Goal: Information Seeking & Learning: Learn about a topic

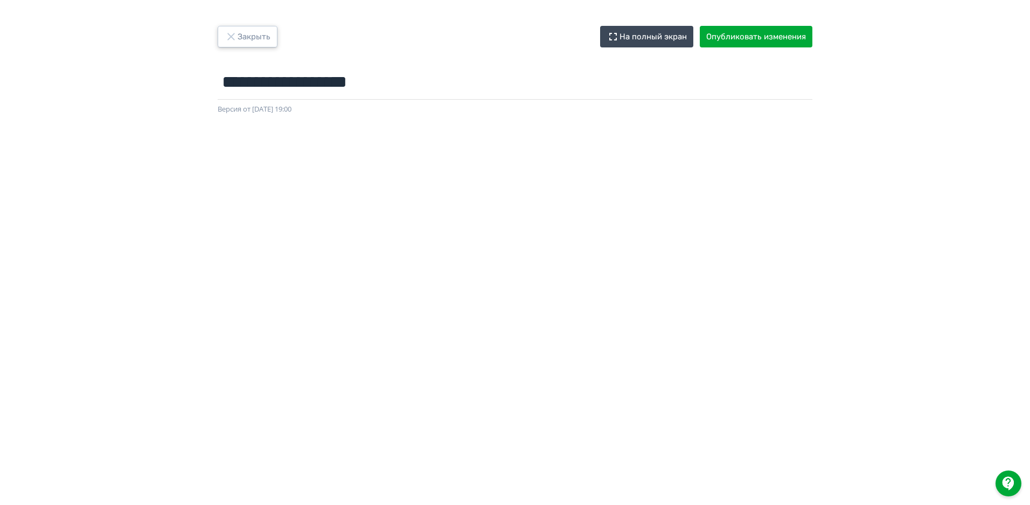
click at [253, 37] on button "Закрыть" at bounding box center [248, 37] width 60 height 22
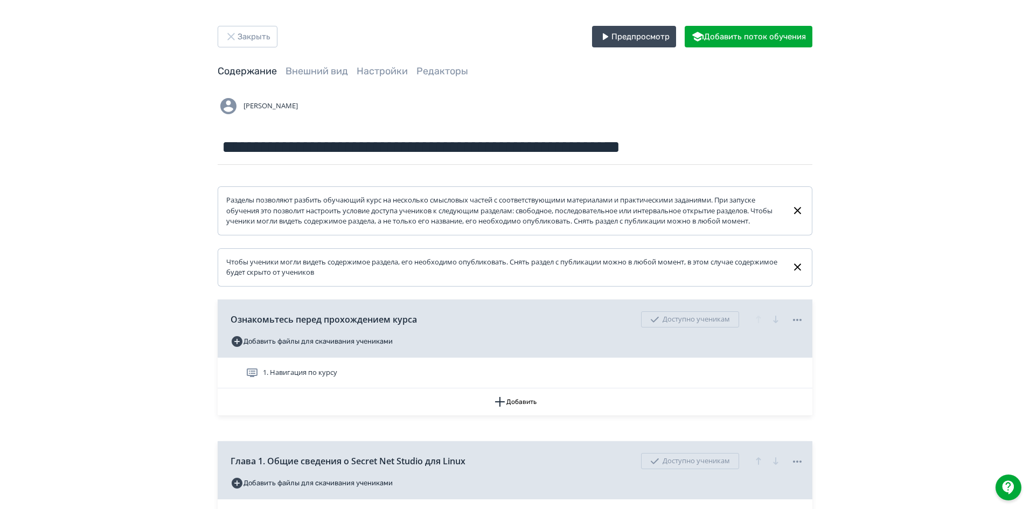
scroll to position [216, 0]
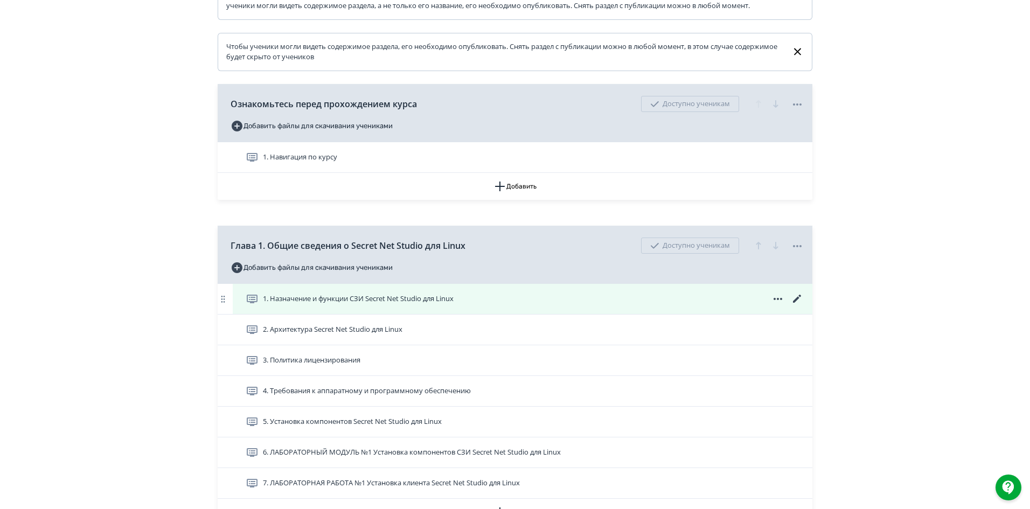
click at [795, 305] on icon at bounding box center [797, 299] width 13 height 13
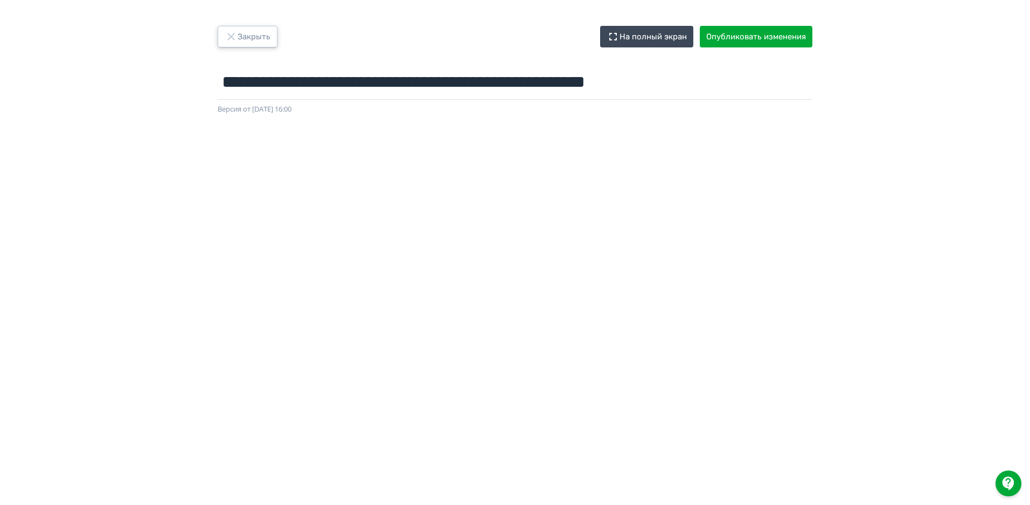
click at [259, 36] on button "Закрыть" at bounding box center [248, 37] width 60 height 22
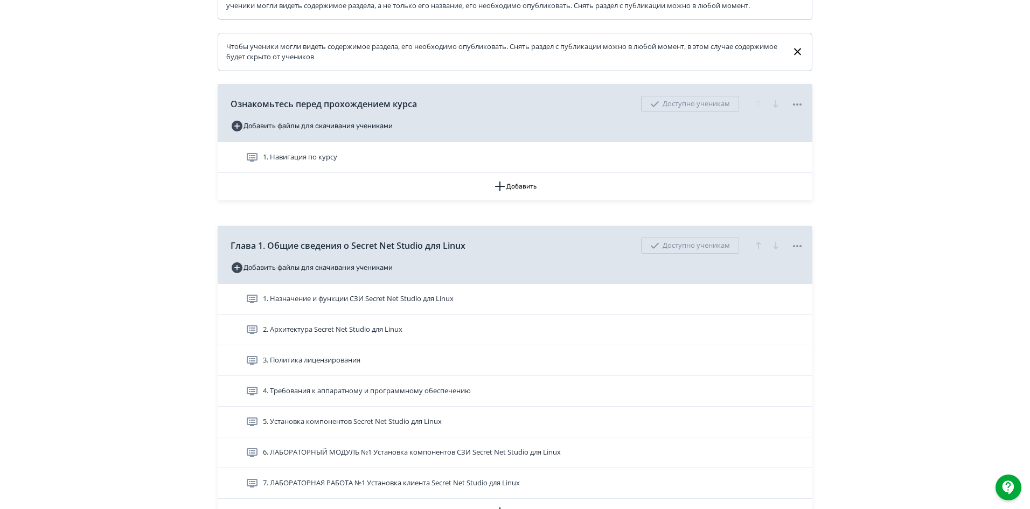
scroll to position [323, 0]
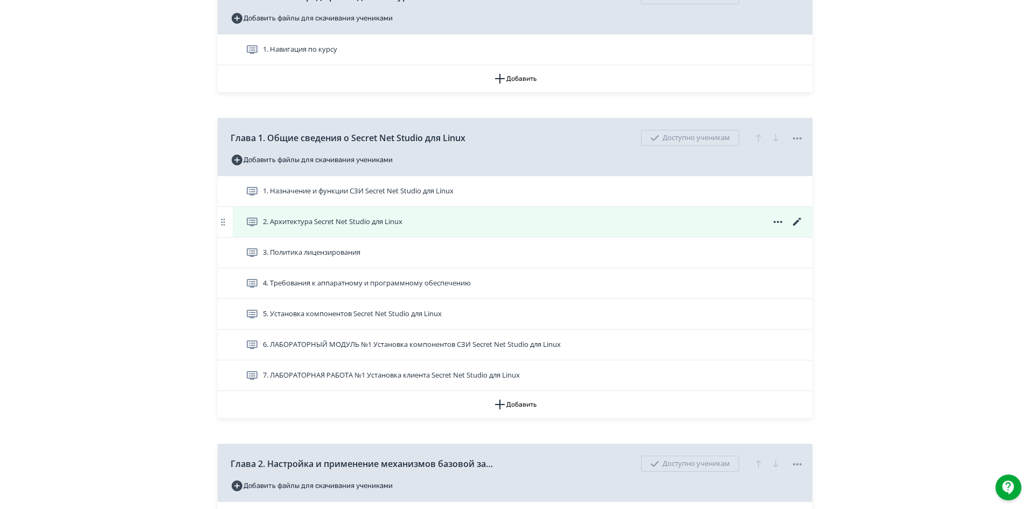
click at [796, 228] on icon at bounding box center [797, 222] width 13 height 13
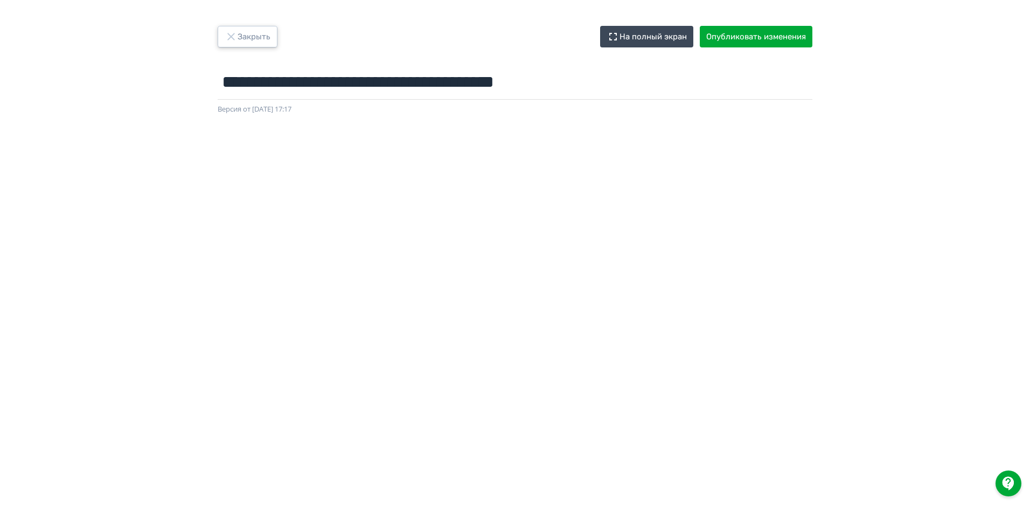
click at [253, 32] on button "Закрыть" at bounding box center [248, 37] width 60 height 22
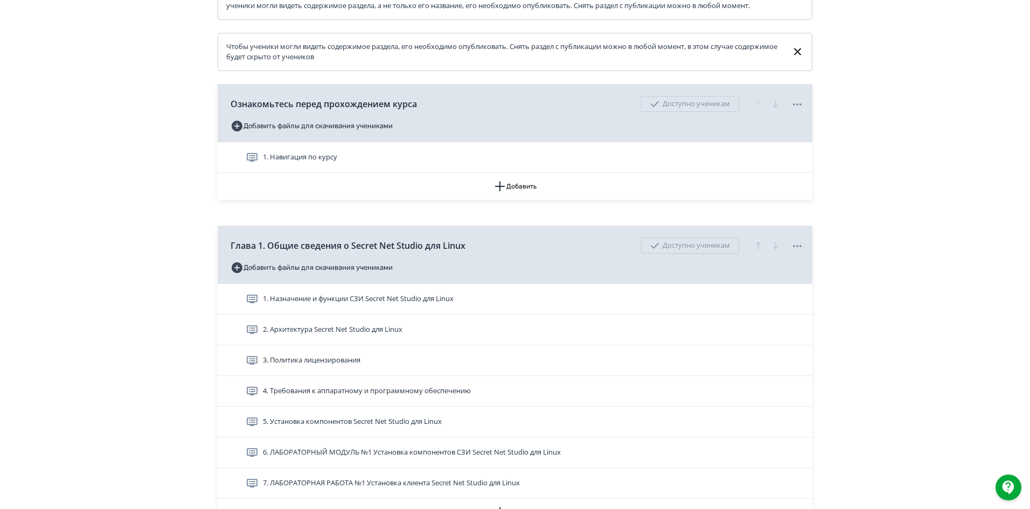
scroll to position [323, 0]
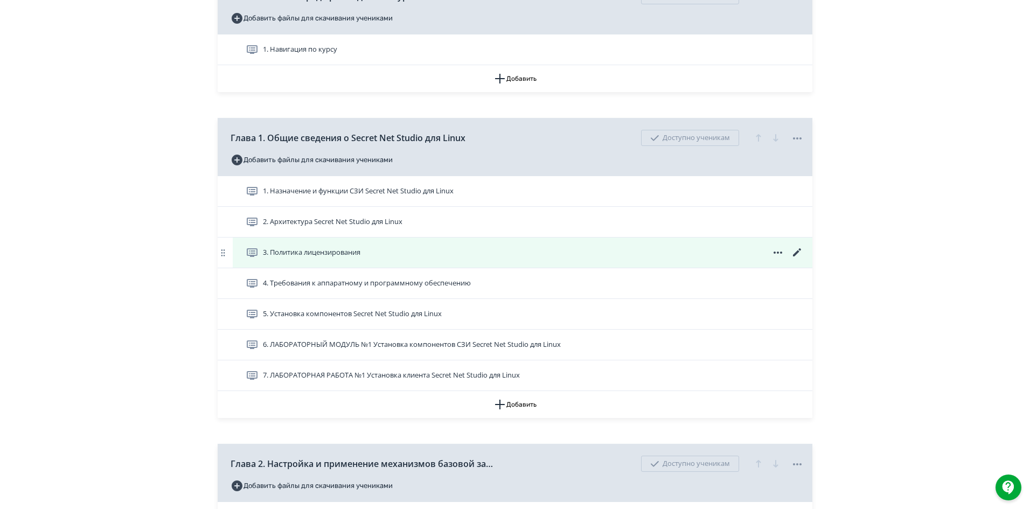
click at [399, 259] on div "3. Политика лицензирования" at bounding box center [525, 252] width 558 height 13
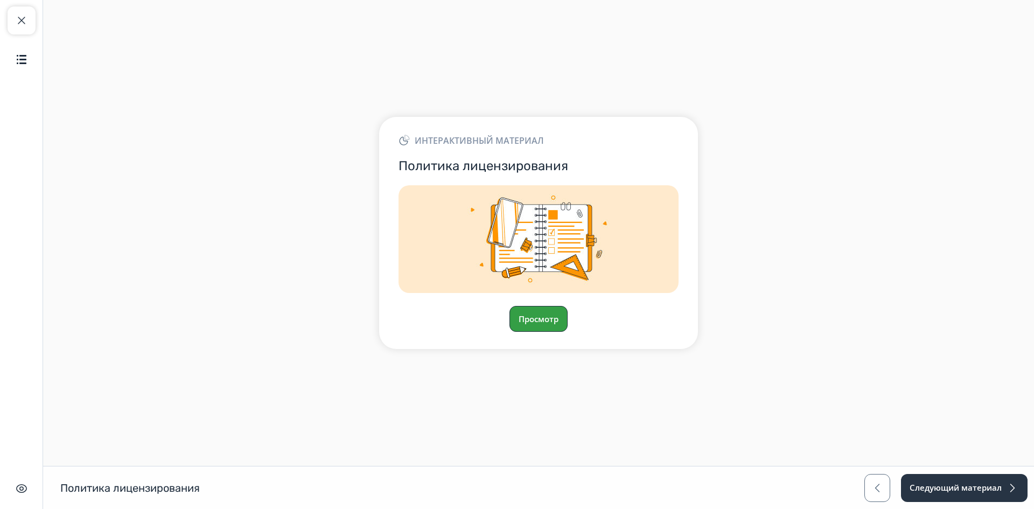
click at [529, 316] on button "Просмотр" at bounding box center [539, 319] width 58 height 26
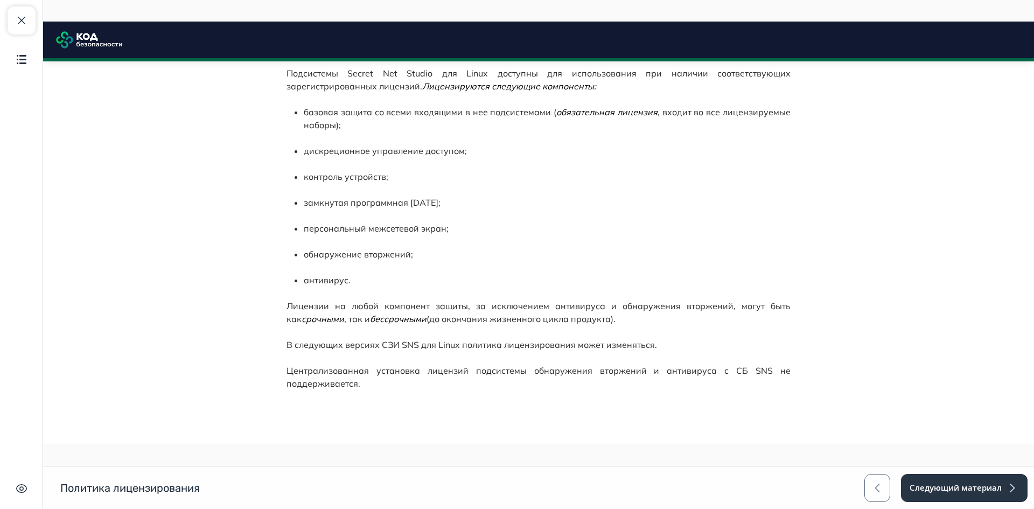
scroll to position [357, 0]
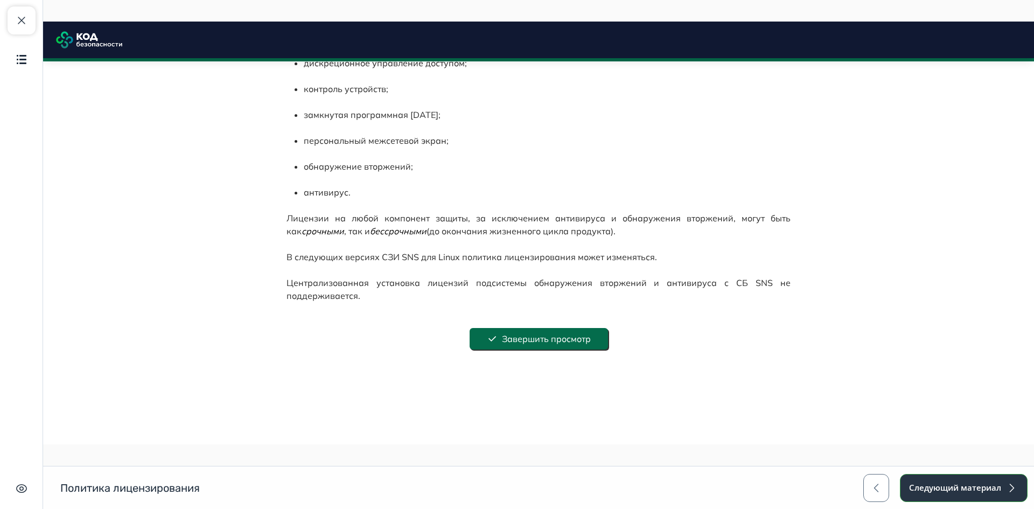
click at [957, 489] on button "Следующий материал" at bounding box center [964, 488] width 128 height 28
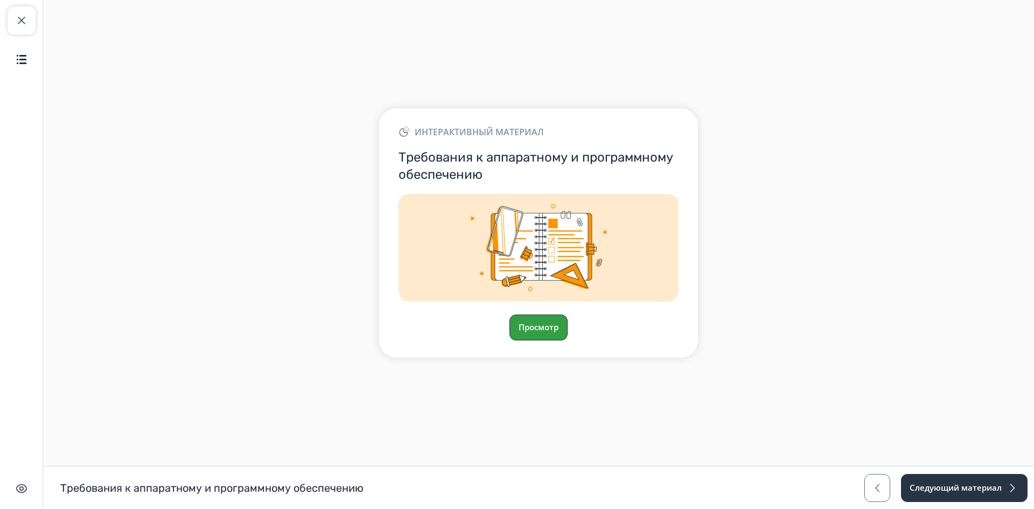
click at [541, 326] on button "Просмотр" at bounding box center [539, 328] width 58 height 26
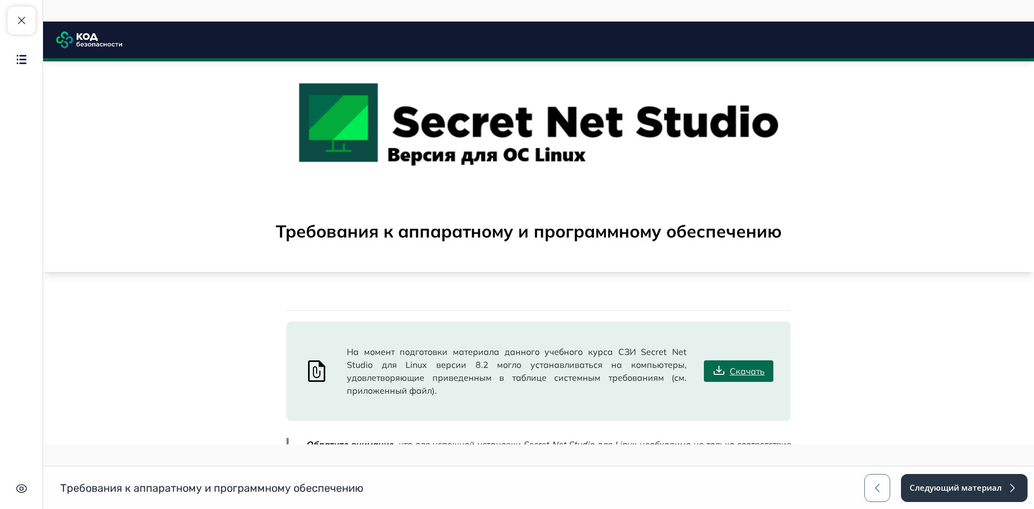
scroll to position [122, 0]
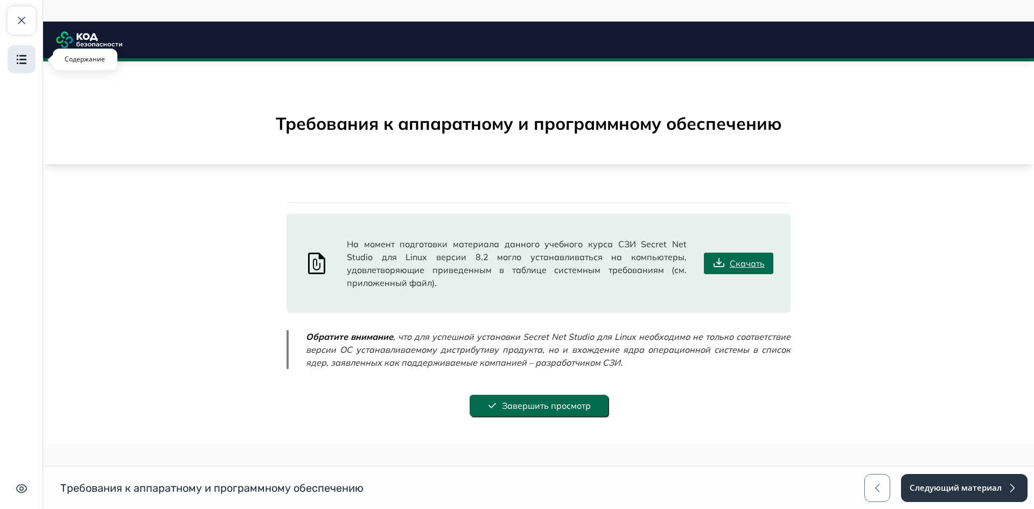
click at [16, 63] on img "button" at bounding box center [21, 59] width 13 height 13
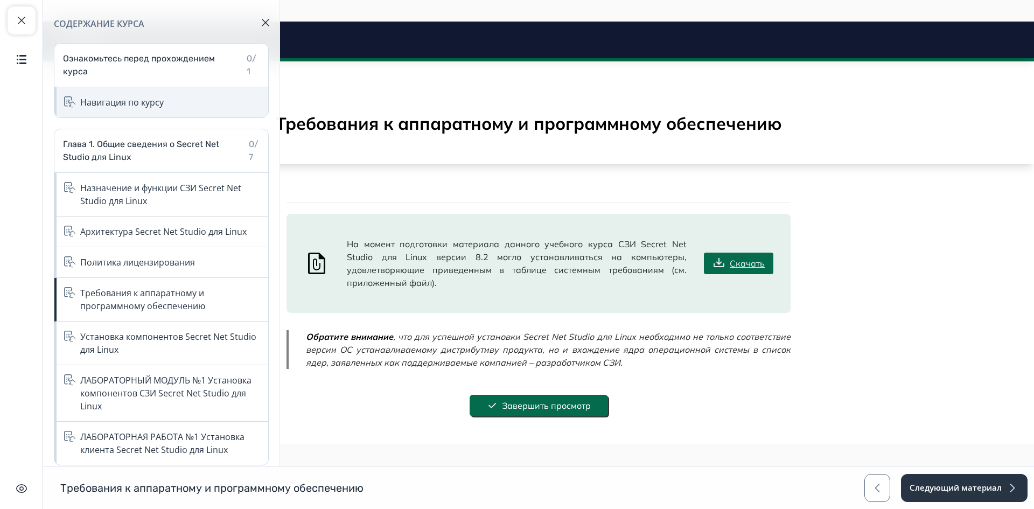
click at [130, 106] on div "Навигация по курсу" at bounding box center [122, 102] width 84 height 13
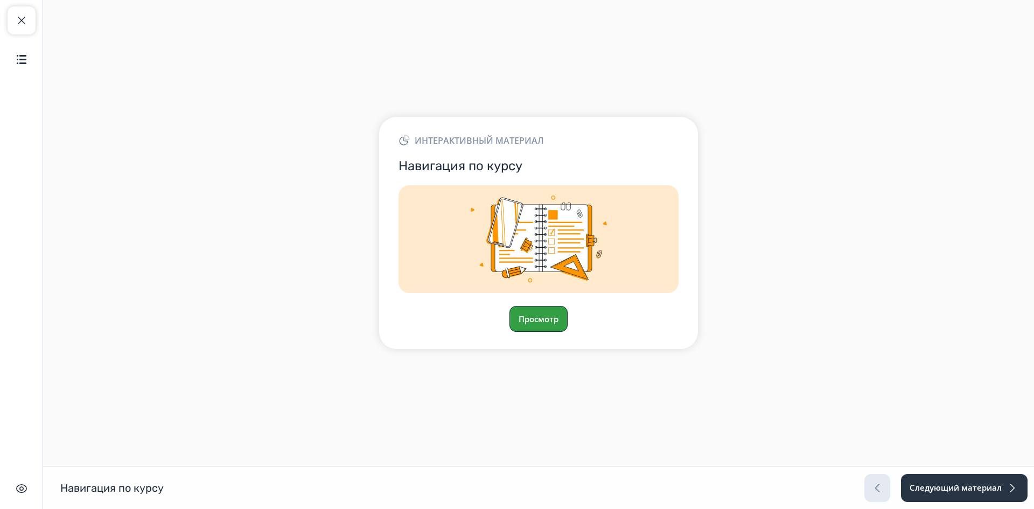
click at [550, 328] on button "Просмотр" at bounding box center [539, 319] width 58 height 26
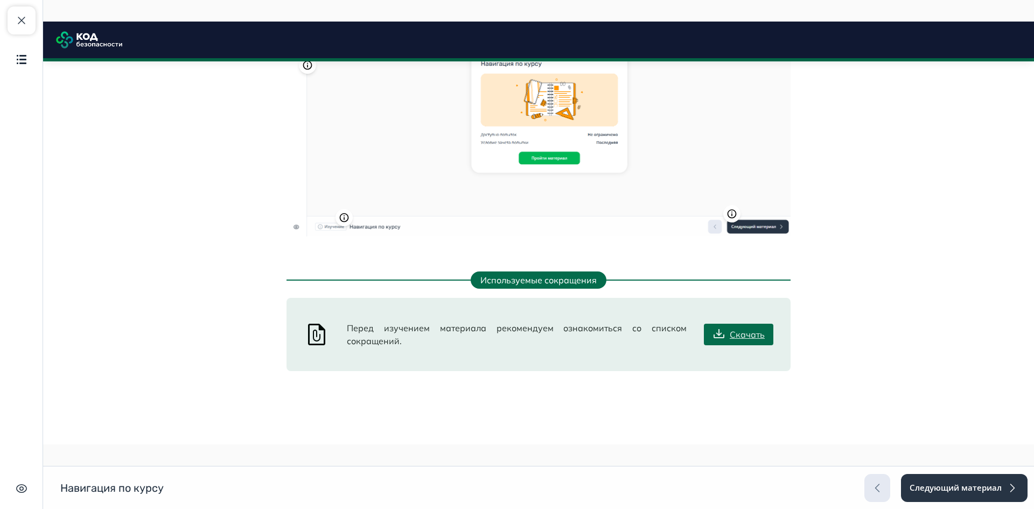
scroll to position [916, 0]
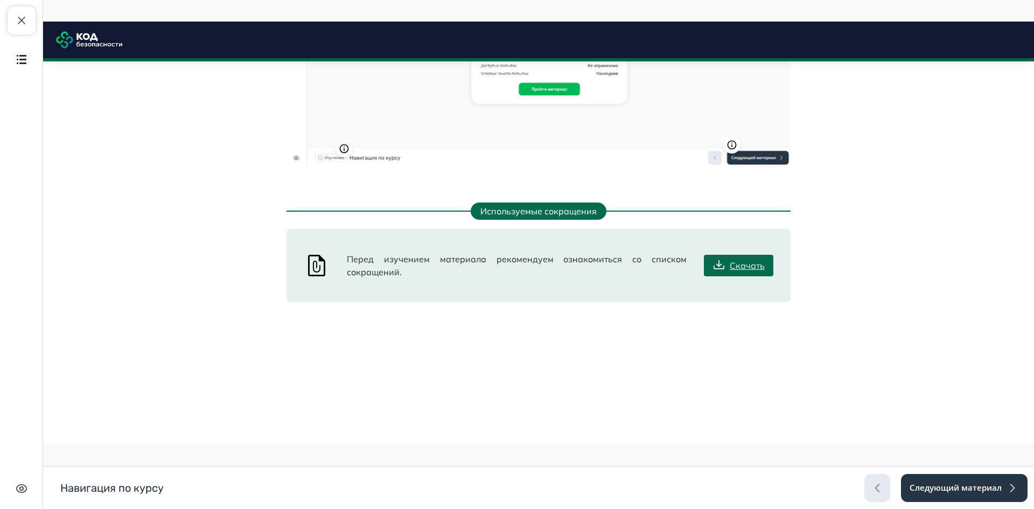
scroll to position [1082, 0]
click at [749, 263] on link "Скачать" at bounding box center [739, 266] width 70 height 22
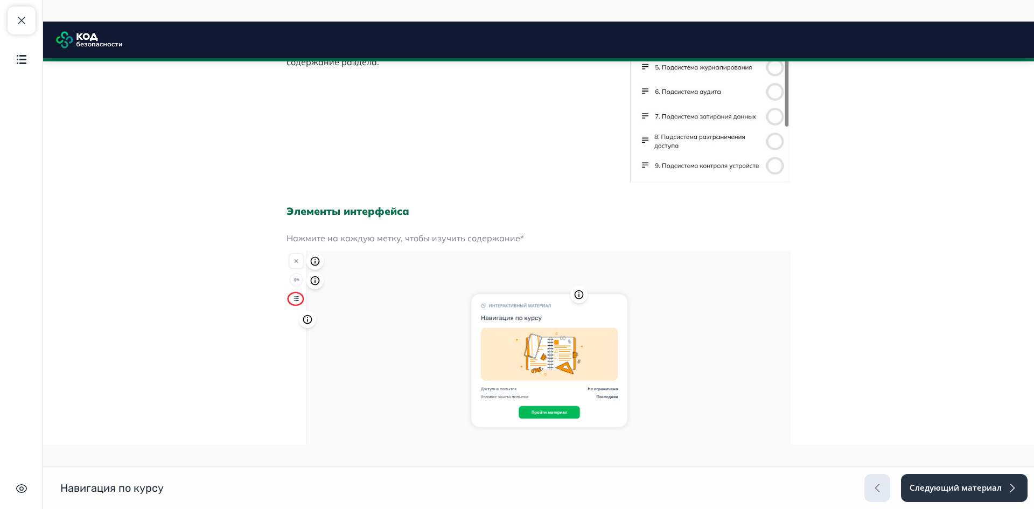
scroll to position [813, 0]
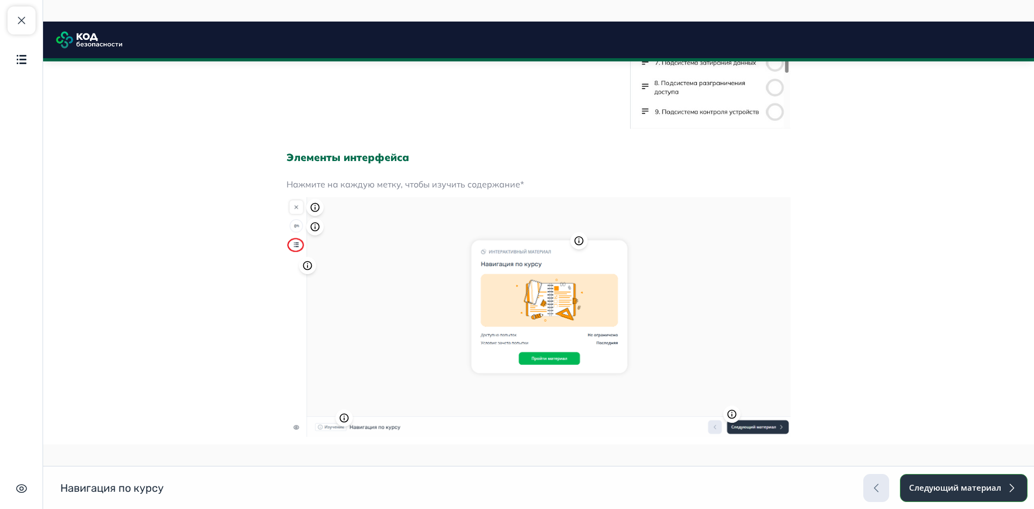
click at [973, 478] on button "Следующий материал" at bounding box center [964, 488] width 128 height 28
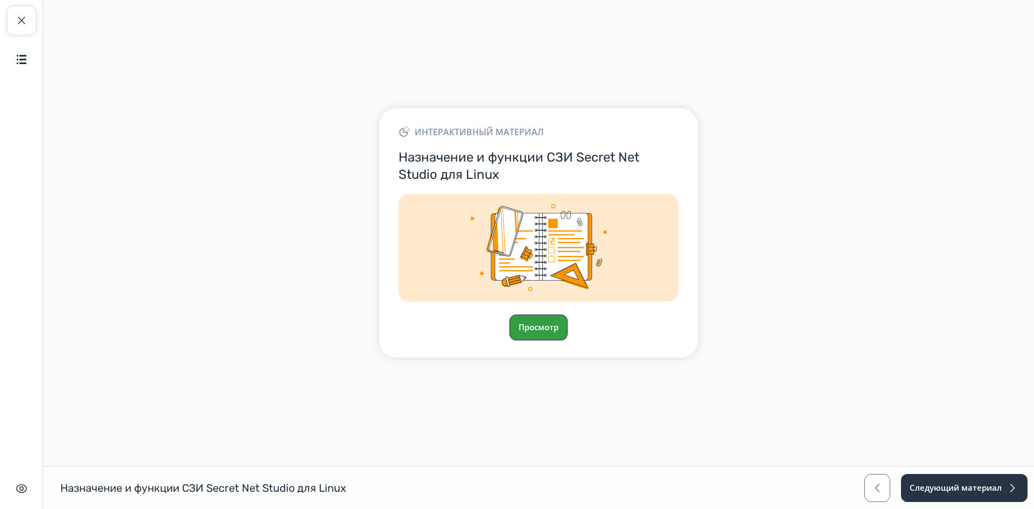
click at [546, 325] on button "Просмотр" at bounding box center [539, 328] width 58 height 26
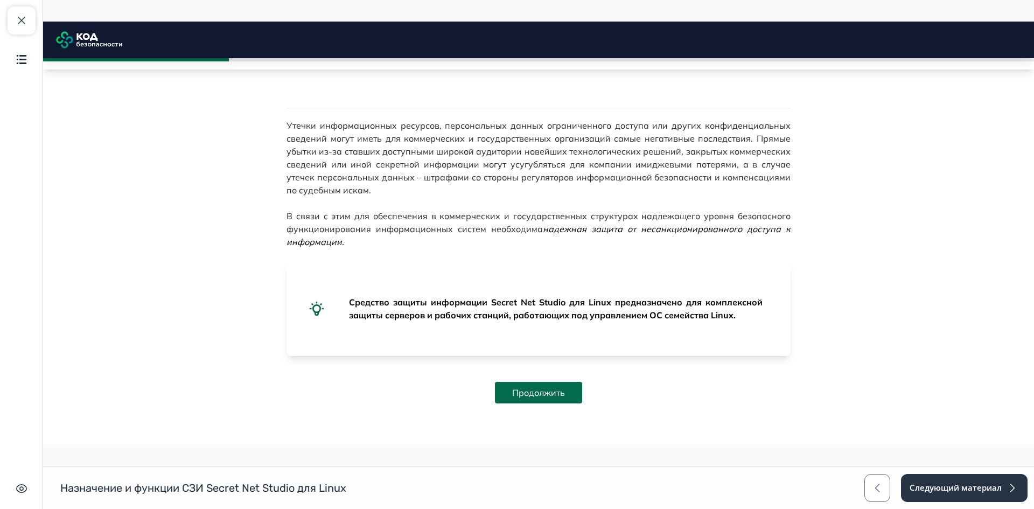
scroll to position [271, 0]
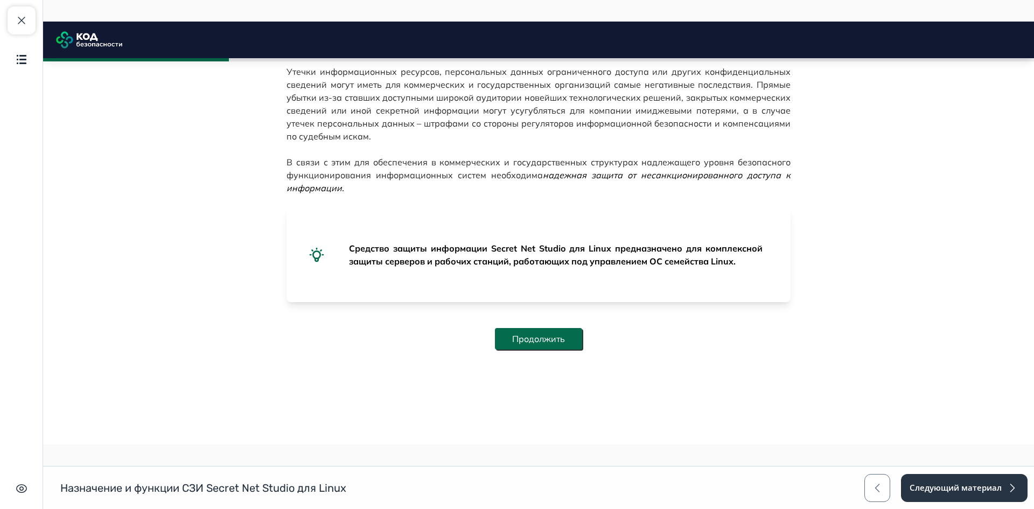
click at [571, 342] on button "Продолжить" at bounding box center [538, 339] width 87 height 22
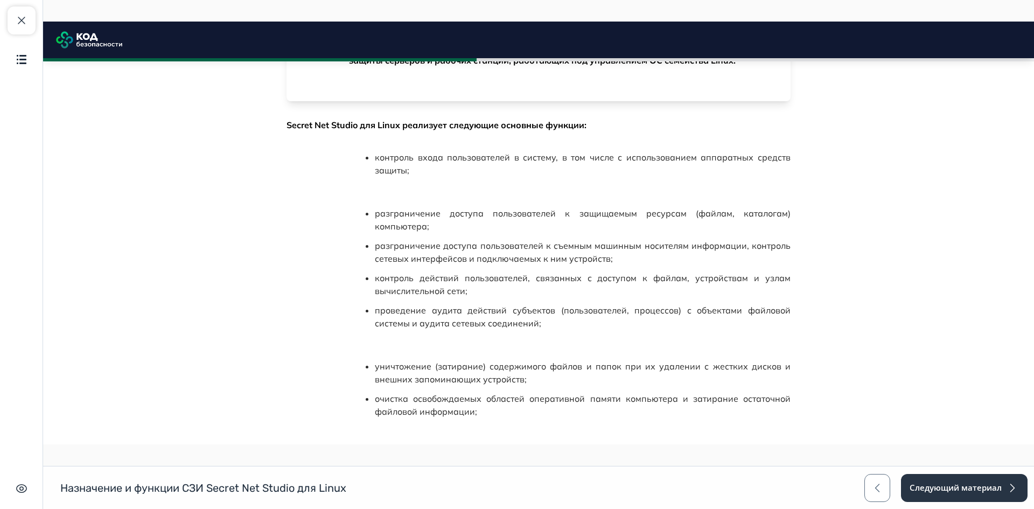
scroll to position [526, 0]
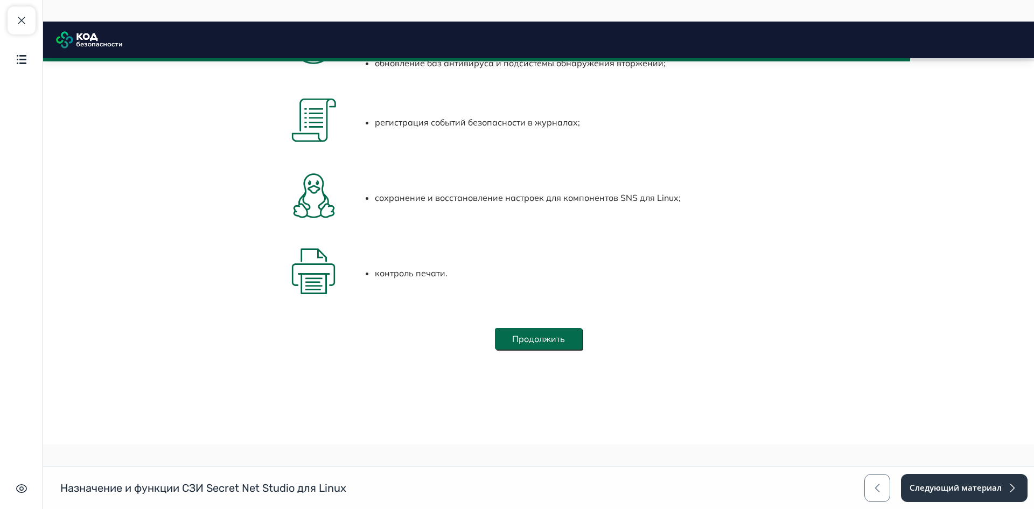
click at [554, 334] on button "Продолжить" at bounding box center [538, 339] width 87 height 22
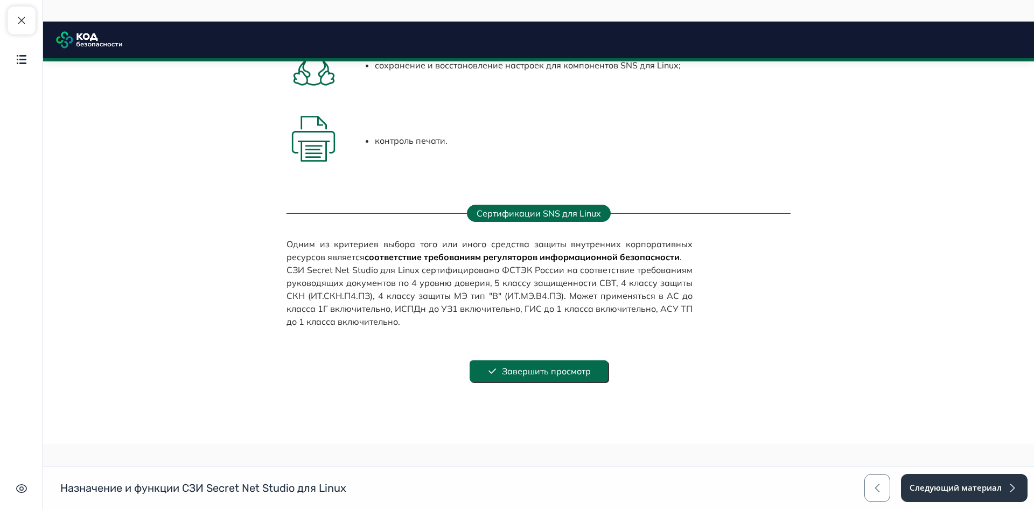
scroll to position [1313, 0]
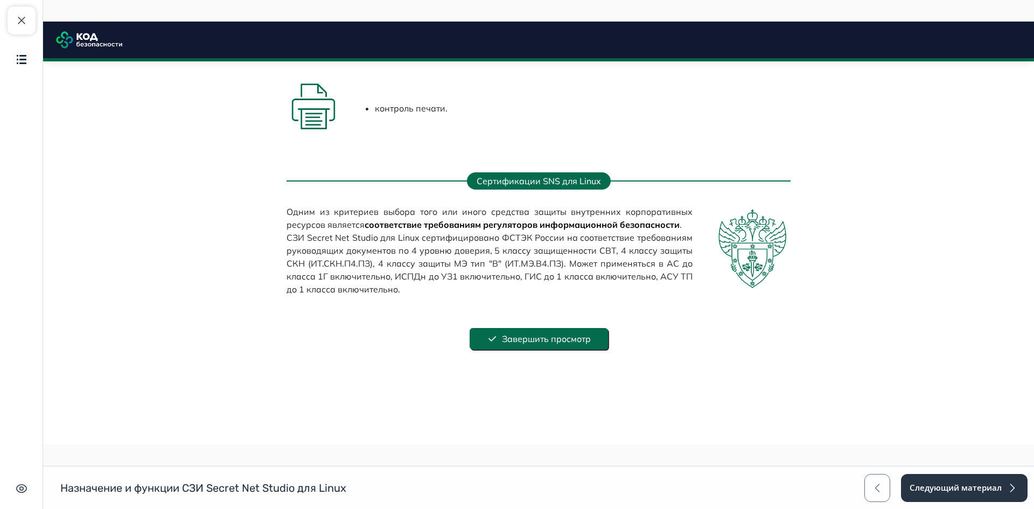
click at [589, 338] on button "Завершить просмотр" at bounding box center [539, 339] width 138 height 22
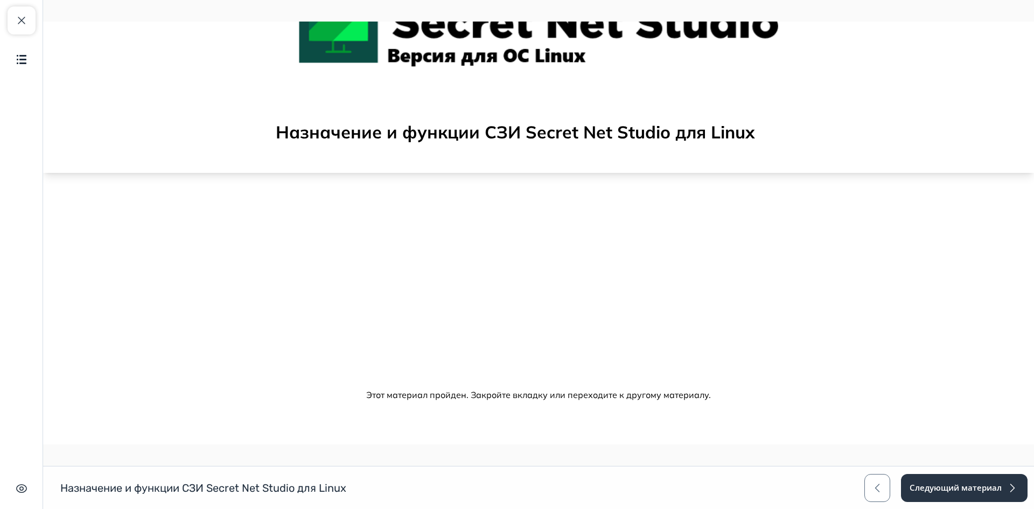
click at [944, 472] on div "Назначение и функции СЗИ Secret Net Studio для Linux Назначение и функции СЗИ S…" at bounding box center [517, 487] width 1034 height 43
click at [949, 481] on button "Следующий материал" at bounding box center [964, 488] width 128 height 28
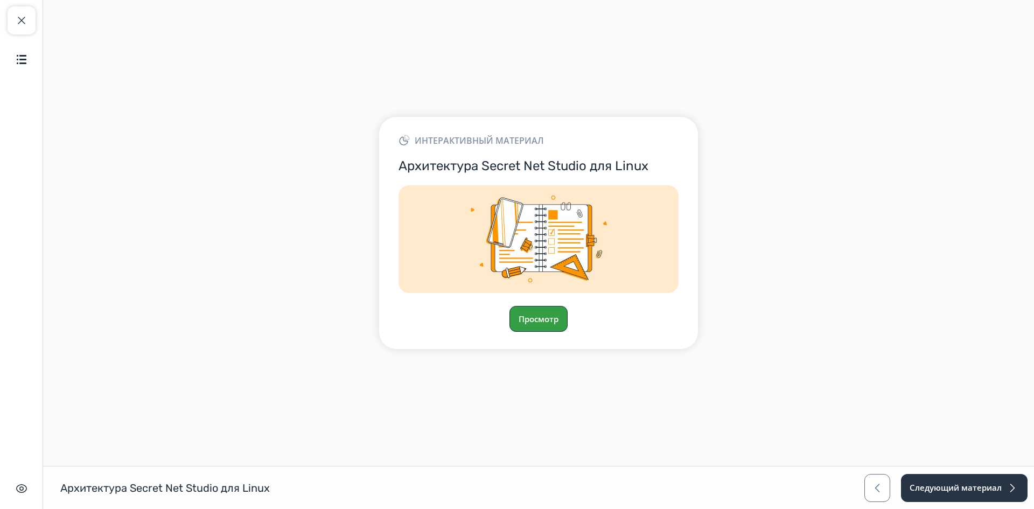
click at [532, 319] on button "Просмотр" at bounding box center [539, 319] width 58 height 26
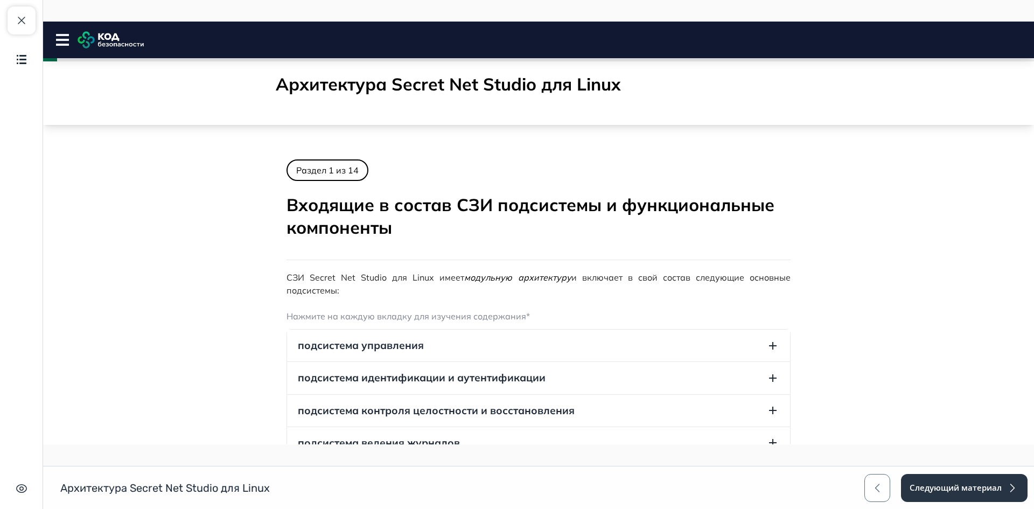
scroll to position [216, 0]
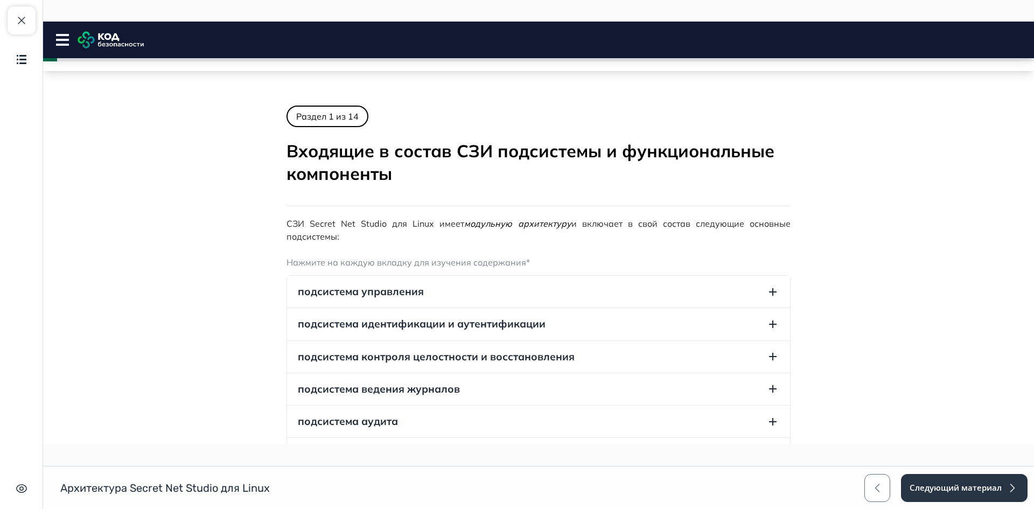
click at [722, 288] on button "подсистема управления" at bounding box center [538, 292] width 503 height 32
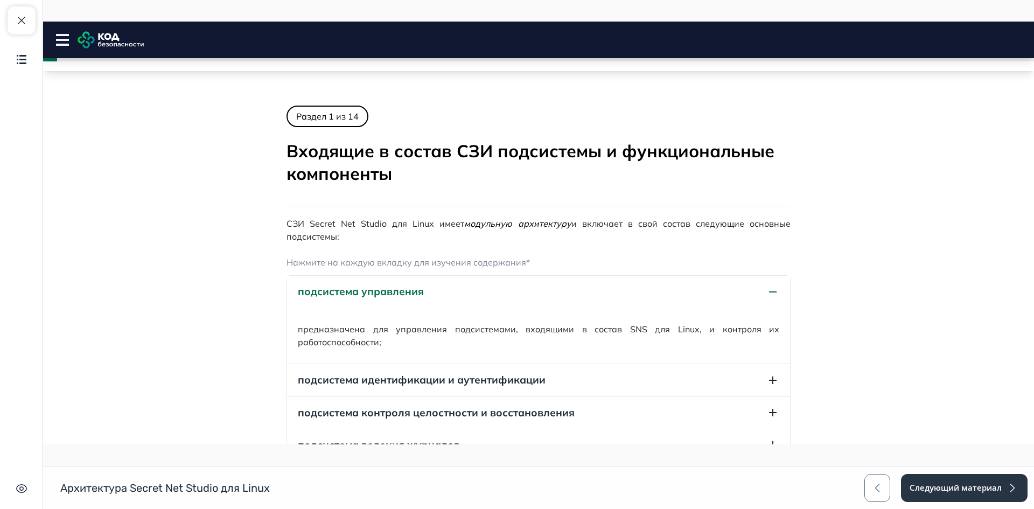
scroll to position [269, 0]
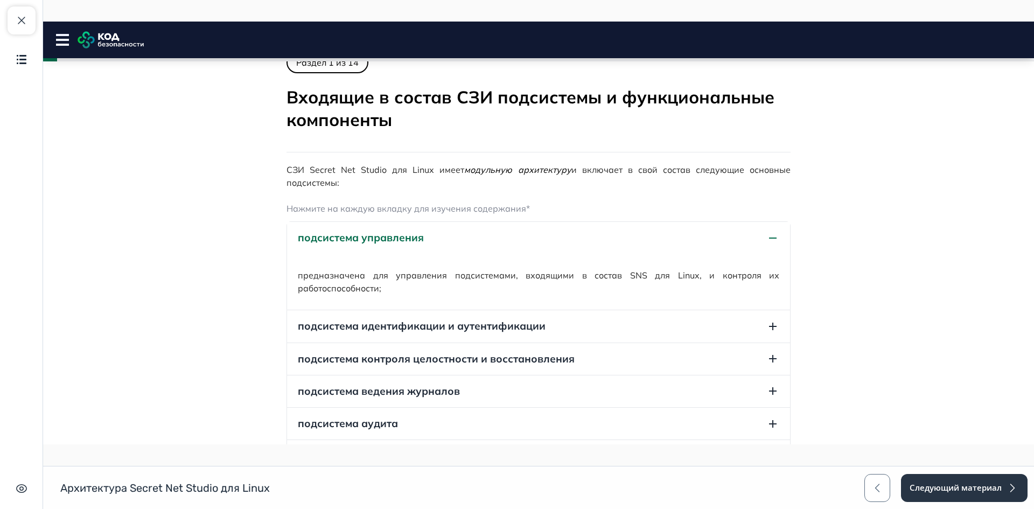
click at [724, 316] on button "подсистема идентификации и аутентификации" at bounding box center [538, 326] width 503 height 32
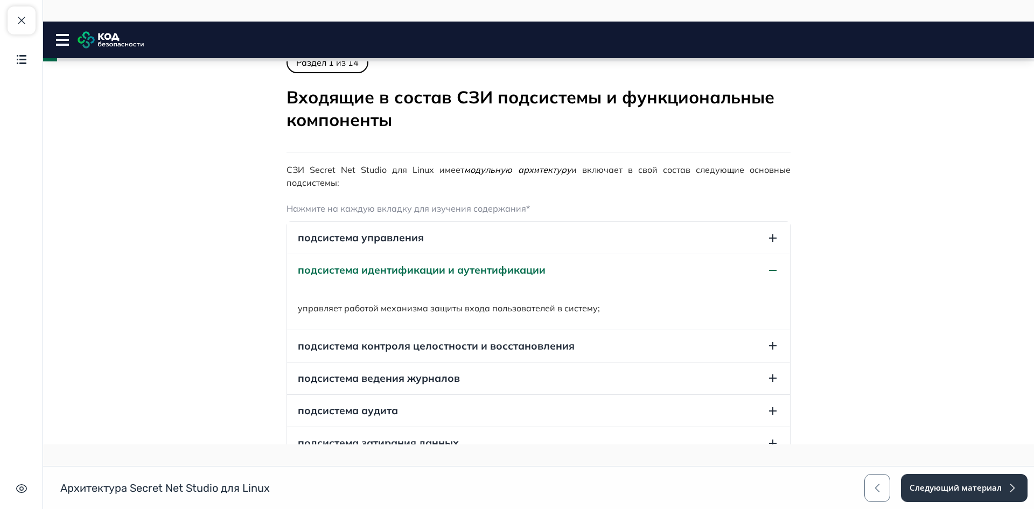
scroll to position [323, 0]
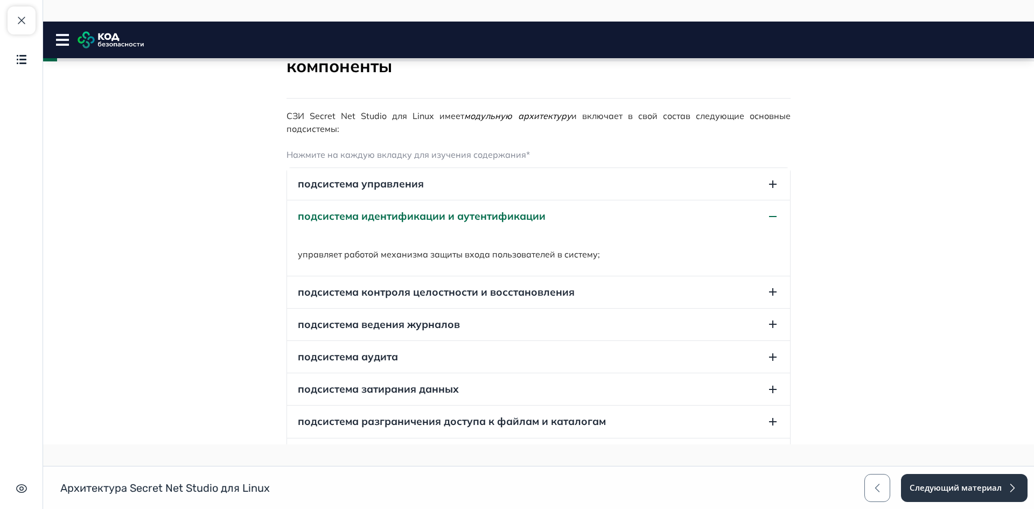
click at [743, 301] on button "подсистема контроля целостности и восстановления" at bounding box center [538, 292] width 503 height 32
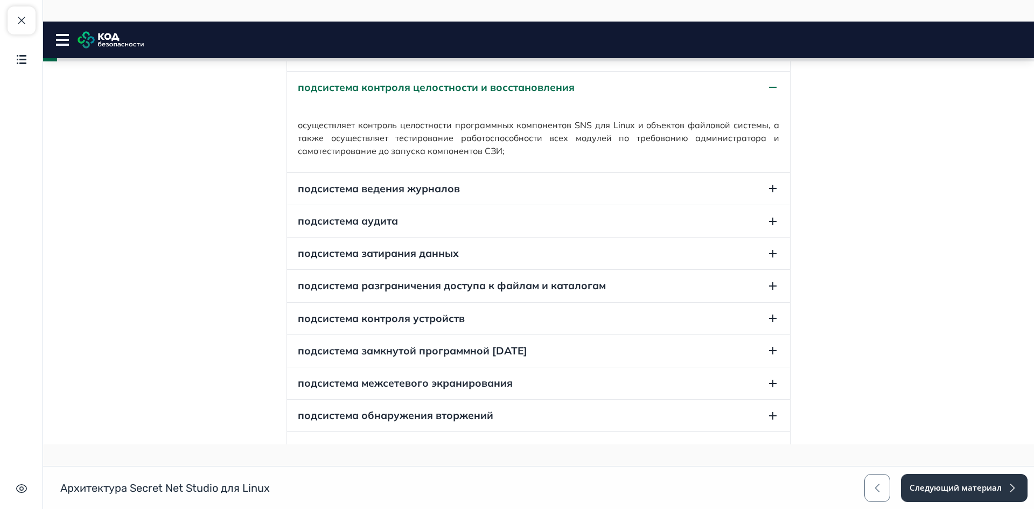
scroll to position [647, 0]
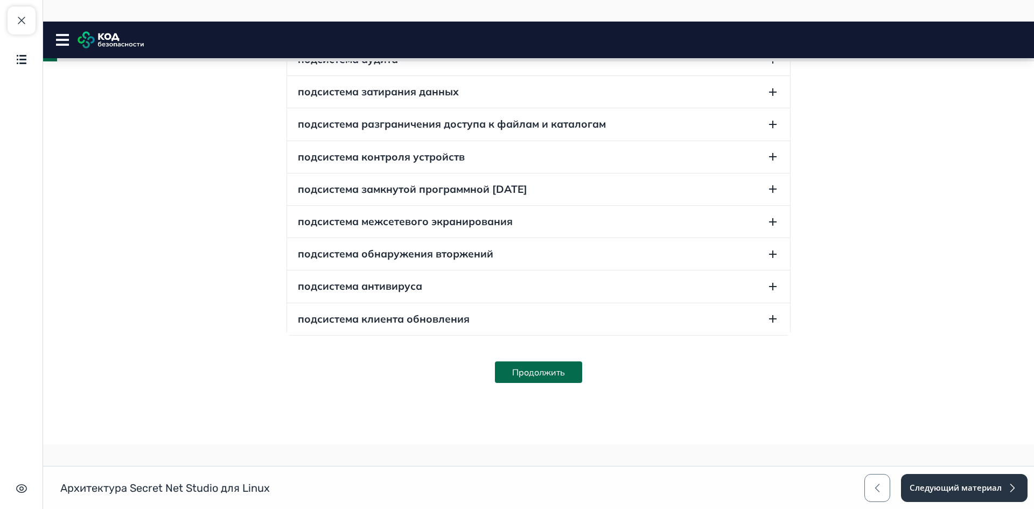
click at [568, 323] on button "подсистема клиента обновления" at bounding box center [538, 319] width 503 height 32
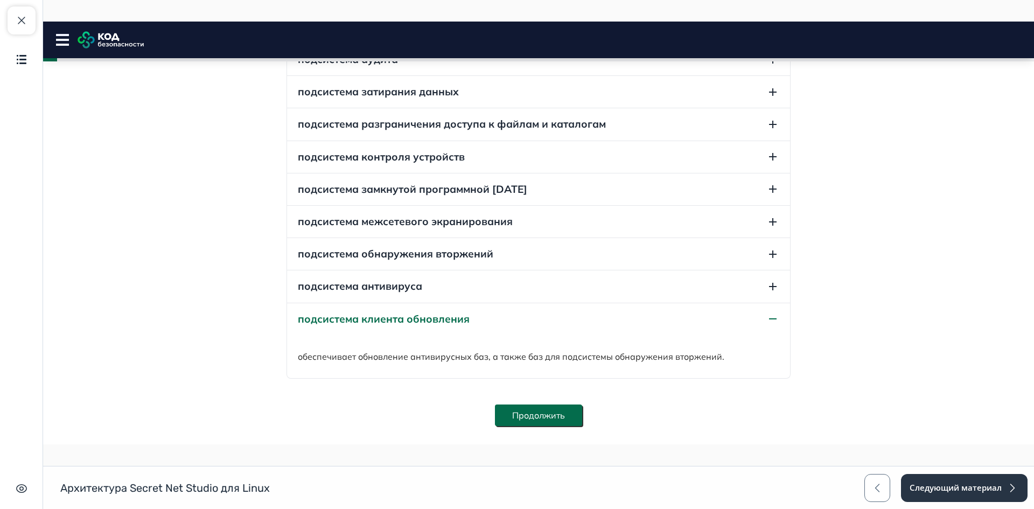
click at [562, 412] on button "Продолжить" at bounding box center [538, 416] width 87 height 22
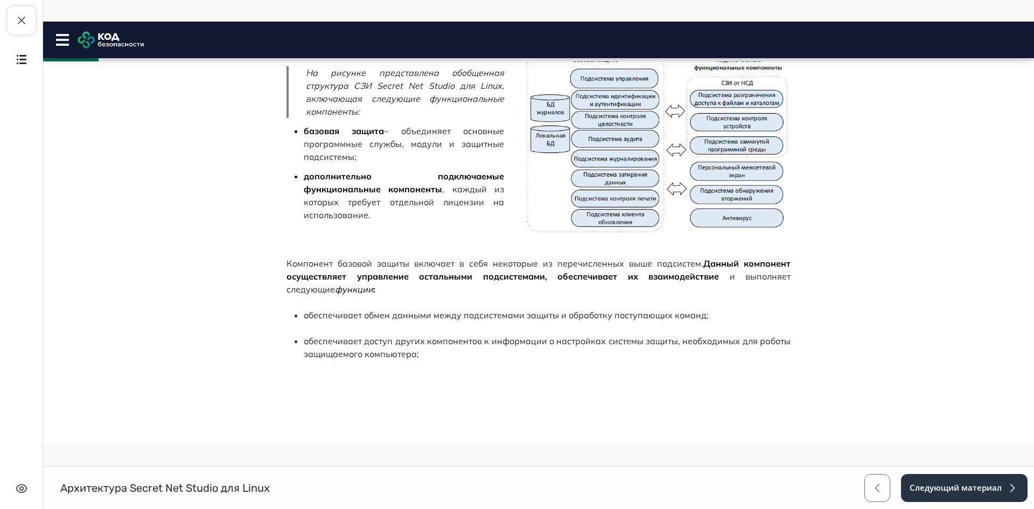
scroll to position [1110, 0]
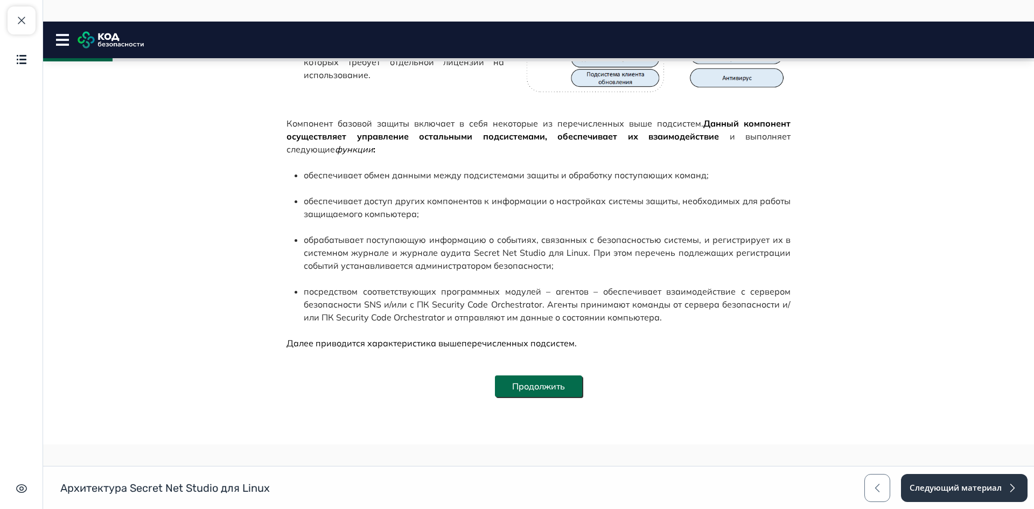
click at [548, 386] on button "Продолжить" at bounding box center [538, 387] width 87 height 22
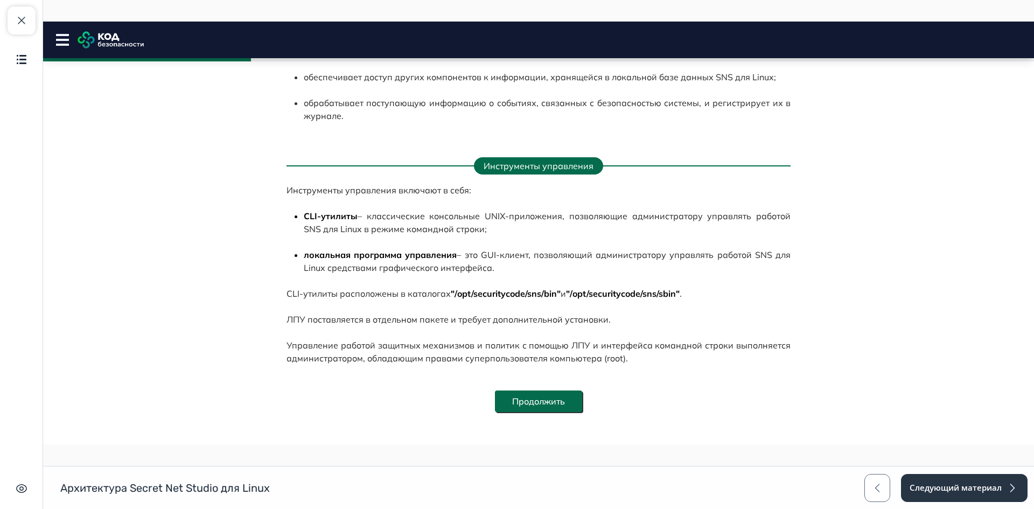
scroll to position [500, 0]
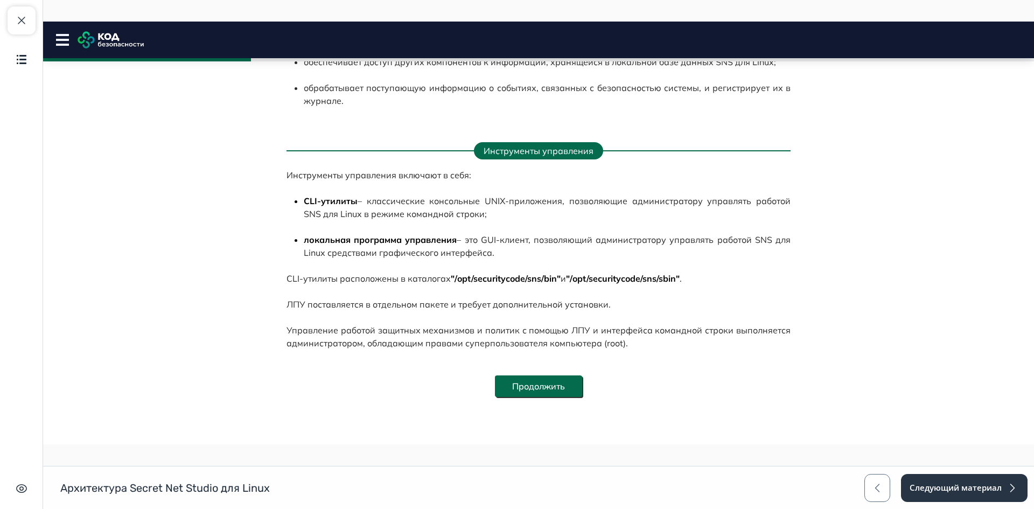
click at [553, 387] on button "Продолжить" at bounding box center [538, 387] width 87 height 22
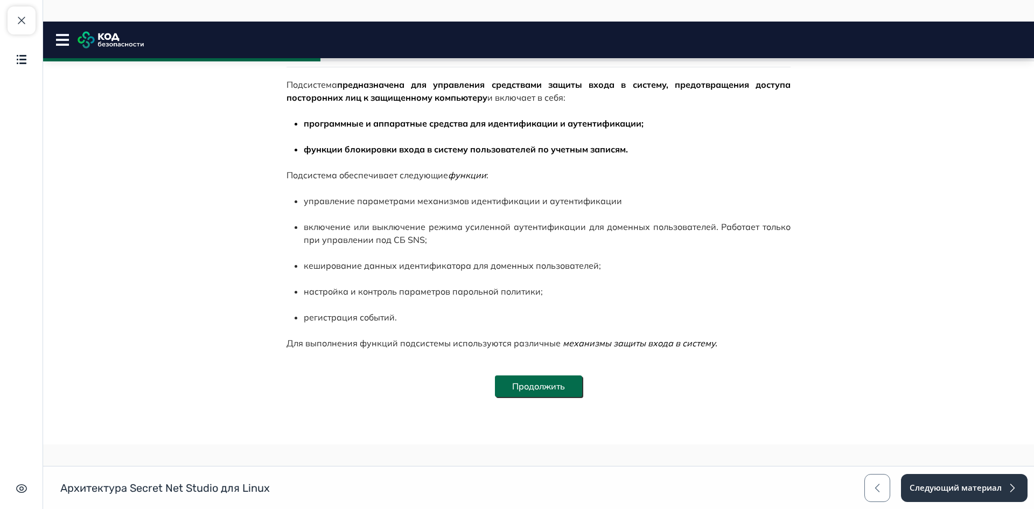
scroll to position [0, 0]
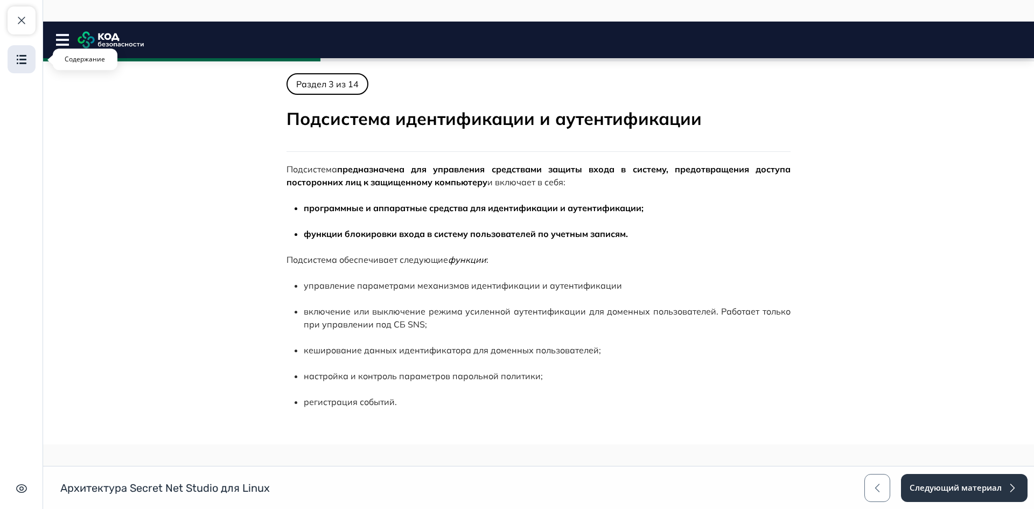
click at [26, 62] on img "button" at bounding box center [21, 59] width 13 height 13
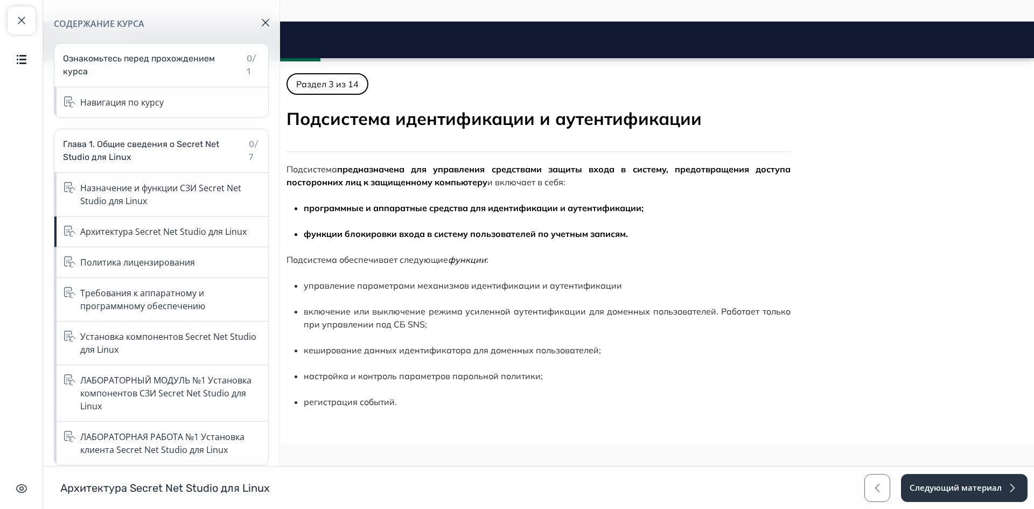
click at [427, 210] on span "программные и аппаратные средства для идентификации и аутентификации;" at bounding box center [474, 208] width 340 height 11
click at [261, 20] on button "button" at bounding box center [266, 23] width 26 height 26
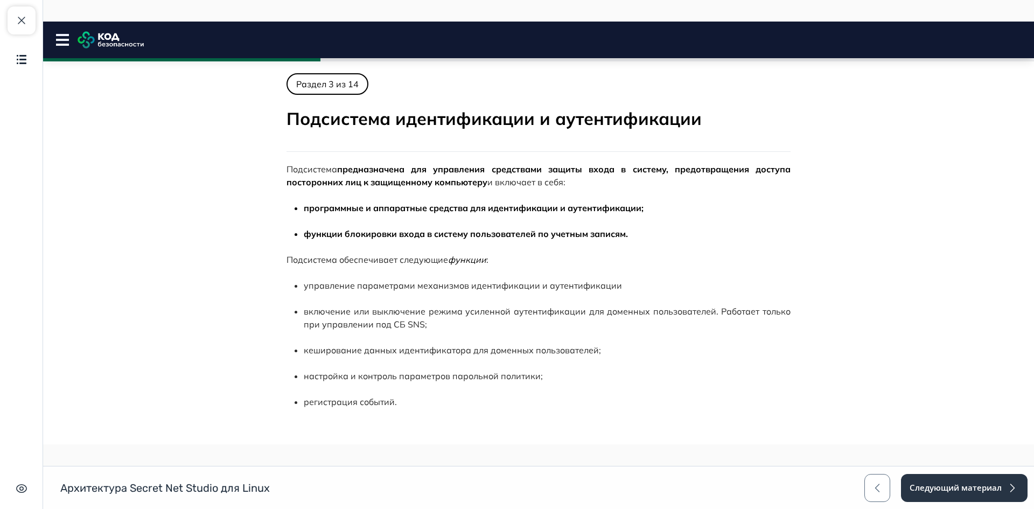
click at [60, 40] on rect at bounding box center [62, 40] width 13 height 2
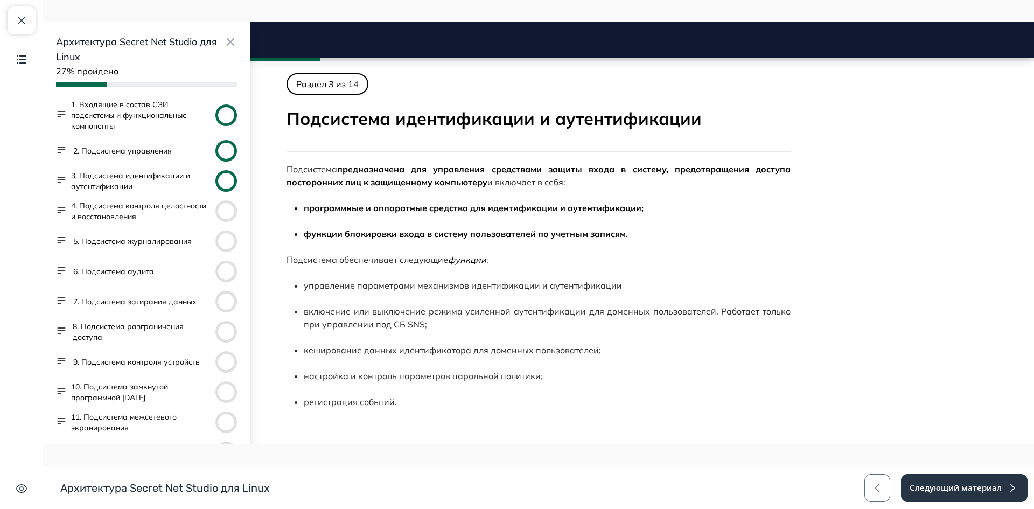
click at [216, 152] on circle at bounding box center [227, 151] width 22 height 22
click at [113, 147] on button "2. Подсистема управления" at bounding box center [122, 150] width 99 height 11
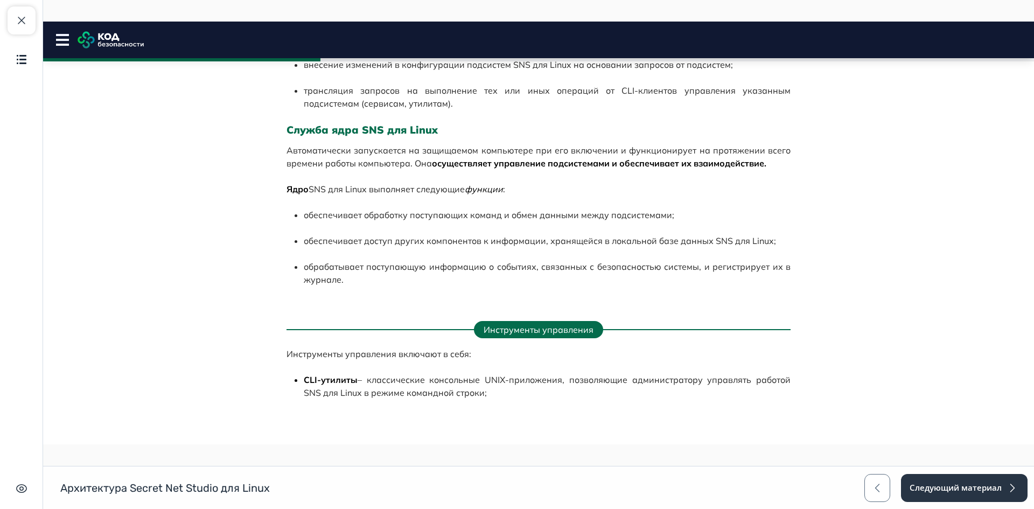
scroll to position [500, 0]
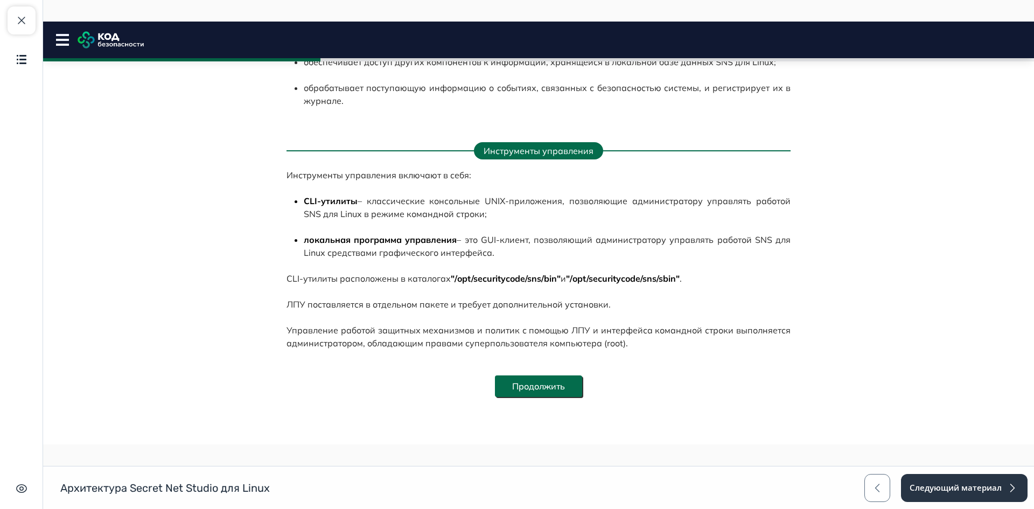
click at [576, 386] on button "Продолжить" at bounding box center [538, 387] width 87 height 22
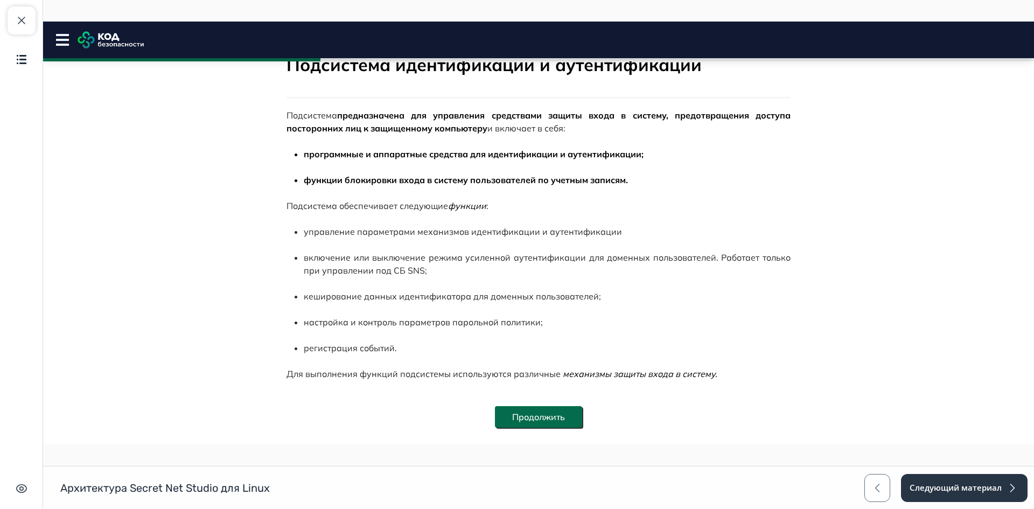
scroll to position [85, 0]
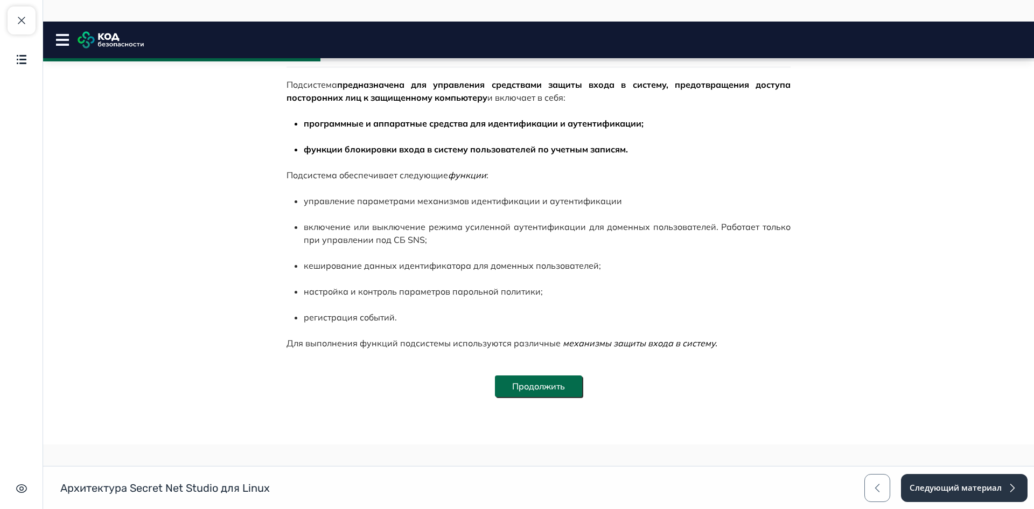
click at [559, 390] on button "Продолжить" at bounding box center [538, 387] width 87 height 22
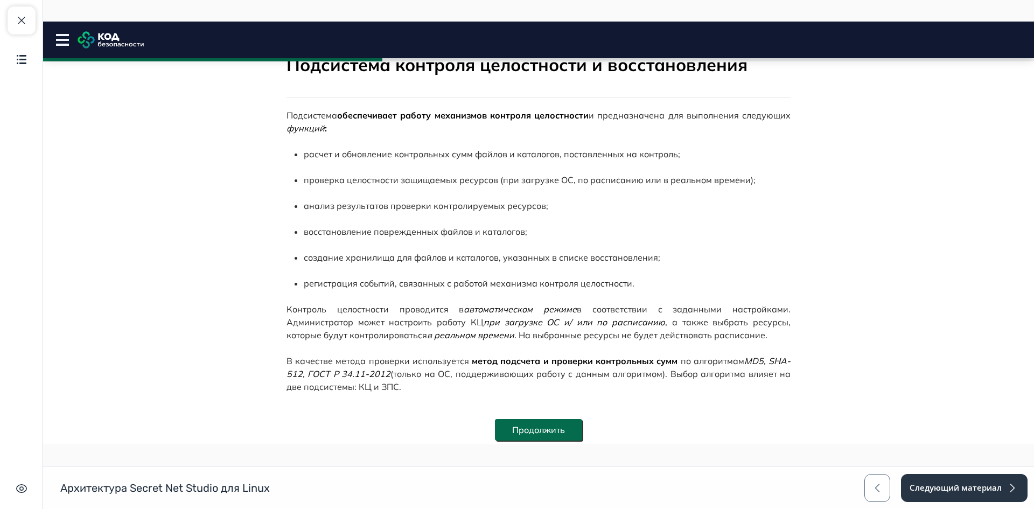
scroll to position [98, 0]
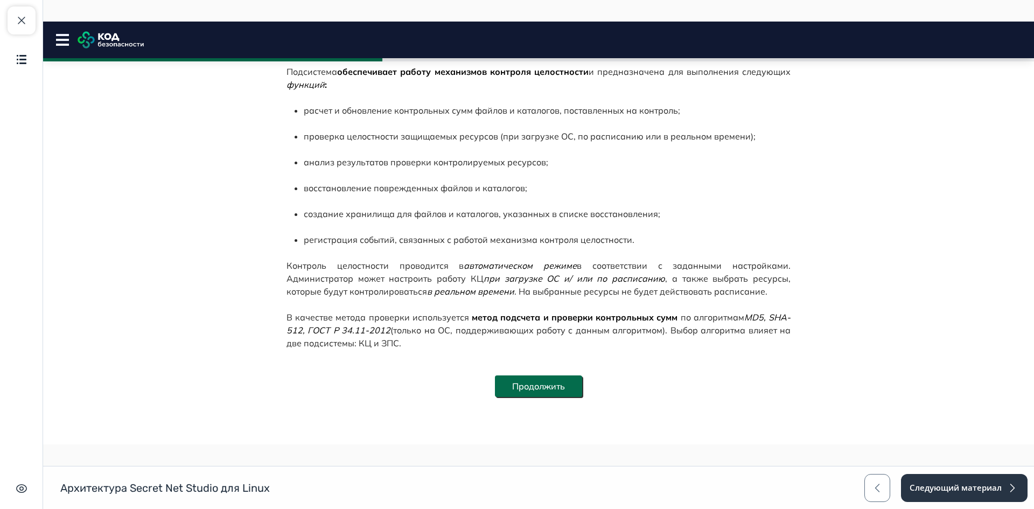
drag, startPoint x: 559, startPoint y: 390, endPoint x: 720, endPoint y: 400, distance: 161.4
click at [720, 400] on div "Продолжить" at bounding box center [539, 386] width 504 height 47
click at [527, 379] on button "Продолжить" at bounding box center [538, 387] width 87 height 22
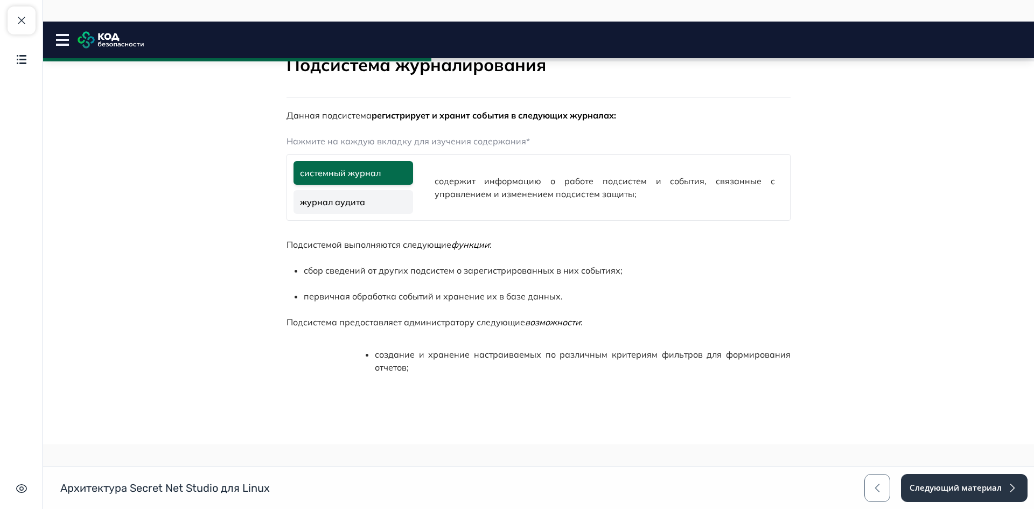
scroll to position [0, 0]
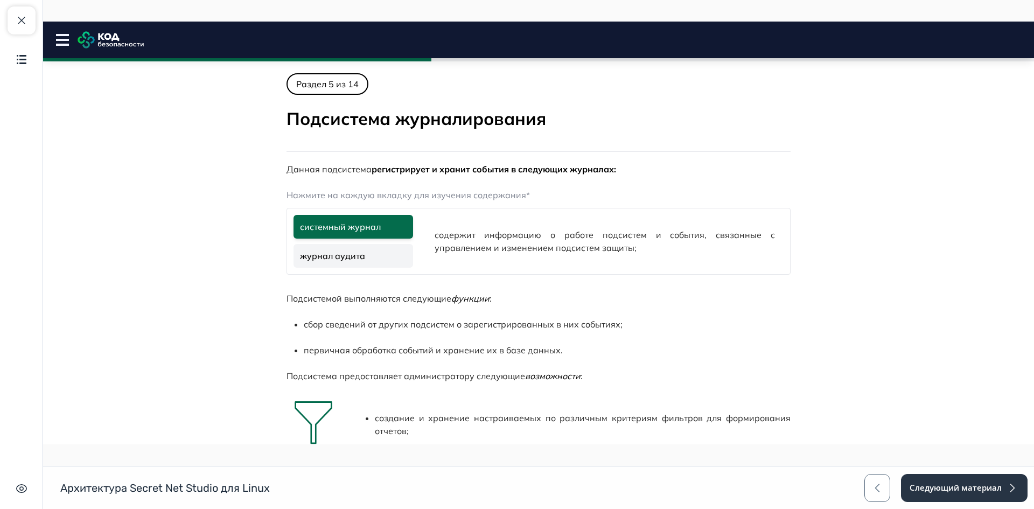
click at [365, 260] on link "журнал аудита" at bounding box center [354, 256] width 120 height 24
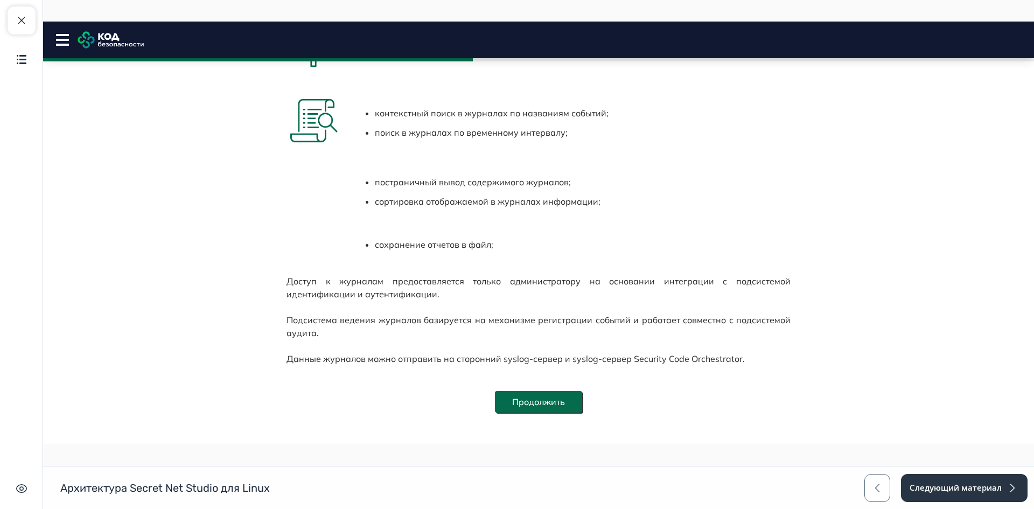
scroll to position [438, 0]
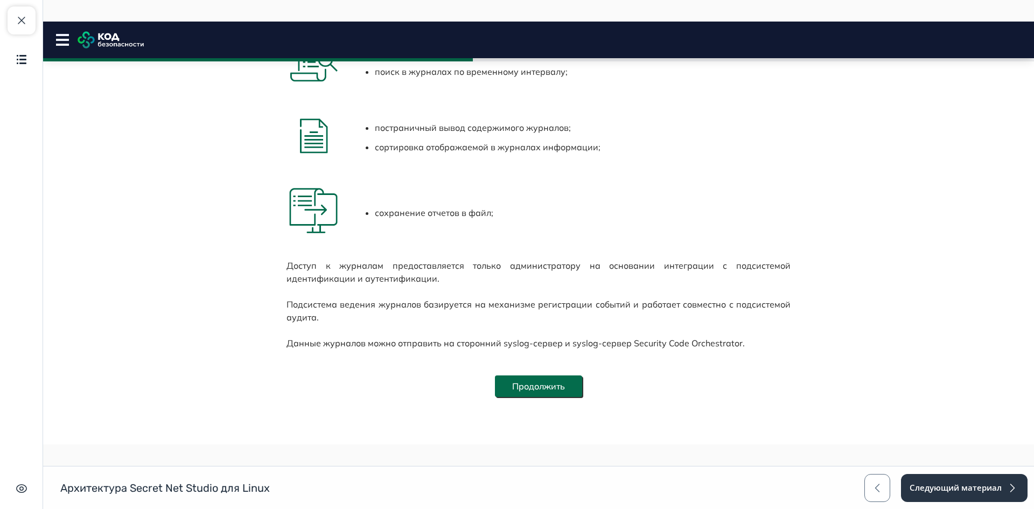
click at [560, 382] on button "Продолжить" at bounding box center [538, 387] width 87 height 22
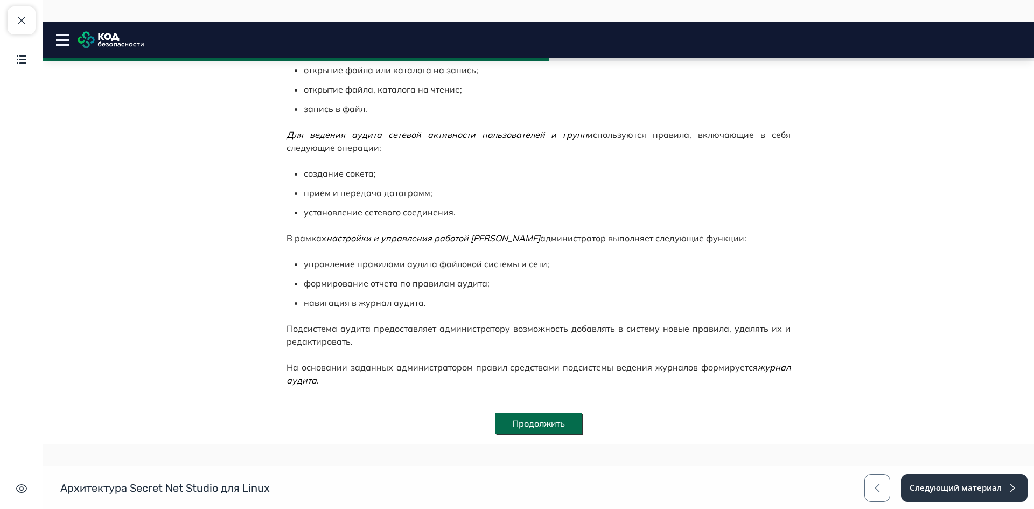
scroll to position [414, 0]
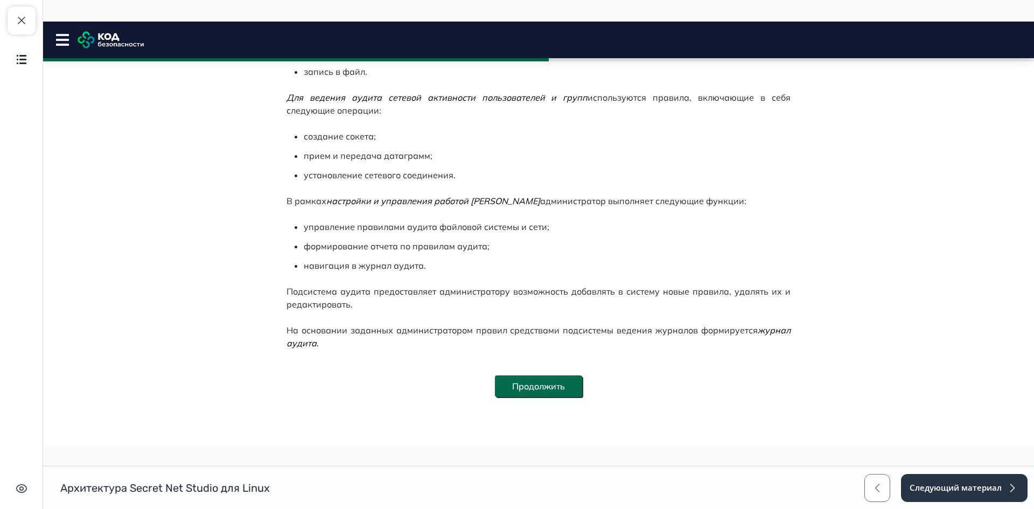
click at [560, 381] on button "Продолжить" at bounding box center [538, 387] width 87 height 22
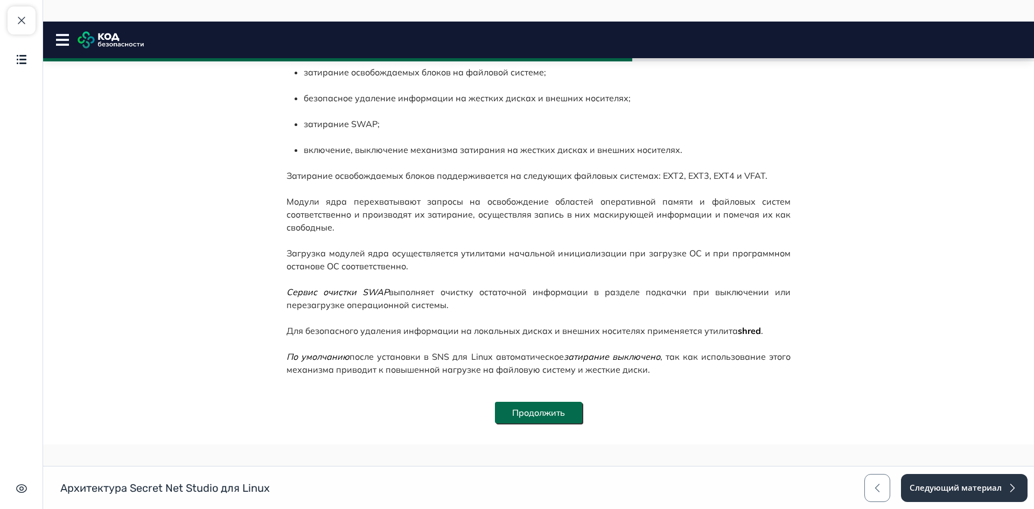
scroll to position [188, 0]
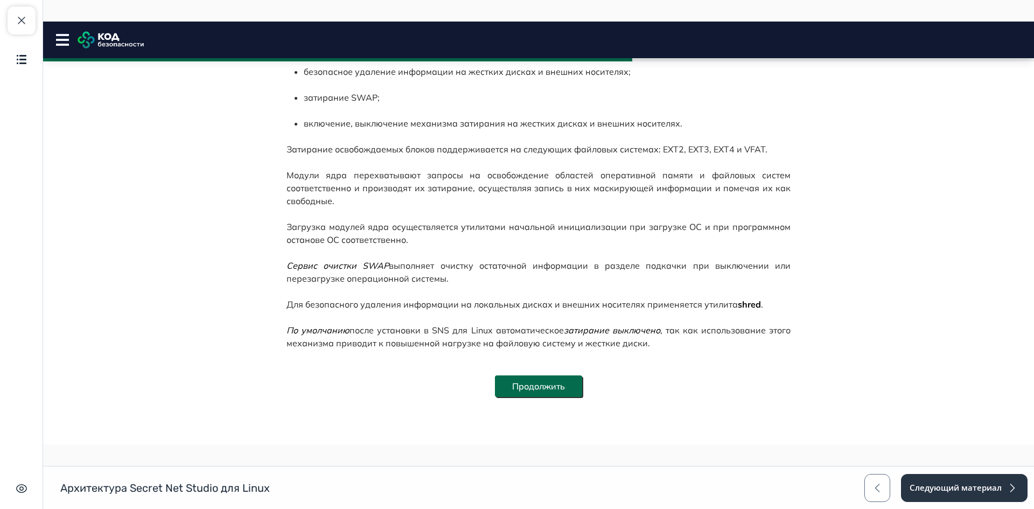
click at [544, 385] on button "Продолжить" at bounding box center [538, 387] width 87 height 22
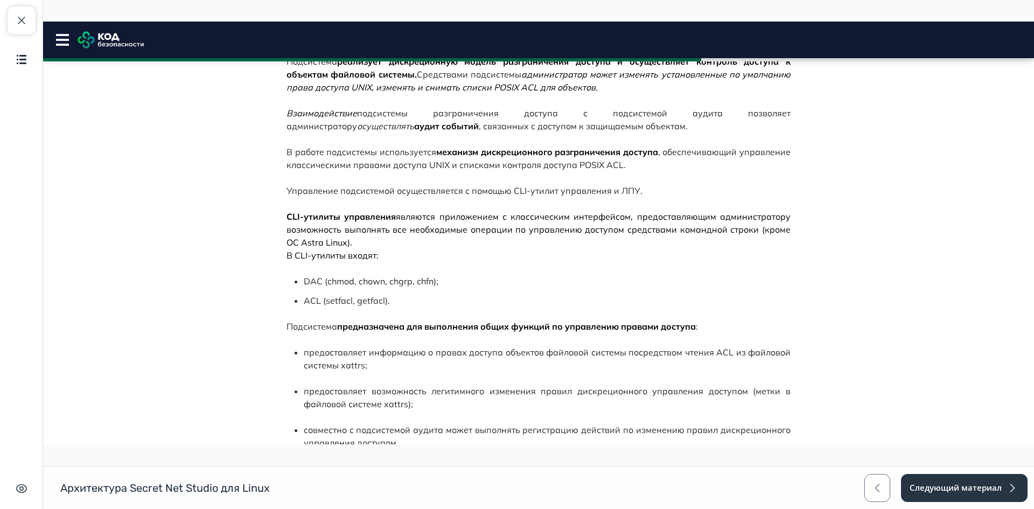
scroll to position [207, 0]
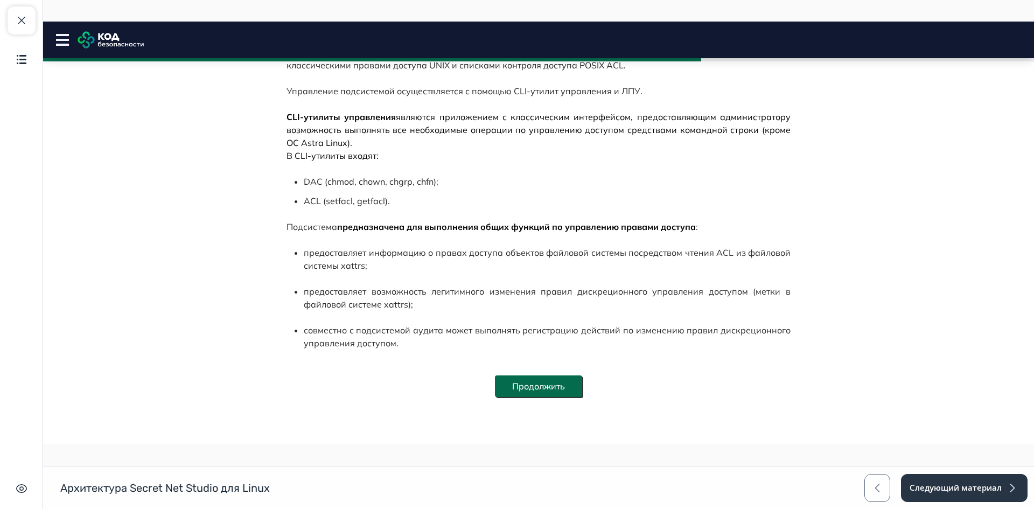
click at [553, 383] on button "Продолжить" at bounding box center [538, 387] width 87 height 22
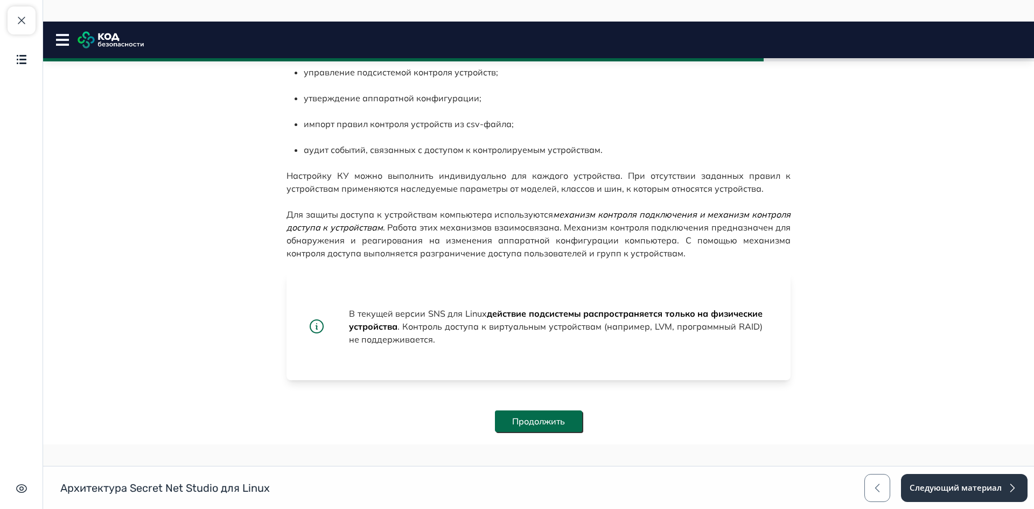
scroll to position [197, 0]
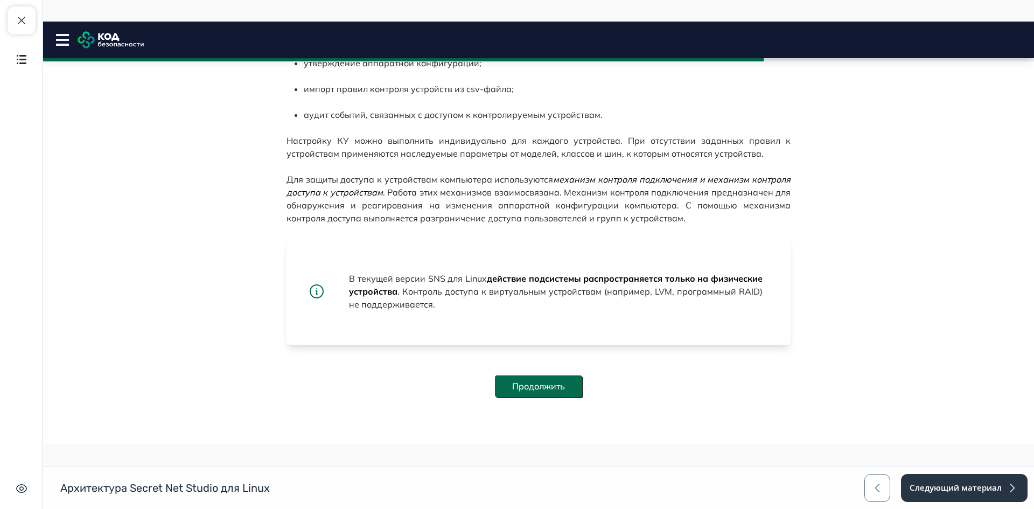
click at [570, 386] on button "Продолжить" at bounding box center [538, 387] width 87 height 22
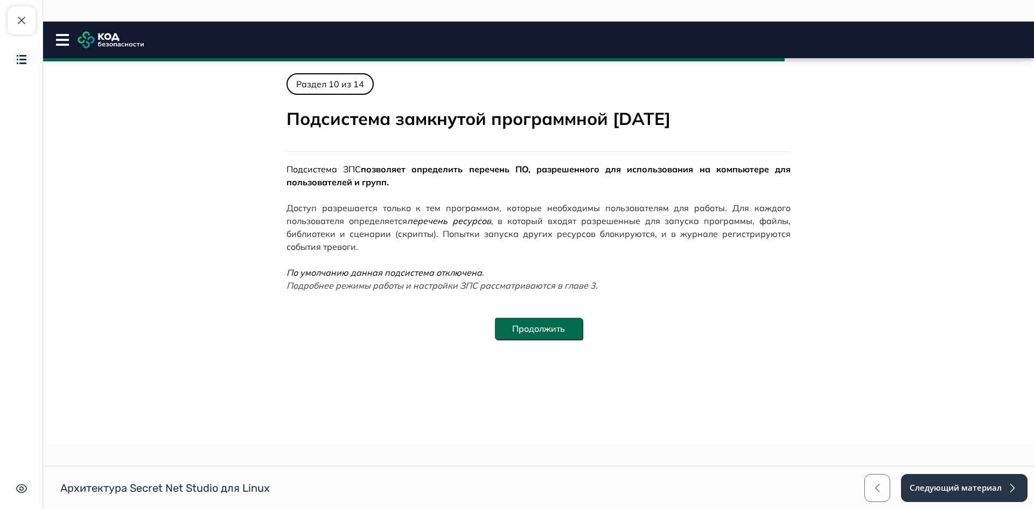
click at [564, 336] on button "Продолжить" at bounding box center [538, 329] width 87 height 22
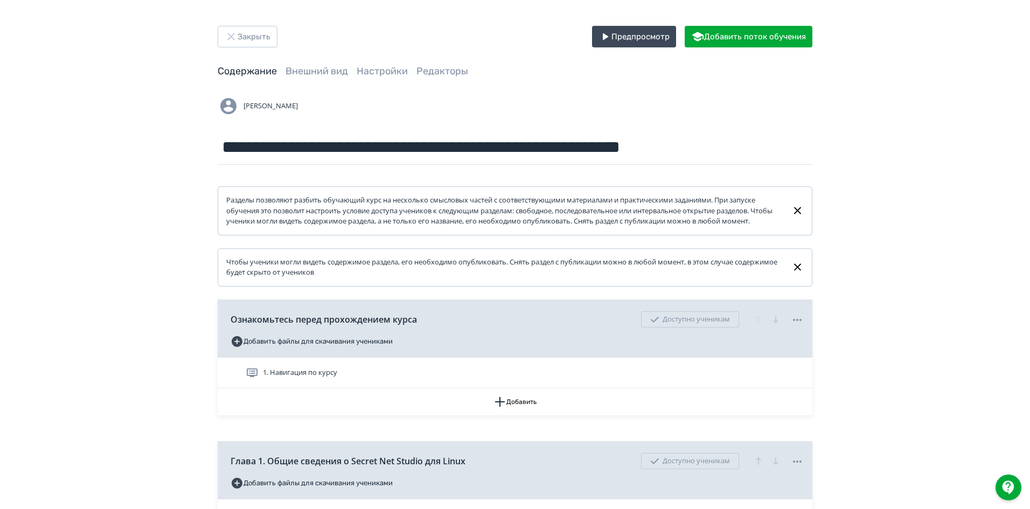
scroll to position [377, 0]
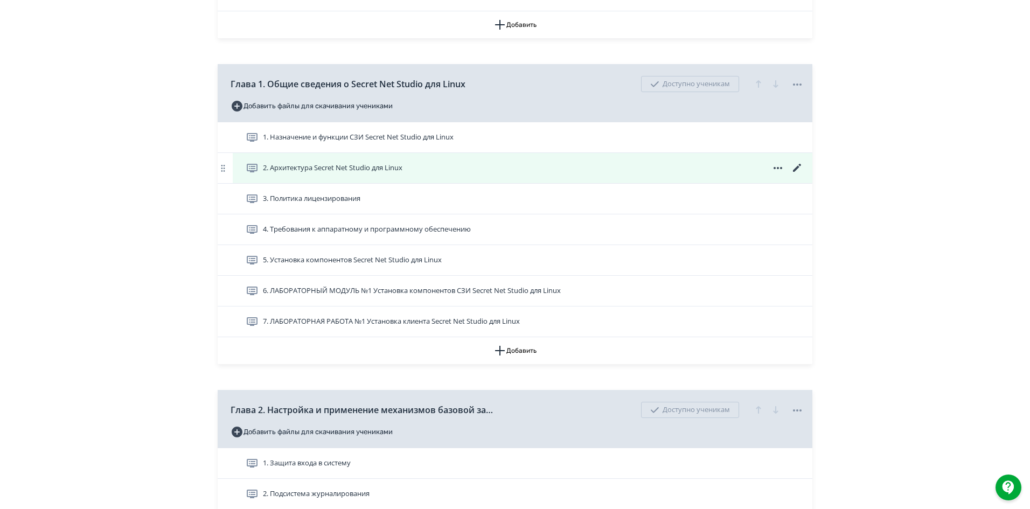
click at [398, 183] on div "2. Архитектура Secret Net Studio для Linux" at bounding box center [523, 168] width 580 height 30
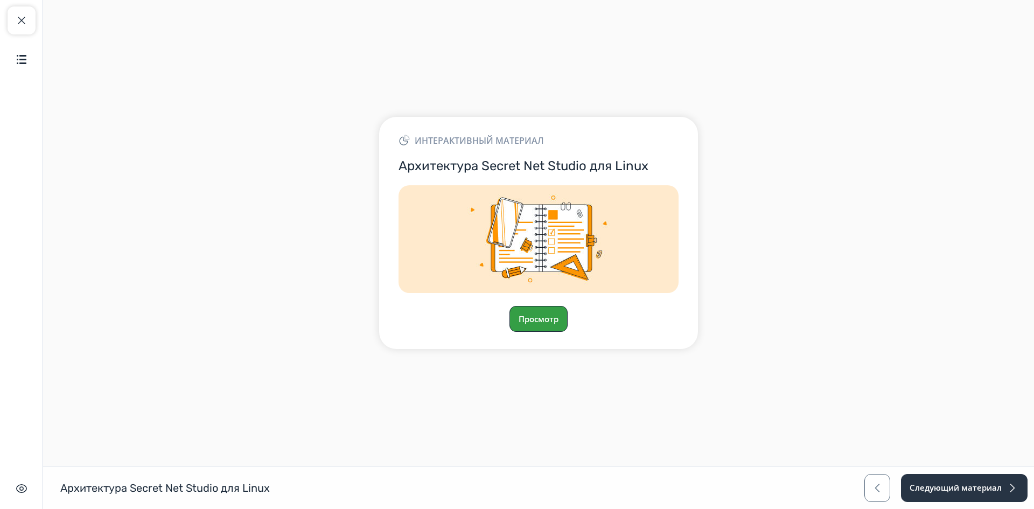
click at [547, 311] on button "Просмотр" at bounding box center [539, 319] width 58 height 26
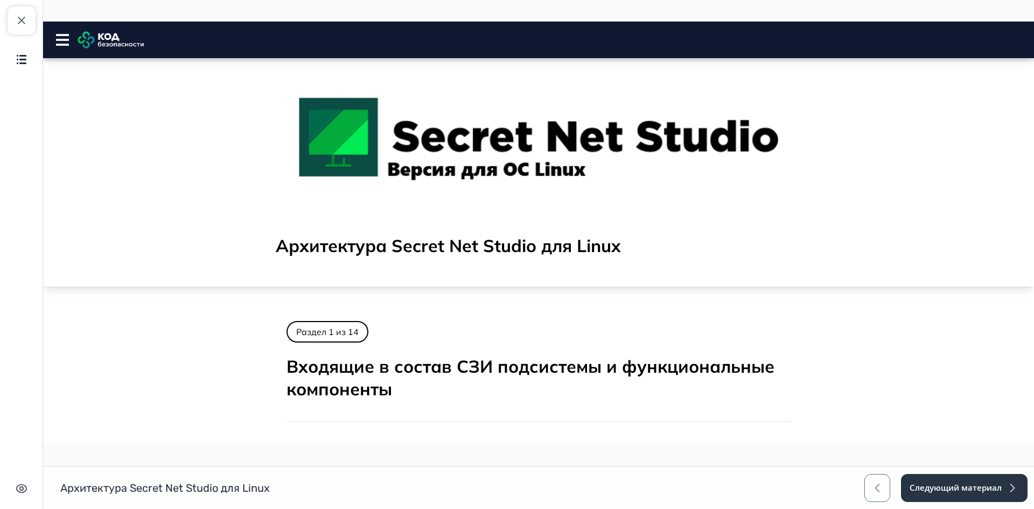
click at [60, 44] on rect at bounding box center [62, 45] width 13 height 2
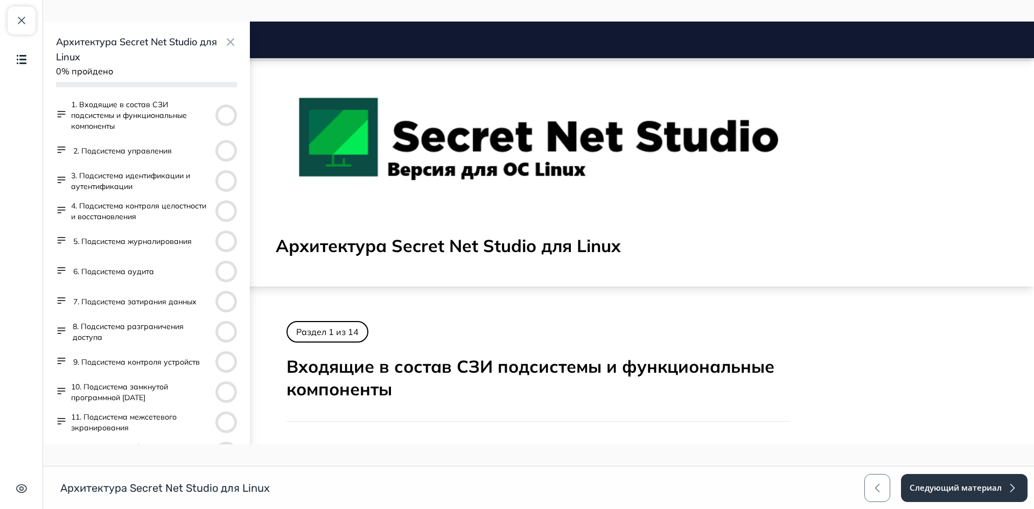
click at [108, 269] on button "6. Подсистема аудита" at bounding box center [113, 271] width 81 height 11
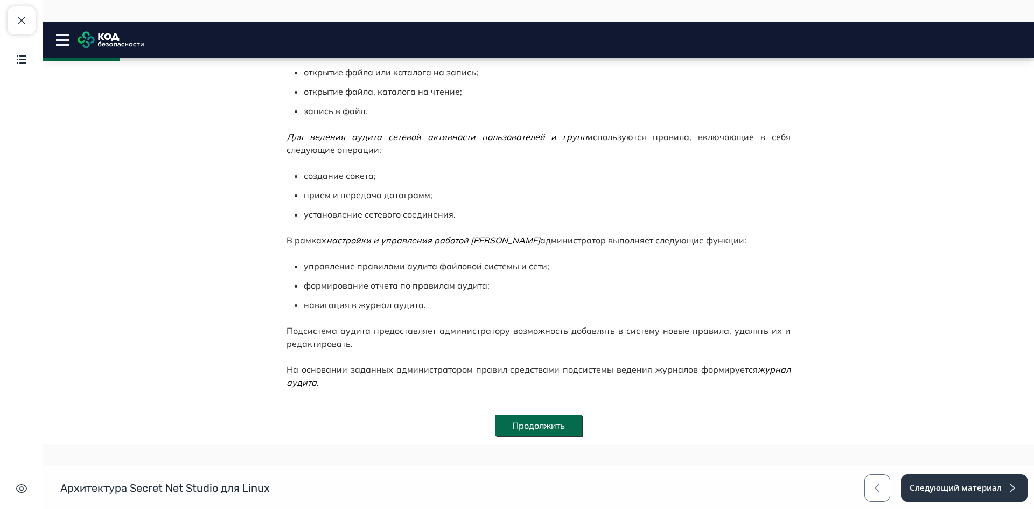
scroll to position [414, 0]
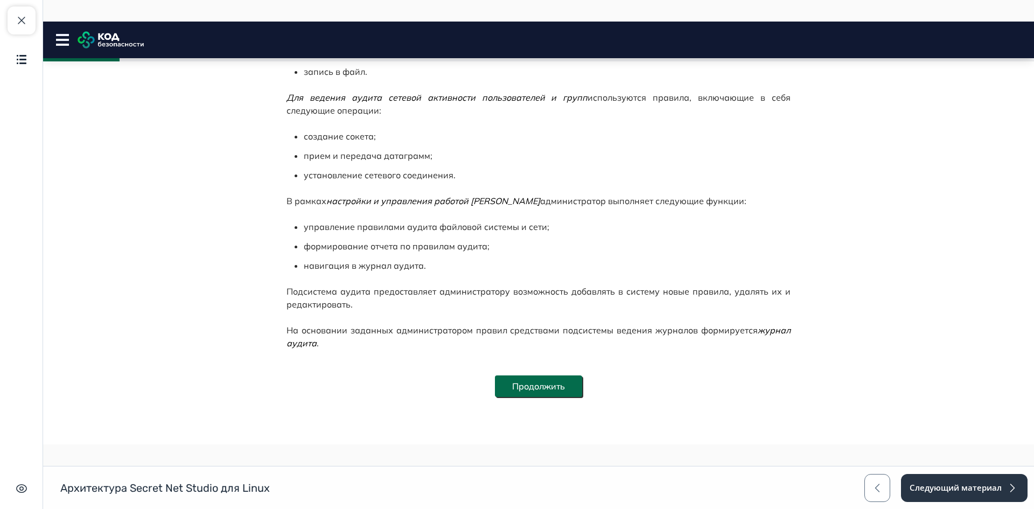
click at [545, 381] on button "Продолжить" at bounding box center [538, 387] width 87 height 22
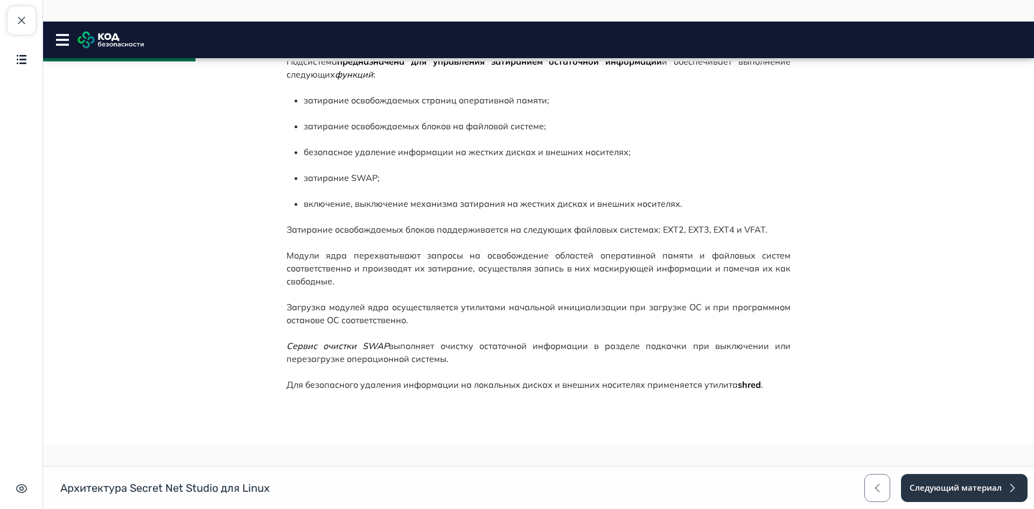
scroll to position [162, 0]
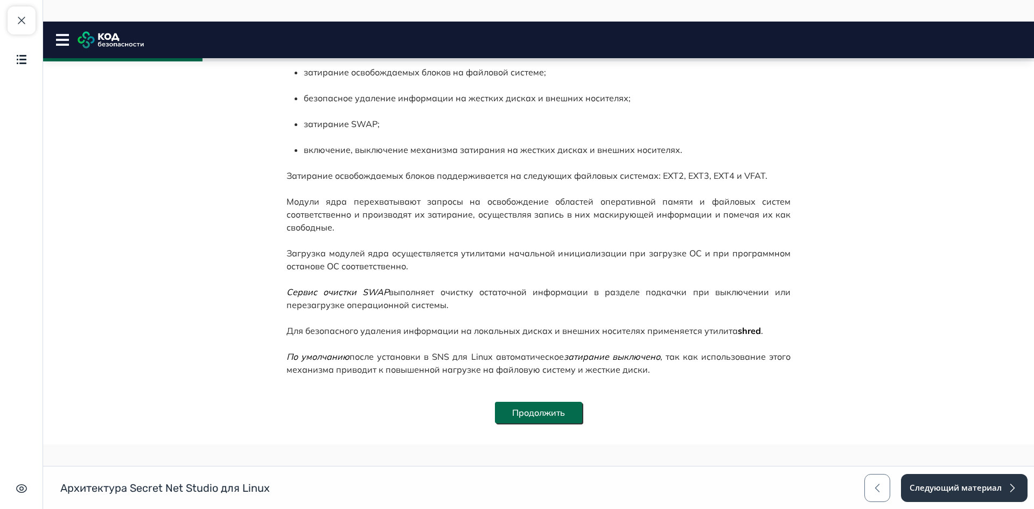
click at [542, 408] on button "Продолжить" at bounding box center [538, 413] width 87 height 22
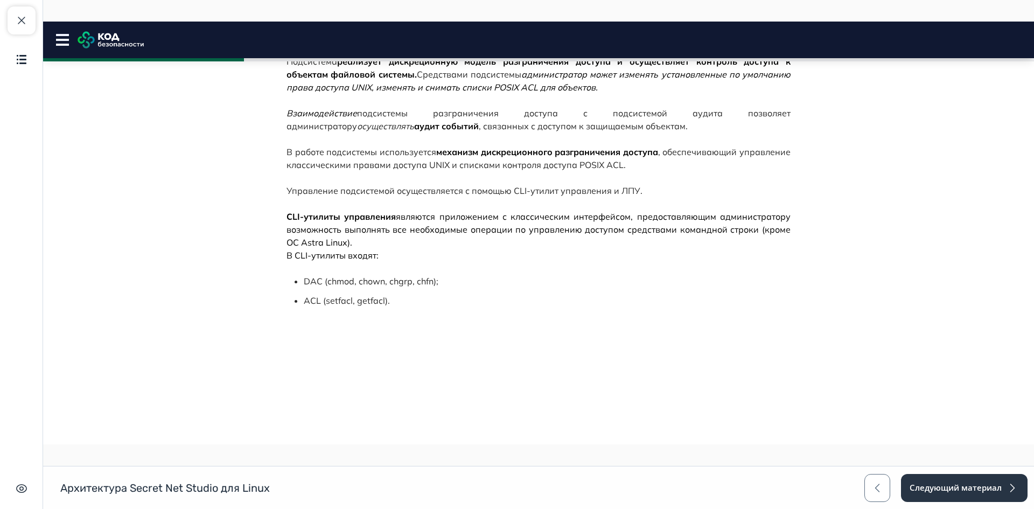
scroll to position [207, 0]
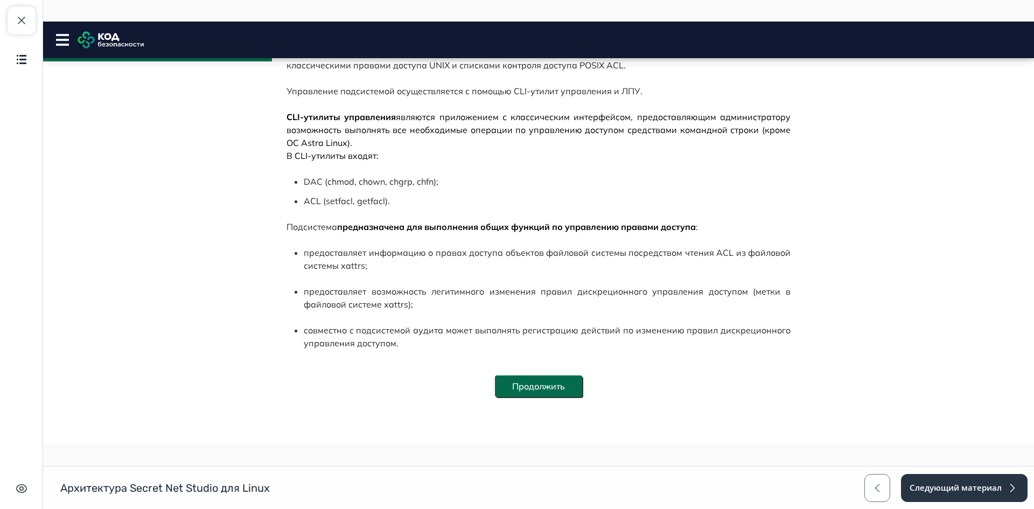
click at [546, 386] on button "Продолжить" at bounding box center [538, 387] width 87 height 22
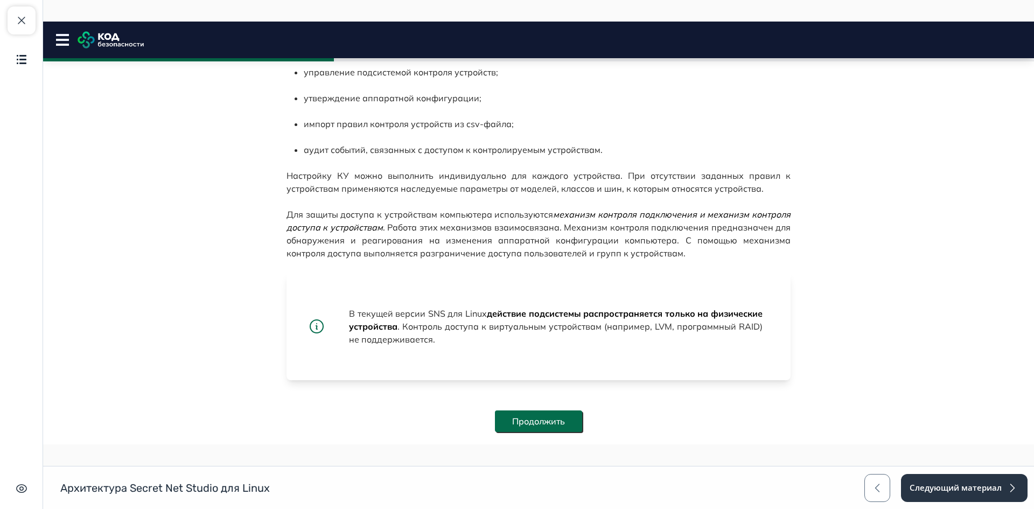
scroll to position [197, 0]
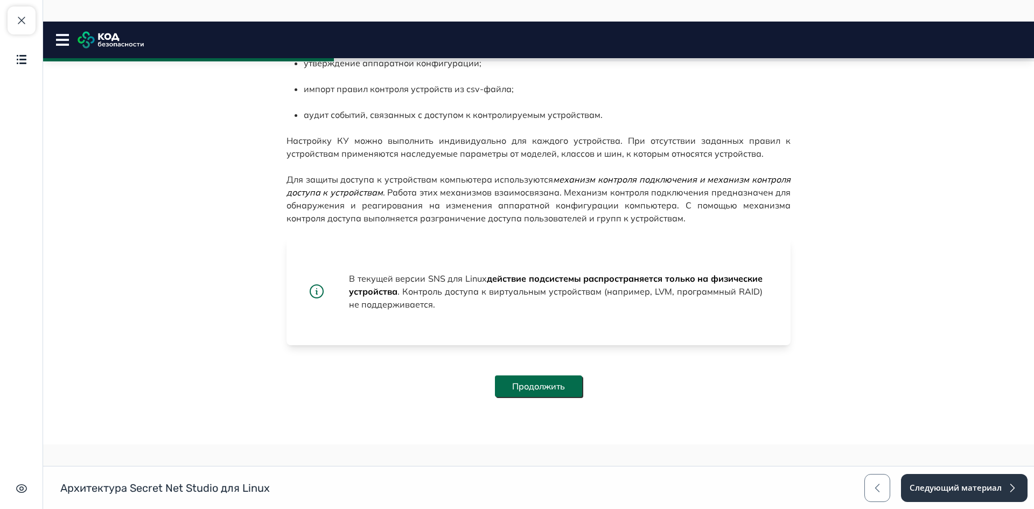
click at [549, 384] on button "Продолжить" at bounding box center [538, 387] width 87 height 22
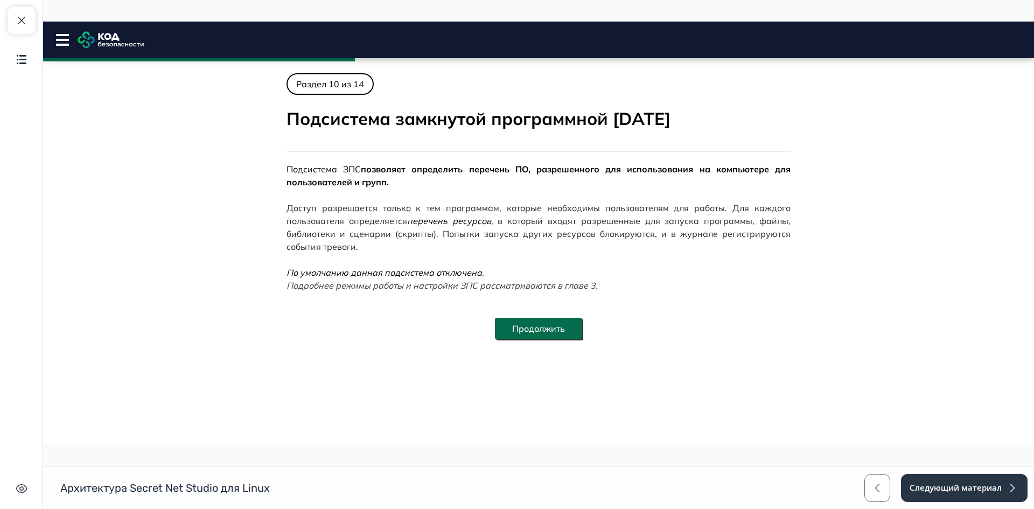
scroll to position [0, 0]
drag, startPoint x: 288, startPoint y: 288, endPoint x: 604, endPoint y: 289, distance: 316.8
click at [604, 289] on p "По умолчанию данная подсистема отключена . Подробнее режимы работы и настройки …" at bounding box center [539, 279] width 504 height 26
drag, startPoint x: 524, startPoint y: 335, endPoint x: 538, endPoint y: 329, distance: 14.9
click at [525, 335] on button "Продолжить" at bounding box center [538, 329] width 87 height 22
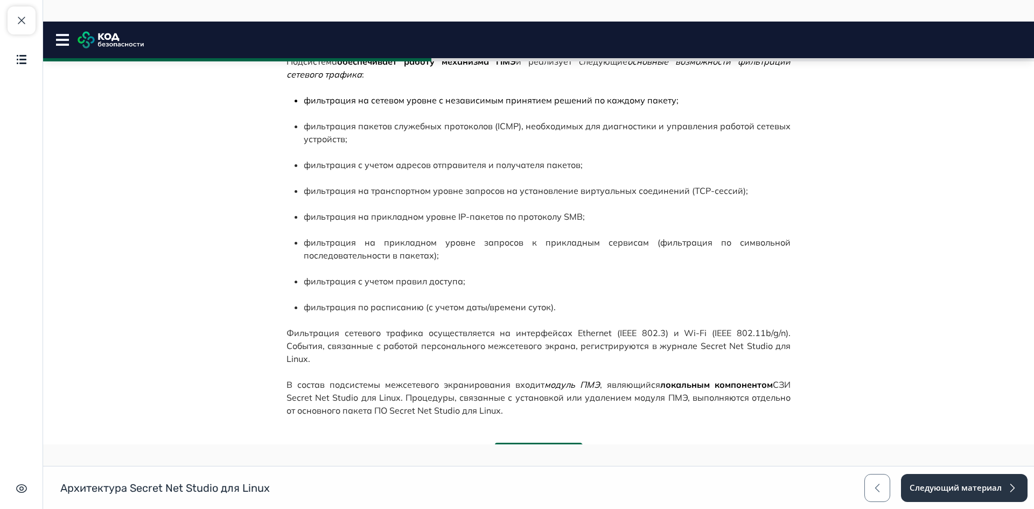
scroll to position [162, 0]
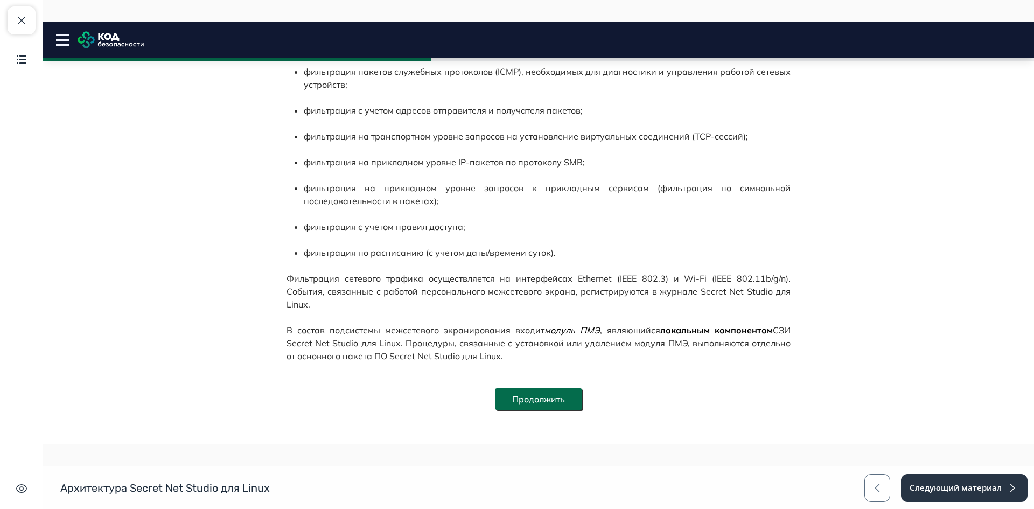
click at [557, 388] on button "Продолжить" at bounding box center [538, 399] width 87 height 22
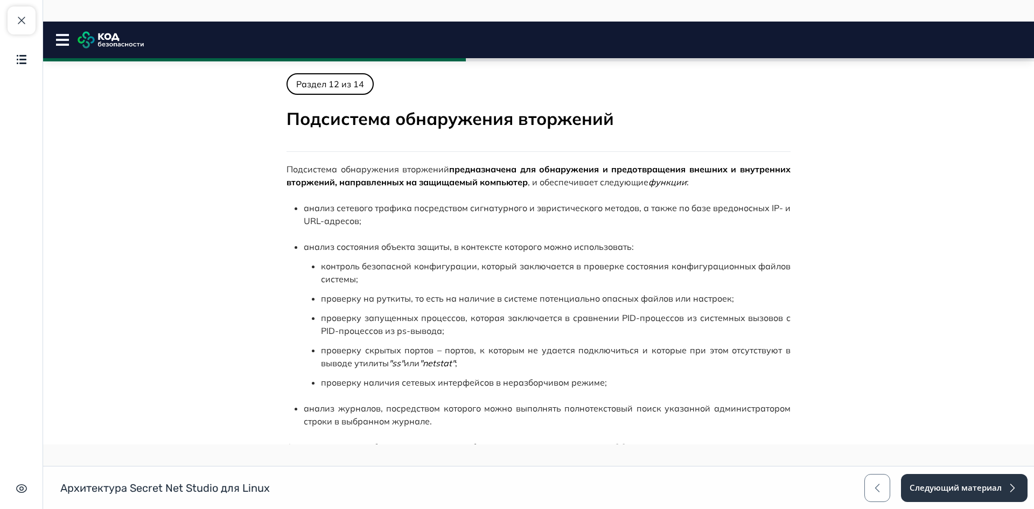
scroll to position [117, 0]
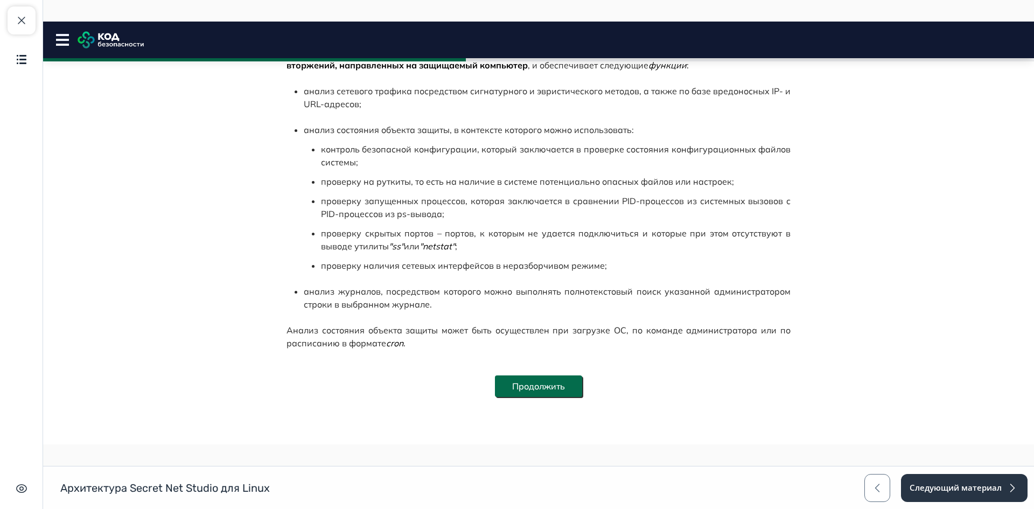
click at [559, 380] on button "Продолжить" at bounding box center [538, 387] width 87 height 22
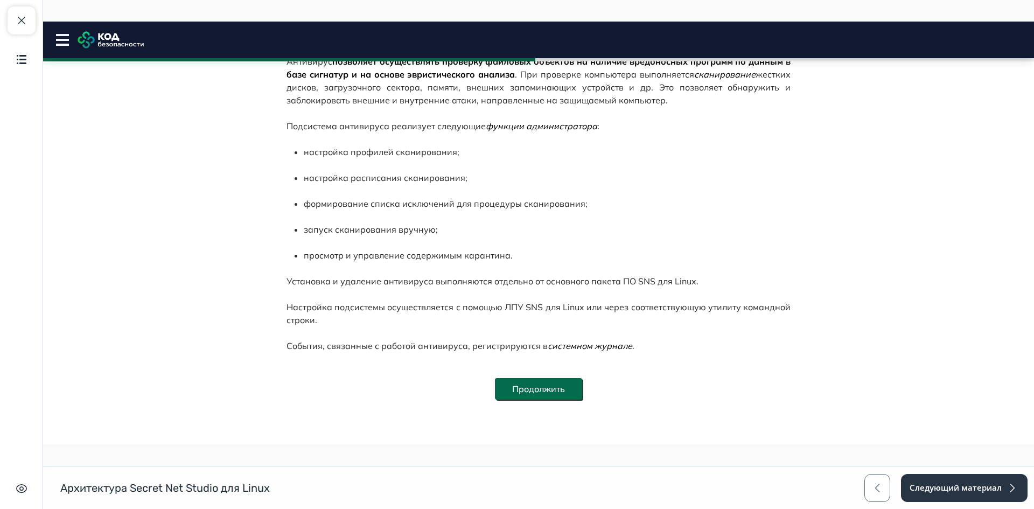
scroll to position [110, 0]
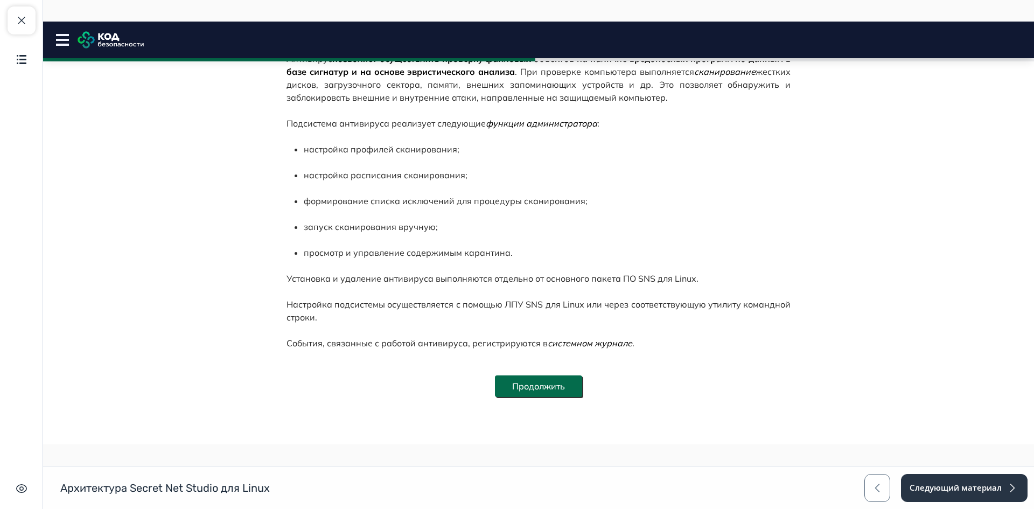
click at [565, 382] on button "Продолжить" at bounding box center [538, 387] width 87 height 22
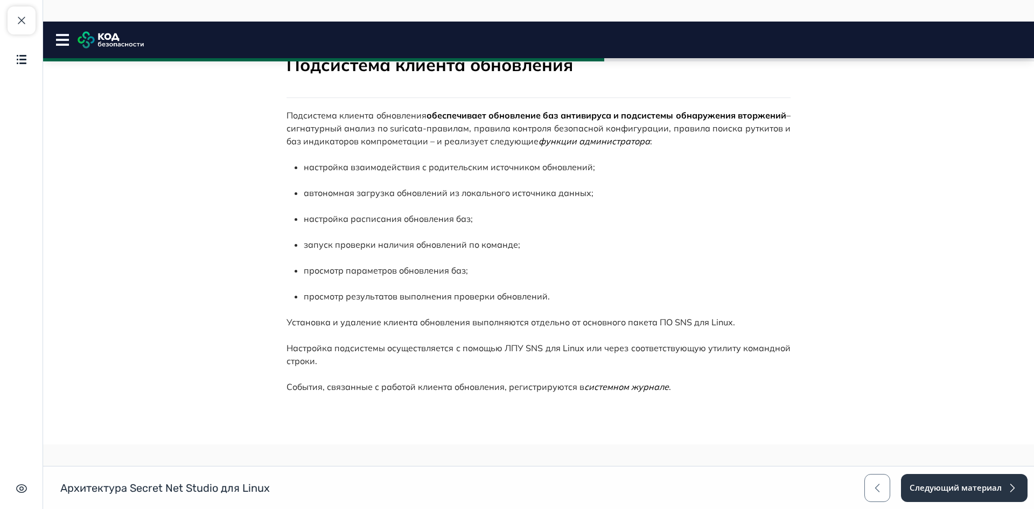
scroll to position [145, 0]
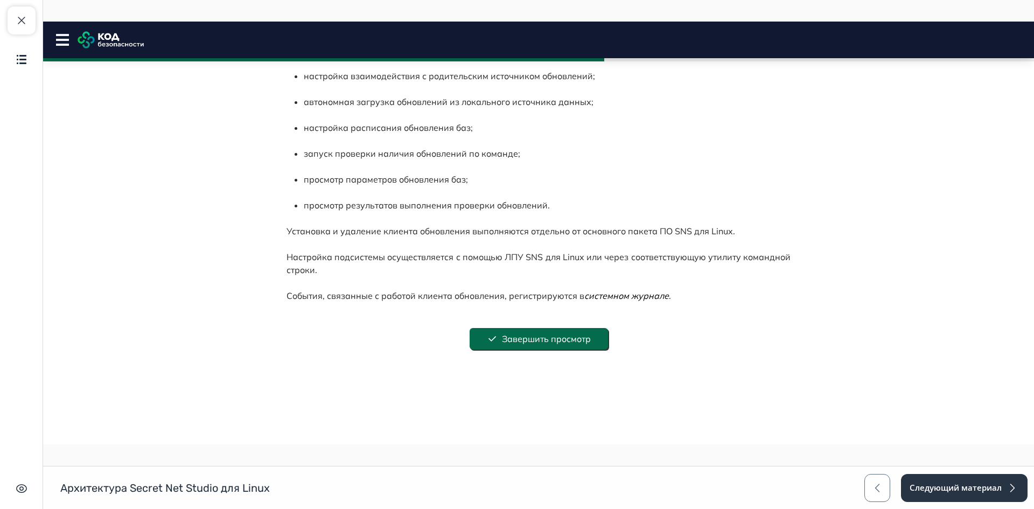
click at [559, 345] on button "Завершить просмотр" at bounding box center [539, 339] width 138 height 22
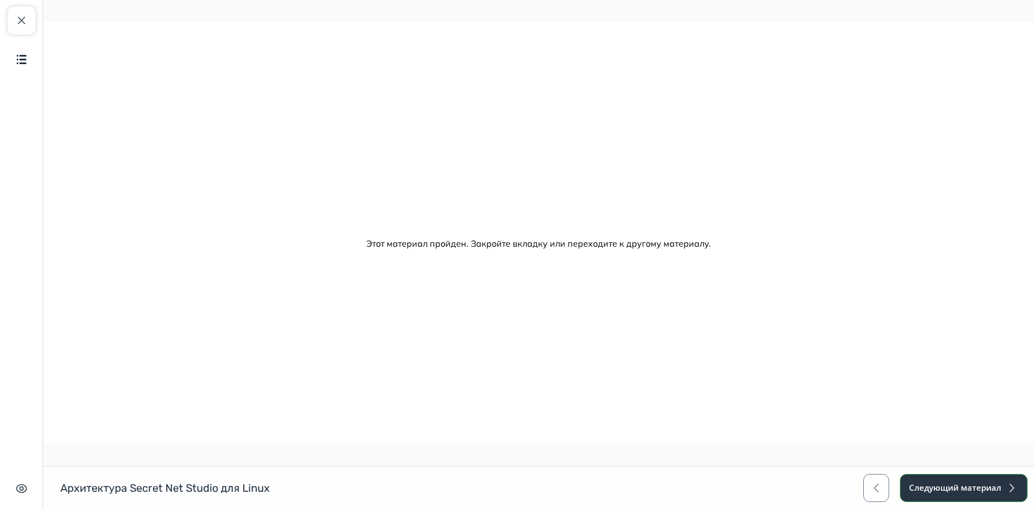
click at [990, 481] on button "Следующий материал" at bounding box center [964, 488] width 128 height 28
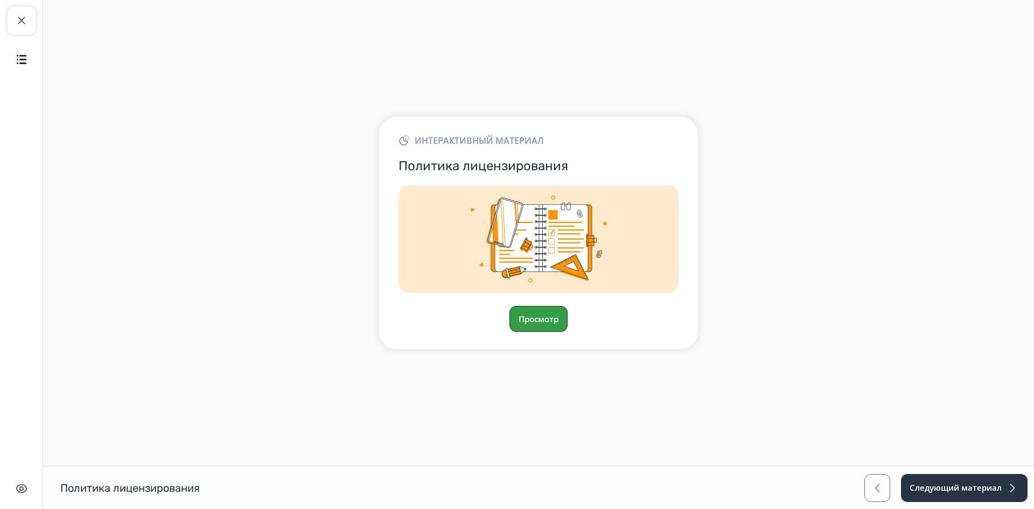
click at [543, 310] on button "Просмотр" at bounding box center [539, 319] width 58 height 26
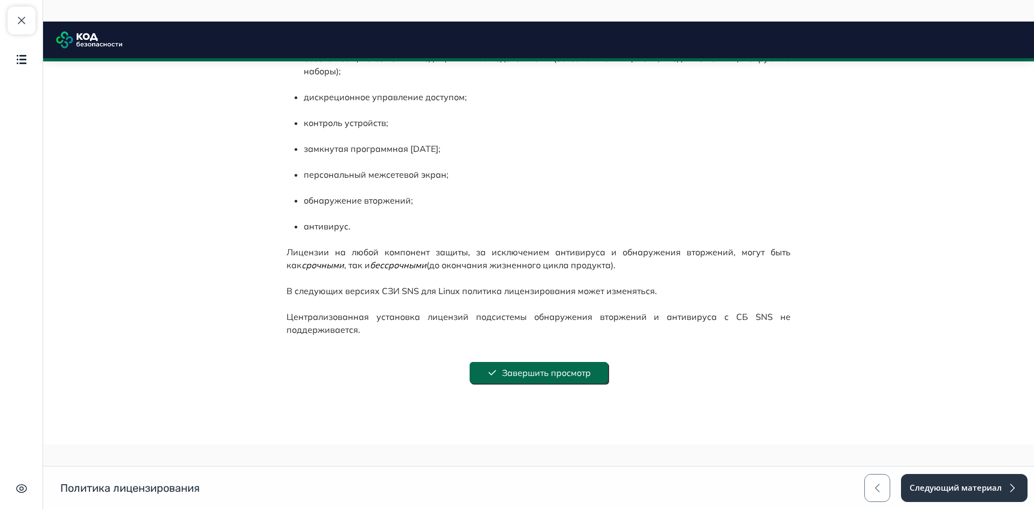
scroll to position [357, 0]
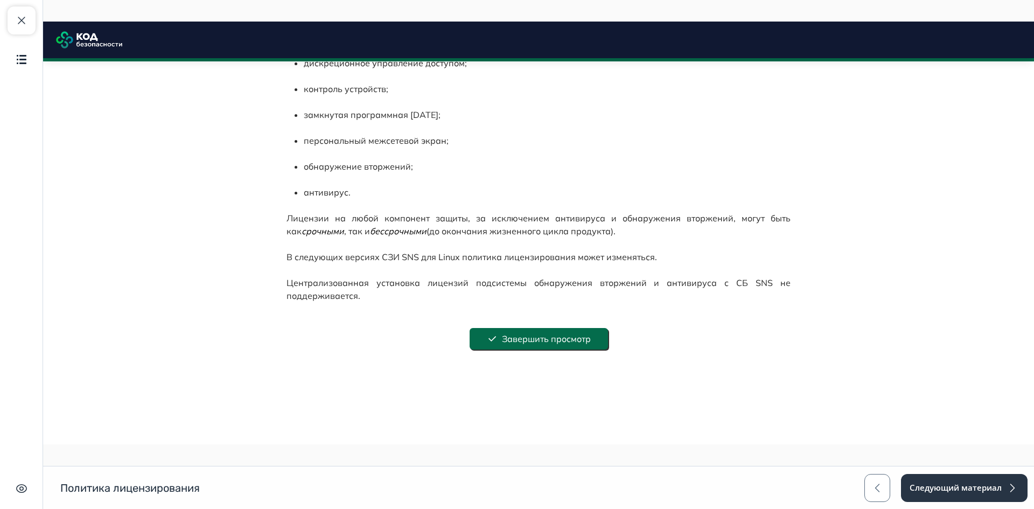
click at [586, 337] on button "Завершить просмотр" at bounding box center [539, 339] width 138 height 22
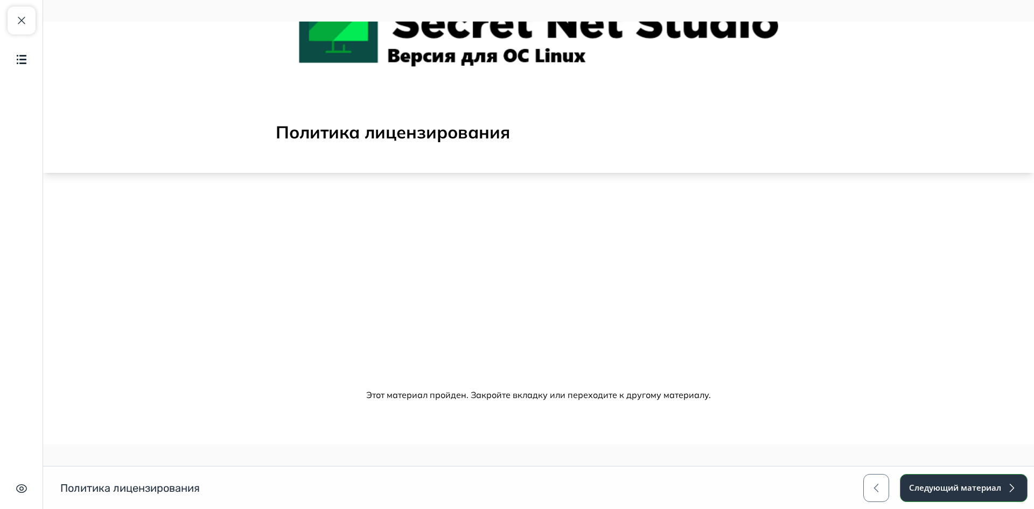
click at [985, 490] on button "Следующий материал" at bounding box center [964, 488] width 128 height 28
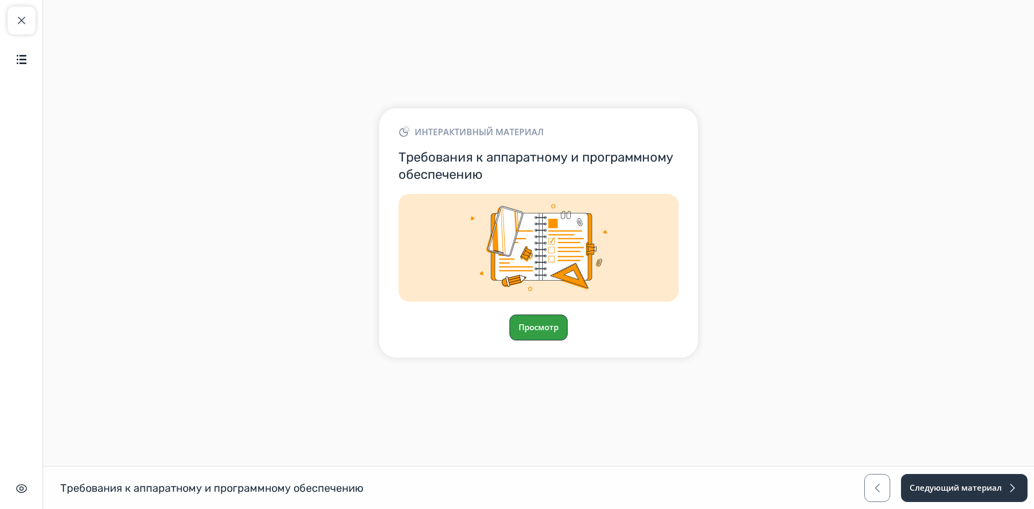
click at [515, 329] on button "Просмотр" at bounding box center [539, 328] width 58 height 26
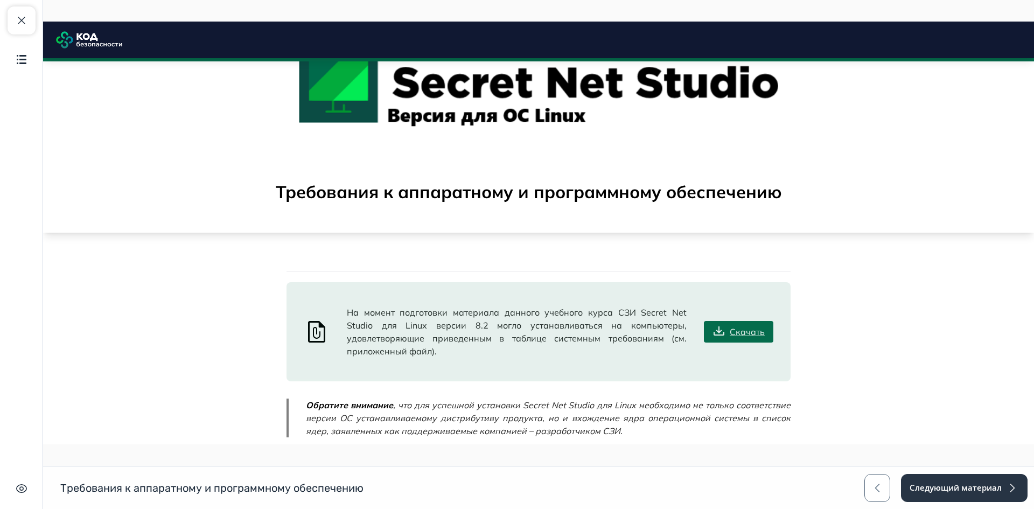
scroll to position [162, 0]
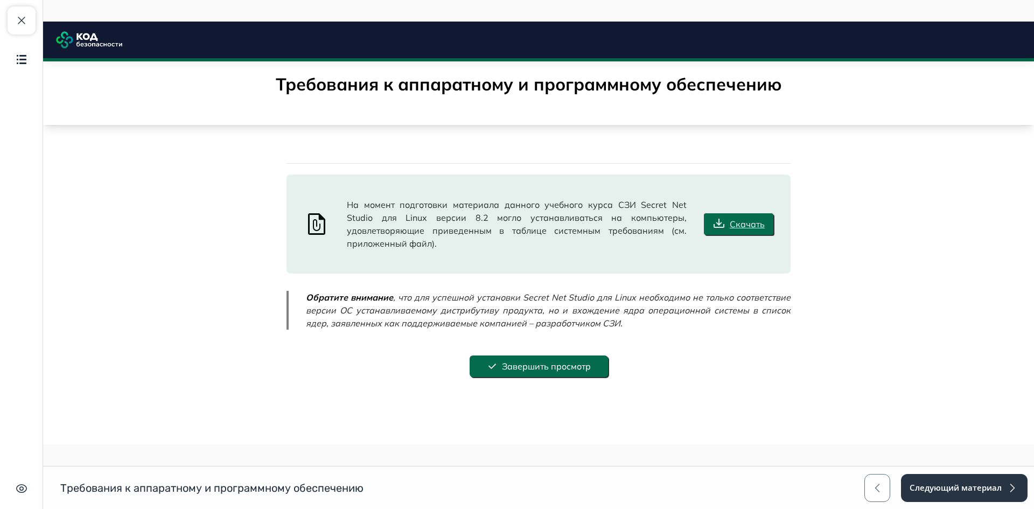
click at [747, 213] on link "Скачать" at bounding box center [739, 224] width 70 height 22
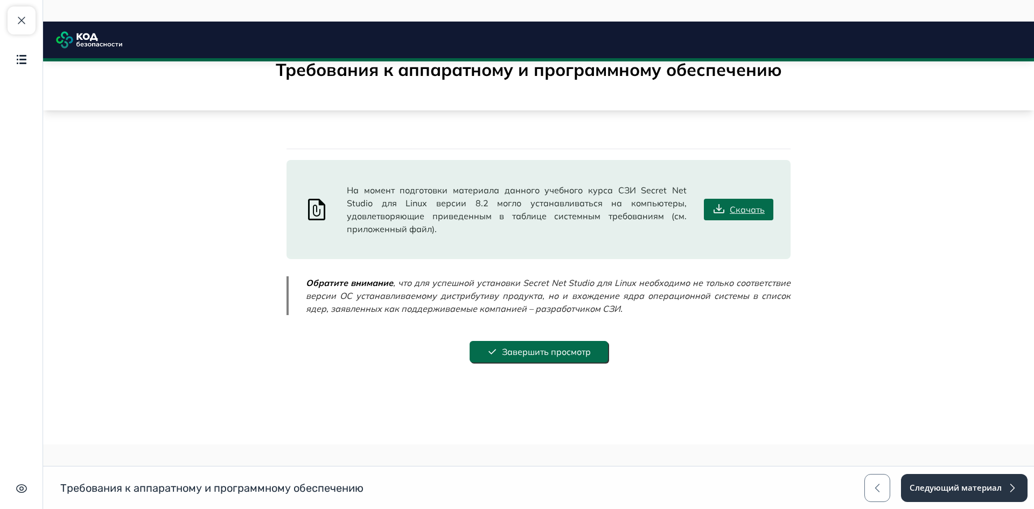
click at [543, 341] on button "Завершить просмотр" at bounding box center [539, 352] width 138 height 22
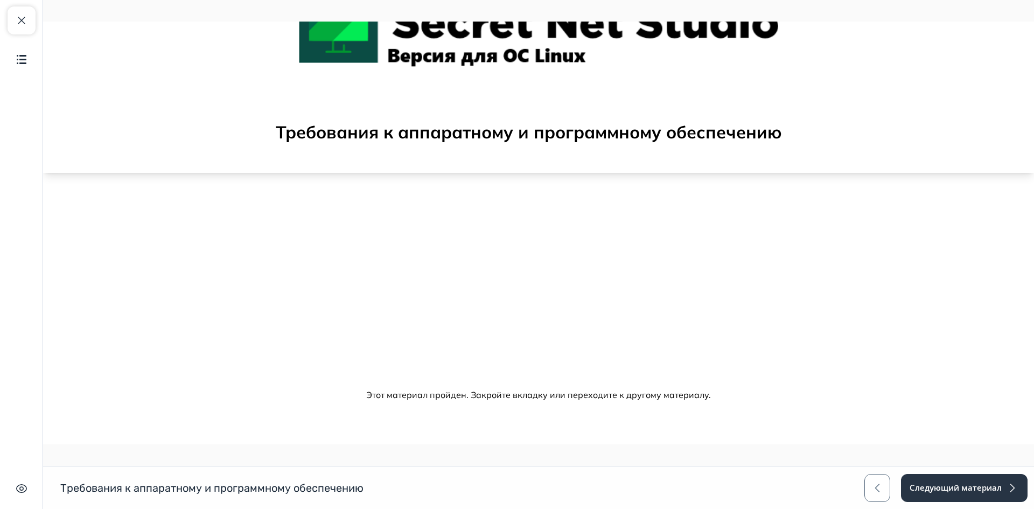
click at [980, 482] on button "Следующий материал" at bounding box center [964, 488] width 127 height 28
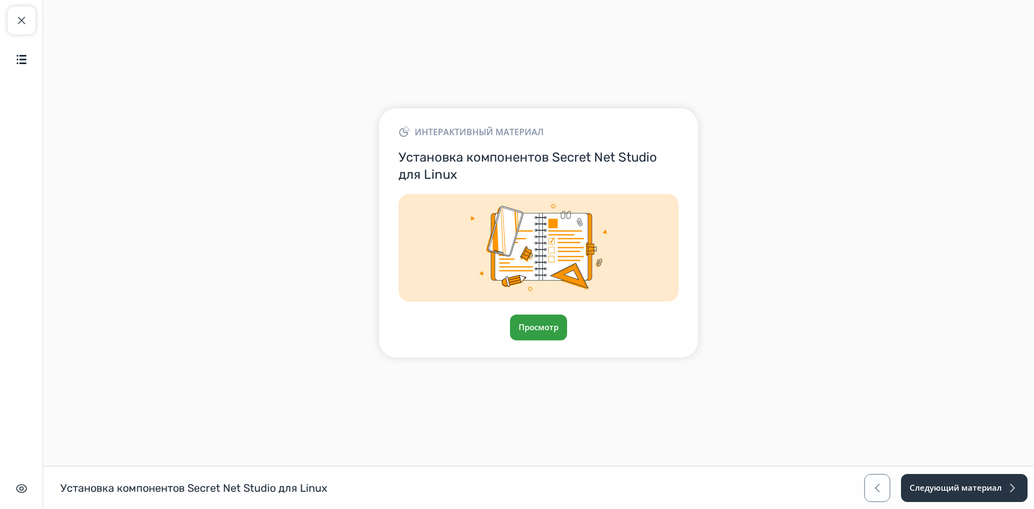
click at [529, 320] on button "Просмотр" at bounding box center [538, 328] width 57 height 26
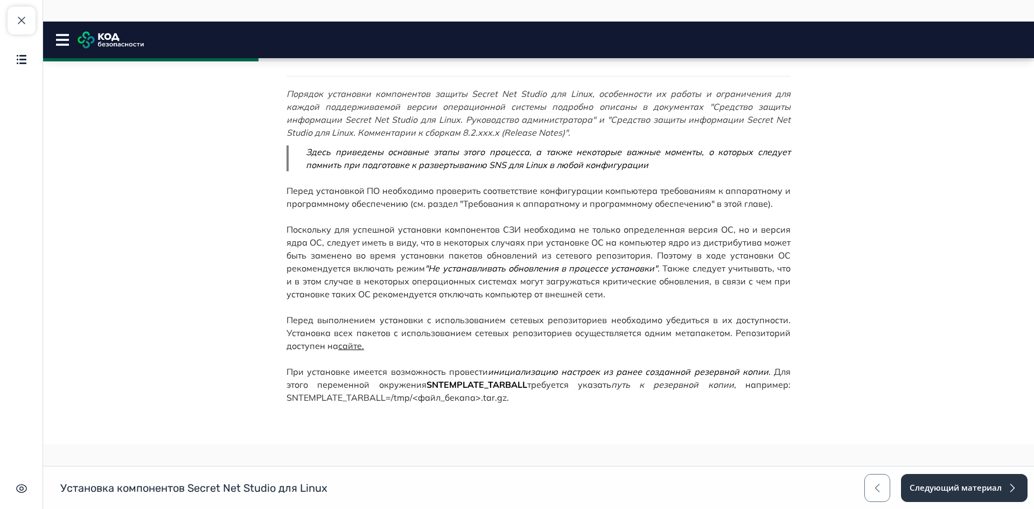
scroll to position [377, 0]
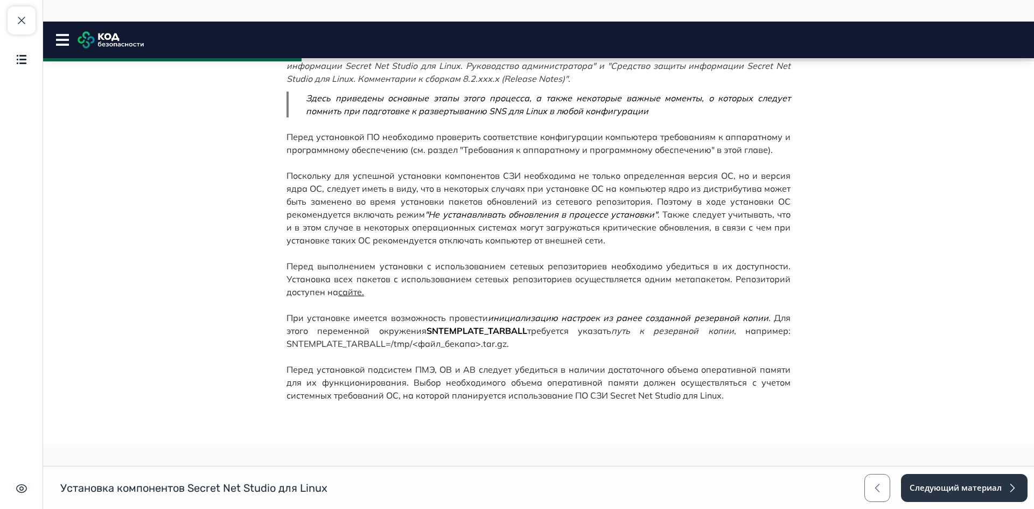
click at [346, 293] on span "сайте." at bounding box center [351, 292] width 26 height 11
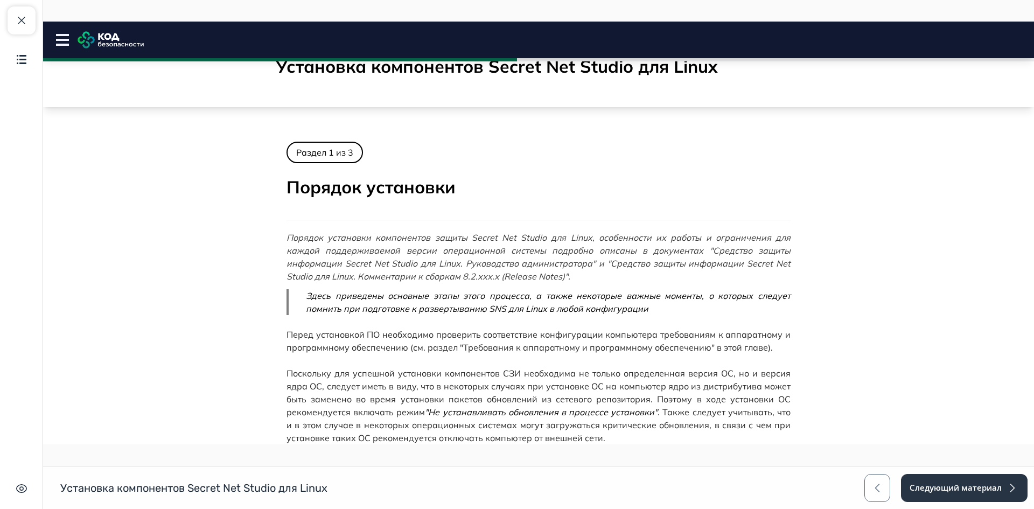
scroll to position [18, 0]
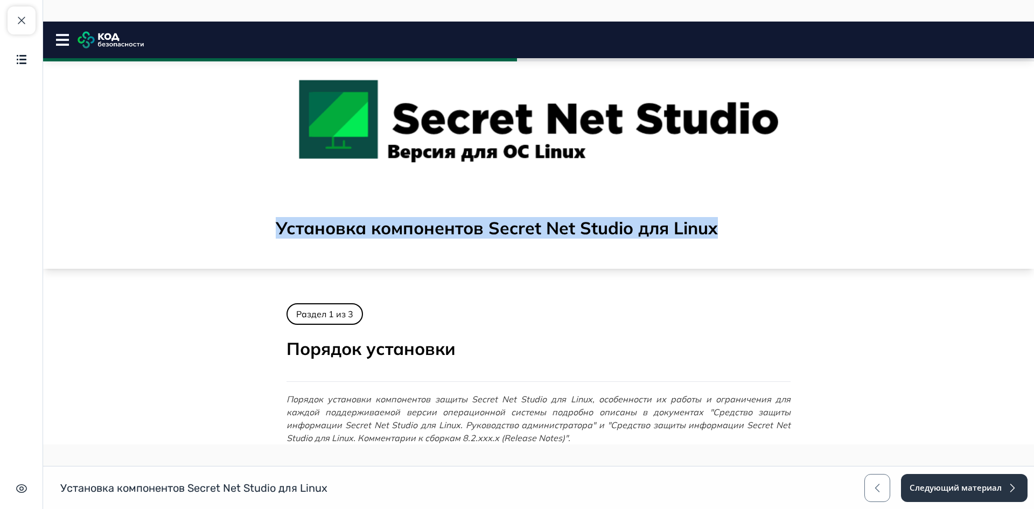
drag, startPoint x: 750, startPoint y: 230, endPoint x: 189, endPoint y: 220, distance: 561.5
click at [189, 220] on div "Установка компонентов Secret Net Studio для Linux" at bounding box center [538, 153] width 991 height 231
copy h2 "Установка компонентов Secret Net Studio для Linux"
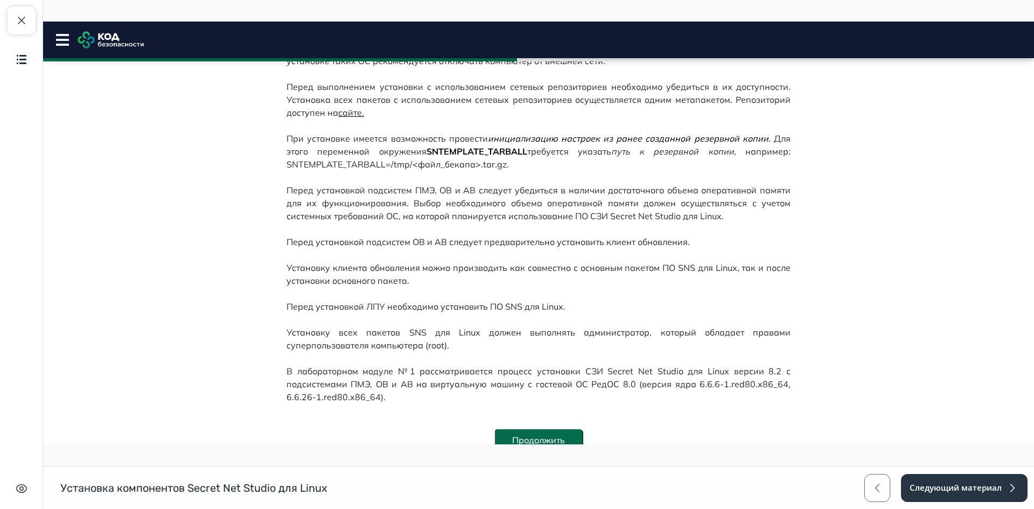
scroll to position [610, 0]
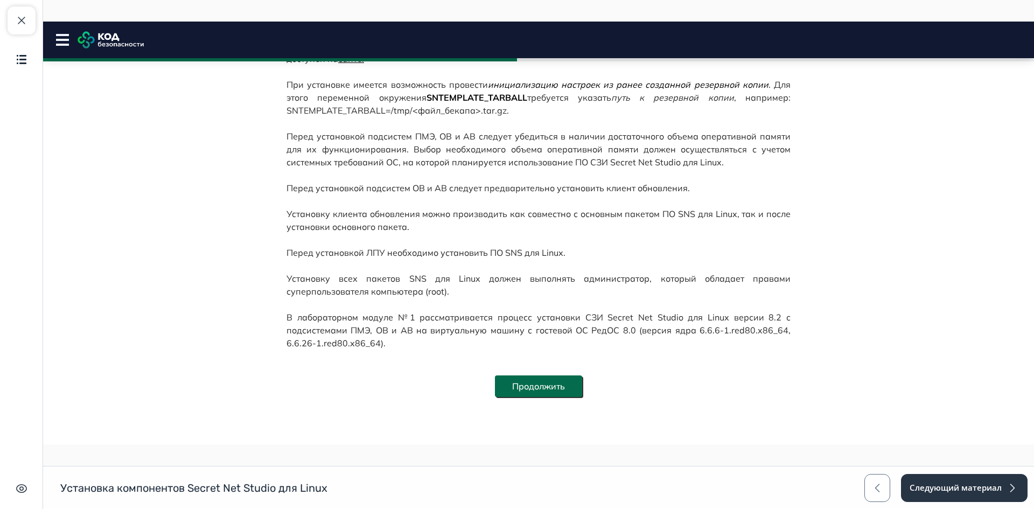
click at [552, 388] on button "Продолжить" at bounding box center [538, 387] width 87 height 22
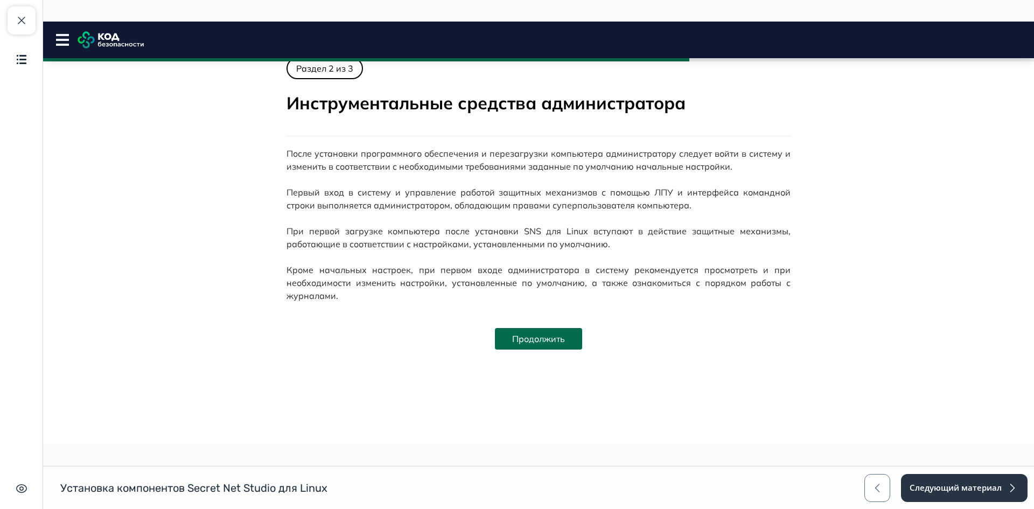
scroll to position [0, 0]
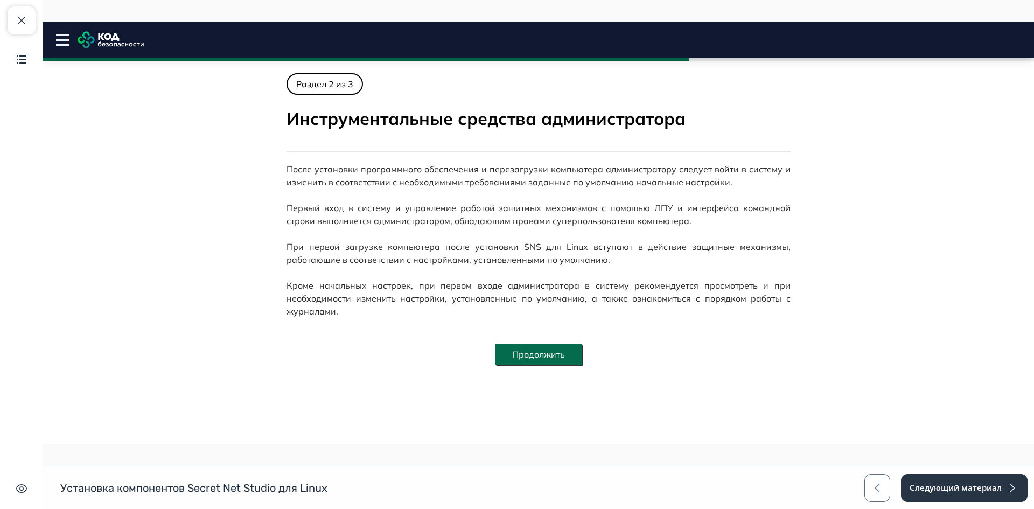
click at [559, 353] on button "Продолжить" at bounding box center [538, 355] width 87 height 22
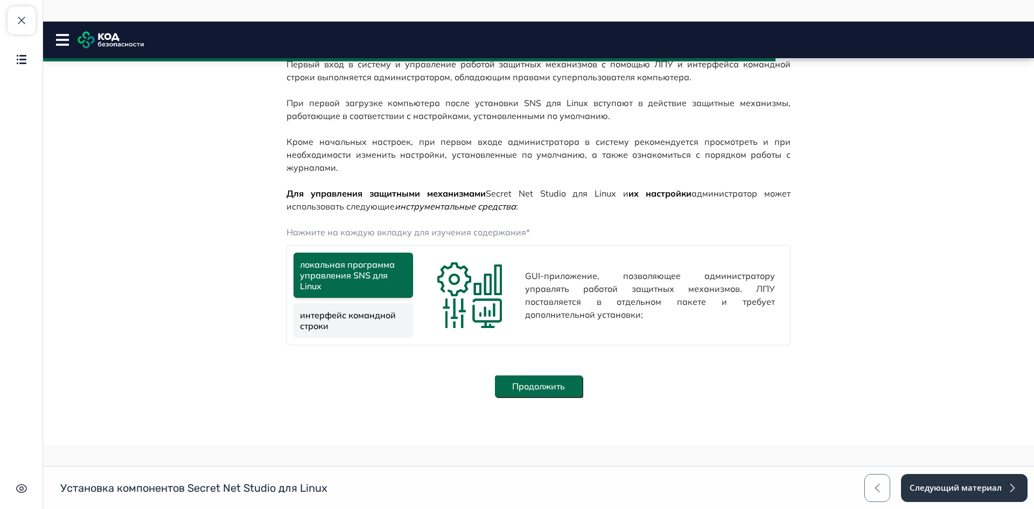
click at [386, 323] on link "интерфейс командной строки" at bounding box center [354, 320] width 120 height 34
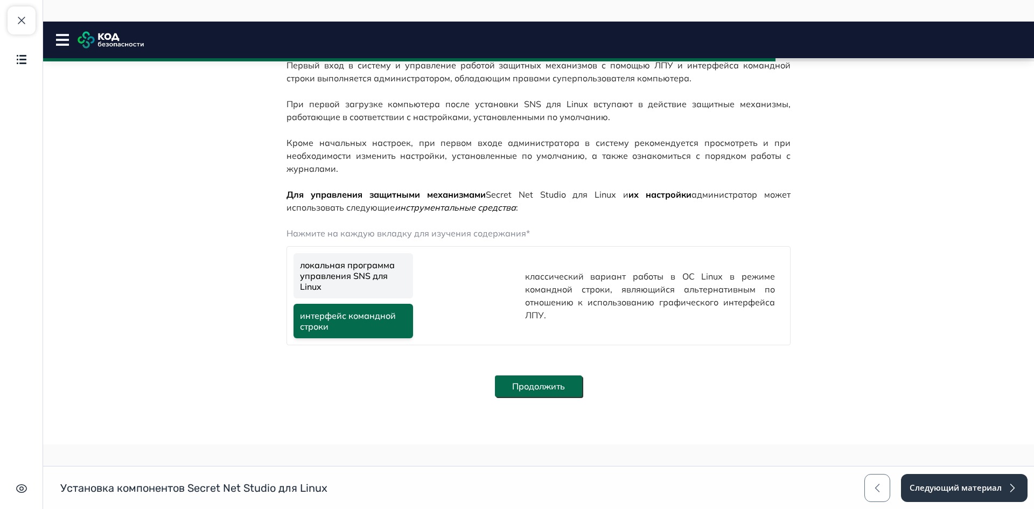
scroll to position [144, 0]
click at [548, 380] on button "Продолжить" at bounding box center [538, 387] width 87 height 22
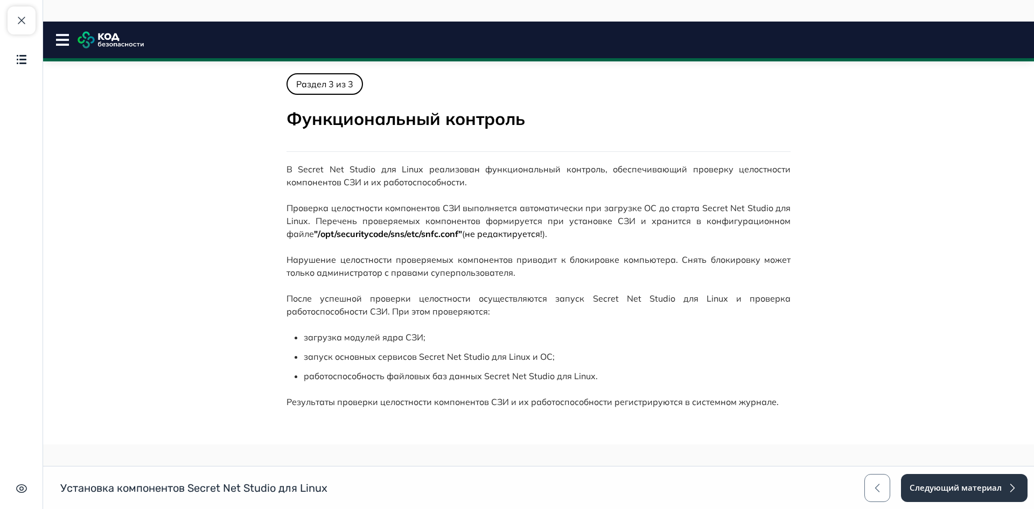
scroll to position [54, 0]
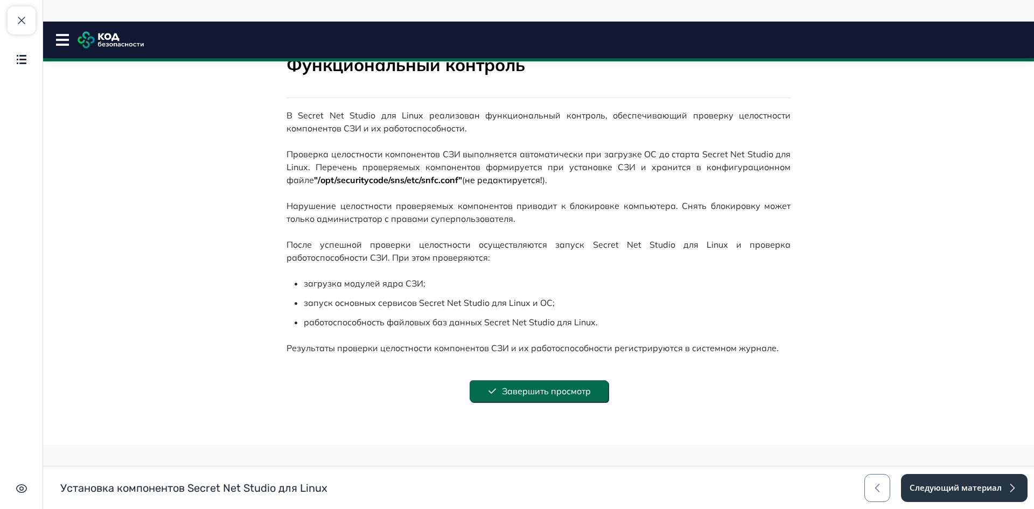
click at [597, 392] on button "Завершить просмотр" at bounding box center [539, 391] width 138 height 22
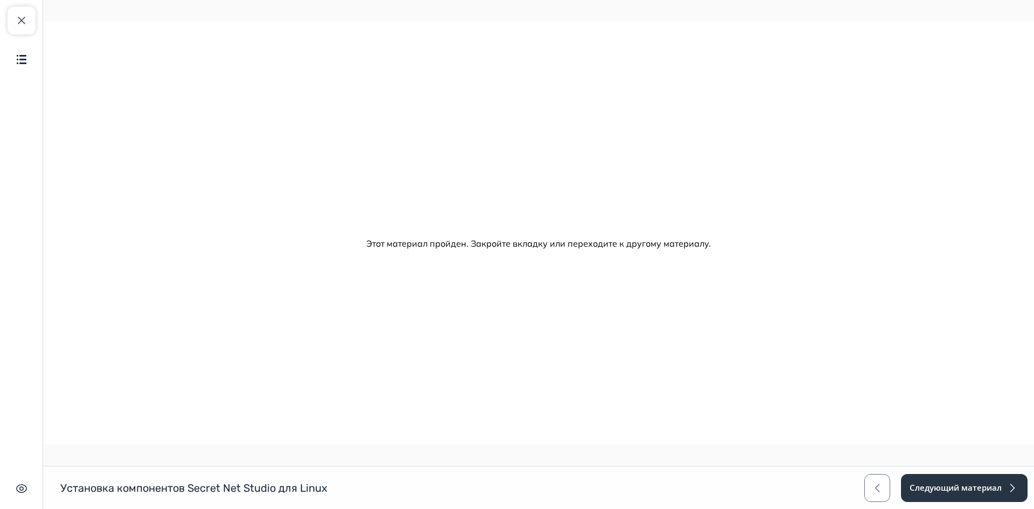
scroll to position [0, 0]
click at [929, 489] on button "Следующий материал" at bounding box center [964, 488] width 128 height 28
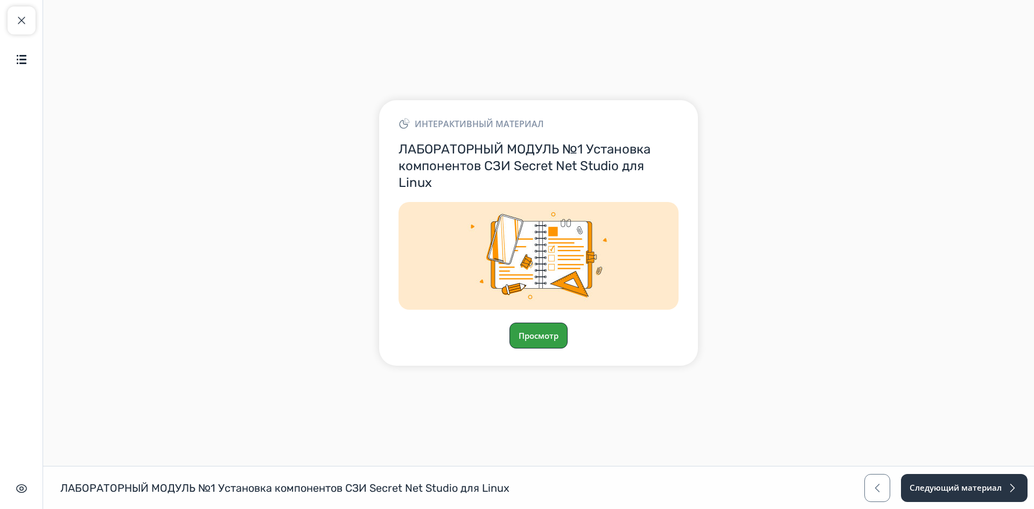
click at [565, 337] on button "Просмотр" at bounding box center [539, 336] width 58 height 26
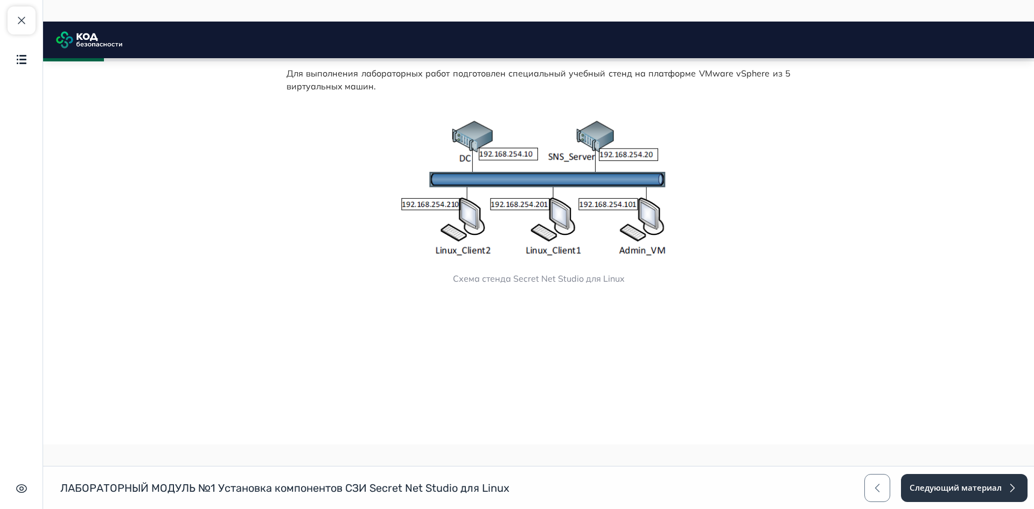
scroll to position [302, 0]
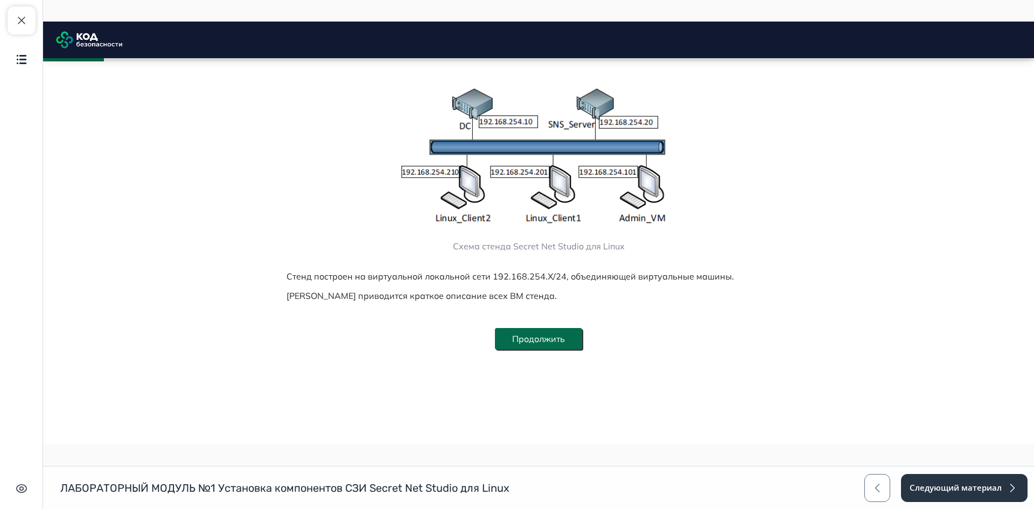
click at [564, 342] on button "Продолжить" at bounding box center [538, 339] width 87 height 22
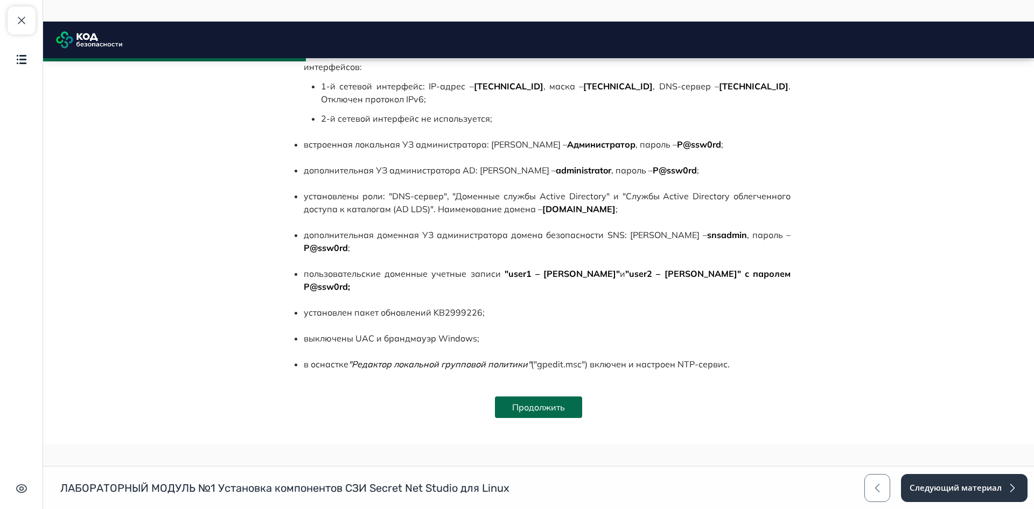
scroll to position [672, 0]
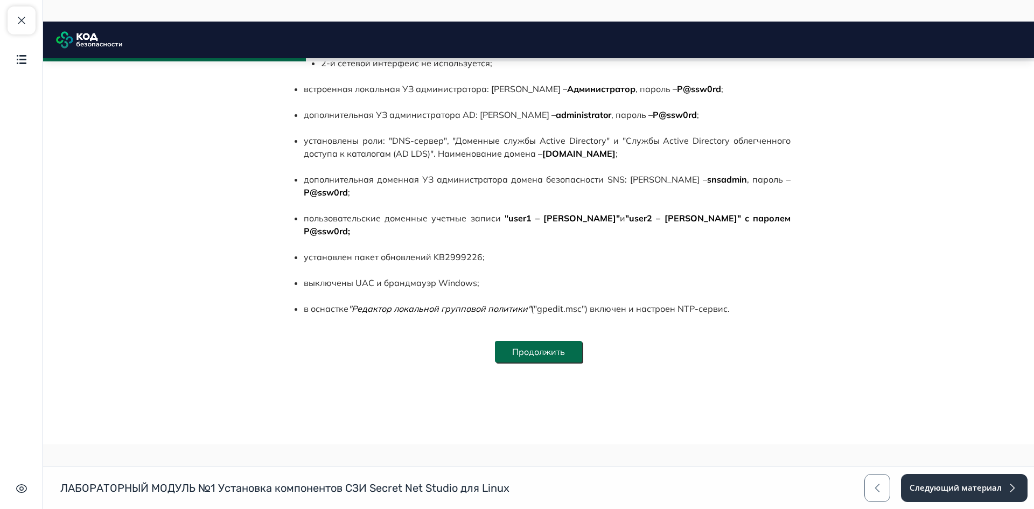
click at [548, 341] on button "Продолжить" at bounding box center [538, 352] width 87 height 22
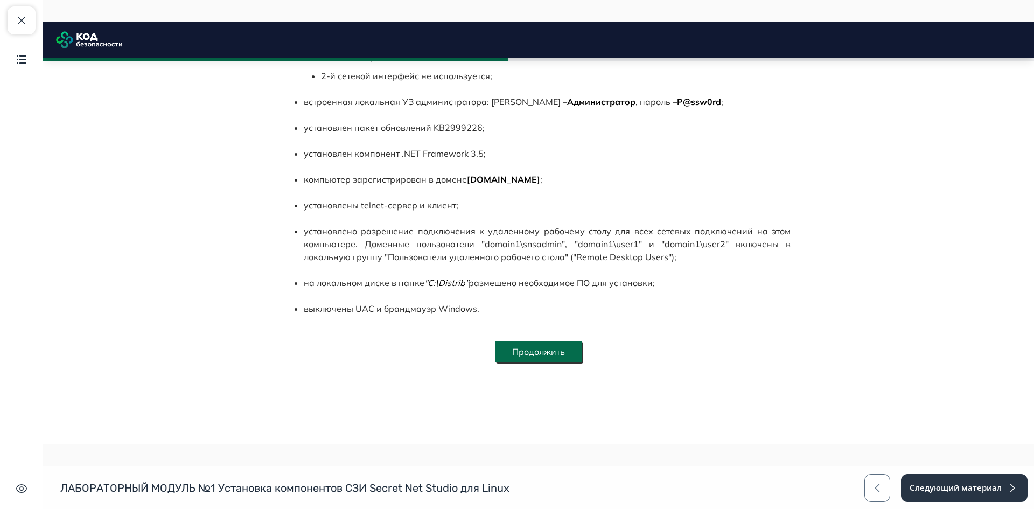
click at [553, 343] on button "Продолжить" at bounding box center [538, 352] width 87 height 22
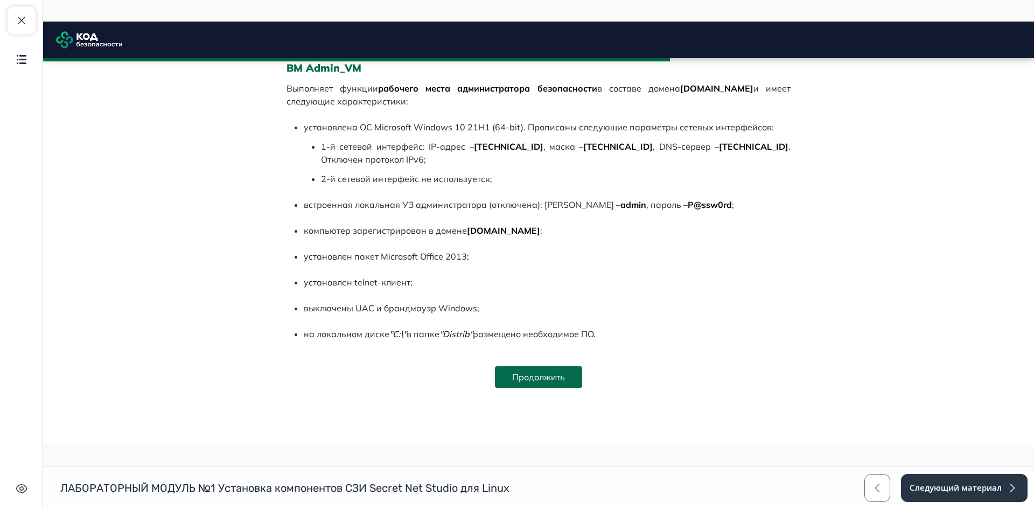
scroll to position [1335, 0]
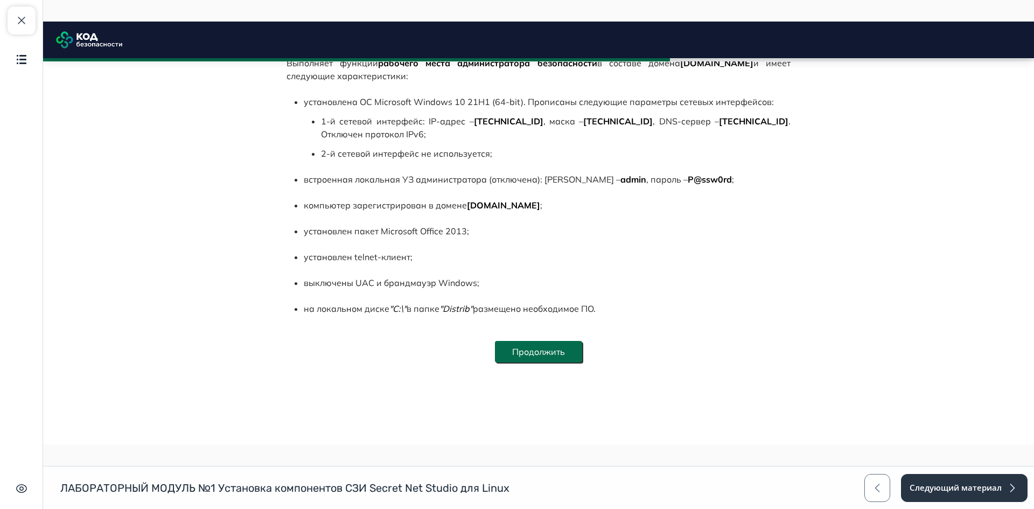
click at [554, 341] on button "Продолжить" at bounding box center [538, 352] width 87 height 22
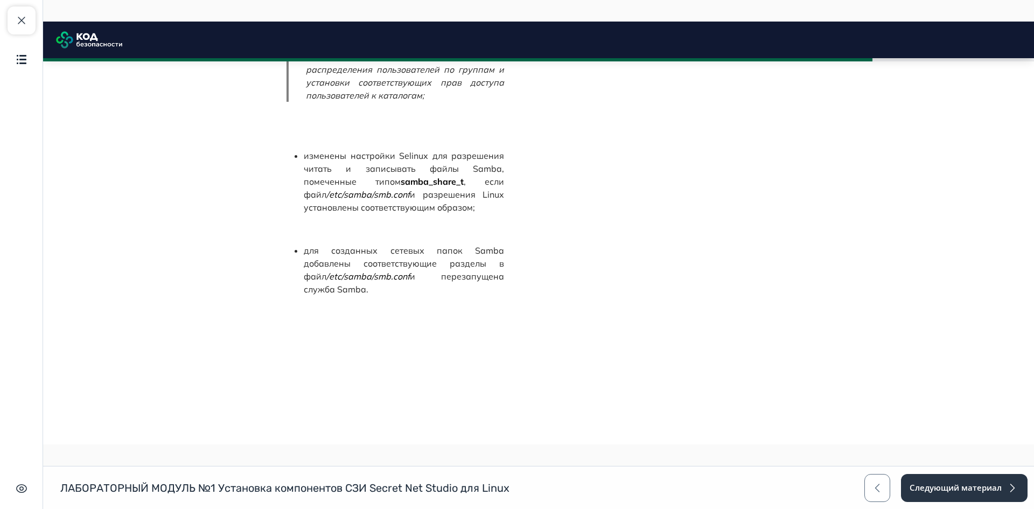
scroll to position [2582, 0]
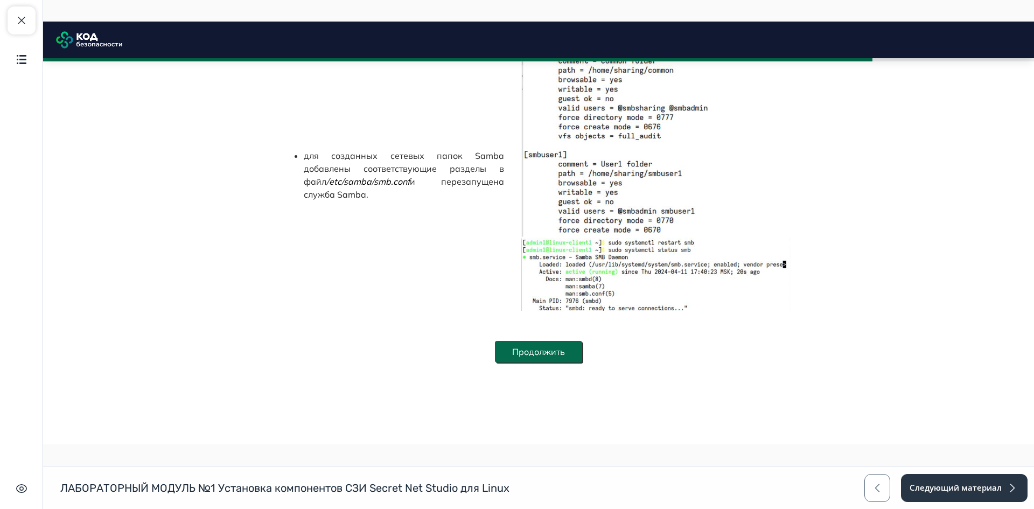
click at [556, 341] on button "Продолжить" at bounding box center [538, 352] width 87 height 22
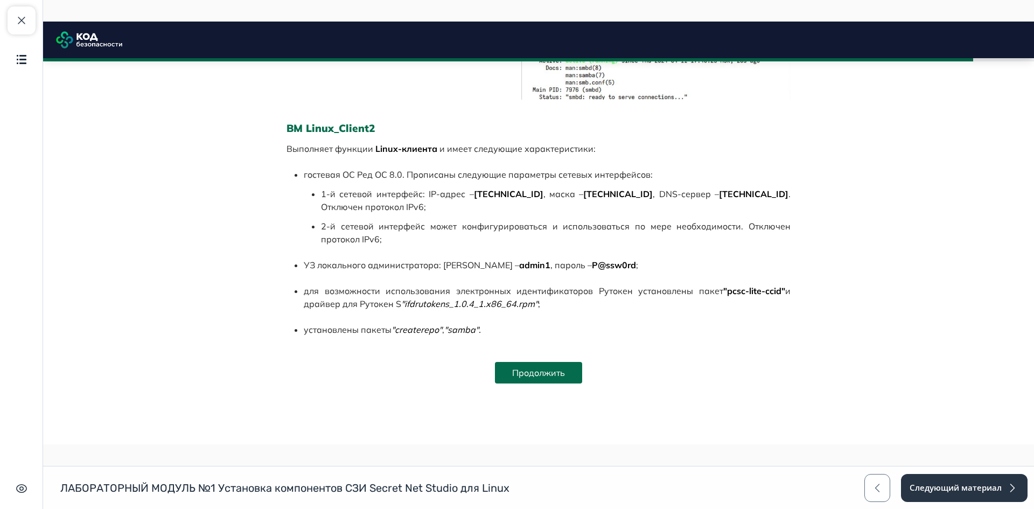
scroll to position [2815, 0]
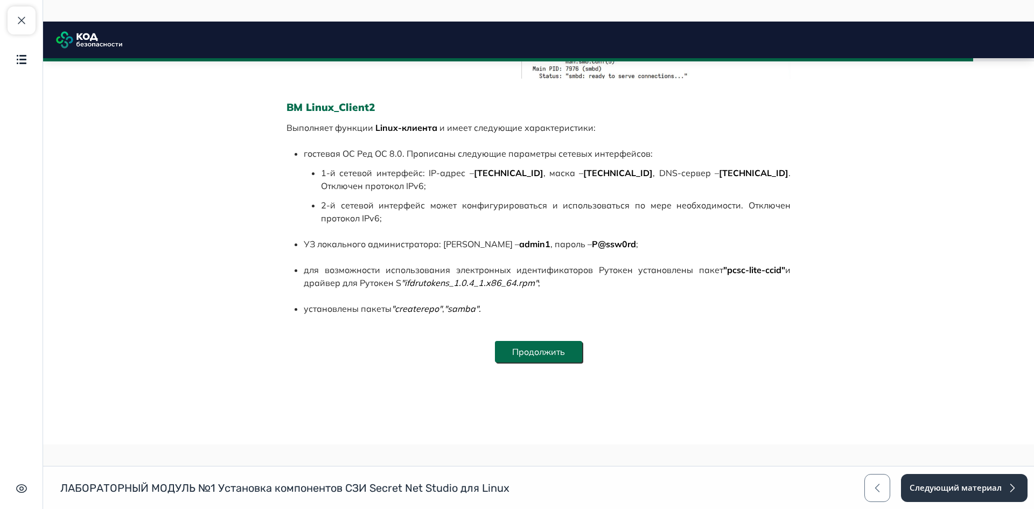
click at [562, 344] on button "Продолжить" at bounding box center [538, 352] width 87 height 22
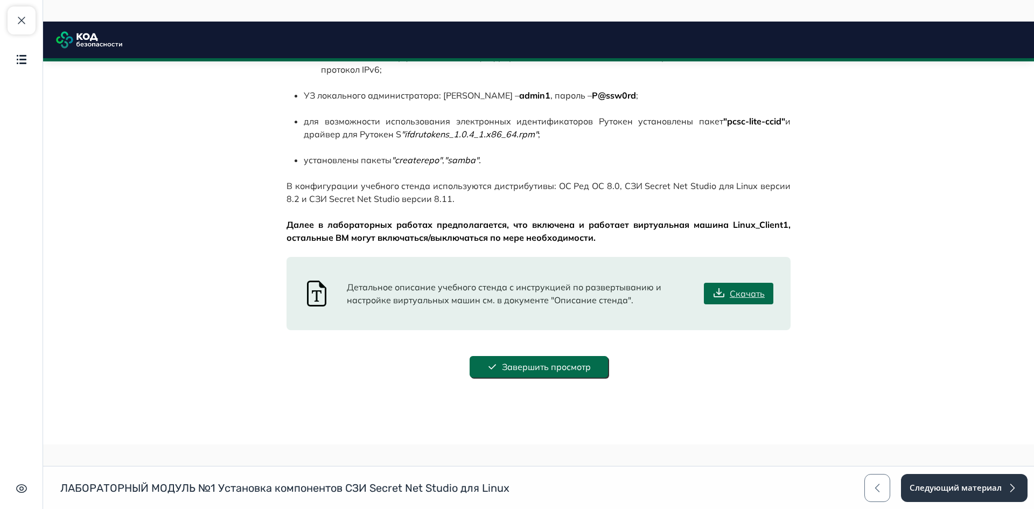
scroll to position [2978, 0]
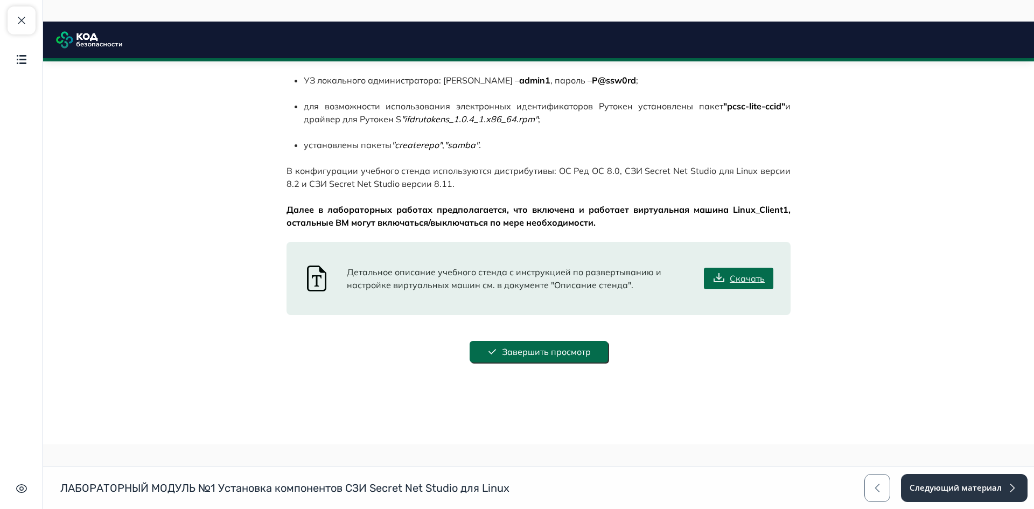
click at [565, 343] on button "Завершить просмотр" at bounding box center [539, 352] width 138 height 22
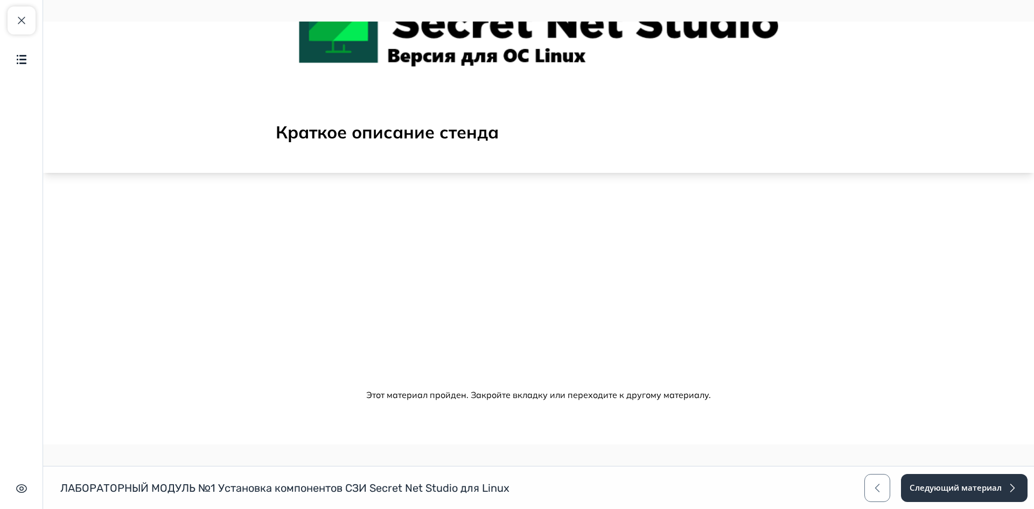
scroll to position [0, 0]
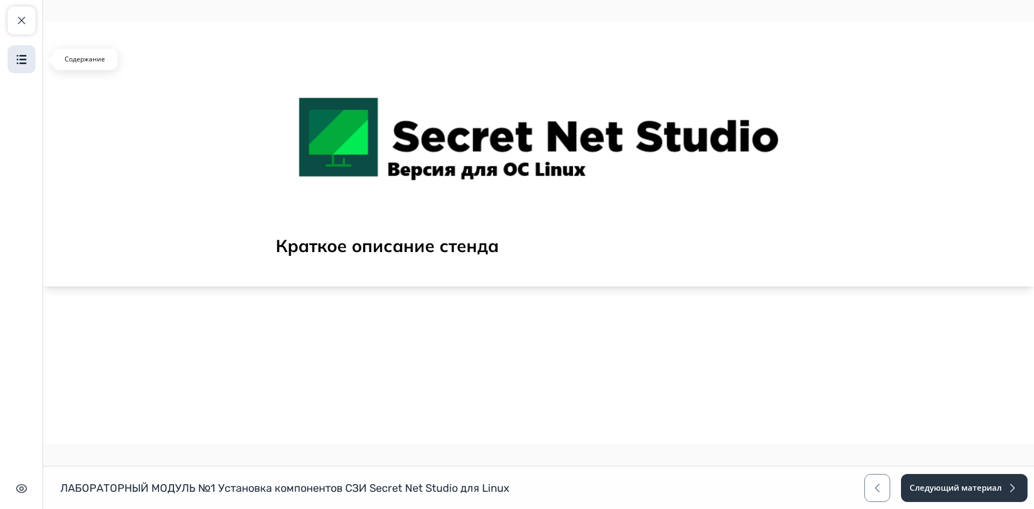
click at [20, 64] on img "button" at bounding box center [21, 59] width 13 height 13
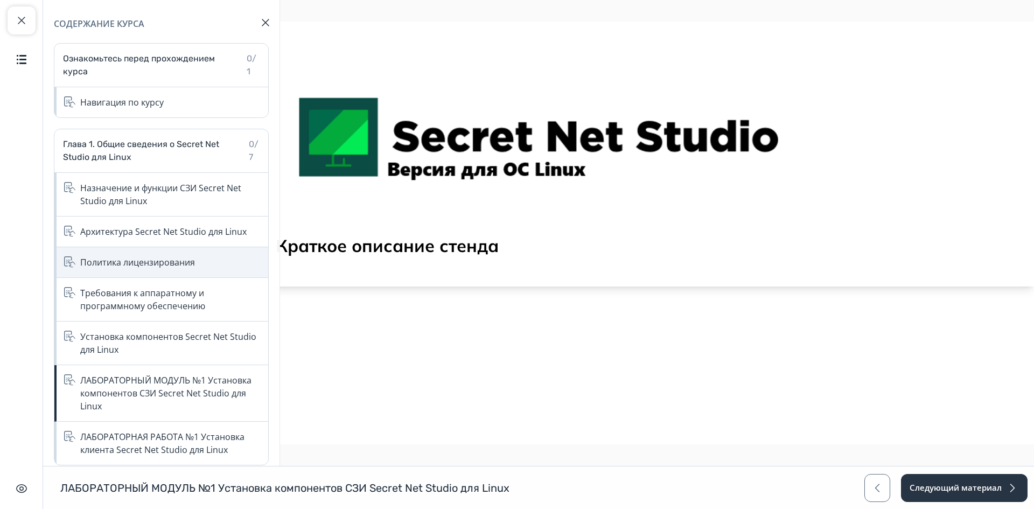
scroll to position [54, 0]
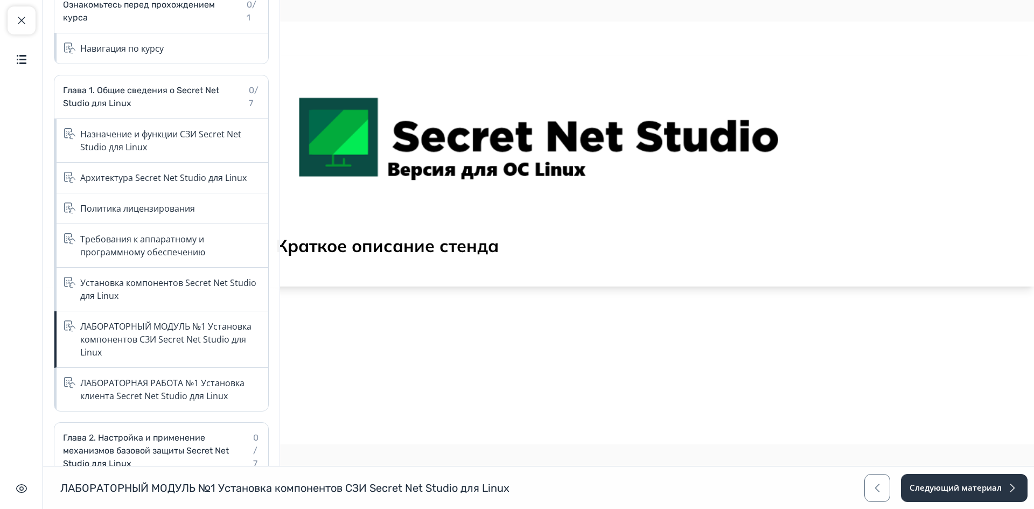
click at [580, 355] on body "Краткое описание стенда Close panel 100% пройдено" at bounding box center [538, 285] width 991 height 459
click at [969, 482] on button "Следующий материал" at bounding box center [964, 488] width 128 height 28
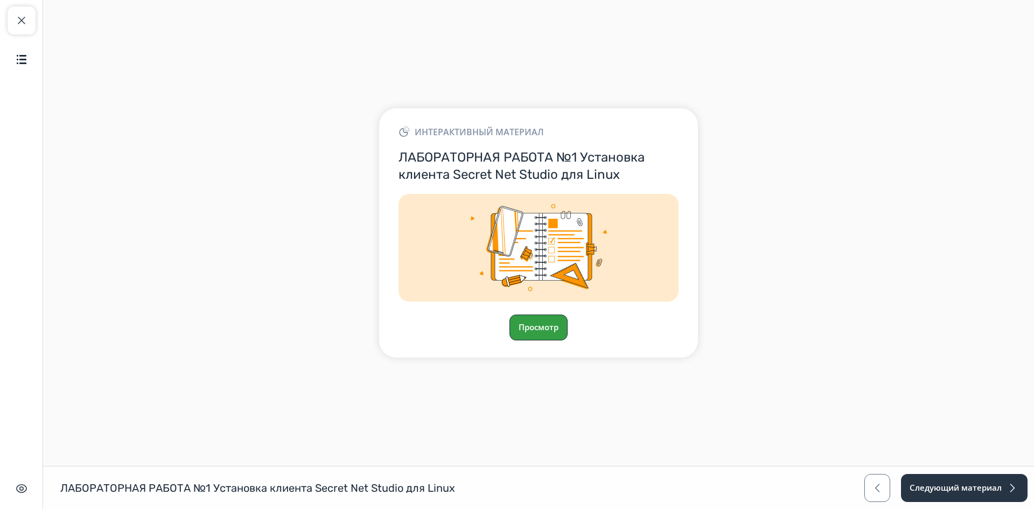
click at [553, 324] on button "Просмотр" at bounding box center [539, 328] width 58 height 26
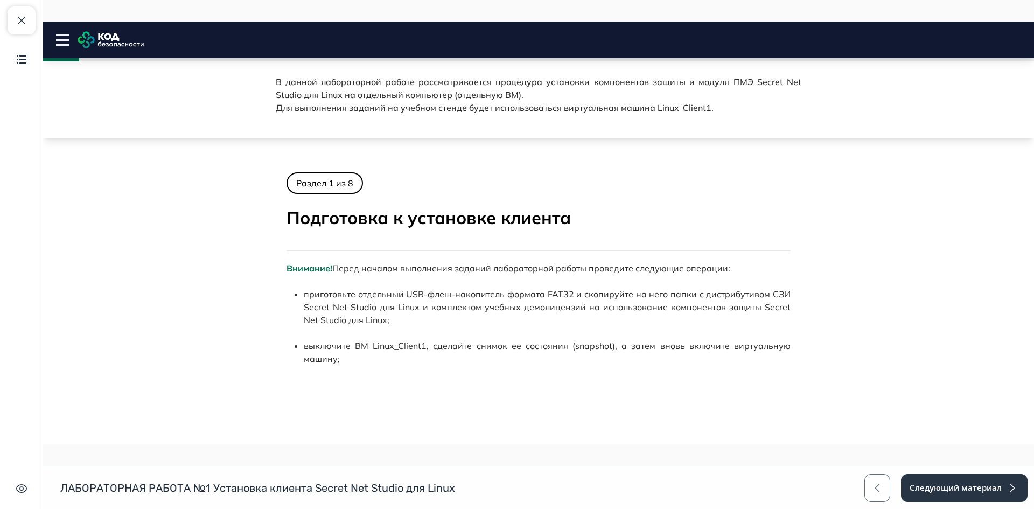
scroll to position [323, 0]
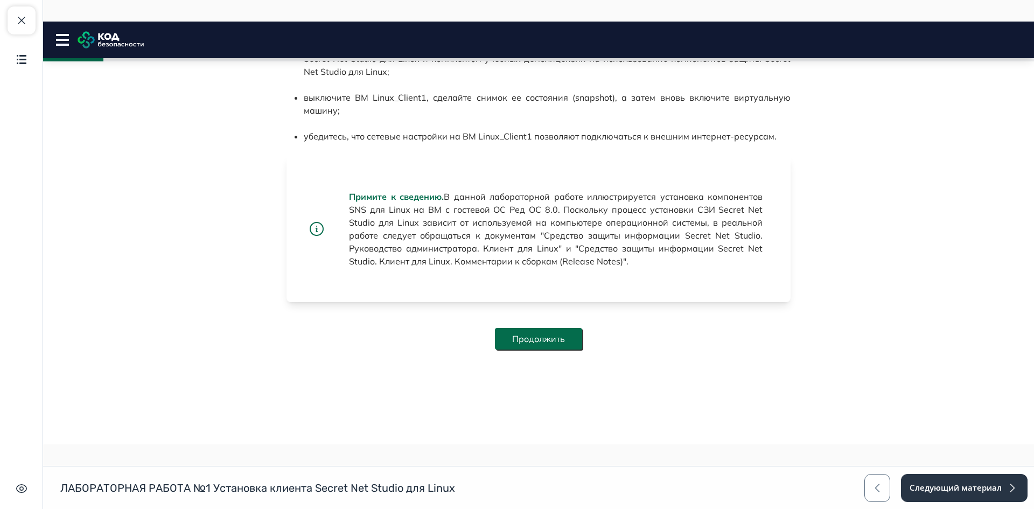
click at [561, 336] on button "Продолжить" at bounding box center [538, 339] width 87 height 22
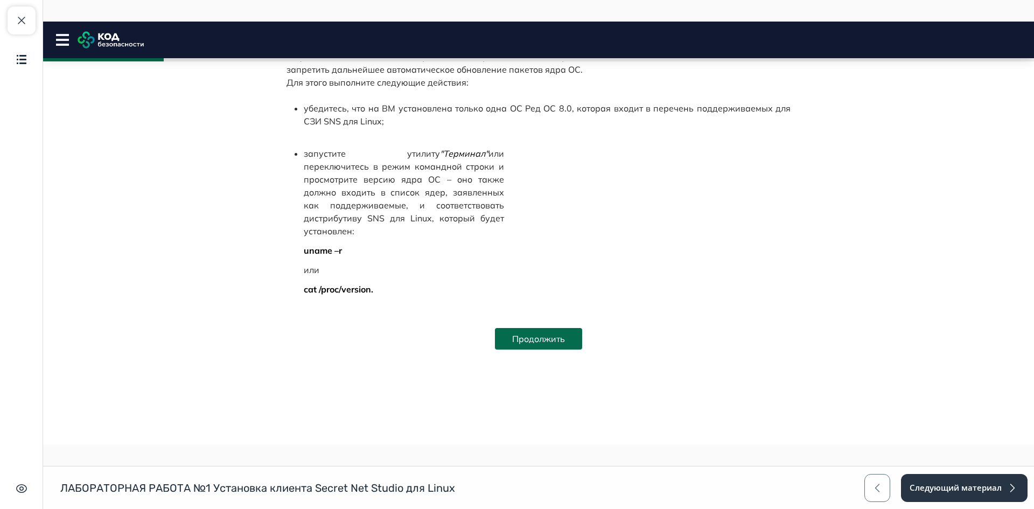
scroll to position [962, 0]
click at [562, 334] on button "Продолжить" at bounding box center [538, 339] width 87 height 22
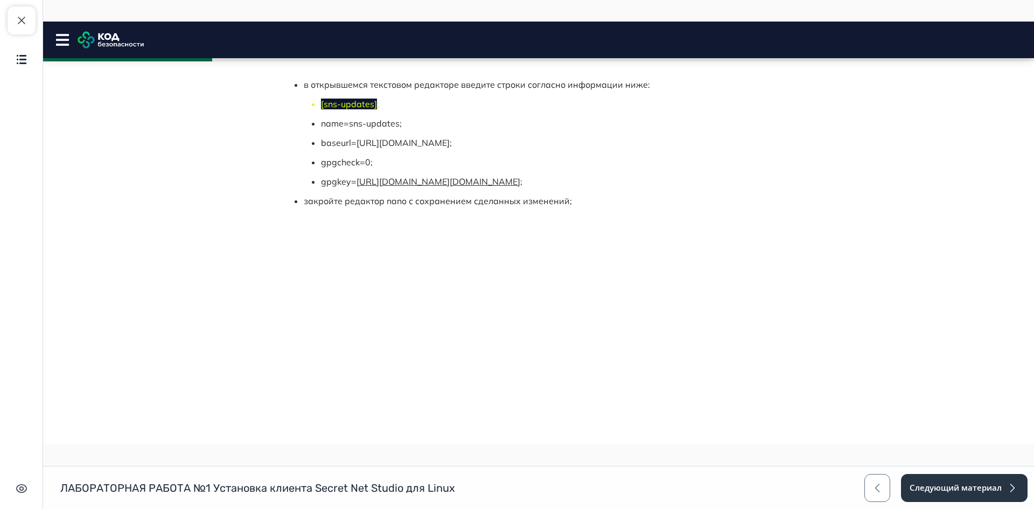
scroll to position [1337, 0]
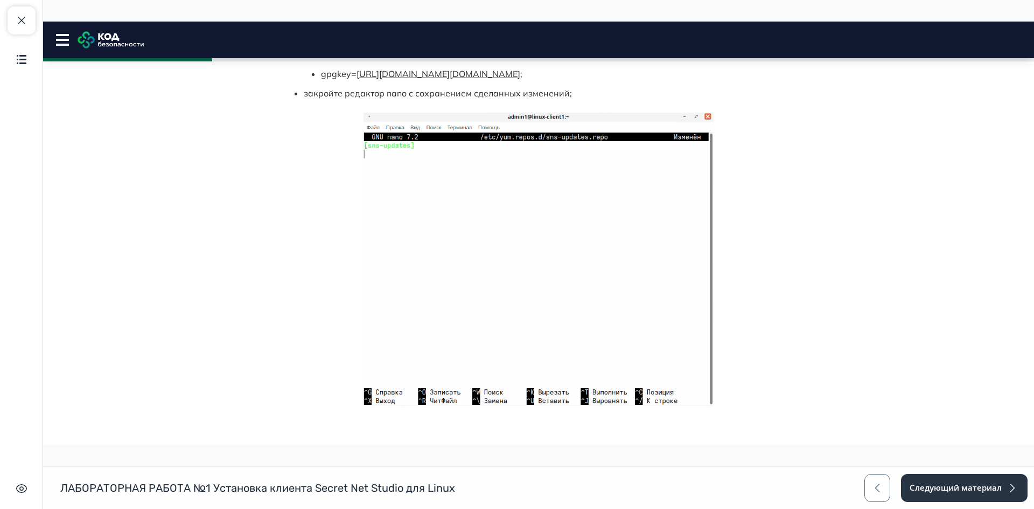
drag, startPoint x: 317, startPoint y: 237, endPoint x: 423, endPoint y: 262, distance: 109.5
click at [423, 80] on ul "[sns-updates] ; name=sns-updates; baseurl=https://downloads.securitycode.ru/sns…" at bounding box center [556, 35] width 470 height 91
copy ul "[sns-updates] ; name=sns-updates;"
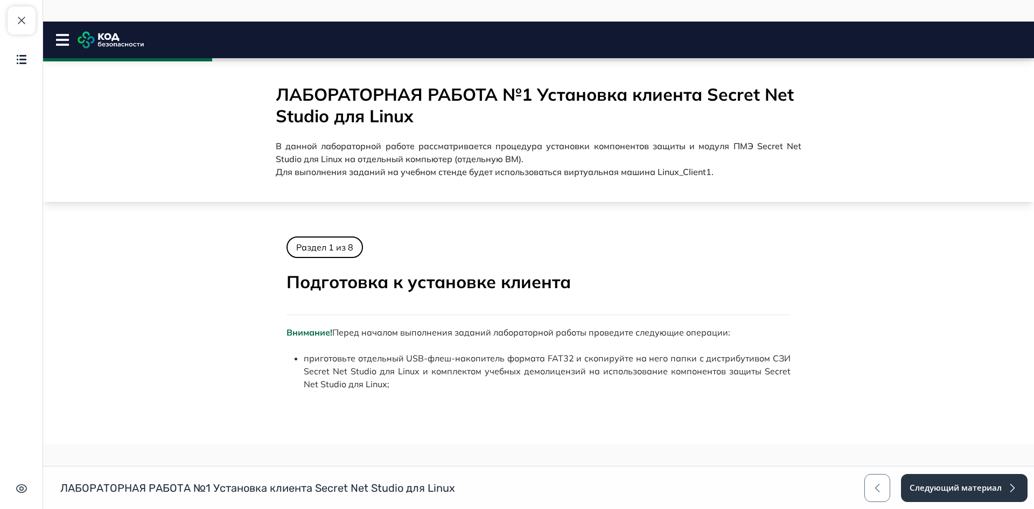
scroll to position [0, 0]
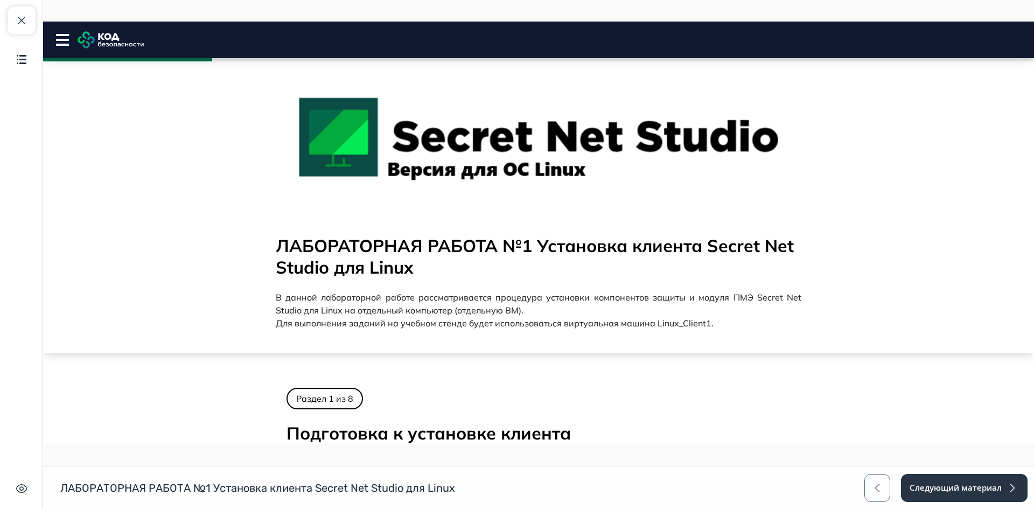
click at [333, 345] on div "ЛАБОРАТОРНАЯ РАБОТА №1 Установка клиента Secret Net Studio для Linux В данной л…" at bounding box center [539, 286] width 526 height 136
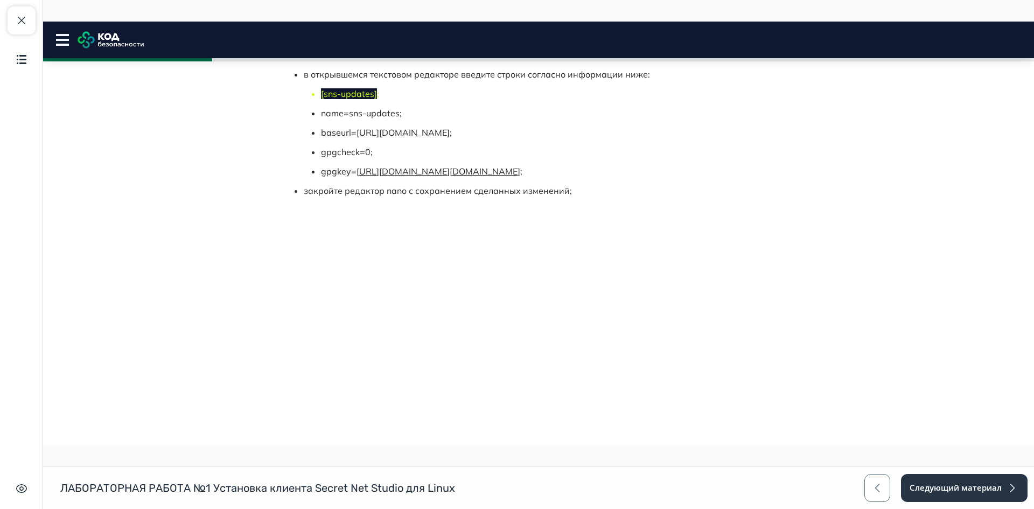
scroll to position [1347, 0]
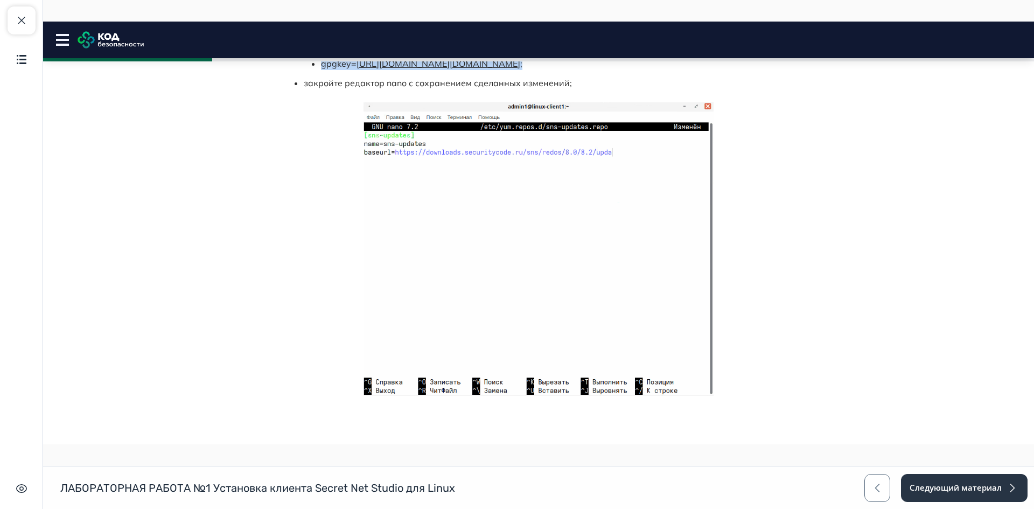
drag, startPoint x: 554, startPoint y: 303, endPoint x: 318, endPoint y: 304, distance: 236.0
click at [321, 70] on p "gpgkey= https://downloads.securitycode.ru/sns/snlsp.key ;" at bounding box center [556, 63] width 470 height 13
copy p "gpgkey= https://downloads.securitycode.ru/sns/snlsp.key ;"
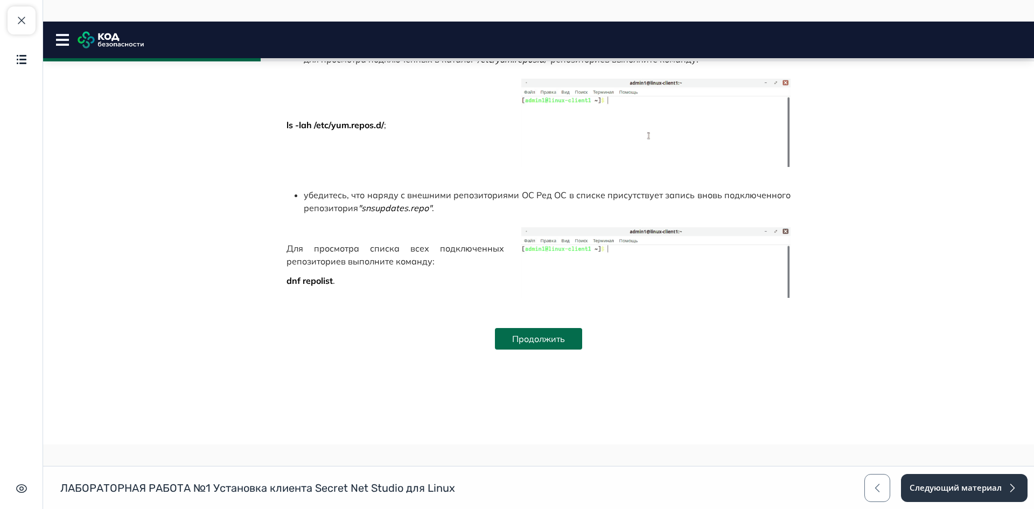
scroll to position [1948, 0]
click at [559, 337] on button "Продолжить" at bounding box center [538, 339] width 87 height 22
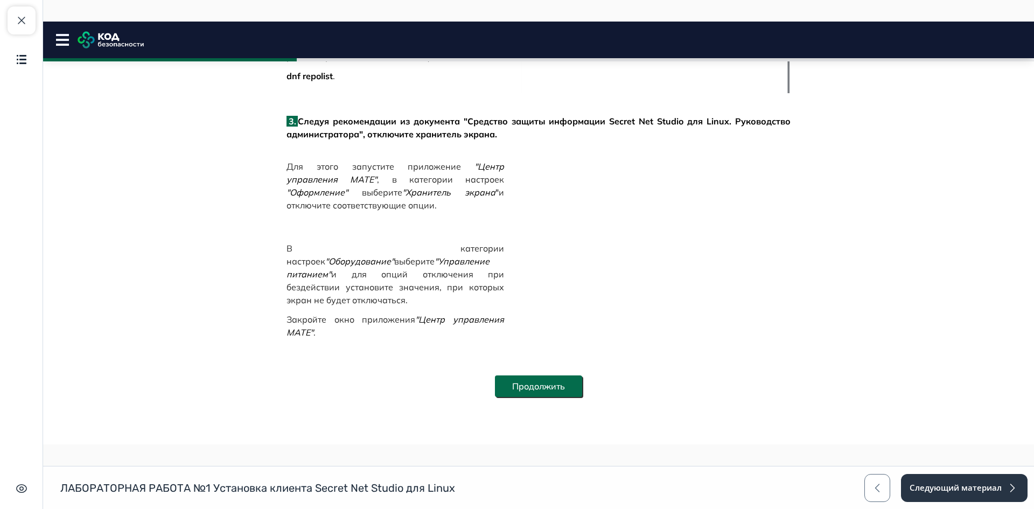
scroll to position [2338, 0]
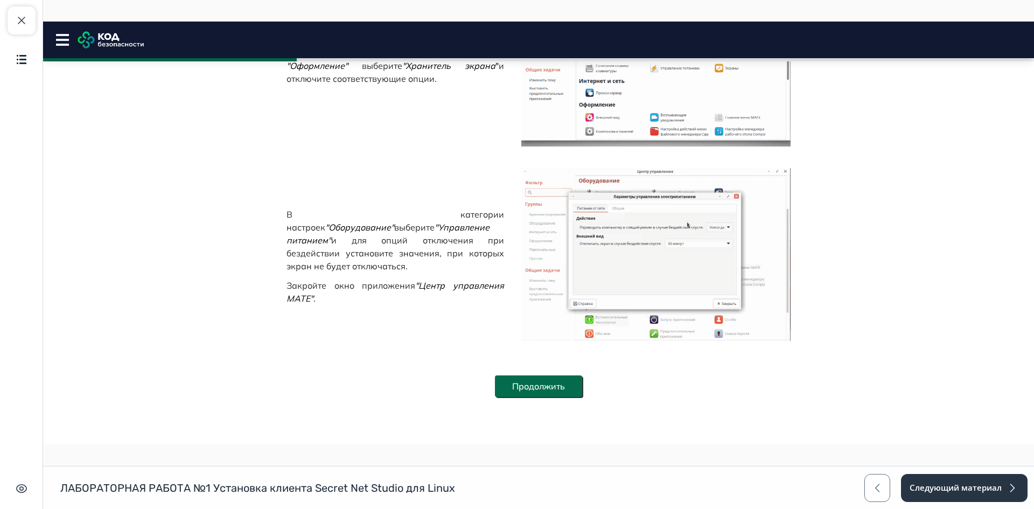
click at [561, 379] on button "Продолжить" at bounding box center [538, 387] width 87 height 22
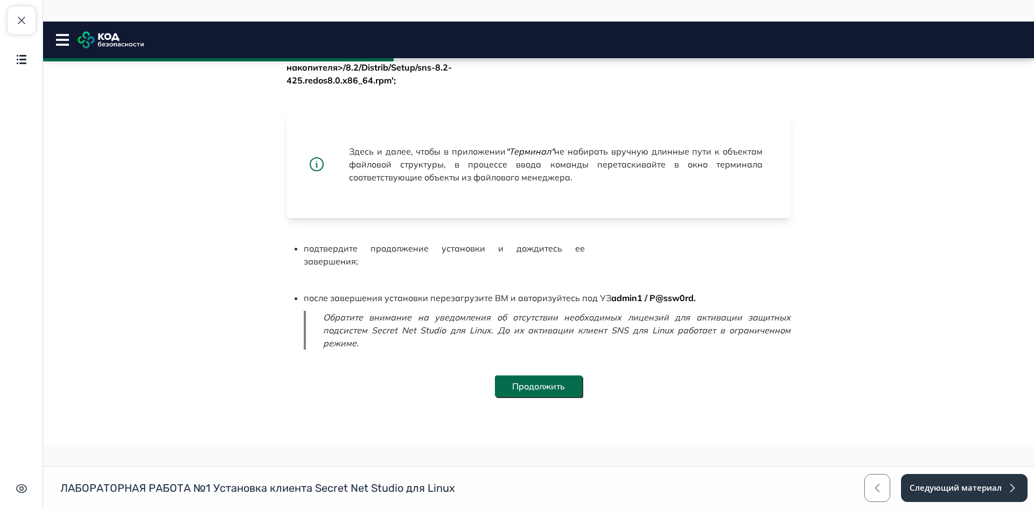
scroll to position [590, 0]
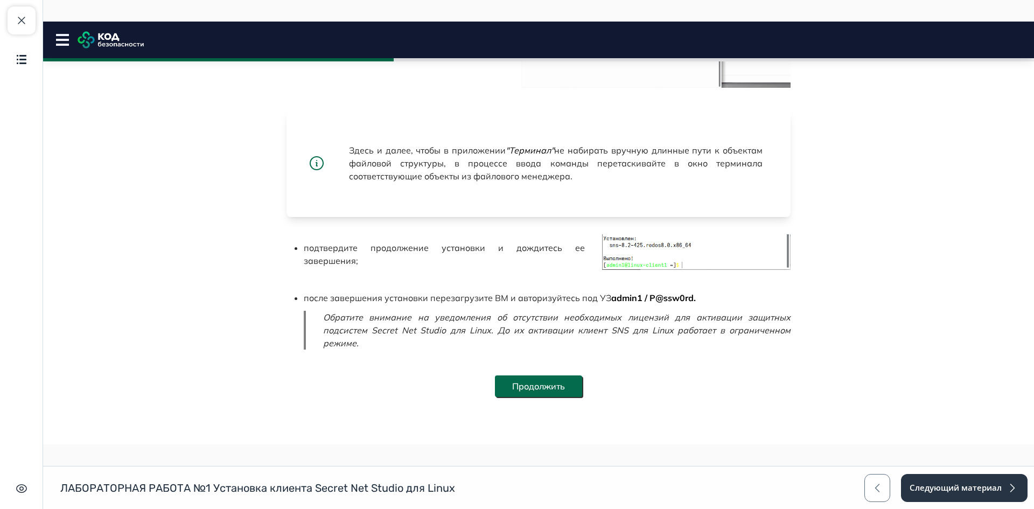
click at [566, 386] on button "Продолжить" at bounding box center [538, 387] width 87 height 22
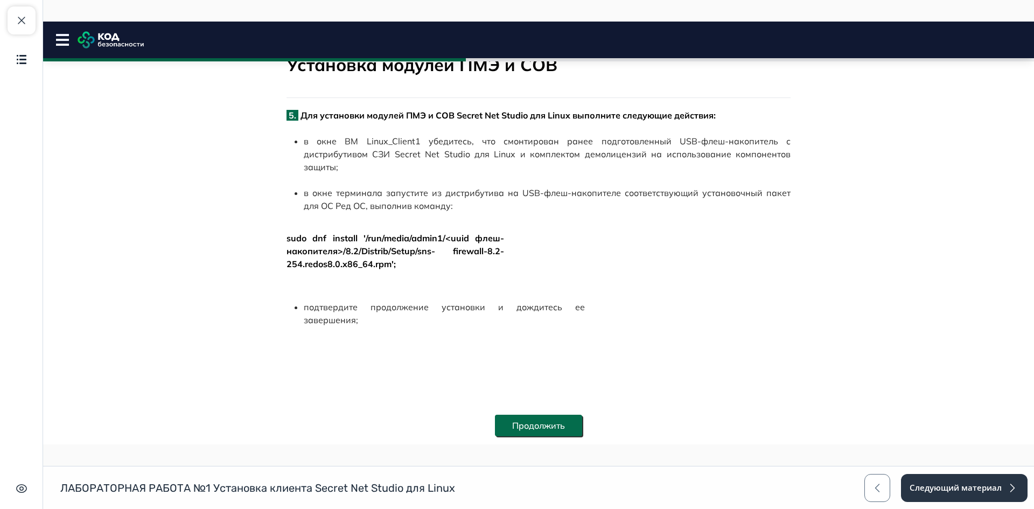
scroll to position [222, 0]
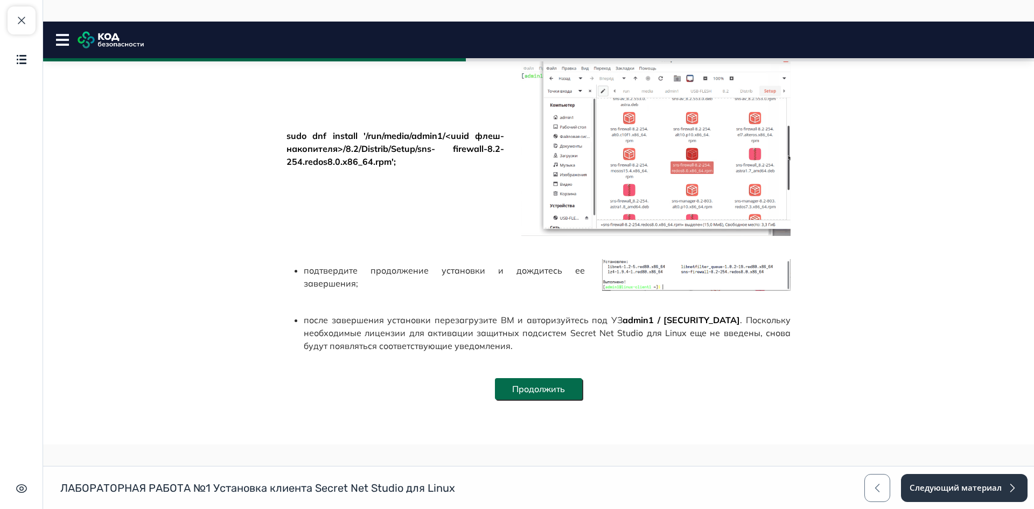
click at [564, 385] on button "Продолжить" at bounding box center [538, 389] width 87 height 22
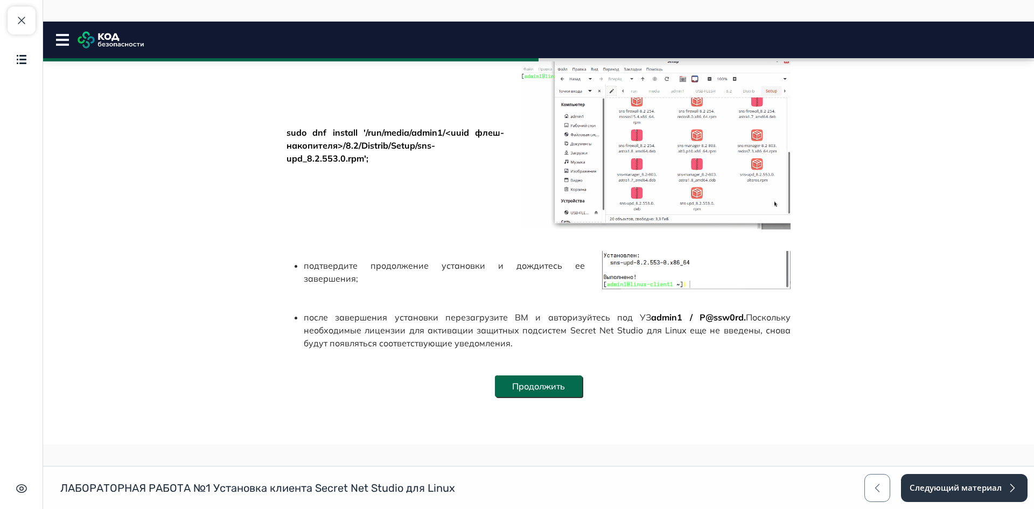
click at [569, 380] on button "Продолжить" at bounding box center [538, 387] width 87 height 22
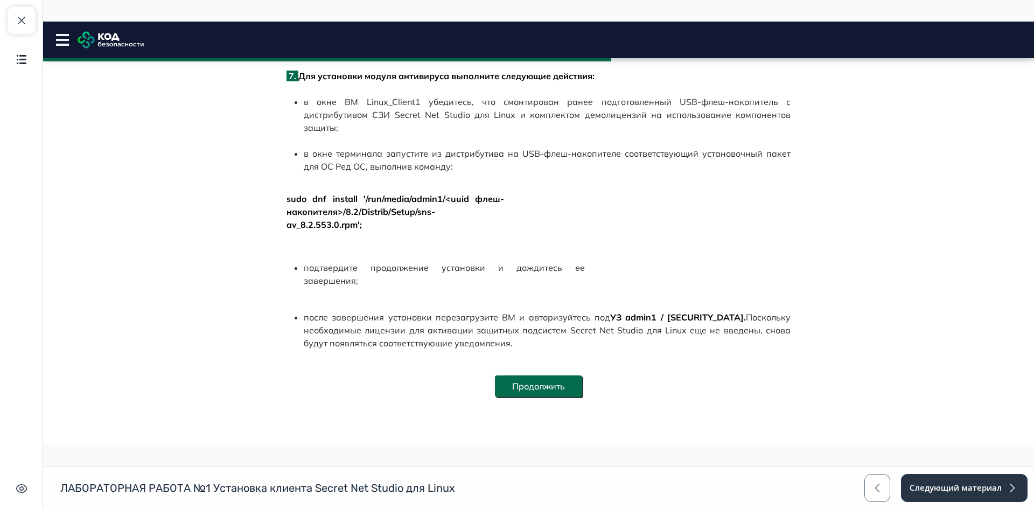
scroll to position [218, 0]
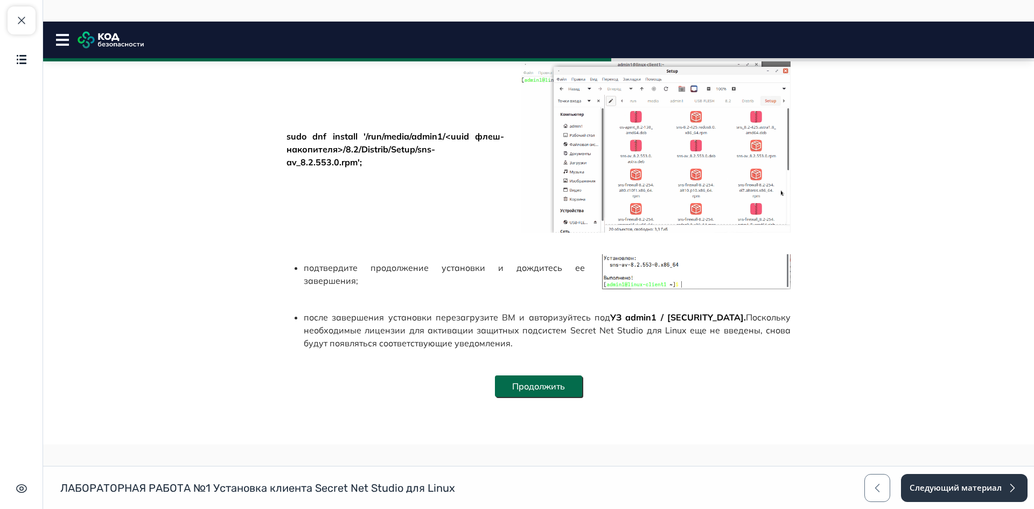
click at [569, 382] on button "Продолжить" at bounding box center [538, 387] width 87 height 22
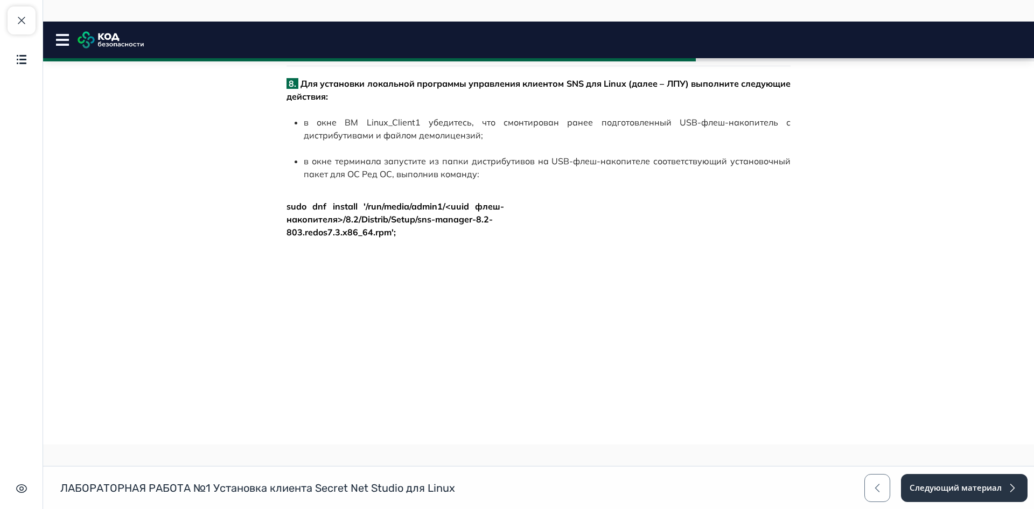
scroll to position [0, 0]
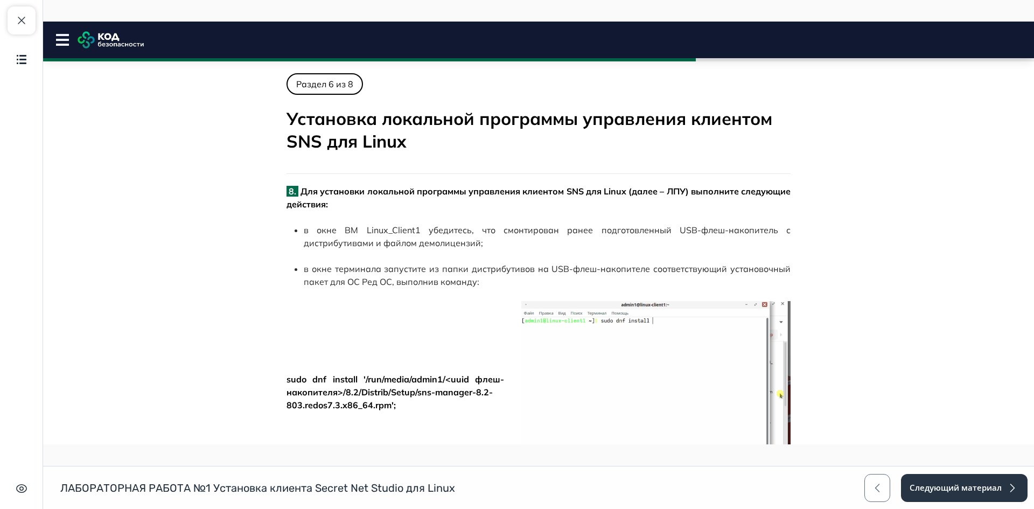
click at [60, 42] on icon at bounding box center [62, 40] width 13 height 12
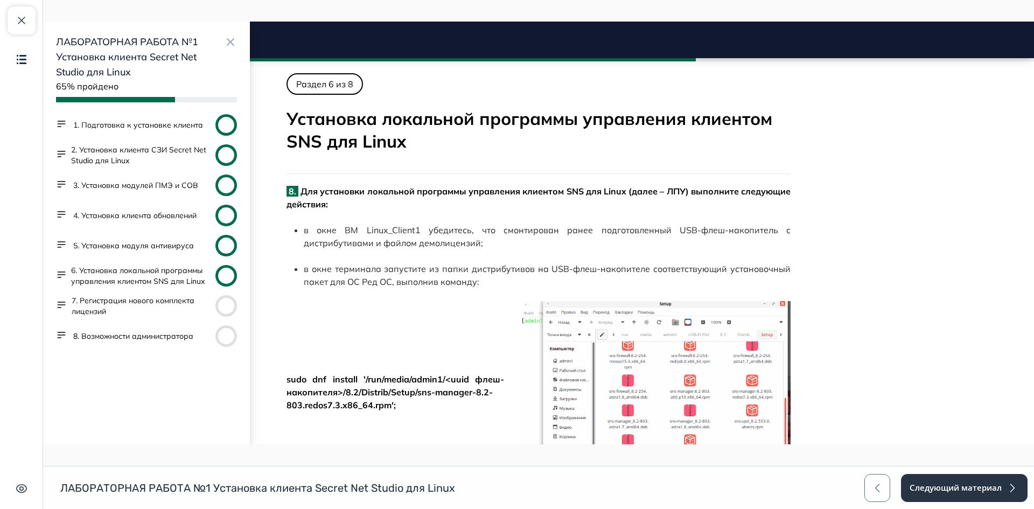
click at [168, 160] on button "2. Установка клиента СЗИ Secret Net Studio для Linux" at bounding box center [141, 155] width 140 height 22
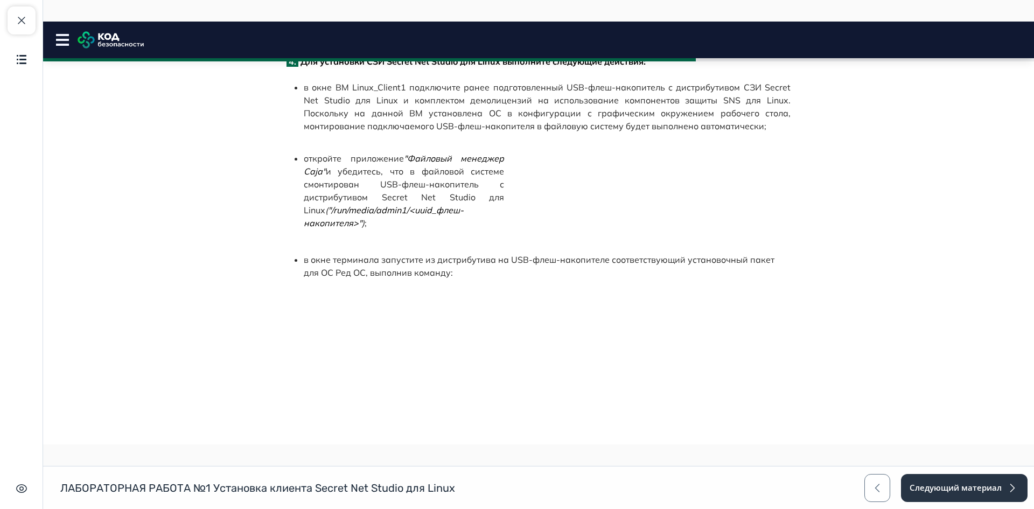
scroll to position [216, 0]
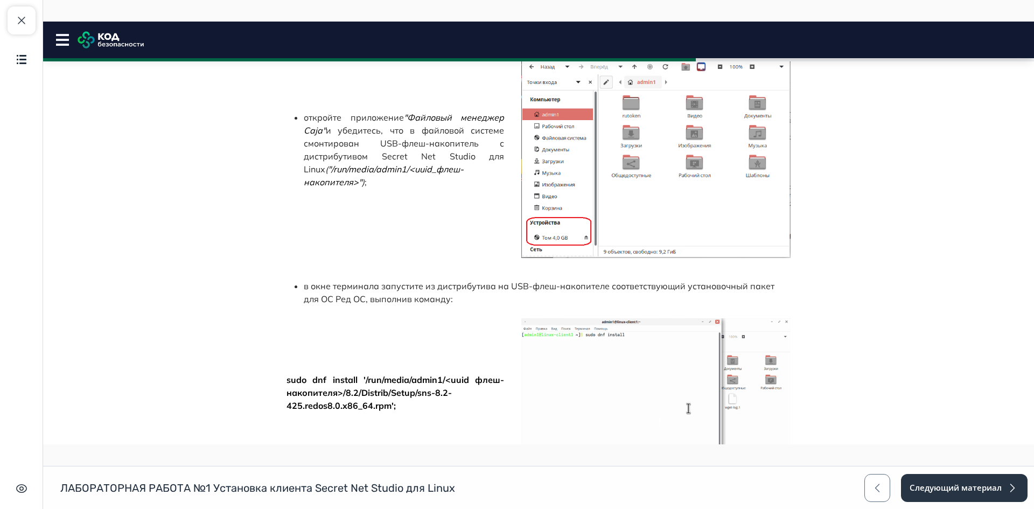
click at [64, 44] on rect at bounding box center [62, 45] width 13 height 2
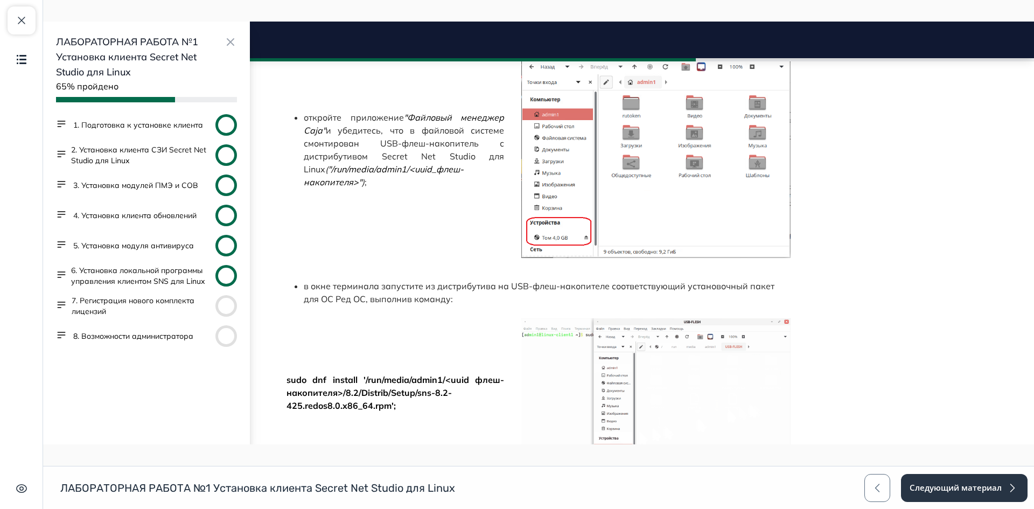
click at [183, 123] on button "1. Подготовка к установке клиента" at bounding box center [138, 125] width 130 height 11
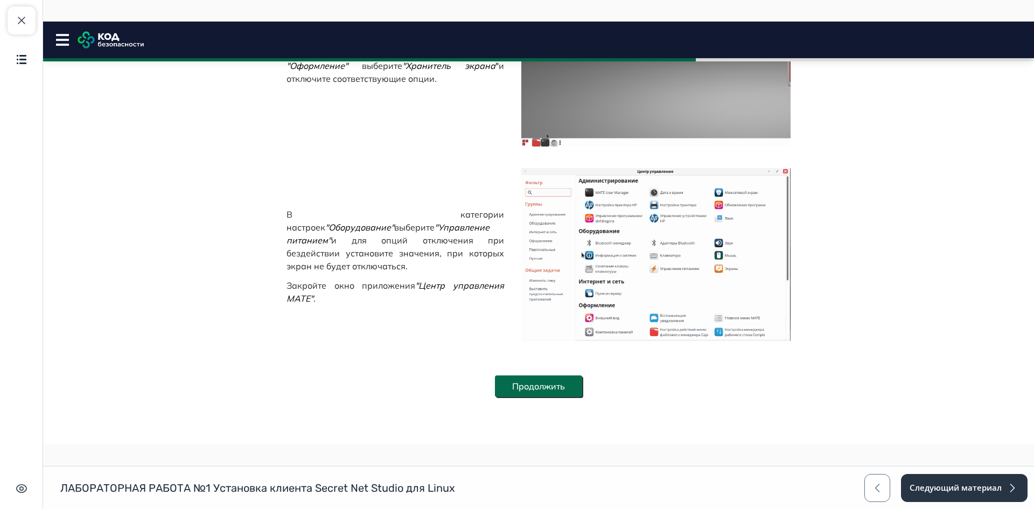
scroll to position [2338, 0]
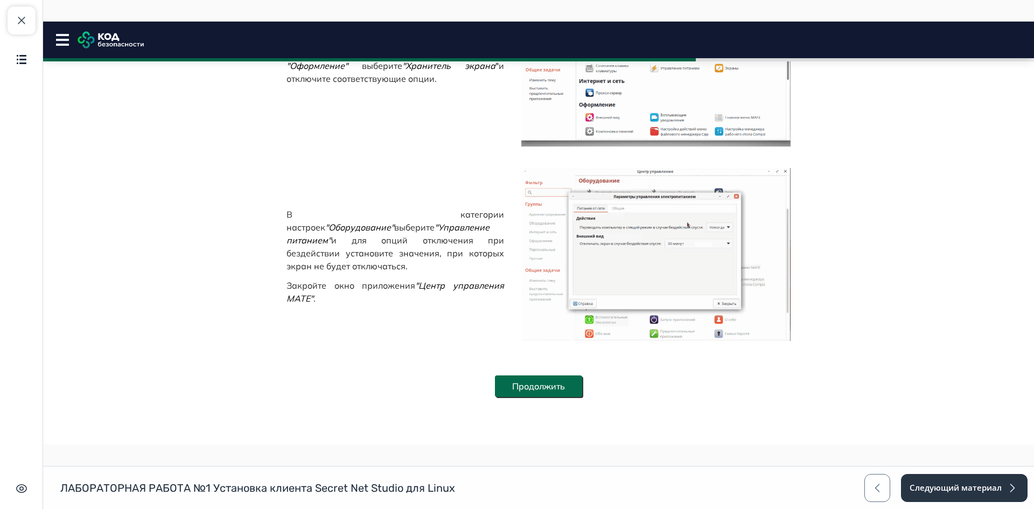
click at [568, 380] on button "Продолжить" at bounding box center [538, 387] width 87 height 22
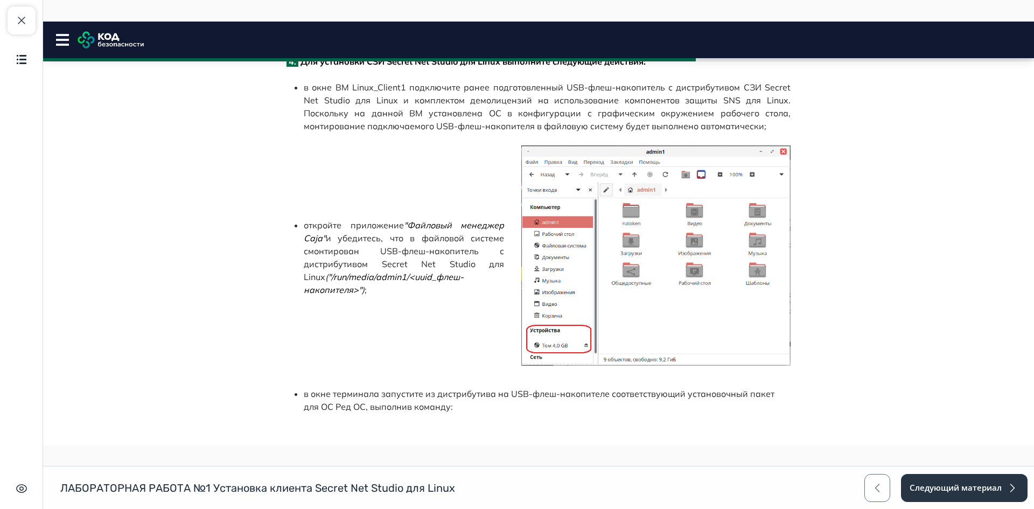
scroll to position [0, 0]
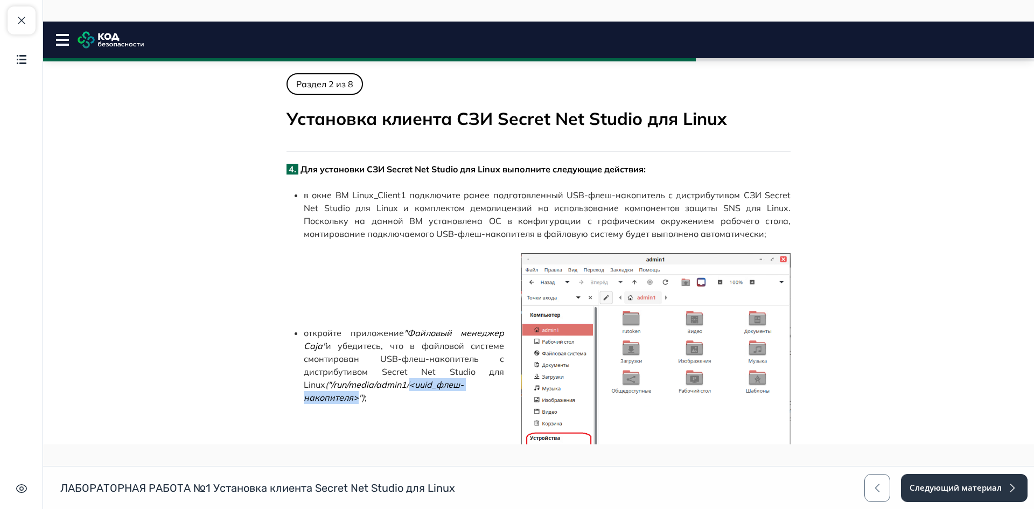
drag, startPoint x: 385, startPoint y: 392, endPoint x: 491, endPoint y: 397, distance: 106.2
click at [464, 397] on span ""/run/media/admin1/<uuid_флеш-накопителя>"" at bounding box center [384, 391] width 160 height 24
copy span "<uuid_флеш-накопителя>"
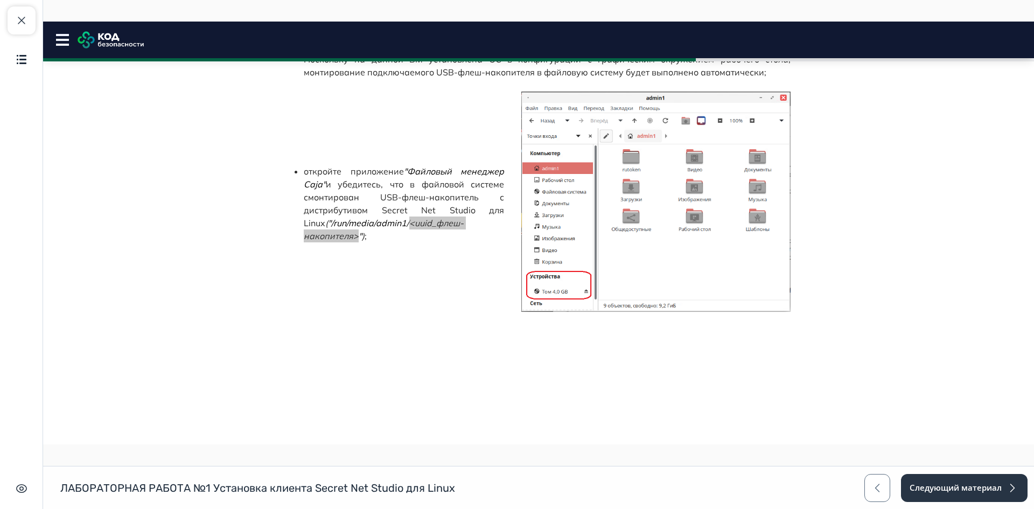
scroll to position [216, 0]
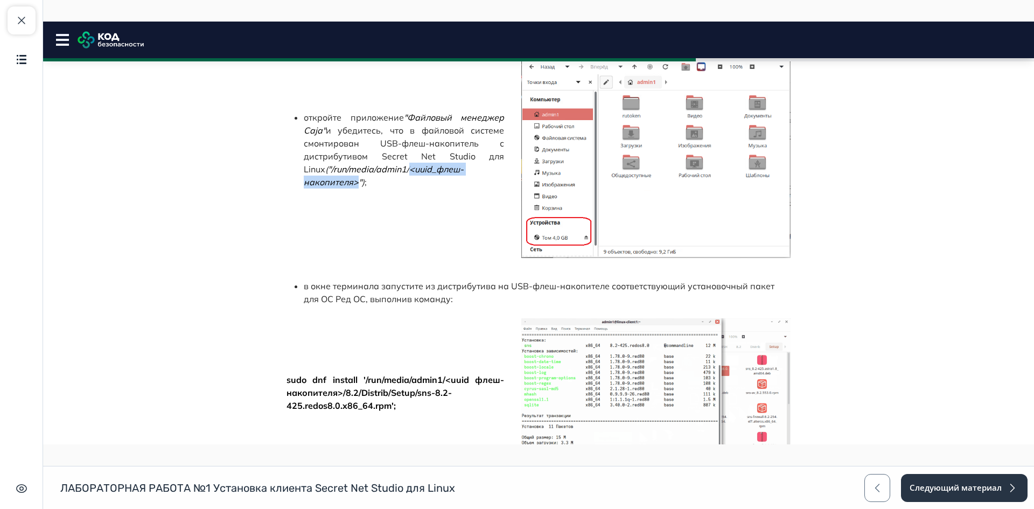
click at [287, 290] on div "в окне терминала запустите из дистрибутива на USB-флеш-накопителе соответствующ…" at bounding box center [539, 293] width 504 height 26
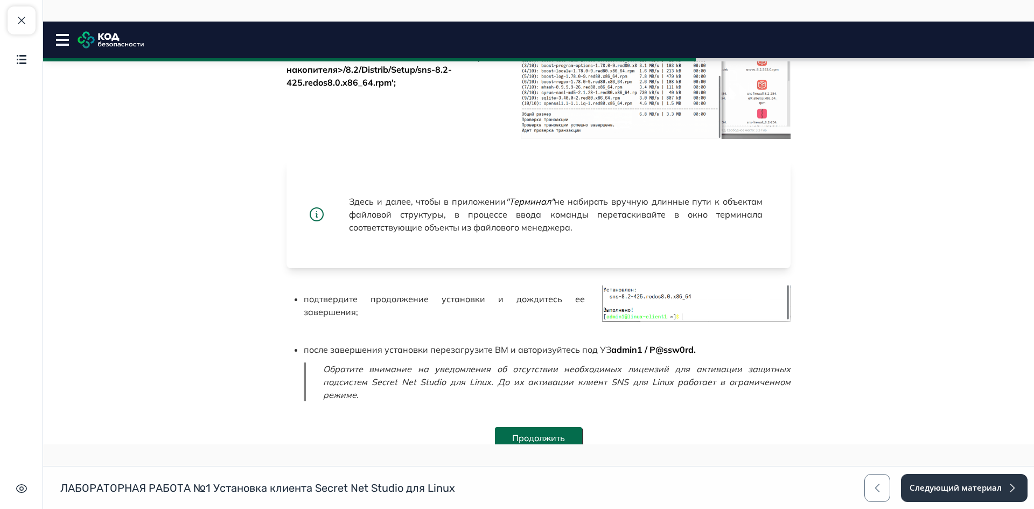
scroll to position [590, 0]
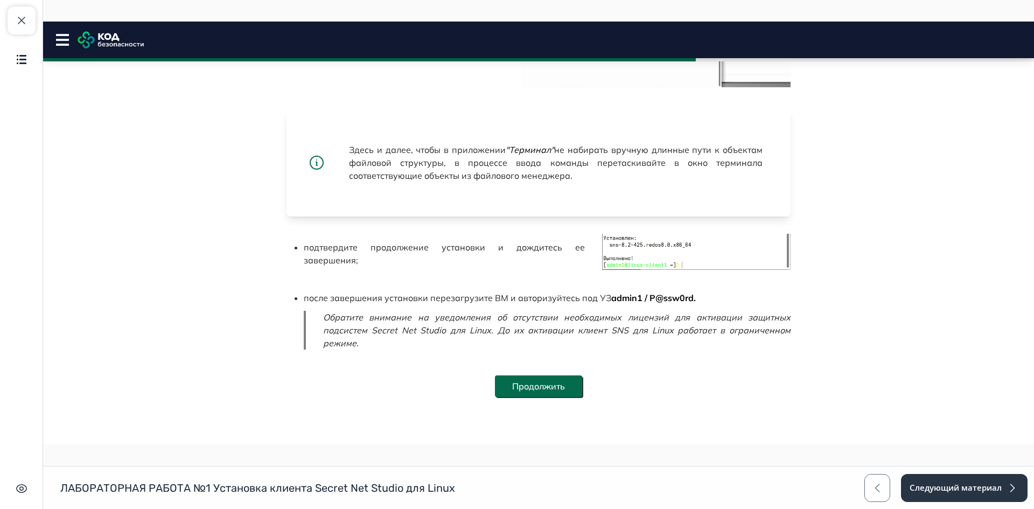
click at [562, 383] on button "Продолжить" at bounding box center [538, 387] width 87 height 22
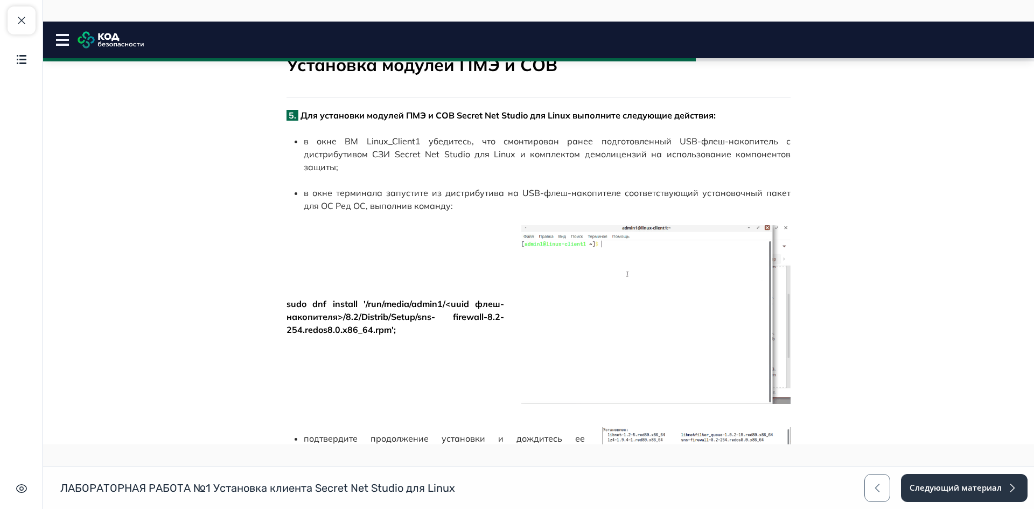
scroll to position [222, 0]
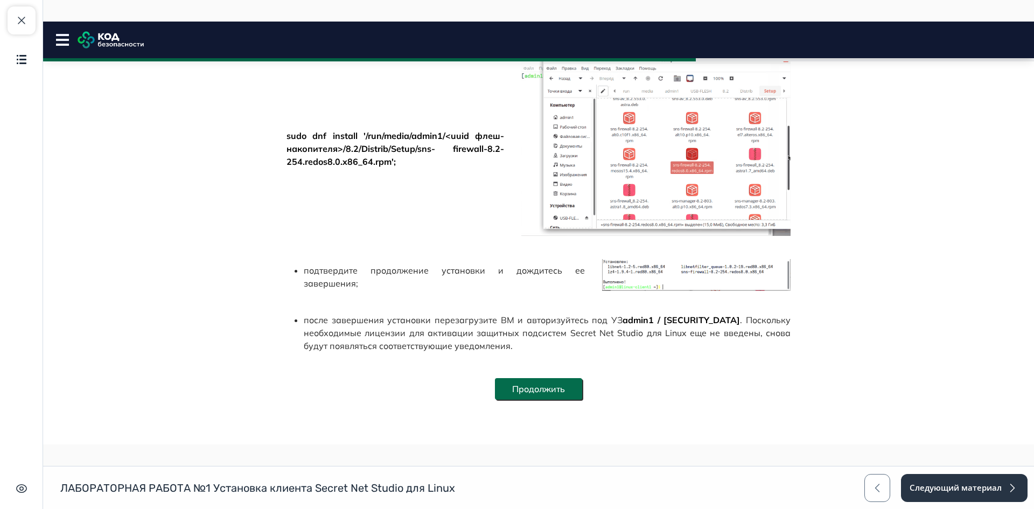
click at [566, 384] on button "Продолжить" at bounding box center [538, 389] width 87 height 22
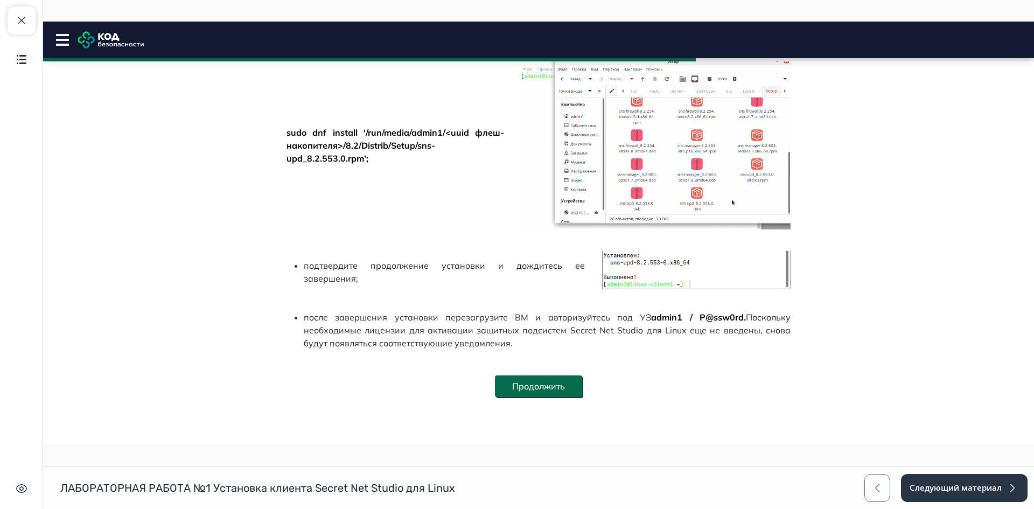
click at [557, 390] on button "Продолжить" at bounding box center [538, 387] width 87 height 22
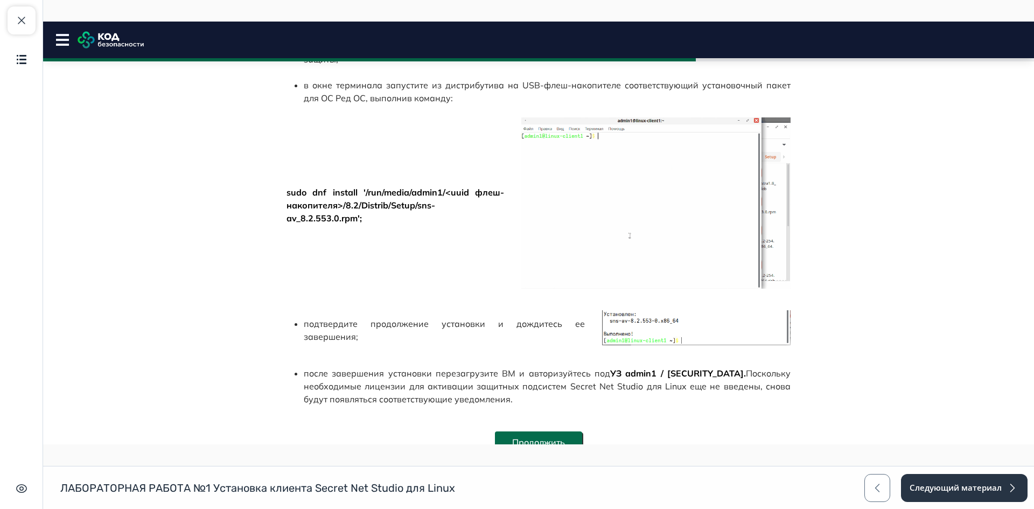
scroll to position [218, 0]
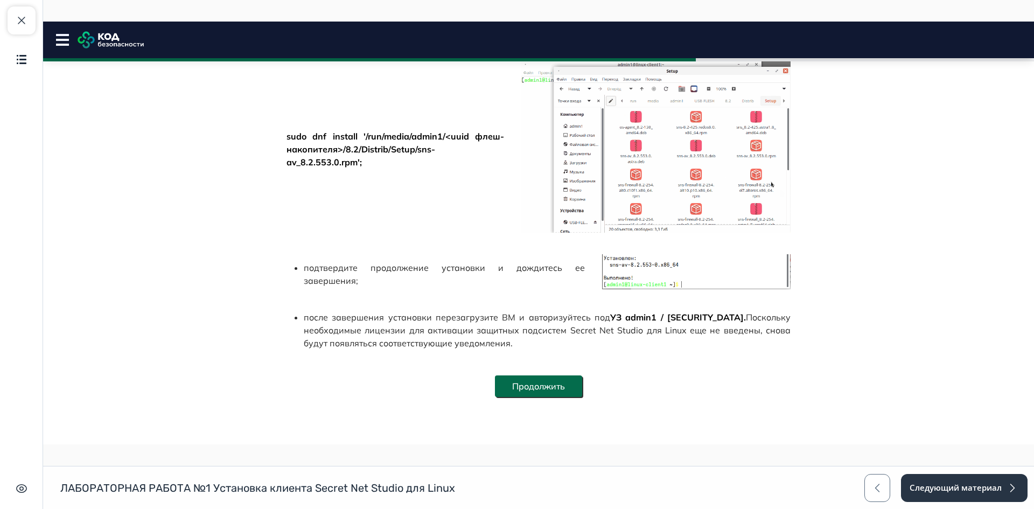
click at [575, 382] on button "Продолжить" at bounding box center [538, 387] width 87 height 22
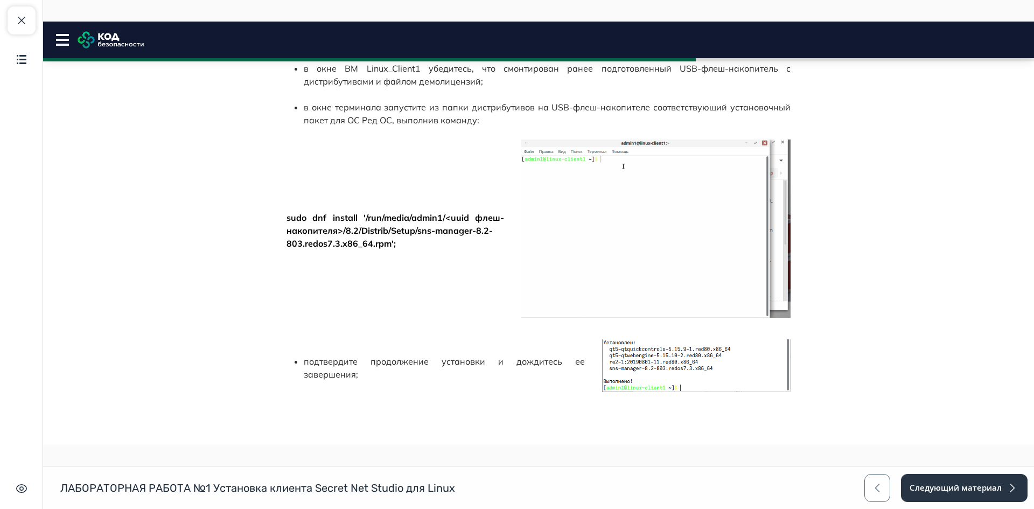
scroll to position [402, 0]
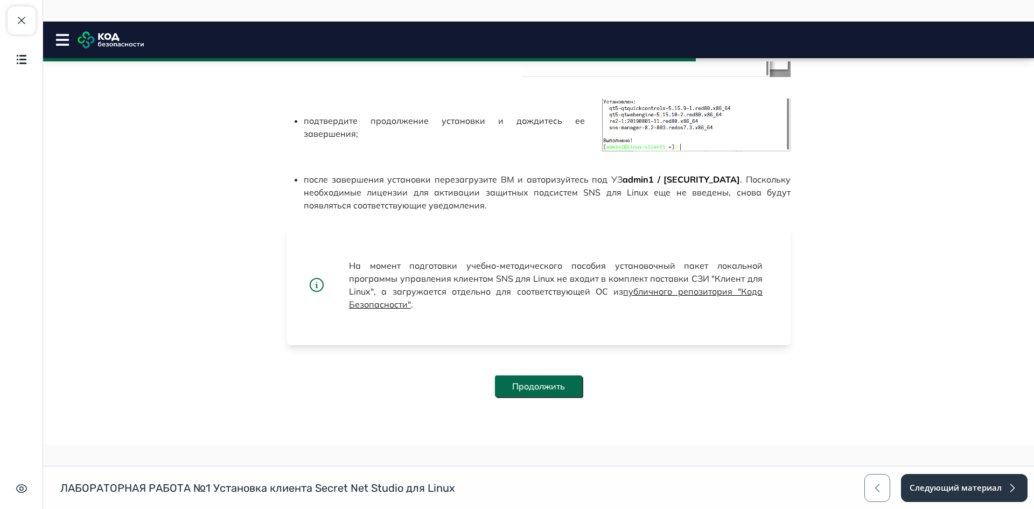
click at [547, 384] on button "Продолжить" at bounding box center [538, 387] width 87 height 22
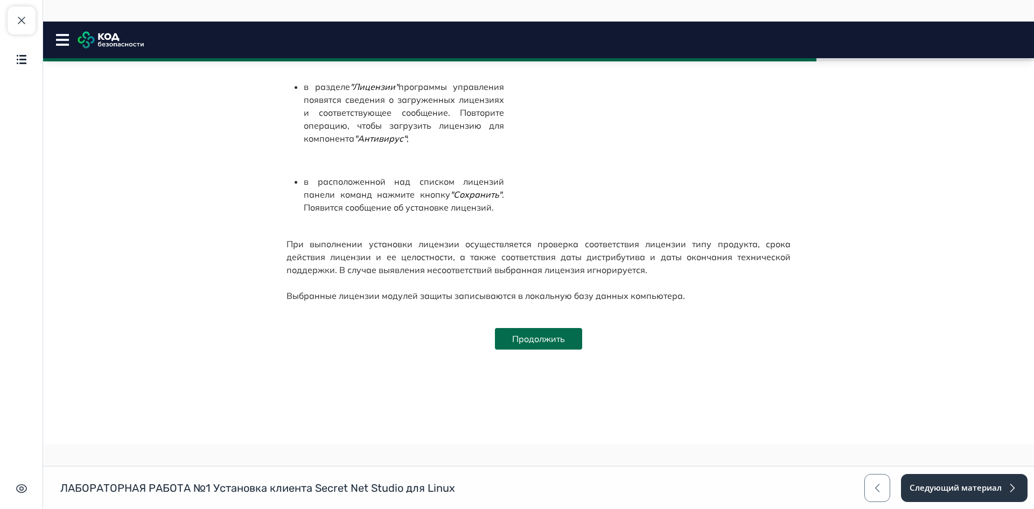
scroll to position [1060, 0]
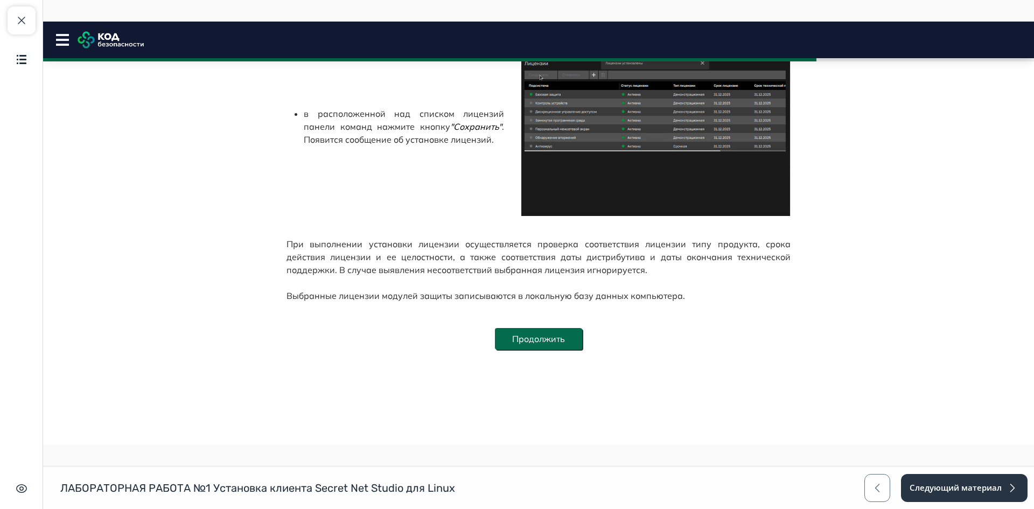
click at [560, 335] on button "Продолжить" at bounding box center [538, 339] width 87 height 22
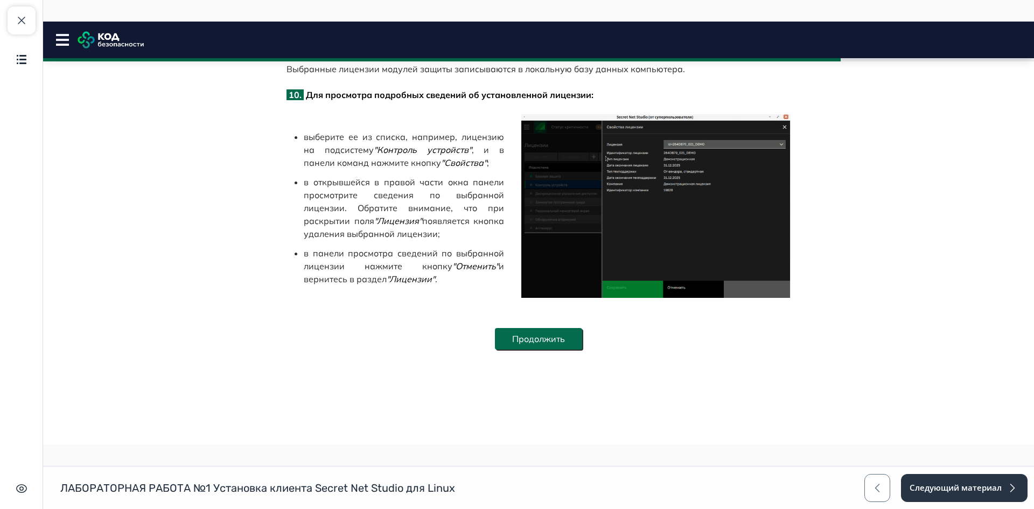
click at [563, 342] on button "Продолжить" at bounding box center [538, 339] width 87 height 22
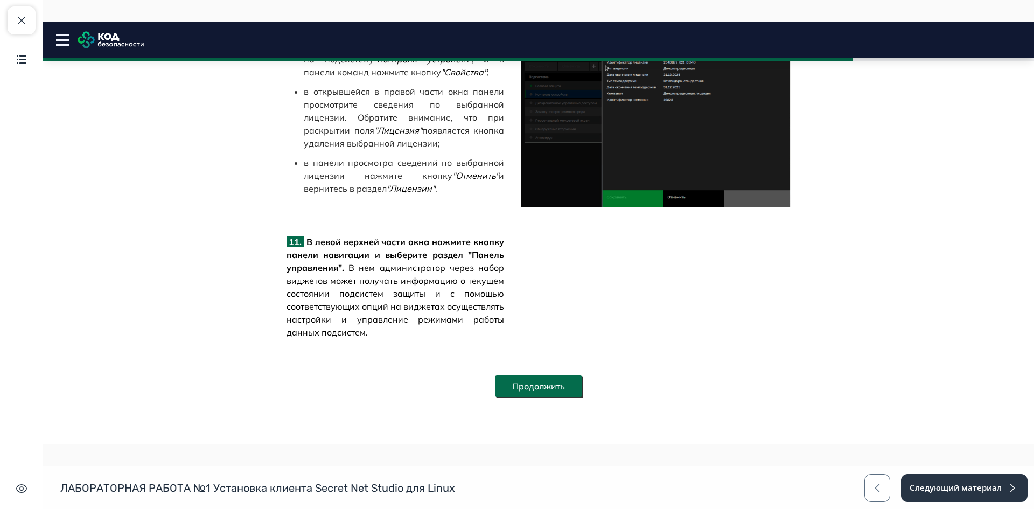
scroll to position [1448, 0]
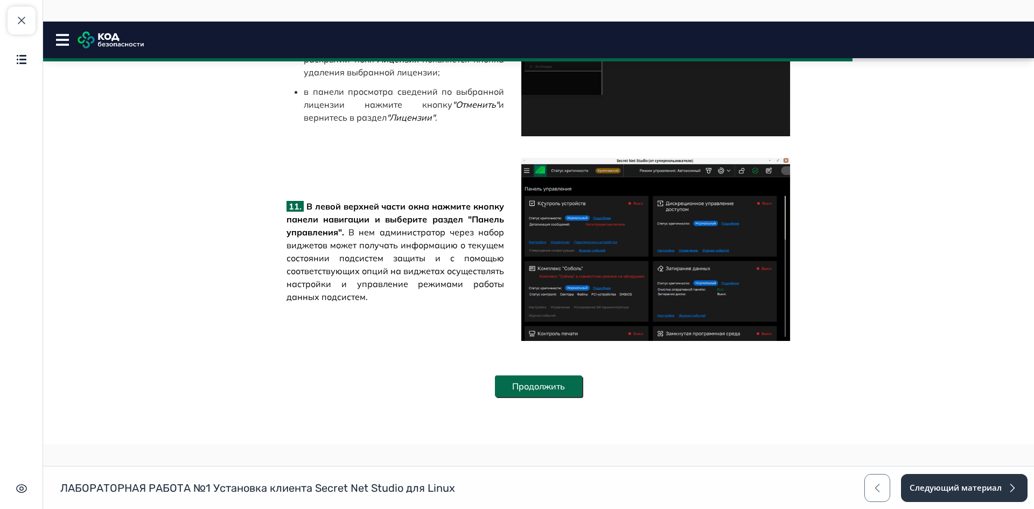
click at [560, 383] on button "Продолжить" at bounding box center [538, 387] width 87 height 22
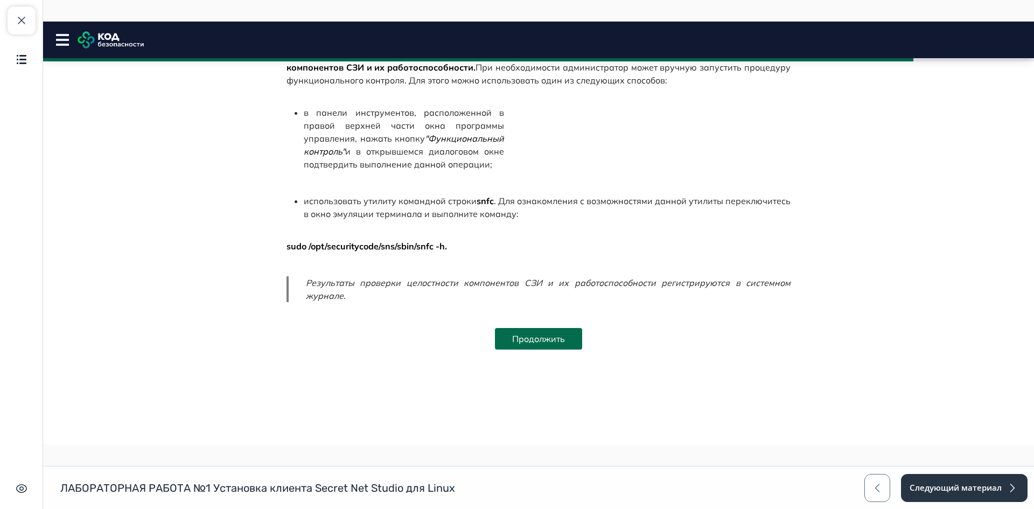
scroll to position [323, 0]
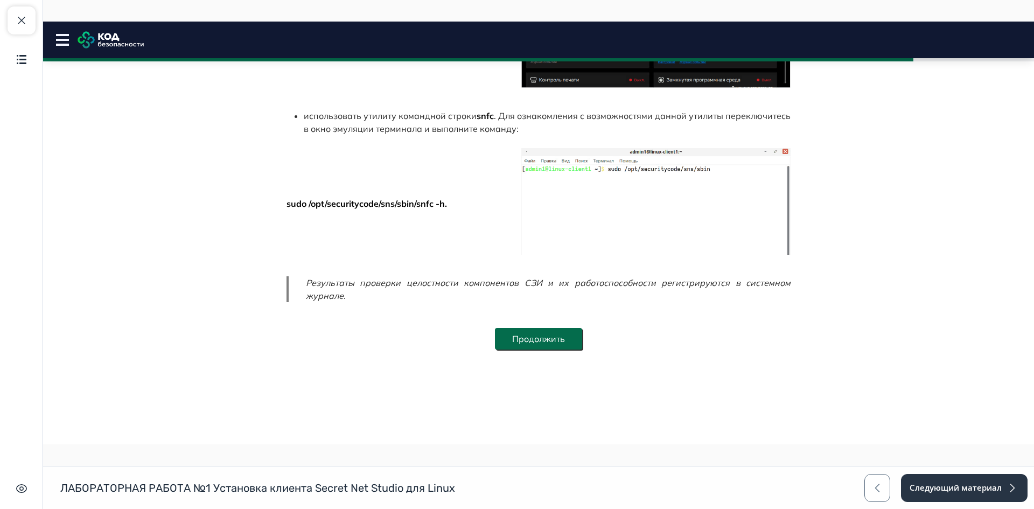
click at [552, 328] on button "Продолжить" at bounding box center [538, 339] width 87 height 22
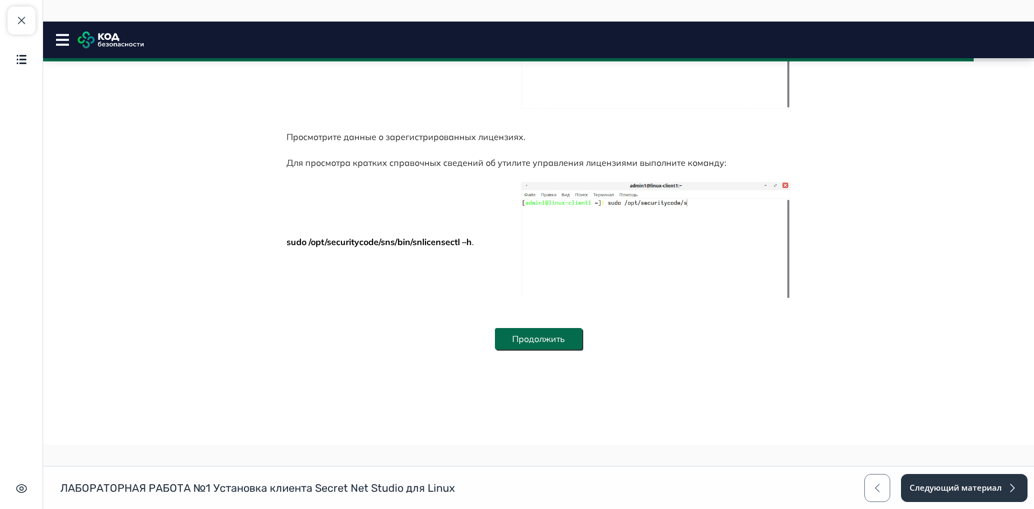
click at [551, 337] on button "Продолжить" at bounding box center [538, 339] width 87 height 22
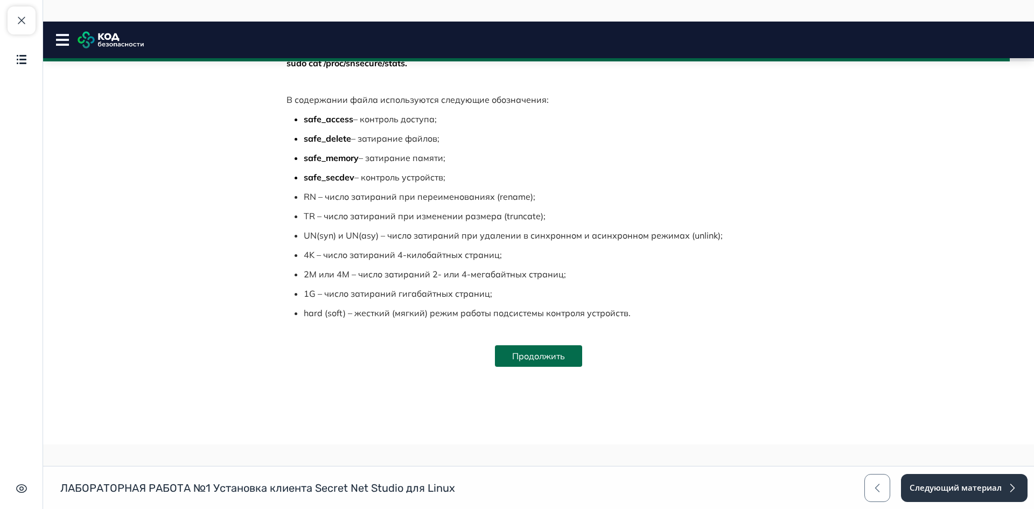
scroll to position [1204, 0]
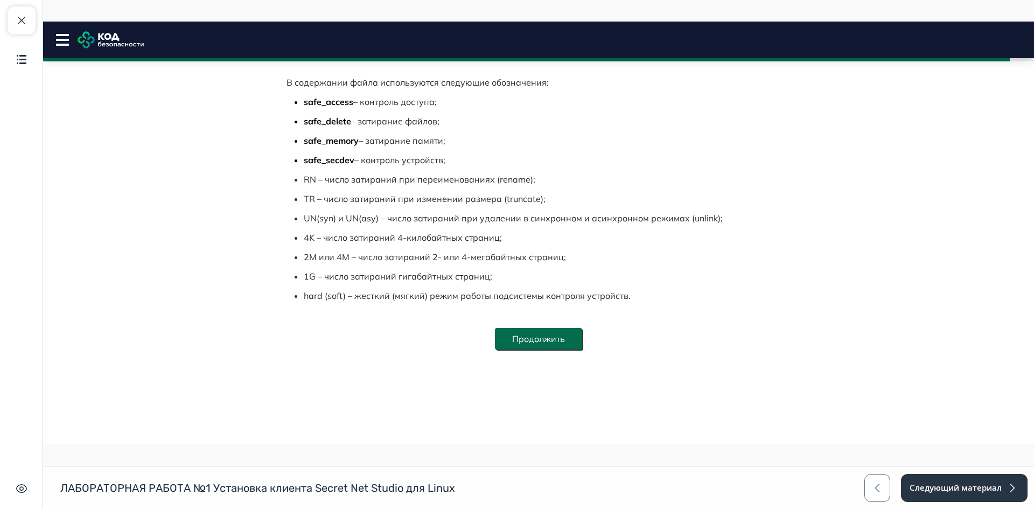
click at [562, 338] on button "Продолжить" at bounding box center [538, 339] width 87 height 22
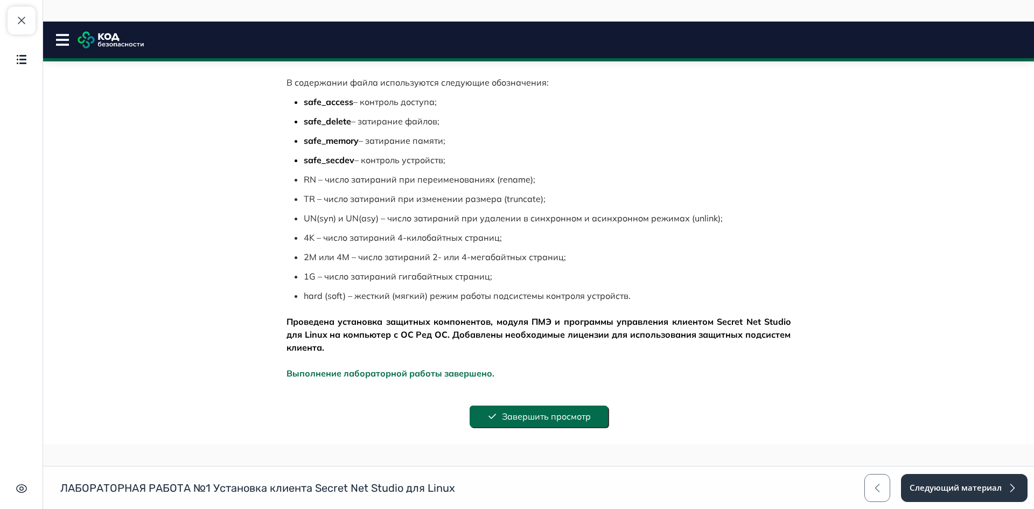
scroll to position [1282, 0]
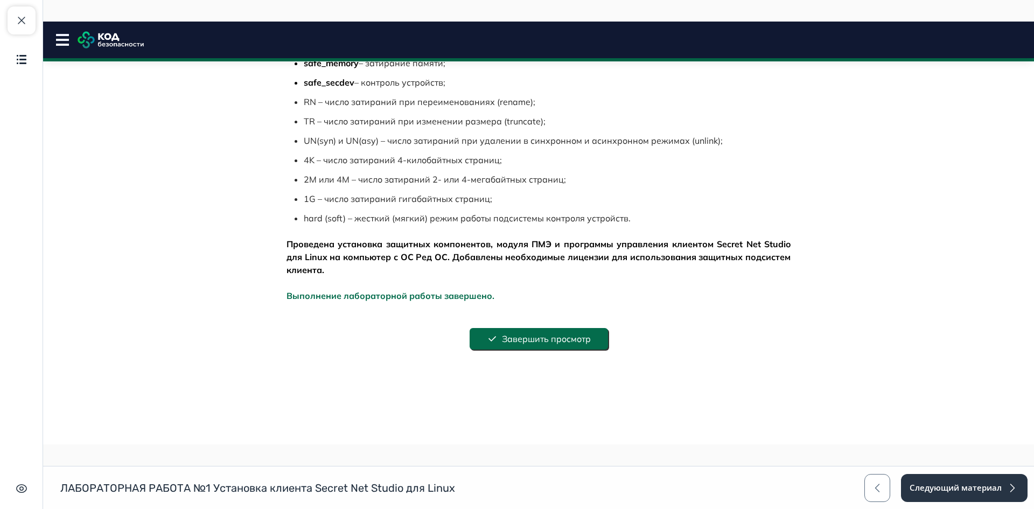
click at [558, 345] on button "Завершить просмотр" at bounding box center [539, 339] width 138 height 22
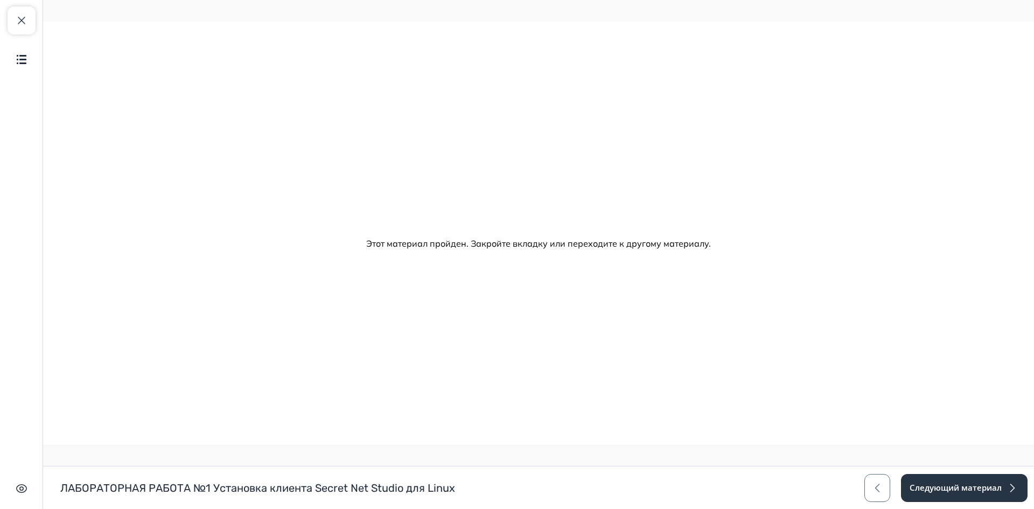
scroll to position [0, 0]
click at [956, 484] on button "Следующий материал" at bounding box center [964, 488] width 128 height 28
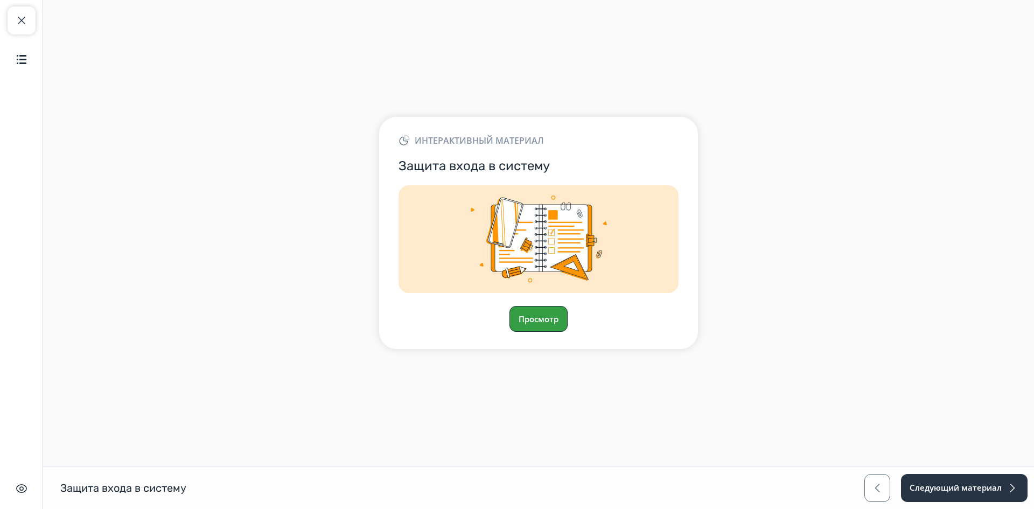
click at [516, 306] on button "Просмотр" at bounding box center [539, 319] width 58 height 26
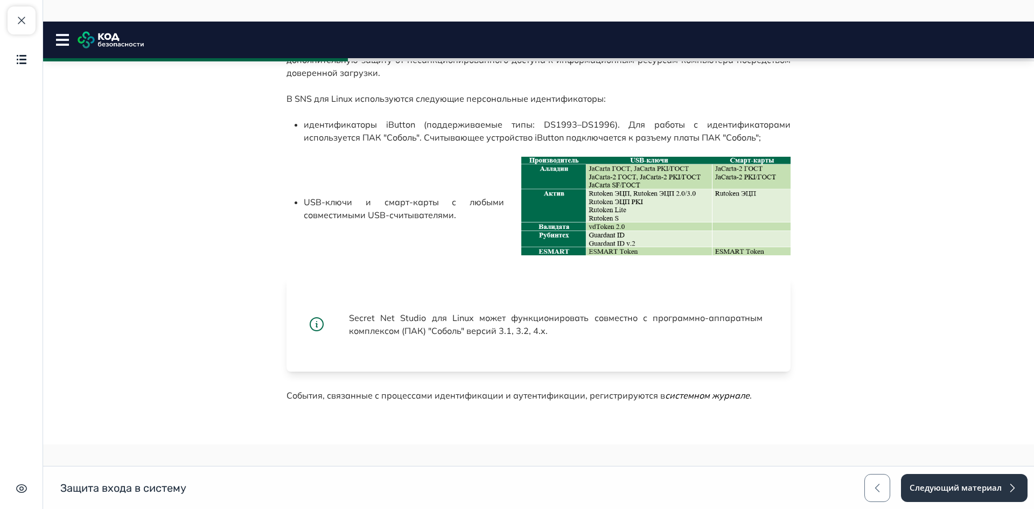
scroll to position [746, 0]
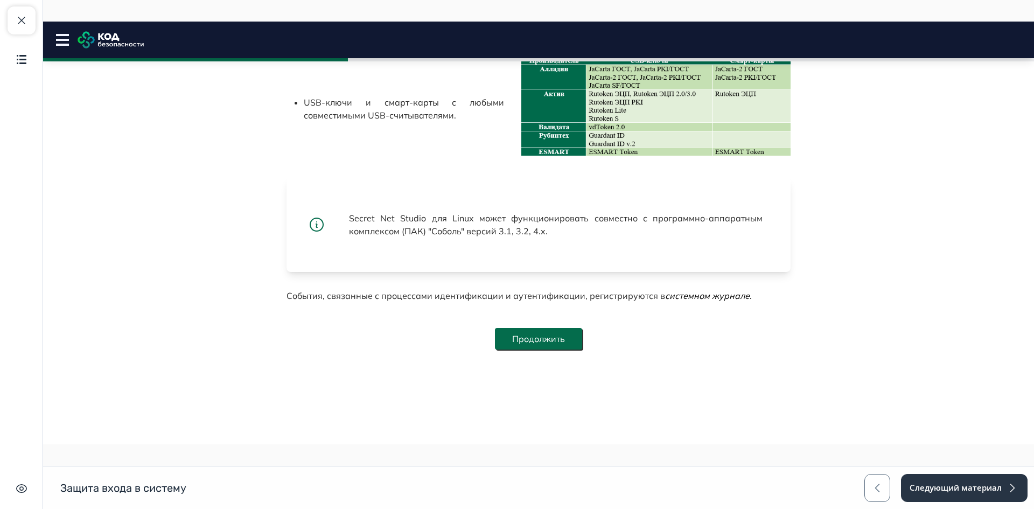
click at [533, 329] on button "Продолжить" at bounding box center [538, 339] width 87 height 22
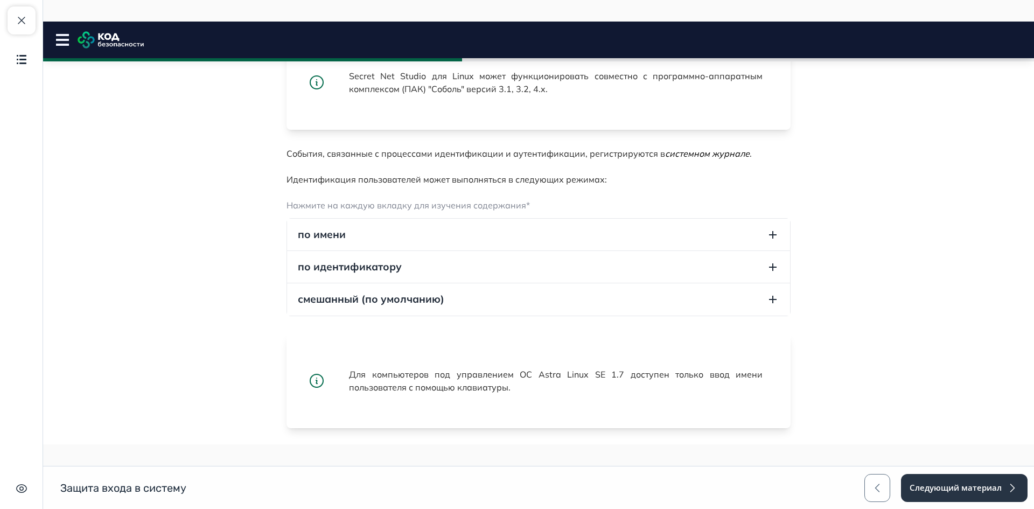
scroll to position [1036, 0]
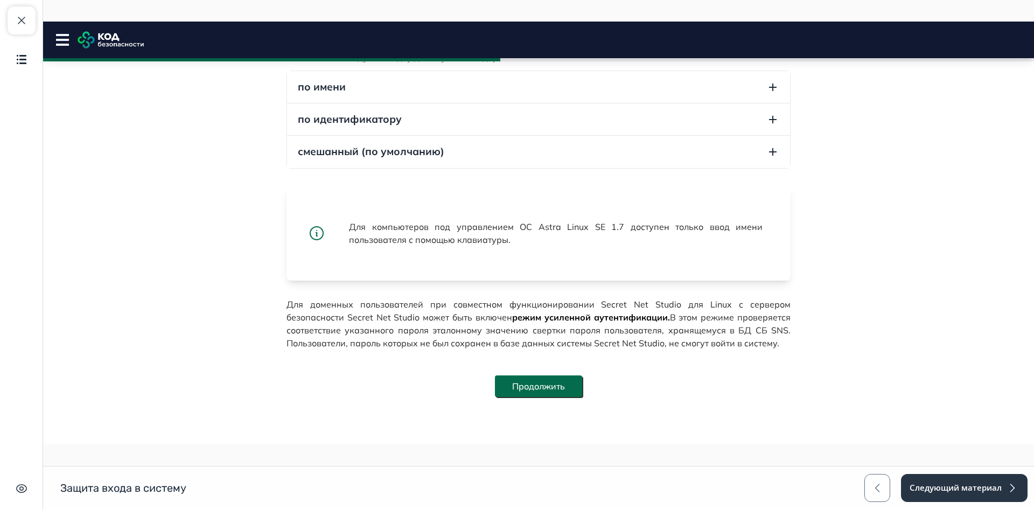
click at [568, 383] on button "Продолжить" at bounding box center [538, 387] width 87 height 22
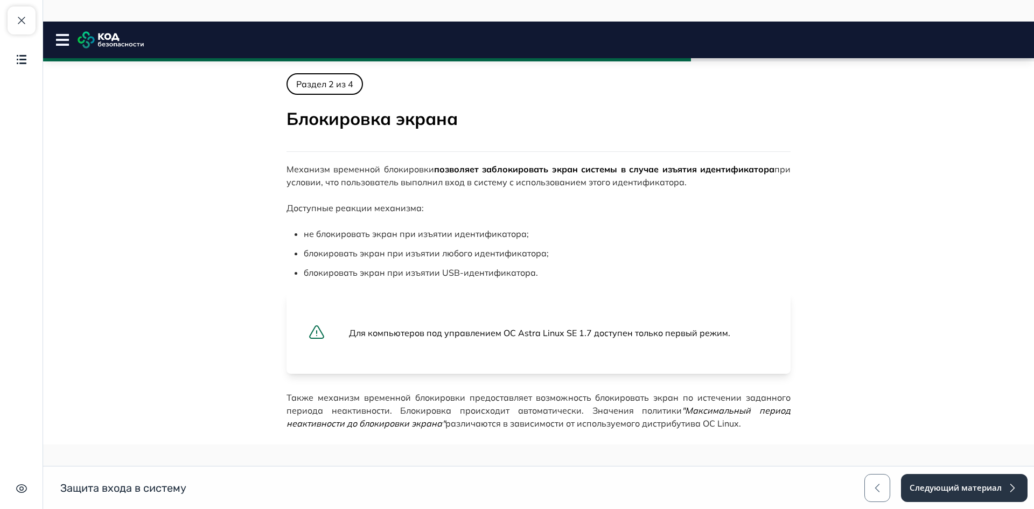
scroll to position [80, 0]
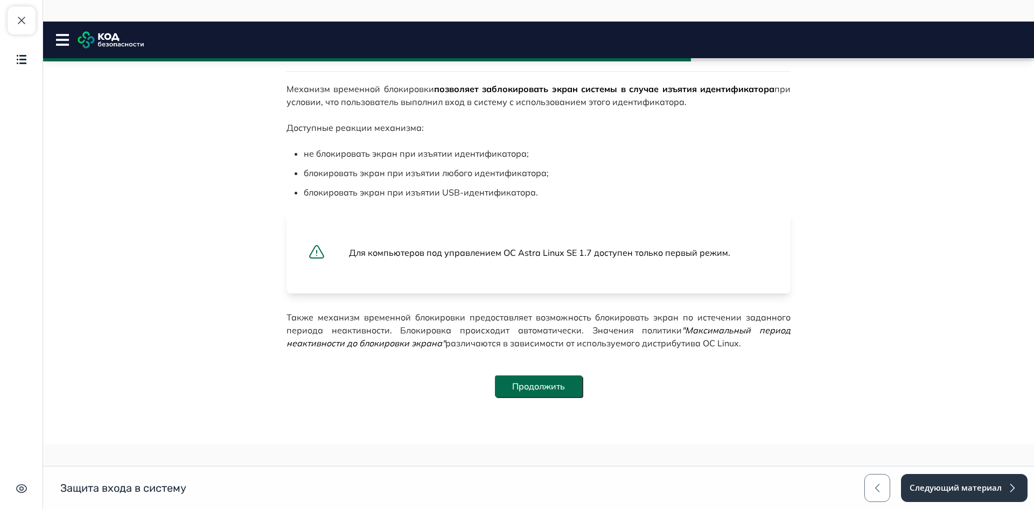
click at [560, 381] on button "Продолжить" at bounding box center [538, 387] width 87 height 22
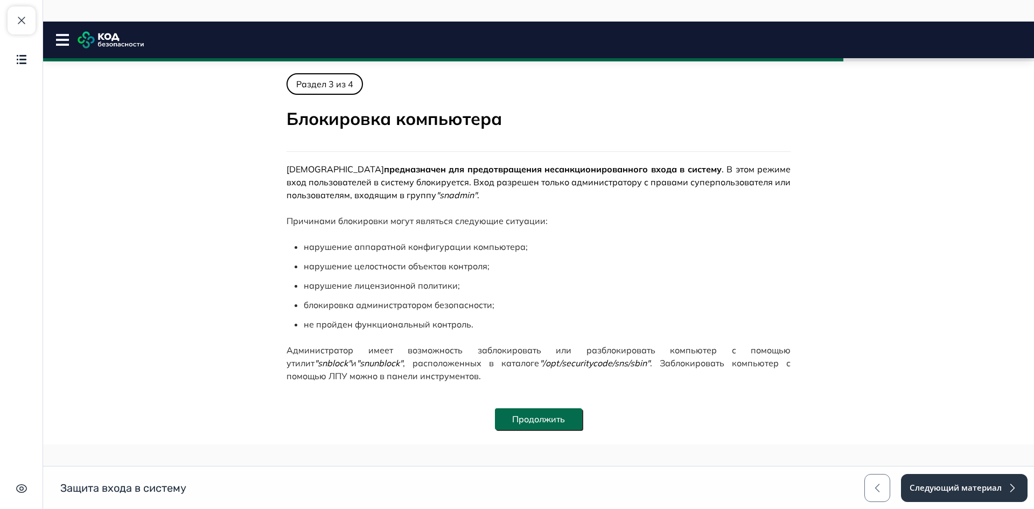
scroll to position [33, 0]
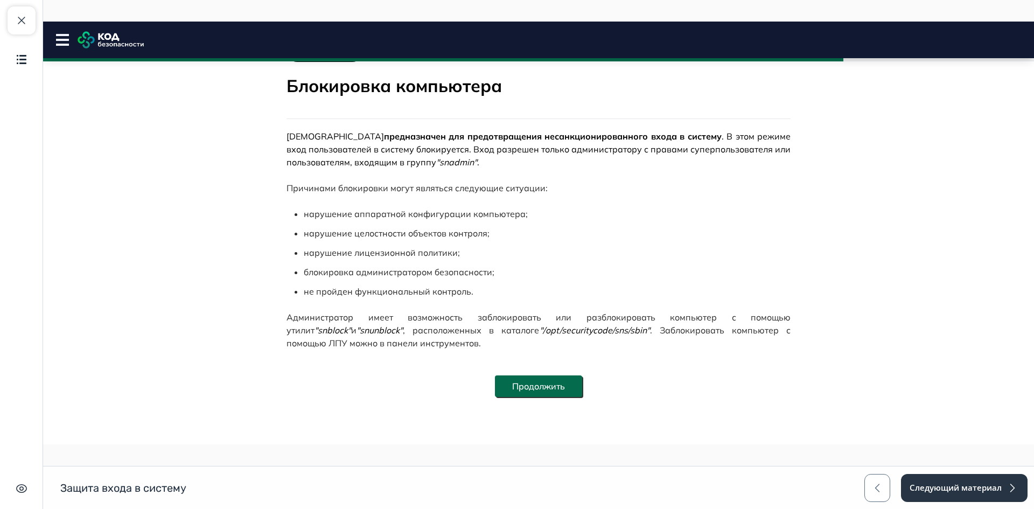
click at [560, 381] on button "Продолжить" at bounding box center [538, 387] width 87 height 22
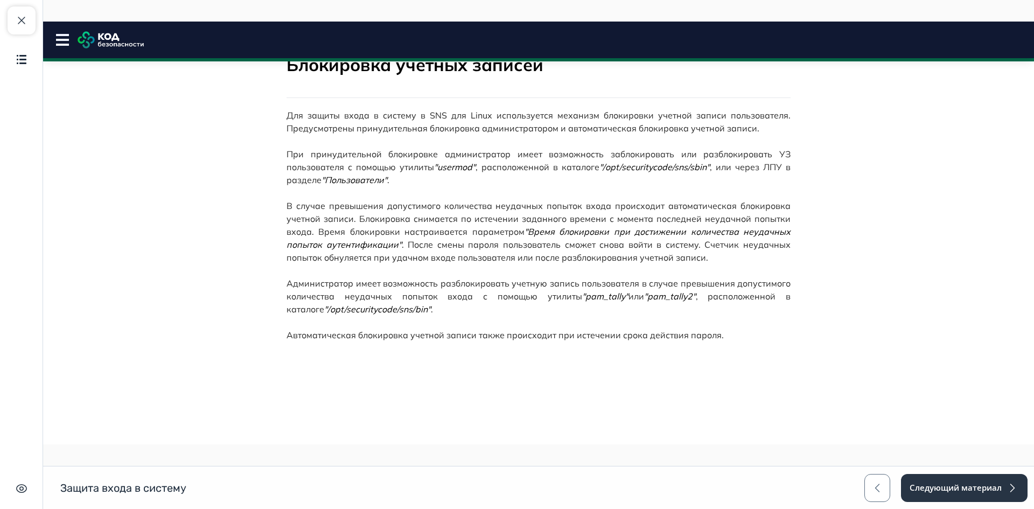
scroll to position [0, 0]
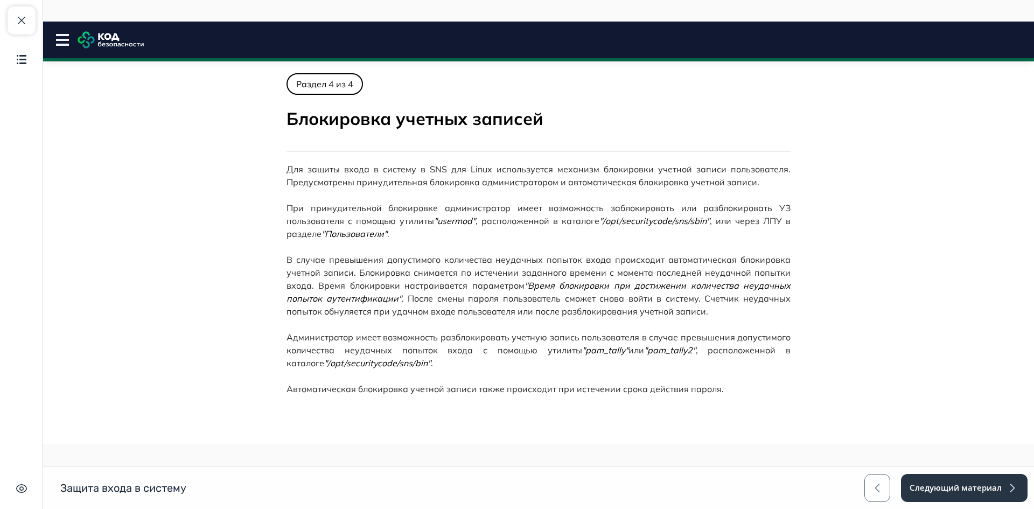
click at [60, 40] on rect at bounding box center [62, 40] width 13 height 2
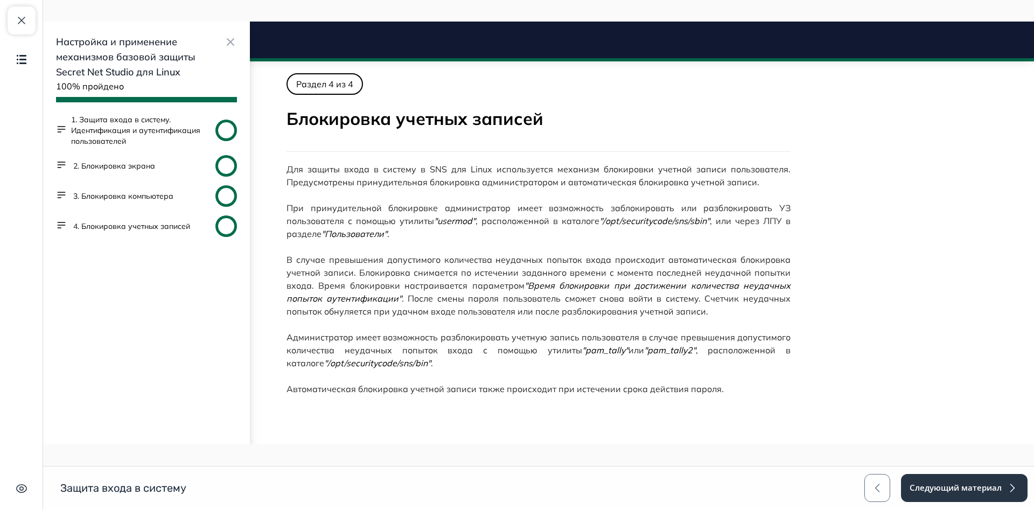
click at [557, 251] on div "Для защиты входа в систему в SNS для Linux используется механизм блокировки уче…" at bounding box center [539, 303] width 504 height 280
click at [972, 490] on button "Следующий материал" at bounding box center [964, 488] width 128 height 28
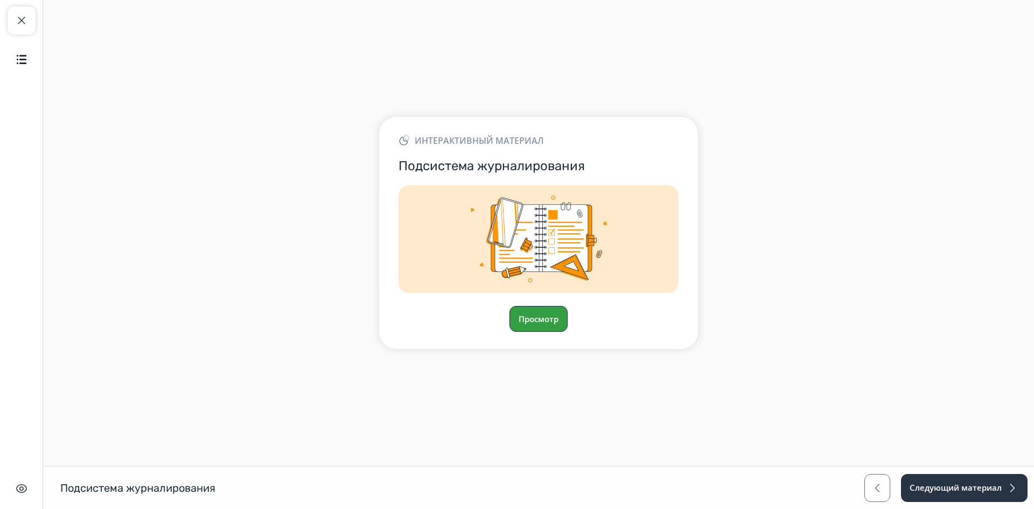
click at [545, 322] on button "Просмотр" at bounding box center [539, 319] width 58 height 26
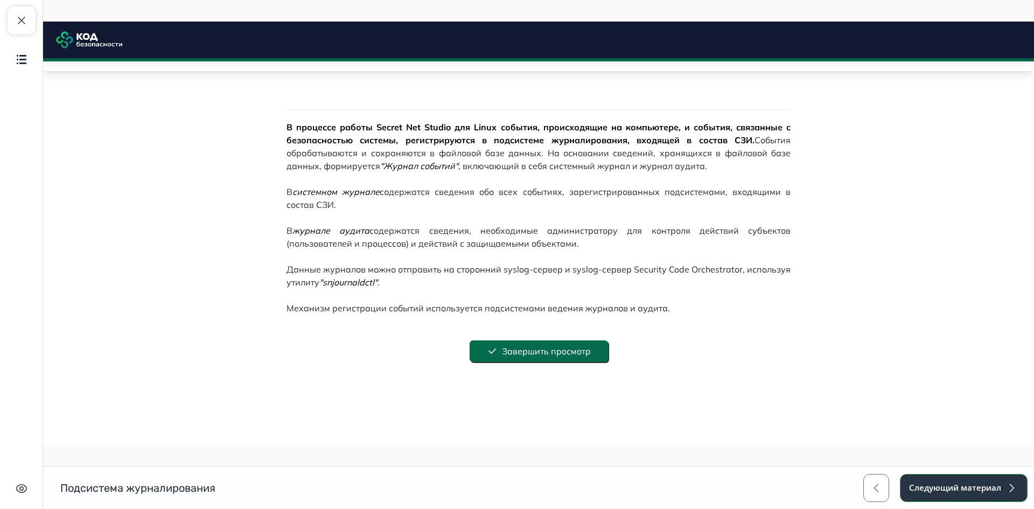
click at [978, 480] on button "Следующий материал" at bounding box center [964, 488] width 128 height 28
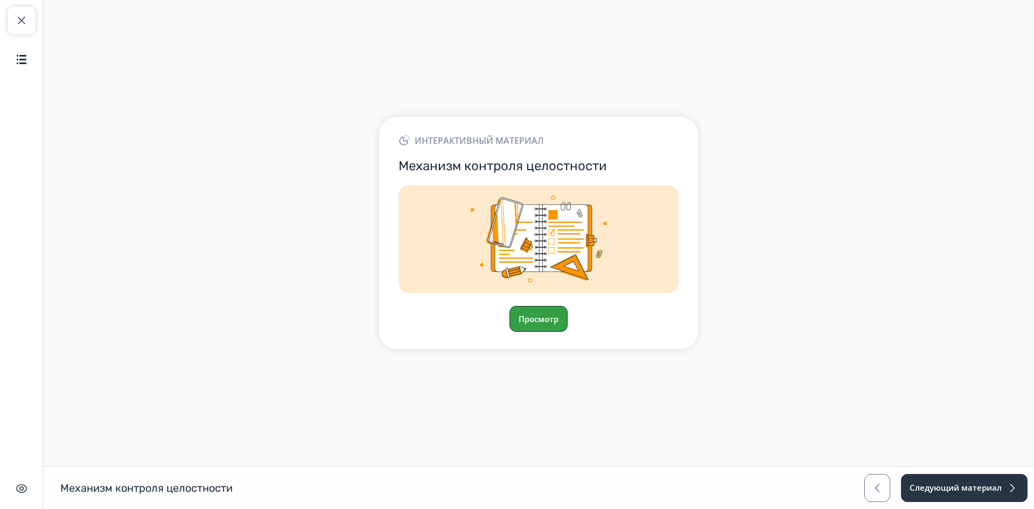
click at [557, 330] on button "Просмотр" at bounding box center [539, 319] width 58 height 26
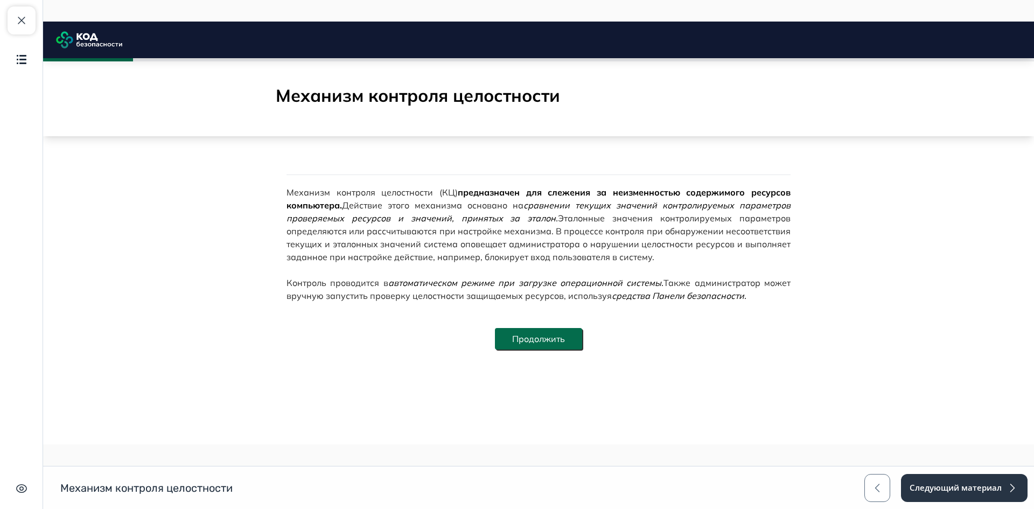
click at [561, 339] on button "Продолжить" at bounding box center [538, 339] width 87 height 22
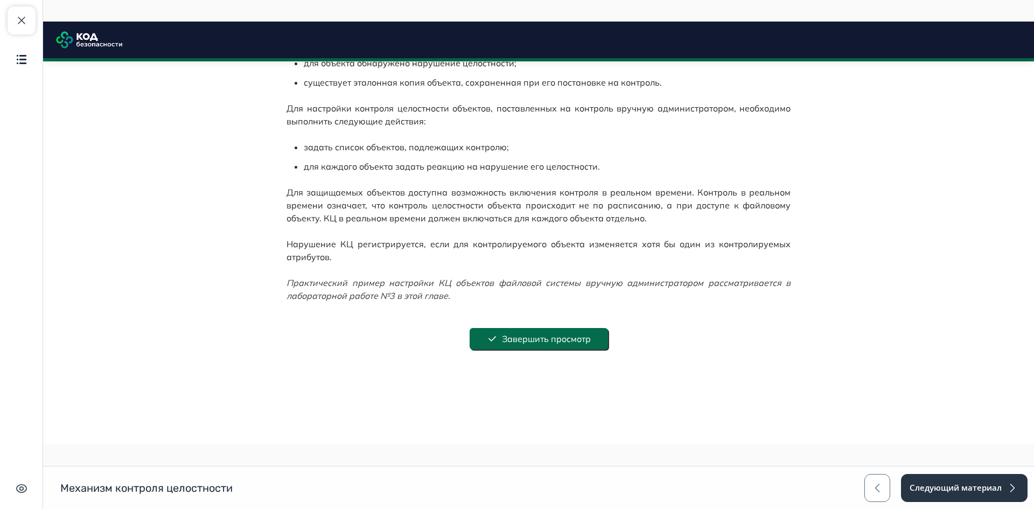
click at [574, 342] on button "Завершить просмотр" at bounding box center [539, 339] width 138 height 22
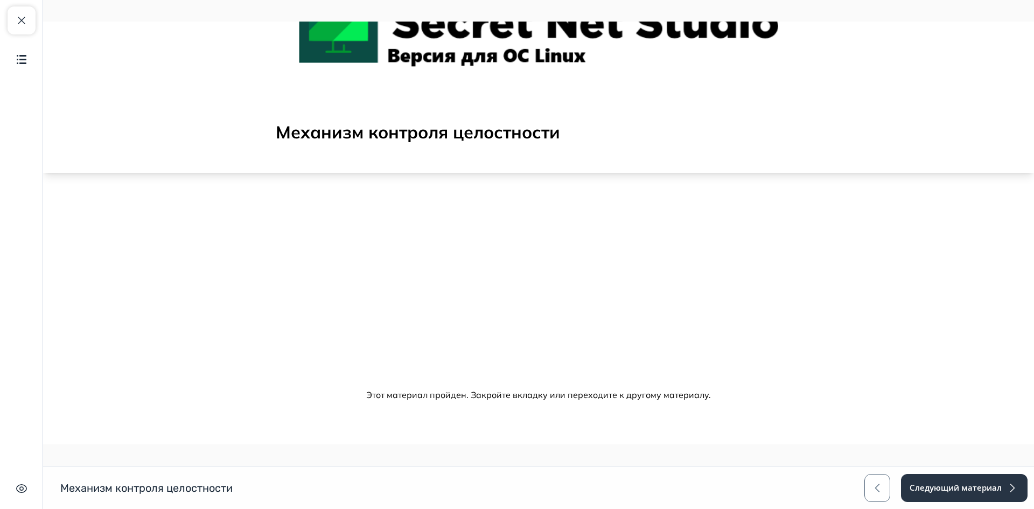
scroll to position [114, 0]
click at [971, 495] on button "Следующий материал" at bounding box center [964, 488] width 128 height 28
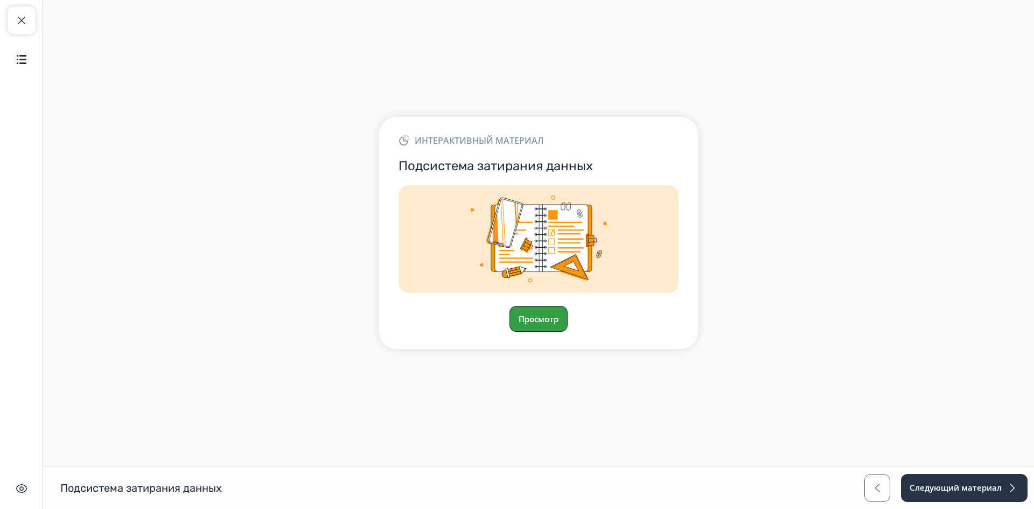
click at [526, 322] on button "Просмотр" at bounding box center [539, 319] width 58 height 26
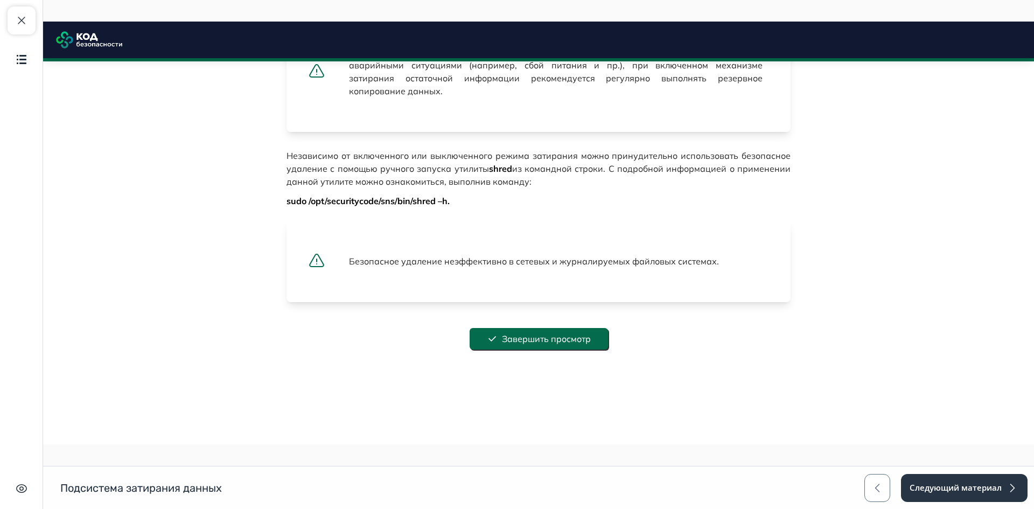
click at [567, 343] on button "Завершить просмотр" at bounding box center [539, 339] width 138 height 22
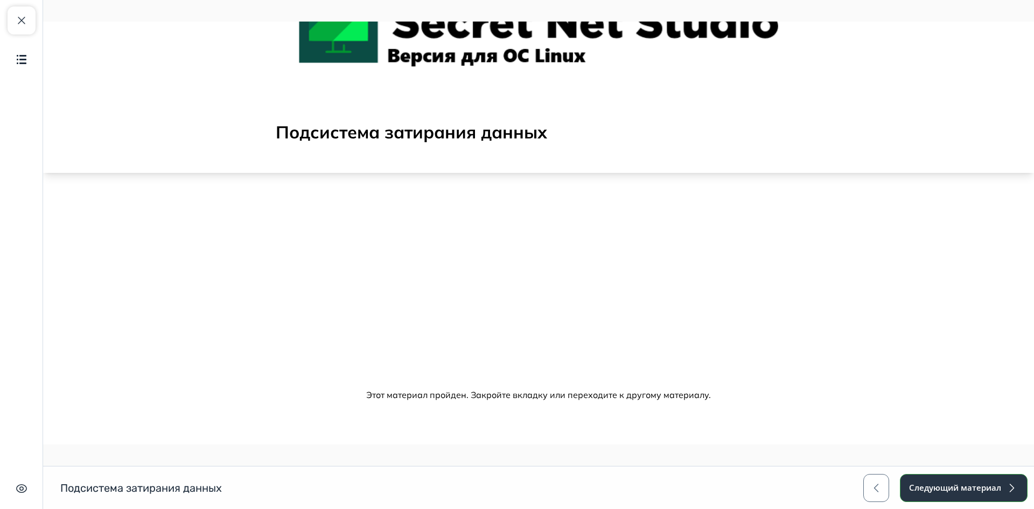
click at [950, 485] on button "Следующий материал" at bounding box center [964, 488] width 128 height 28
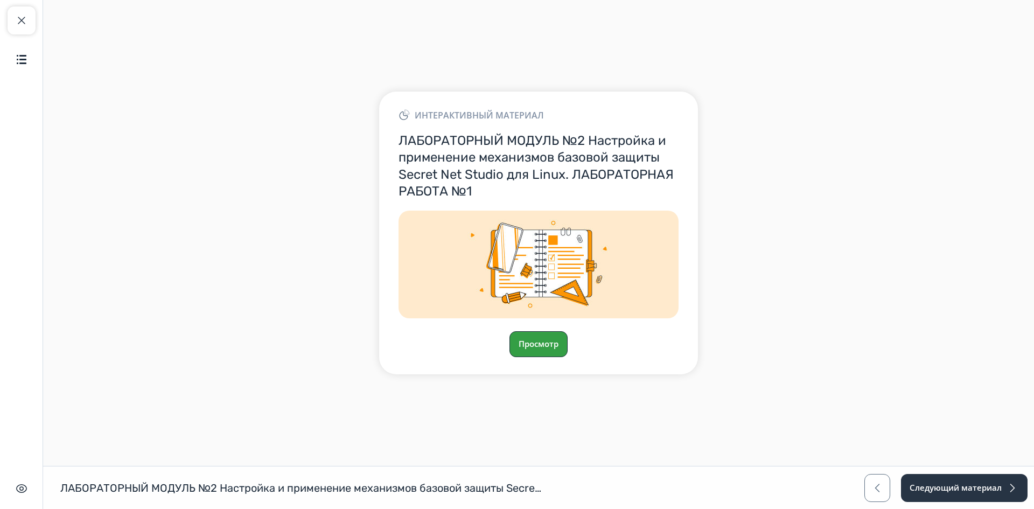
click at [547, 336] on button "Просмотр" at bounding box center [539, 344] width 58 height 26
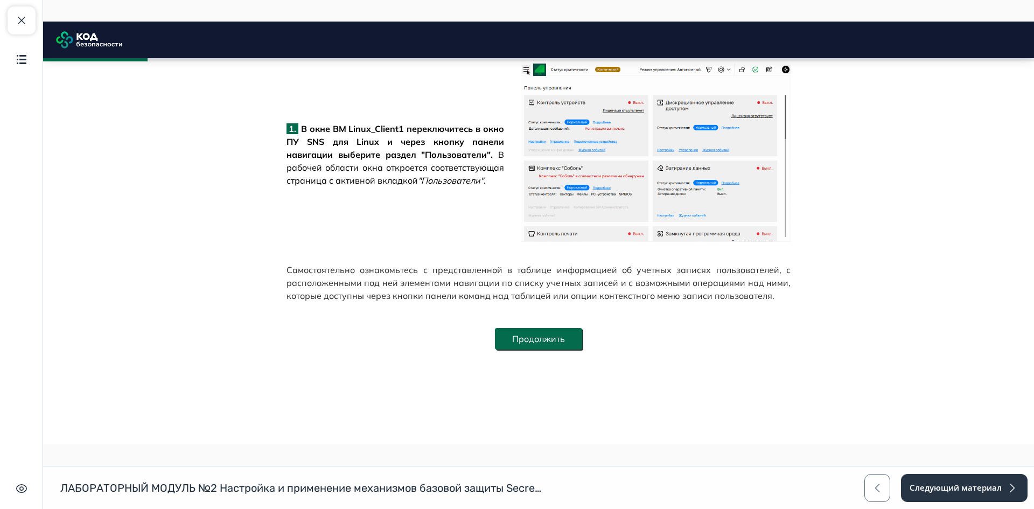
click at [556, 332] on button "Продолжить" at bounding box center [538, 339] width 87 height 22
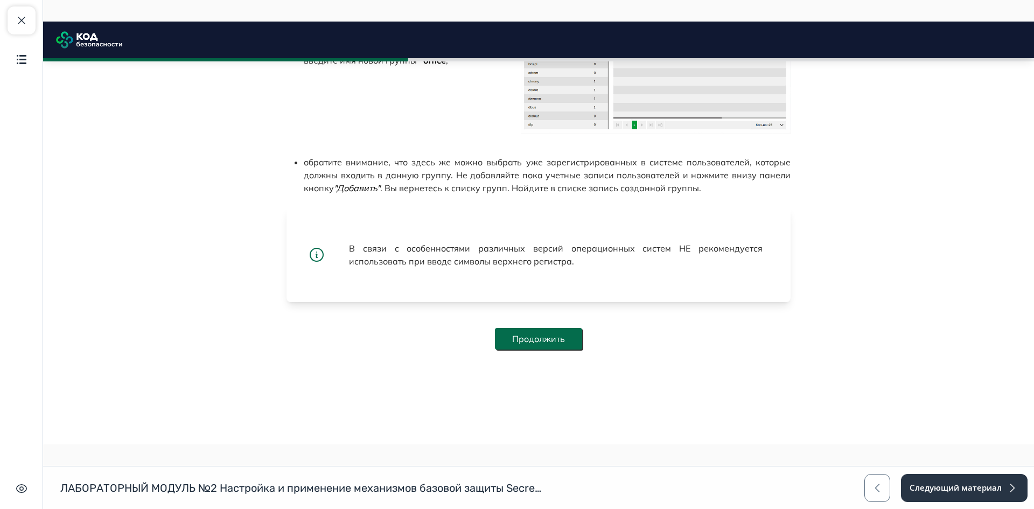
click at [553, 335] on button "Продолжить" at bounding box center [538, 339] width 87 height 22
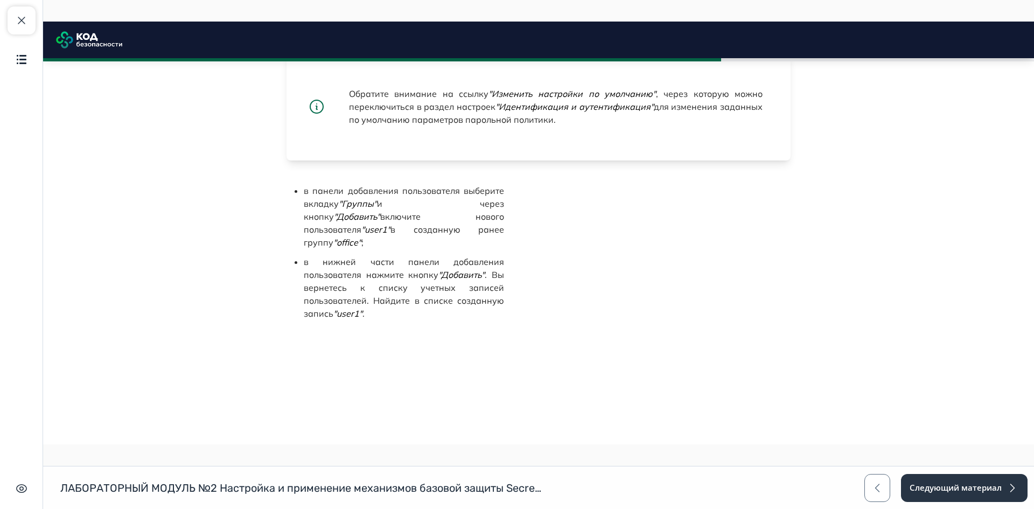
scroll to position [1982, 0]
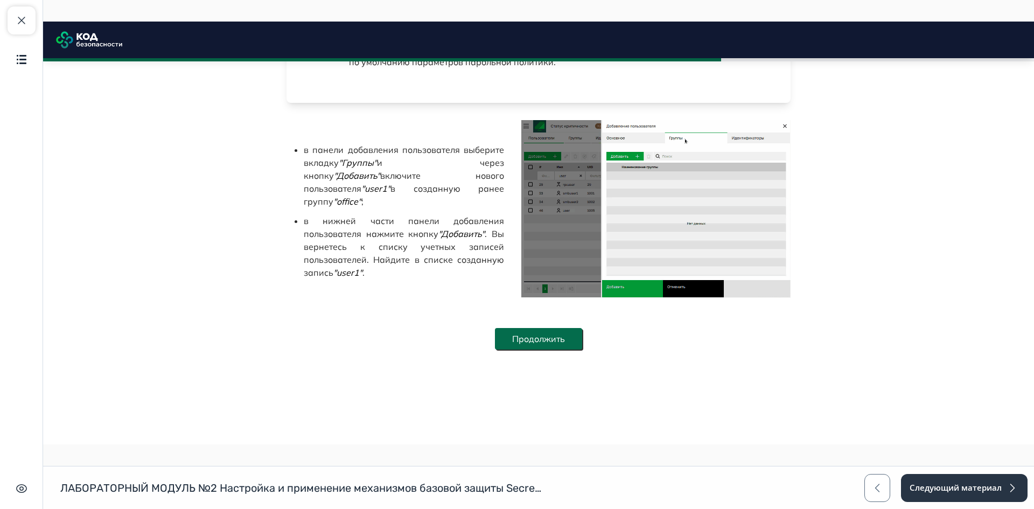
click at [556, 339] on button "Продолжить" at bounding box center [538, 339] width 87 height 22
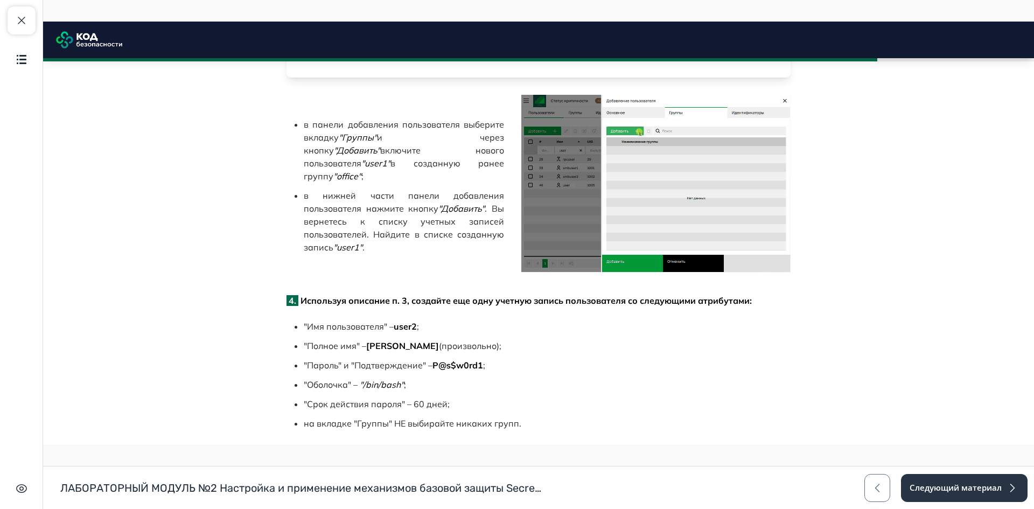
scroll to position [2222, 0]
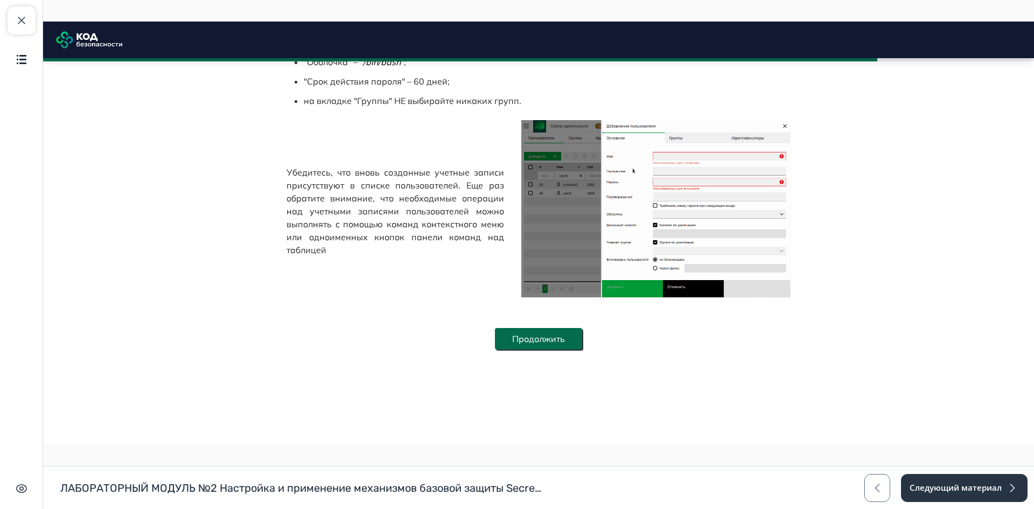
click at [552, 345] on button "Продолжить" at bounding box center [538, 339] width 87 height 22
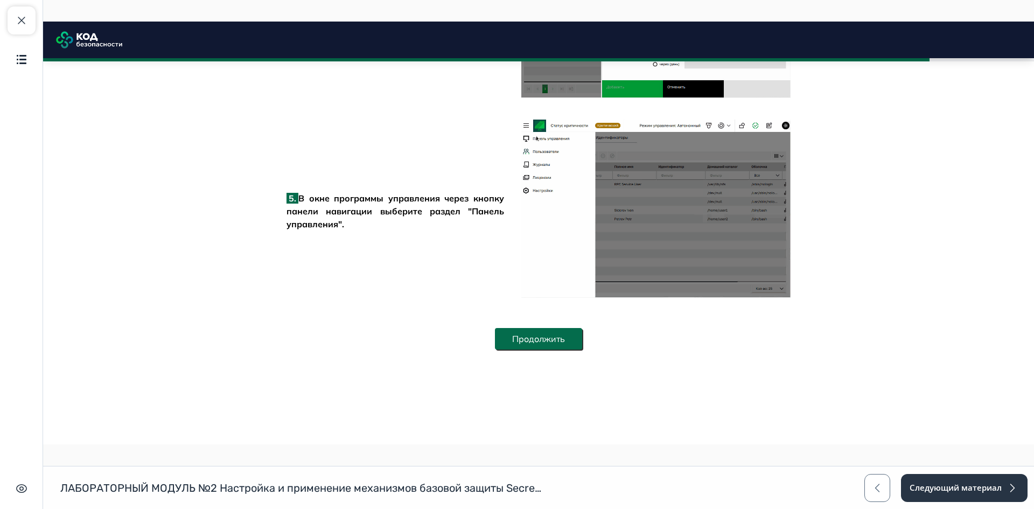
click at [553, 333] on button "Продолжить" at bounding box center [538, 339] width 87 height 22
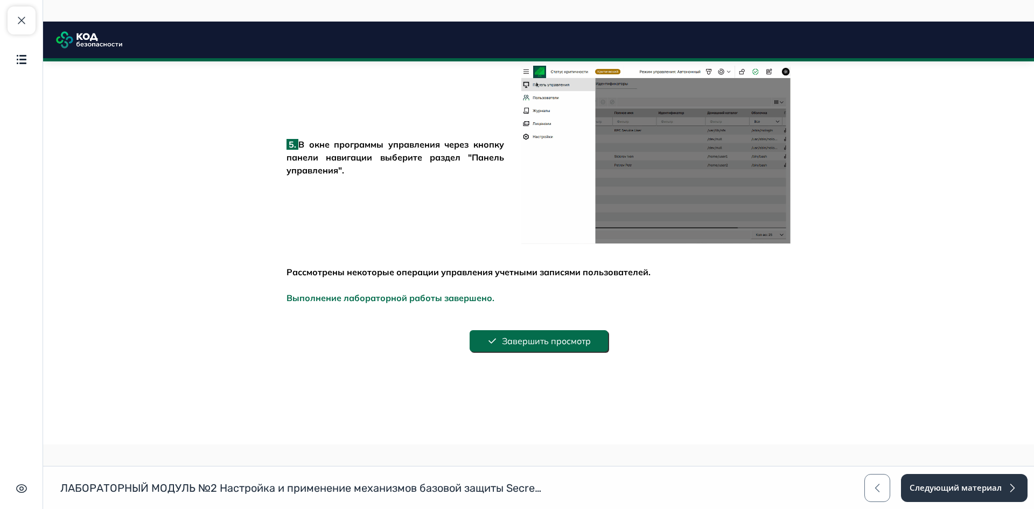
scroll to position [2585, 0]
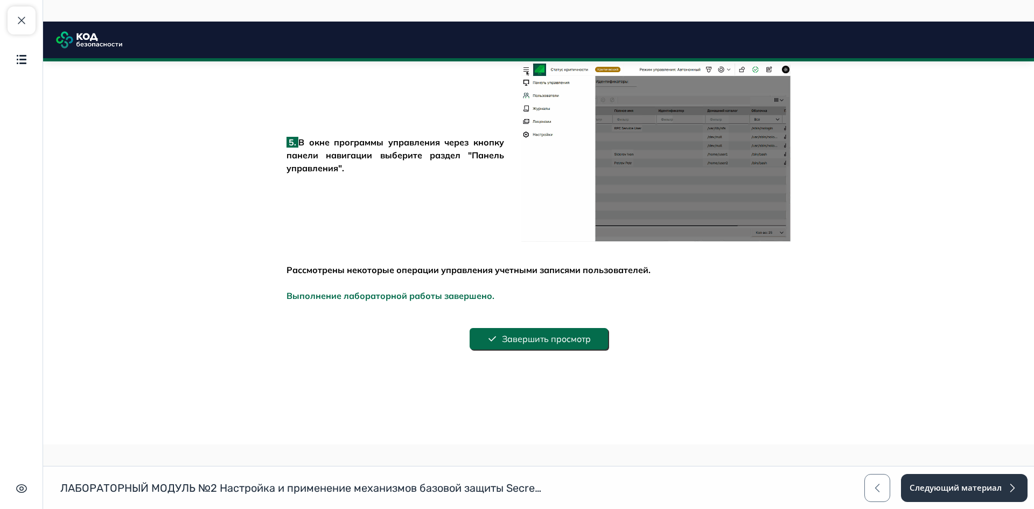
click at [553, 344] on button "Завершить просмотр" at bounding box center [539, 339] width 138 height 22
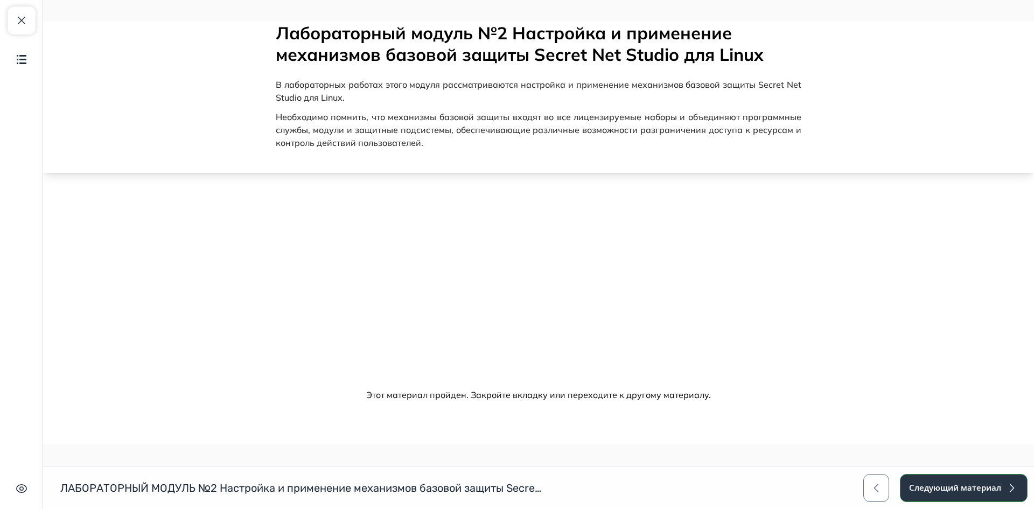
click at [962, 495] on button "Следующий материал" at bounding box center [964, 488] width 128 height 28
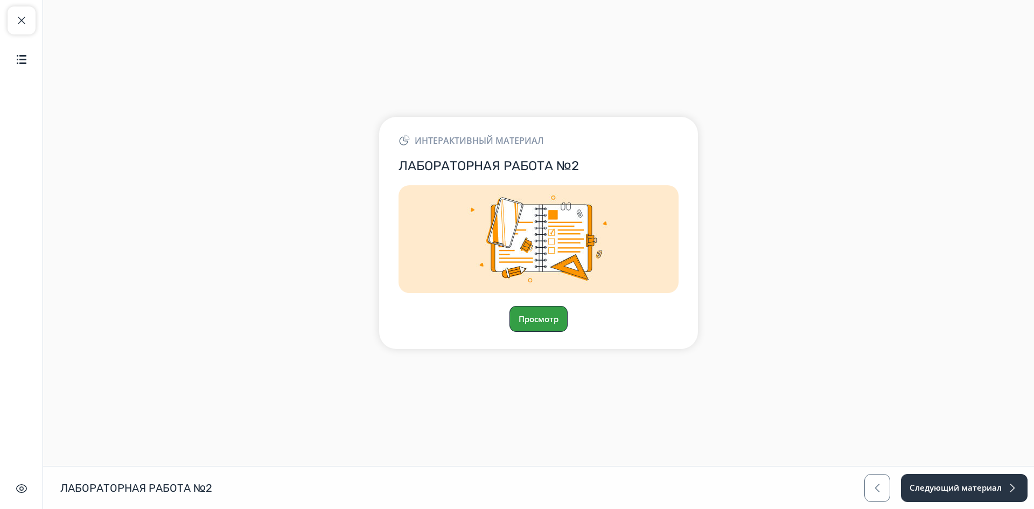
click at [556, 317] on button "Просмотр" at bounding box center [539, 319] width 58 height 26
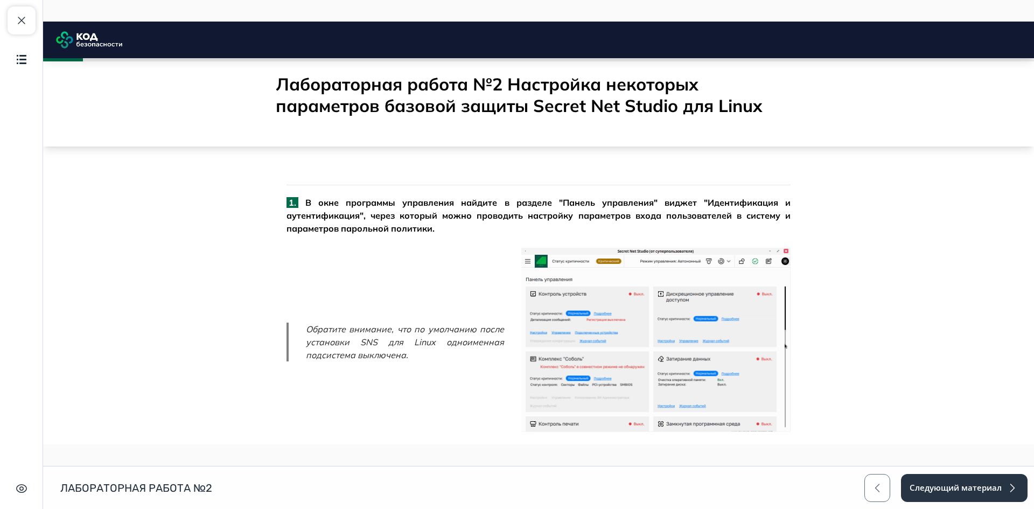
scroll to position [269, 0]
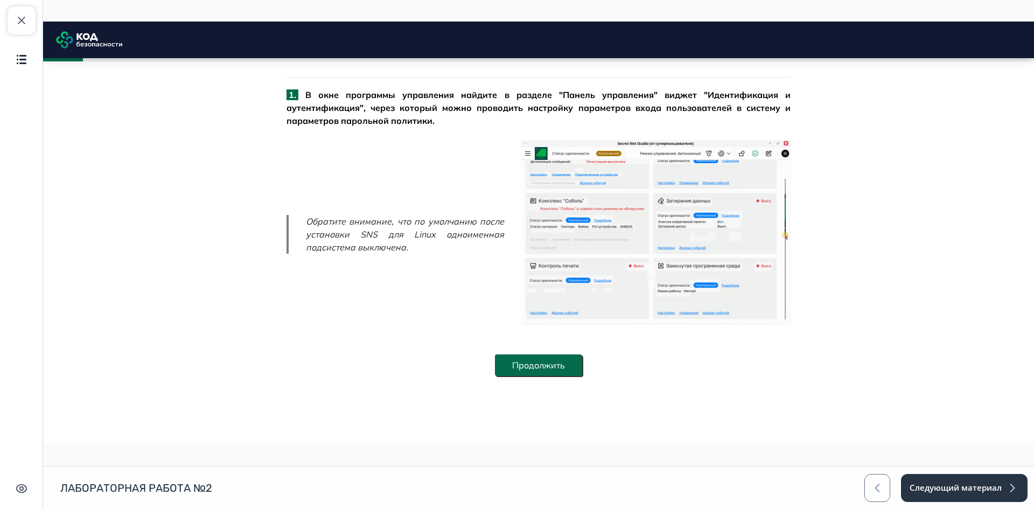
click at [569, 365] on button "Продолжить" at bounding box center [538, 366] width 87 height 22
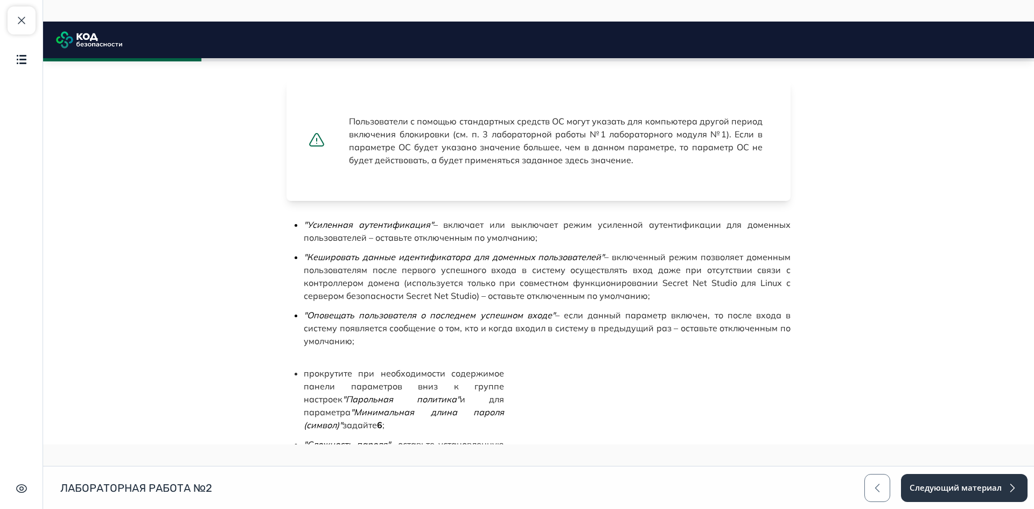
scroll to position [1263, 0]
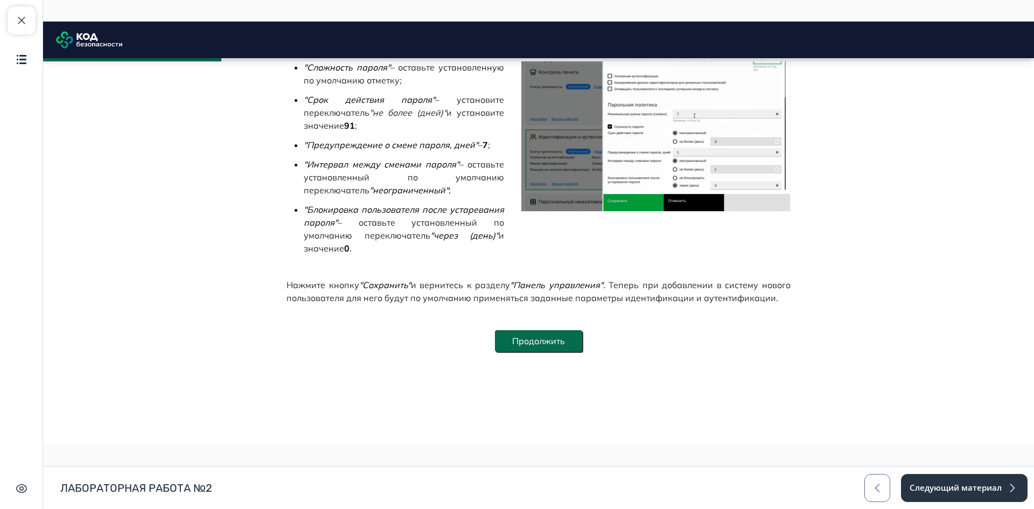
click at [563, 342] on button "Продолжить" at bounding box center [538, 341] width 87 height 22
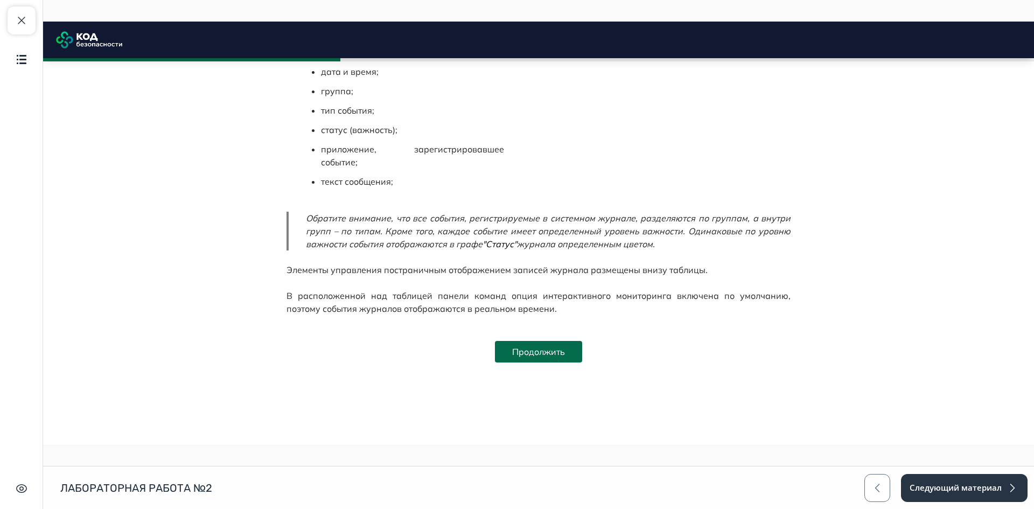
scroll to position [1681, 0]
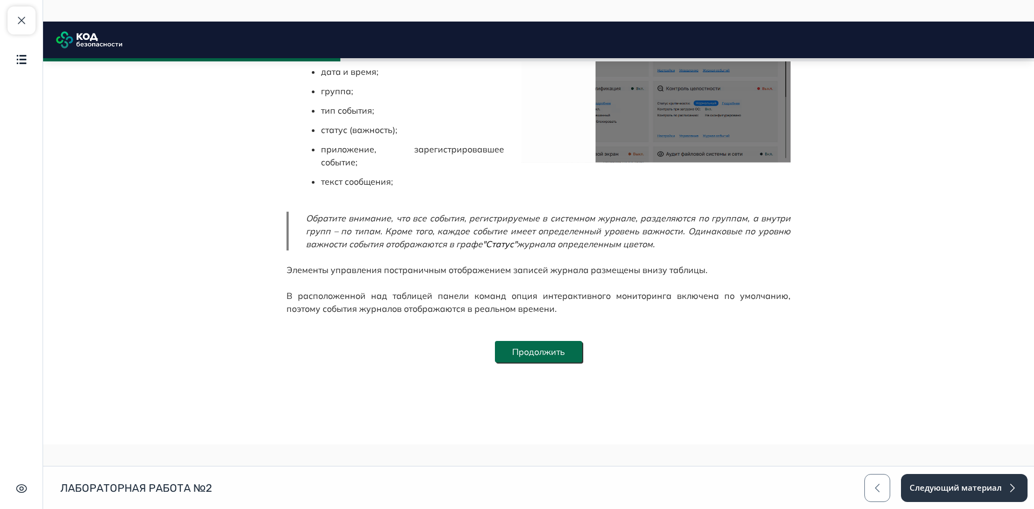
click at [548, 341] on button "Продолжить" at bounding box center [538, 352] width 87 height 22
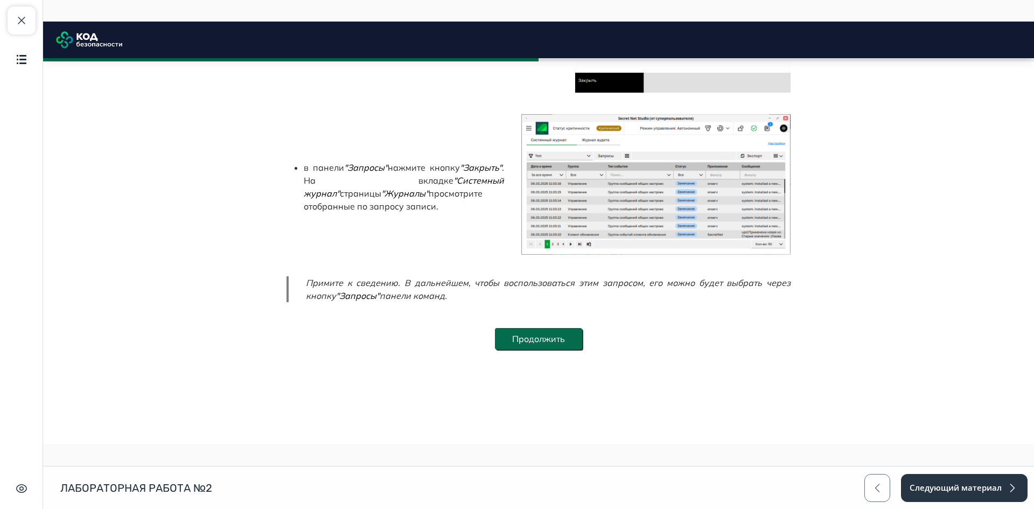
click at [550, 337] on button "Продолжить" at bounding box center [538, 339] width 87 height 22
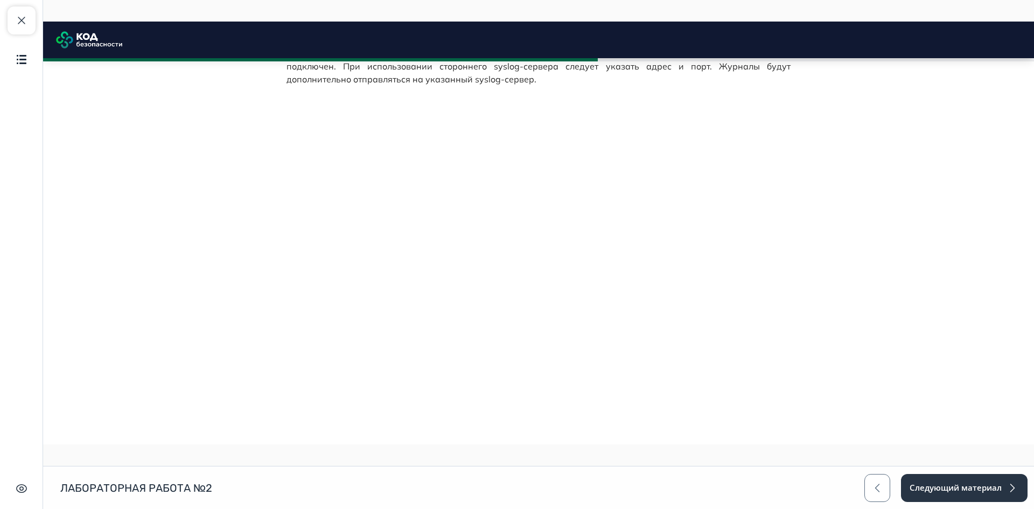
scroll to position [3448, 0]
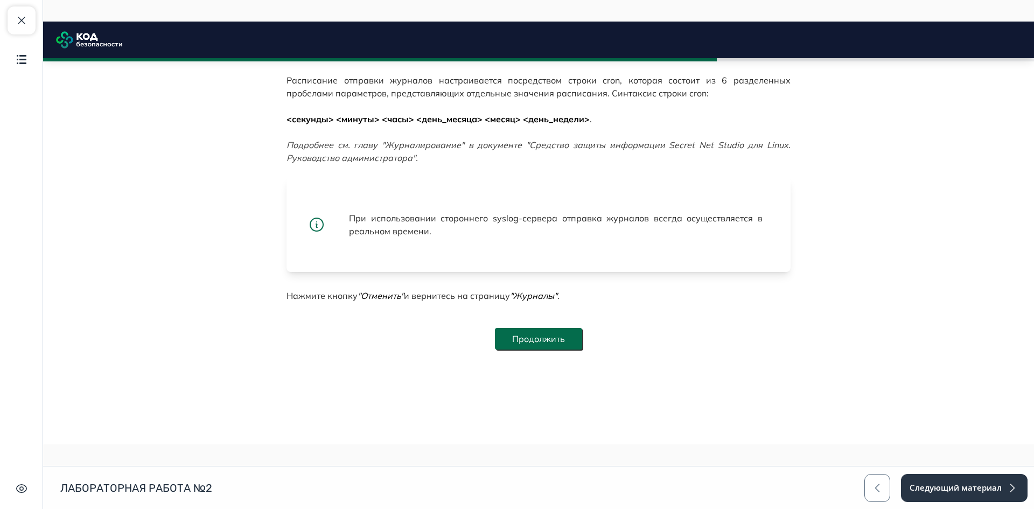
click at [548, 339] on button "Продолжить" at bounding box center [538, 339] width 87 height 22
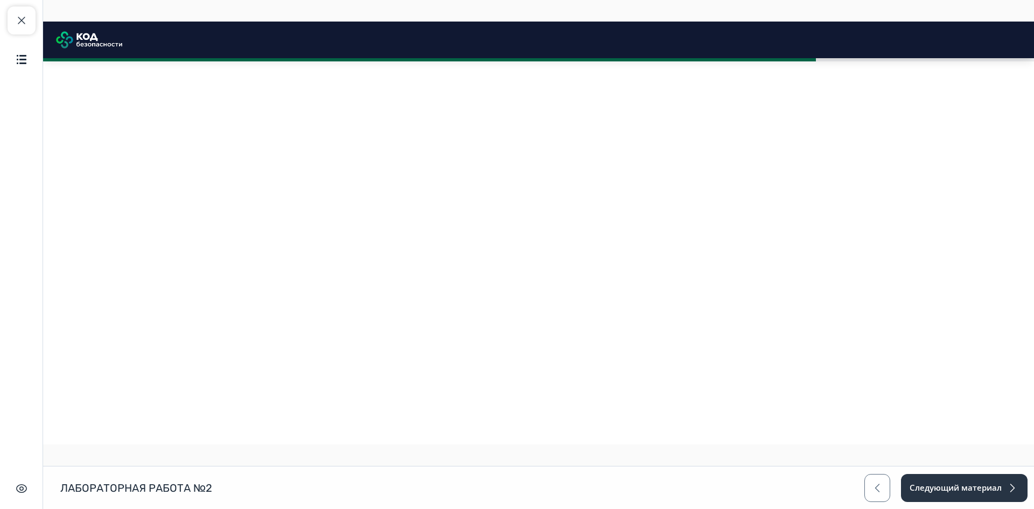
scroll to position [4619, 0]
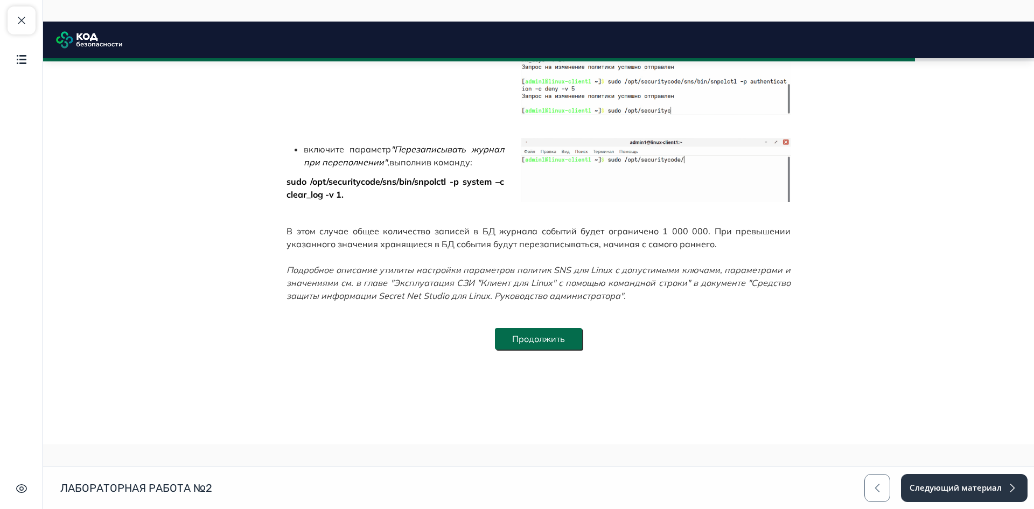
click at [562, 344] on button "Продолжить" at bounding box center [538, 339] width 87 height 22
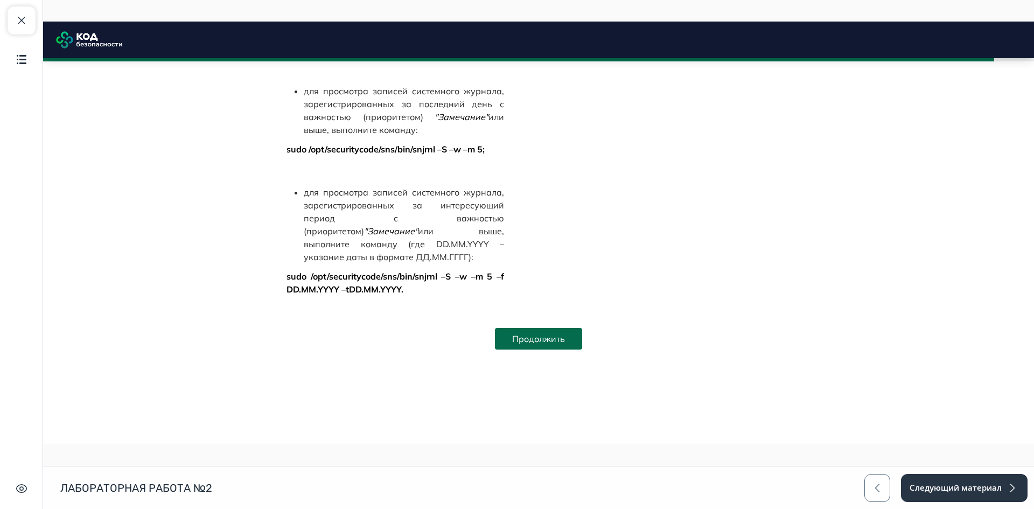
scroll to position [5908, 0]
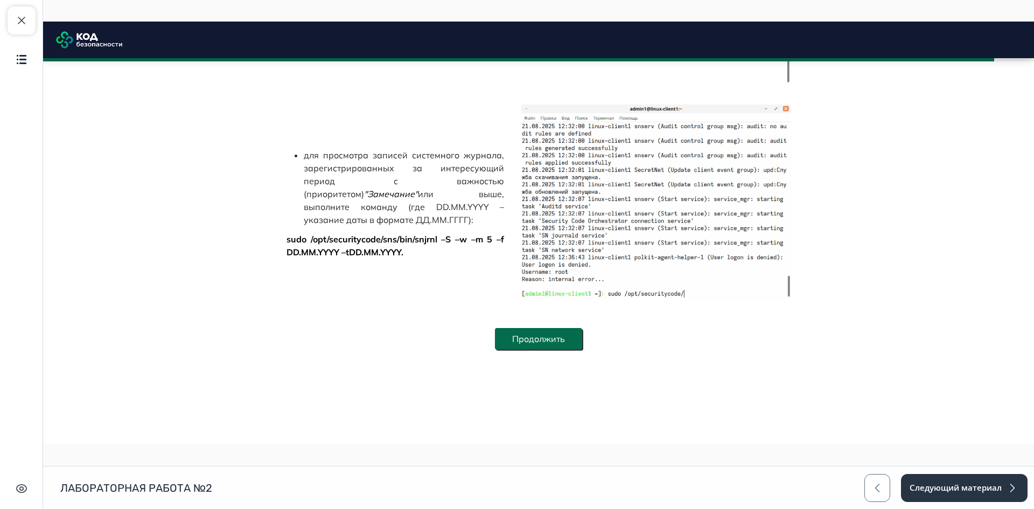
click at [560, 338] on button "Продолжить" at bounding box center [538, 339] width 87 height 22
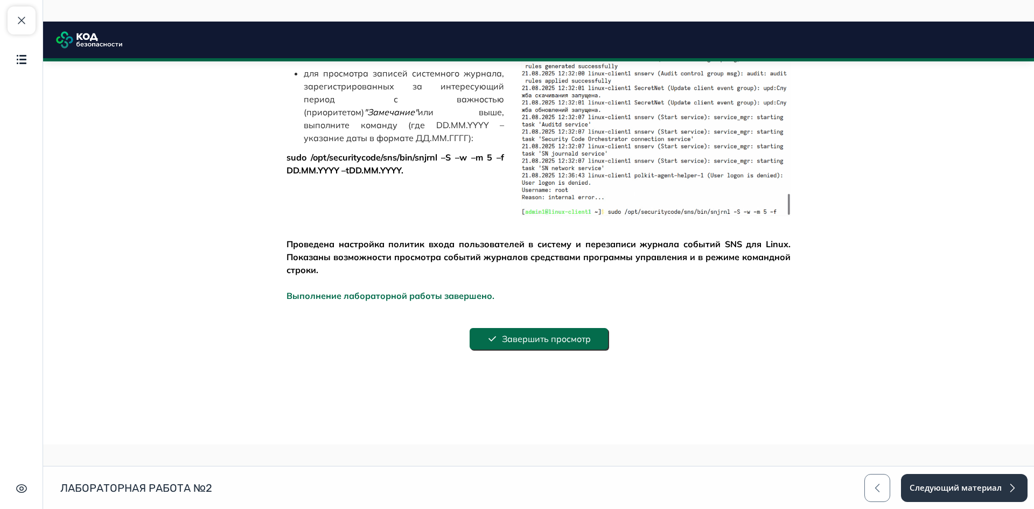
click at [562, 337] on button "Завершить просмотр" at bounding box center [539, 339] width 138 height 22
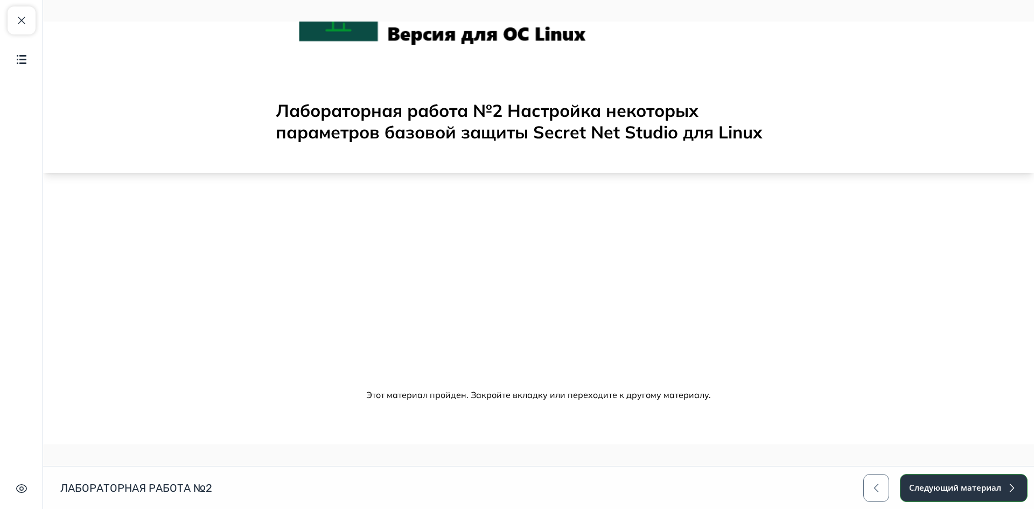
click at [947, 485] on button "Следующий материал" at bounding box center [964, 488] width 128 height 28
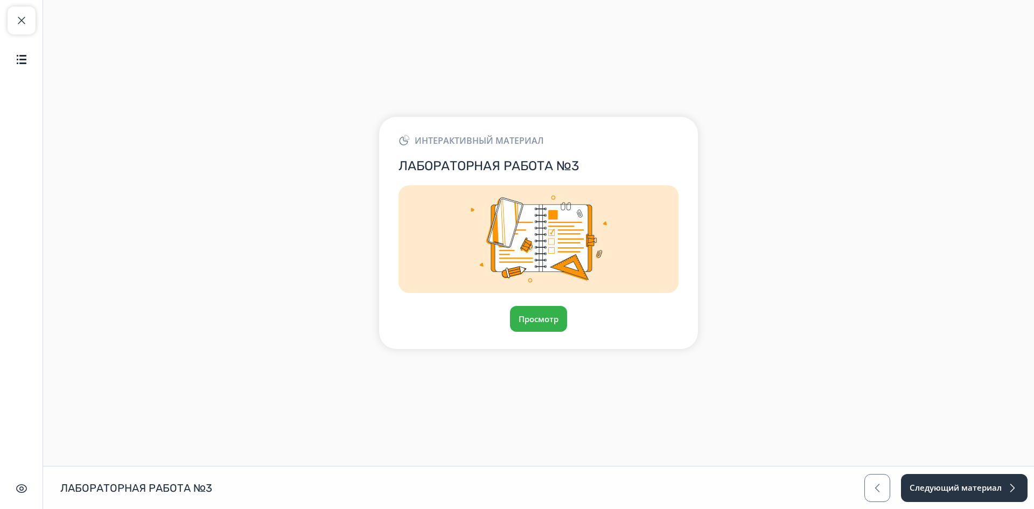
click at [509, 316] on div "Просмотр" at bounding box center [539, 319] width 280 height 26
click at [537, 317] on button "Просмотр" at bounding box center [539, 319] width 58 height 26
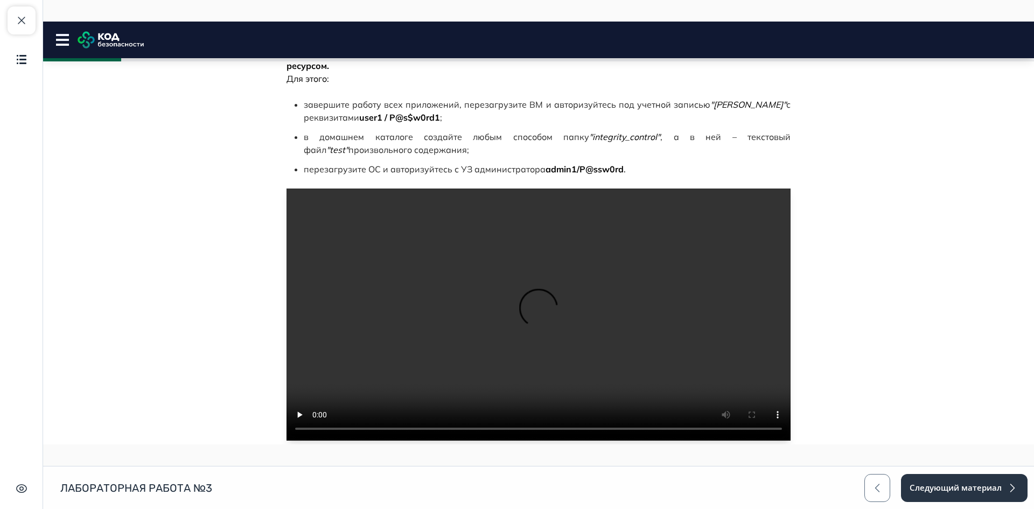
scroll to position [485, 0]
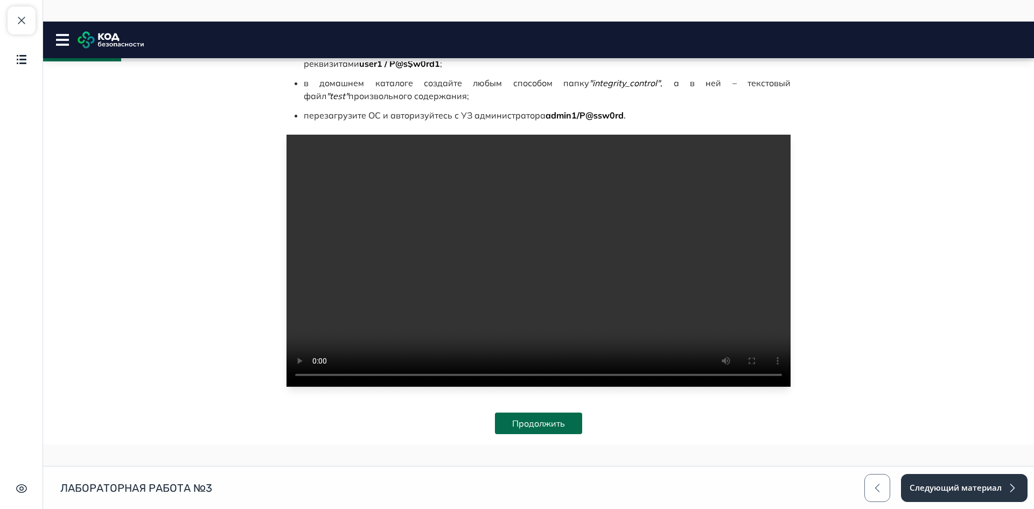
click at [519, 237] on video at bounding box center [539, 261] width 504 height 252
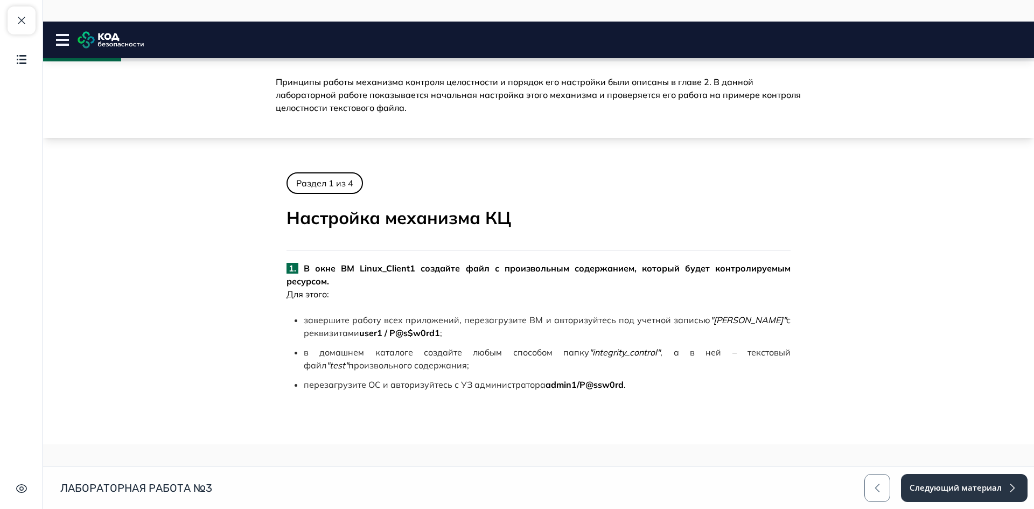
scroll to position [0, 0]
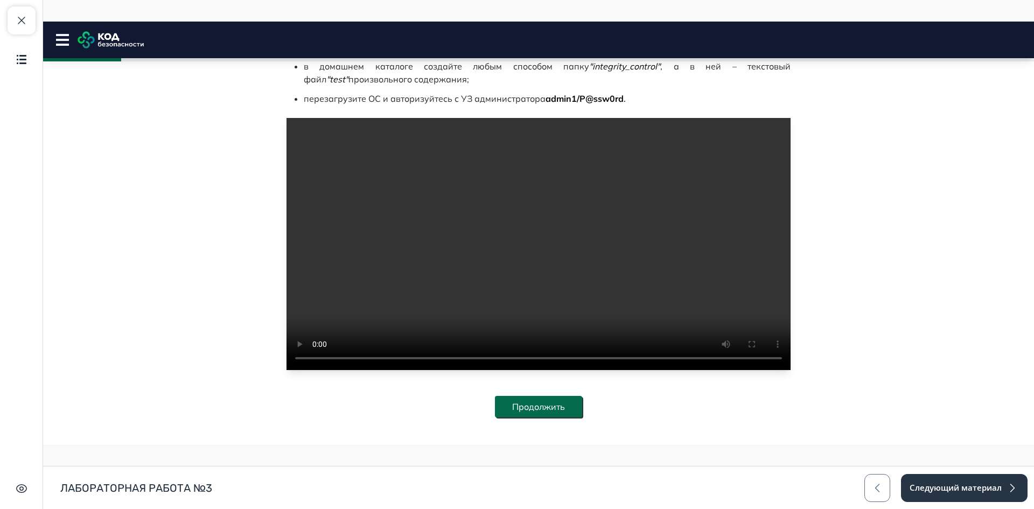
click at [515, 396] on button "Продолжить" at bounding box center [538, 407] width 87 height 22
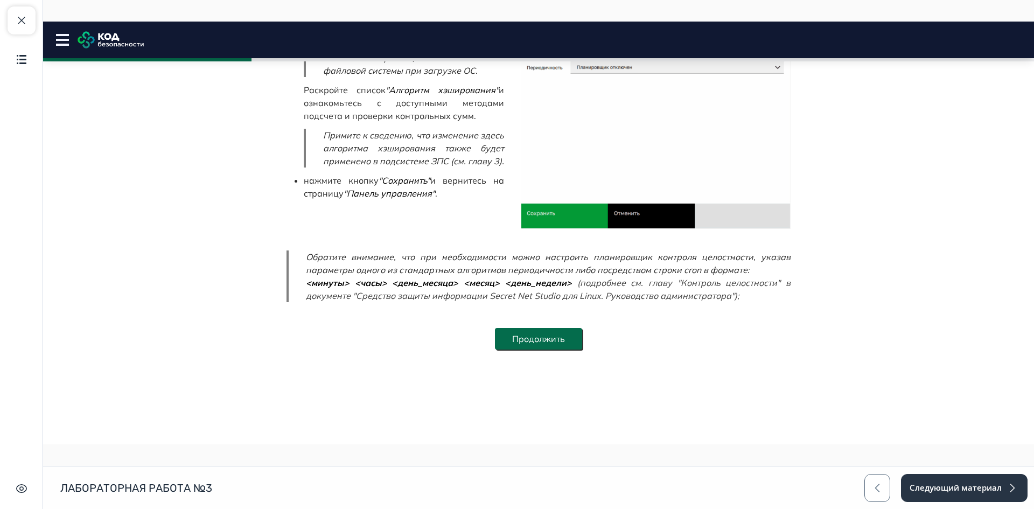
click at [546, 339] on button "Продолжить" at bounding box center [538, 339] width 87 height 22
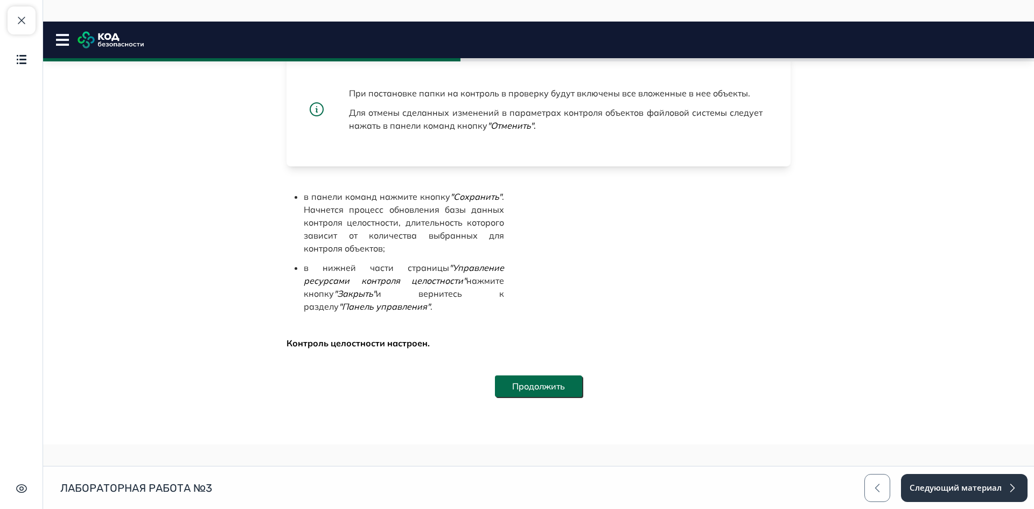
scroll to position [2344, 0]
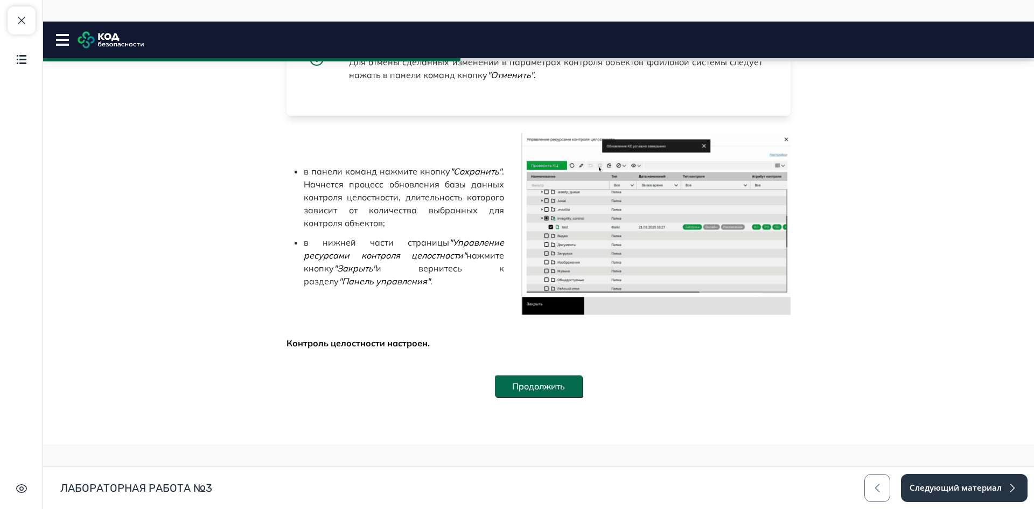
click at [554, 382] on button "Продолжить" at bounding box center [538, 387] width 87 height 22
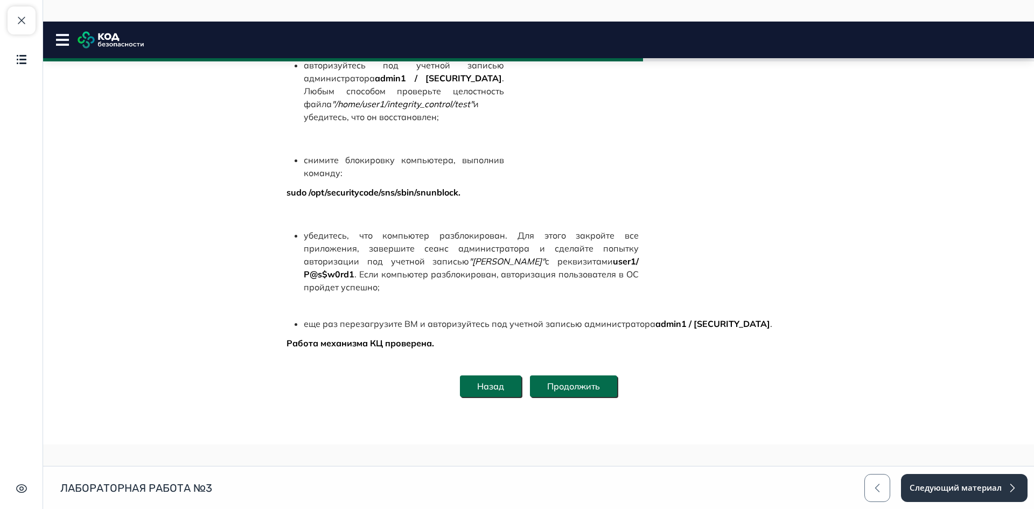
scroll to position [826, 0]
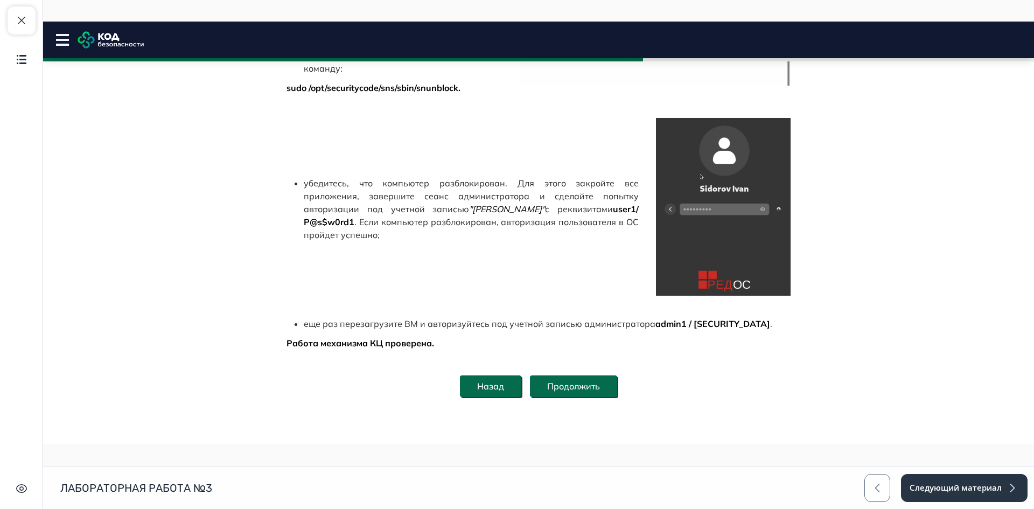
click at [594, 389] on button "Продолжить" at bounding box center [573, 387] width 87 height 22
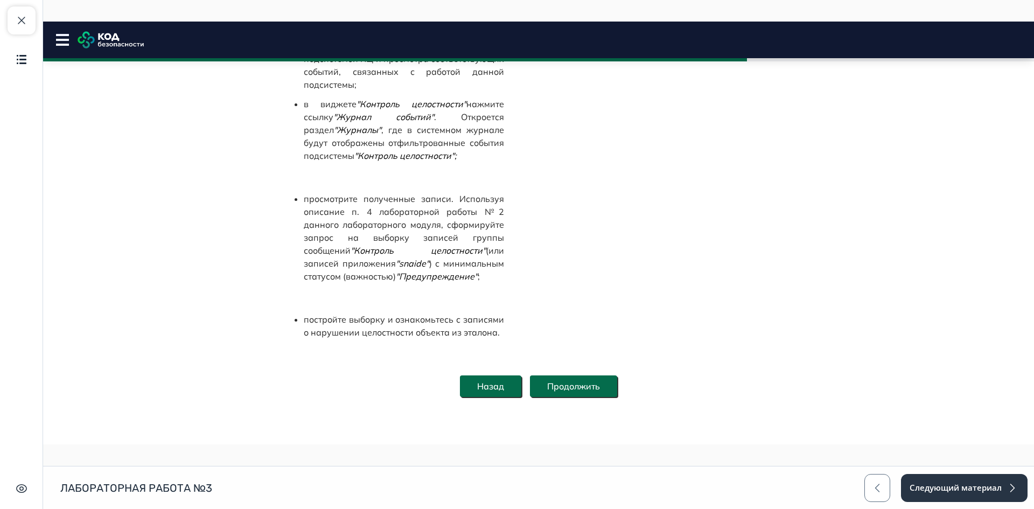
scroll to position [482, 0]
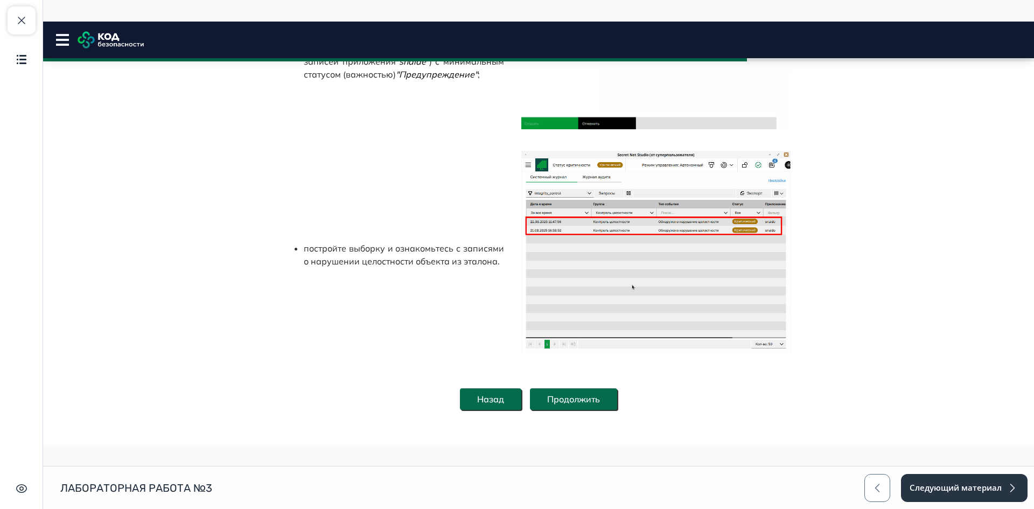
click at [594, 389] on button "Продолжить" at bounding box center [573, 399] width 87 height 22
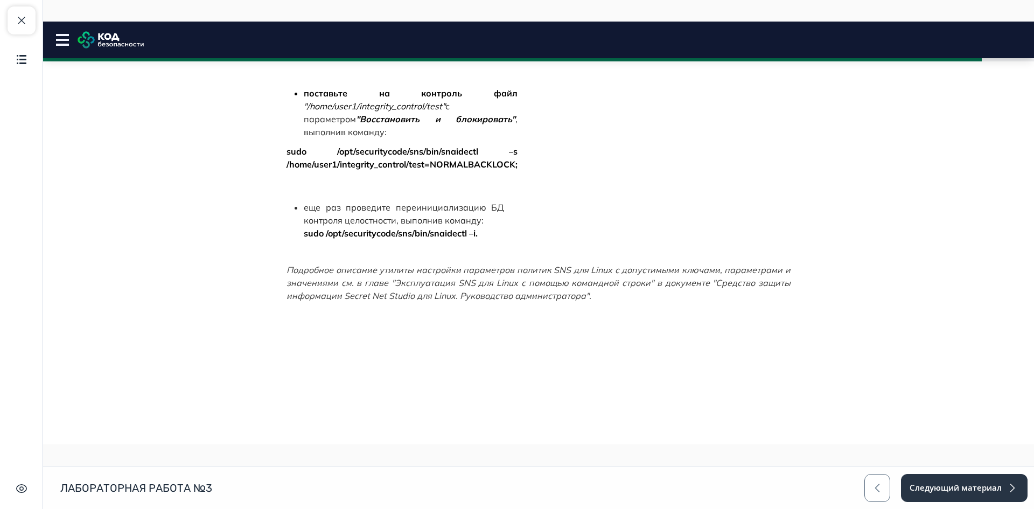
scroll to position [868, 0]
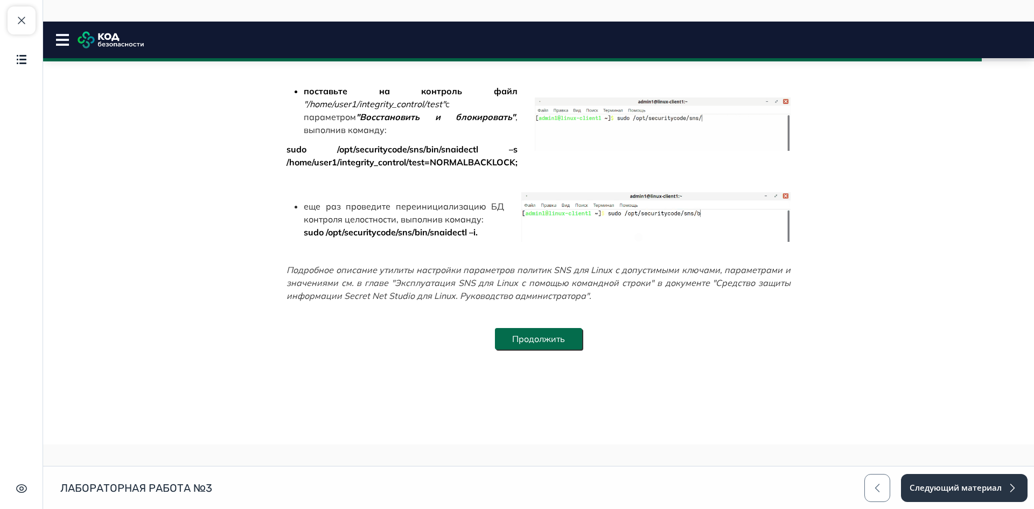
click at [562, 339] on button "Продолжить" at bounding box center [538, 339] width 87 height 22
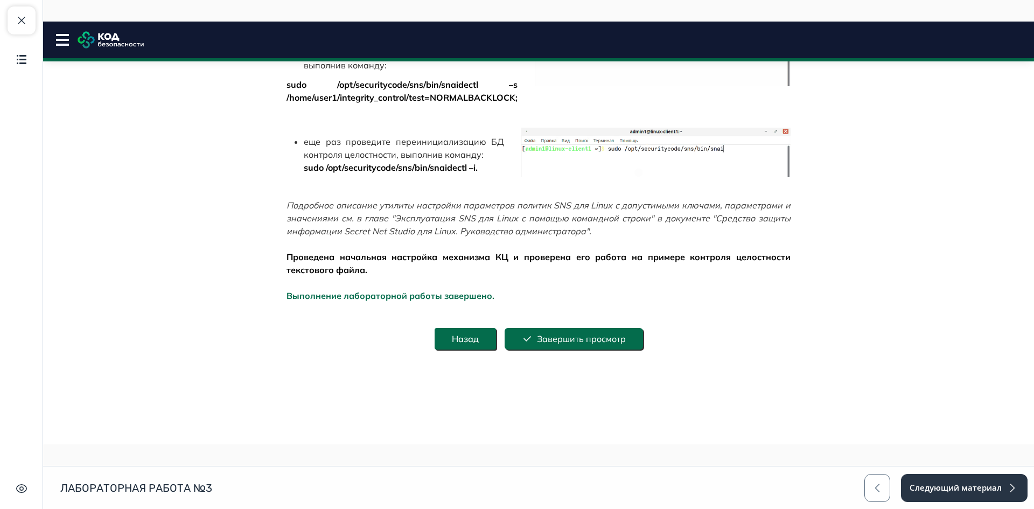
scroll to position [879, 0]
click at [610, 350] on button "Завершить просмотр" at bounding box center [574, 339] width 138 height 22
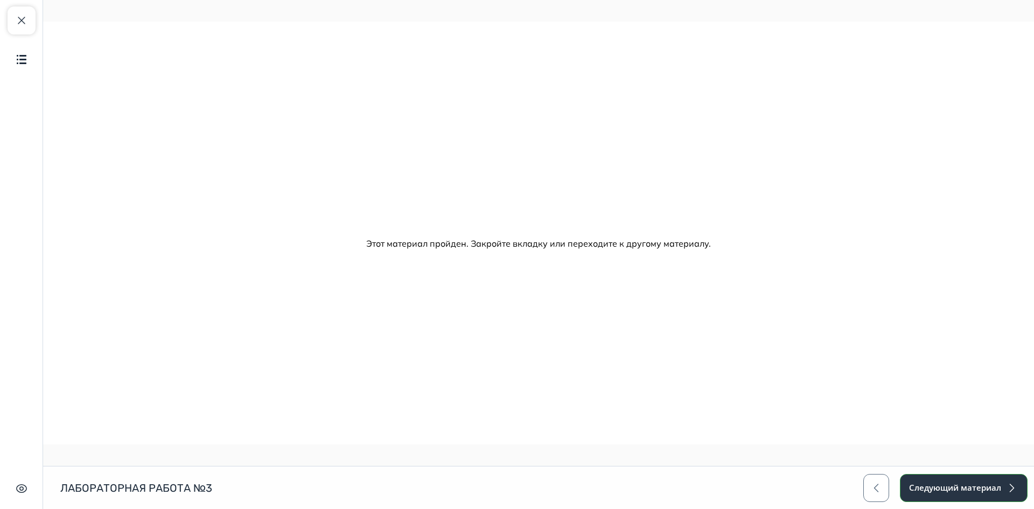
click at [962, 485] on button "Следующий материал" at bounding box center [964, 488] width 128 height 28
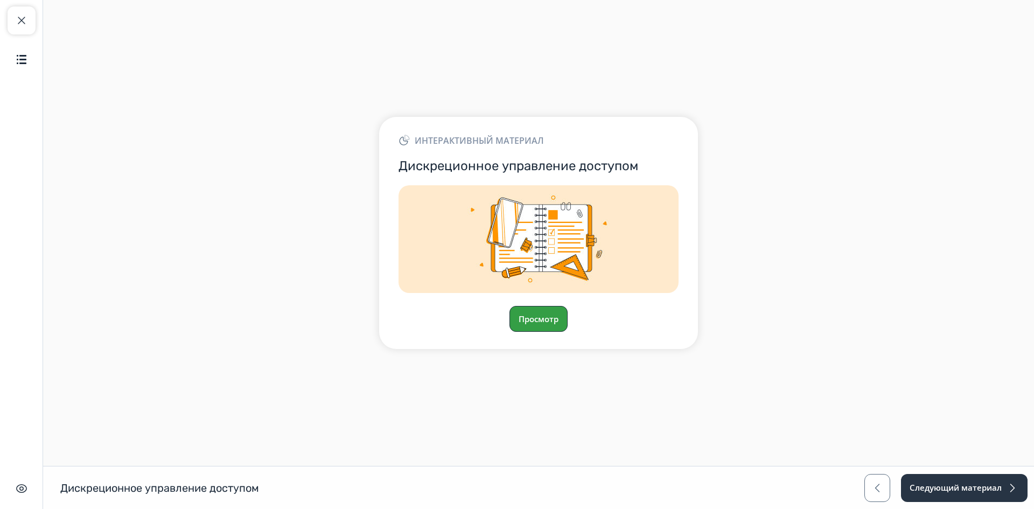
click at [545, 322] on button "Просмотр" at bounding box center [539, 319] width 58 height 26
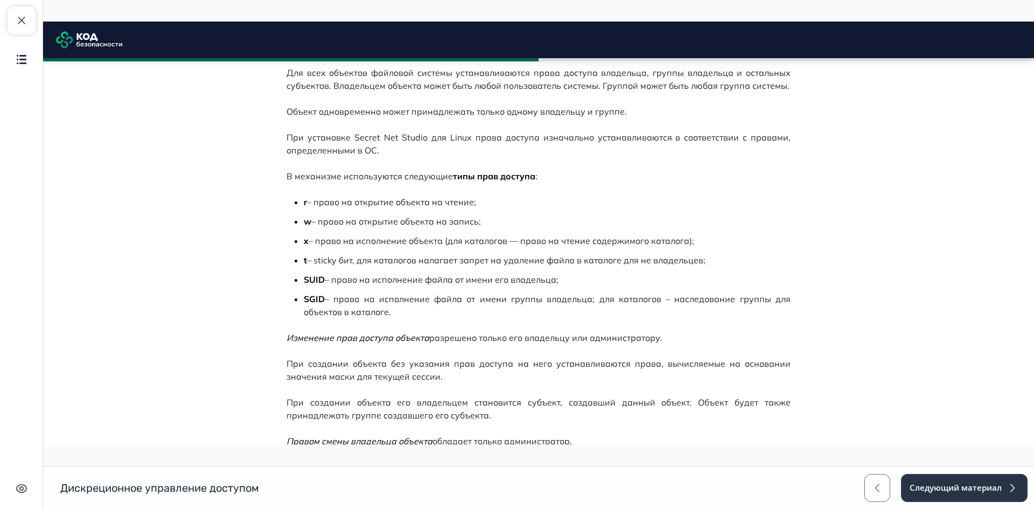
scroll to position [824, 0]
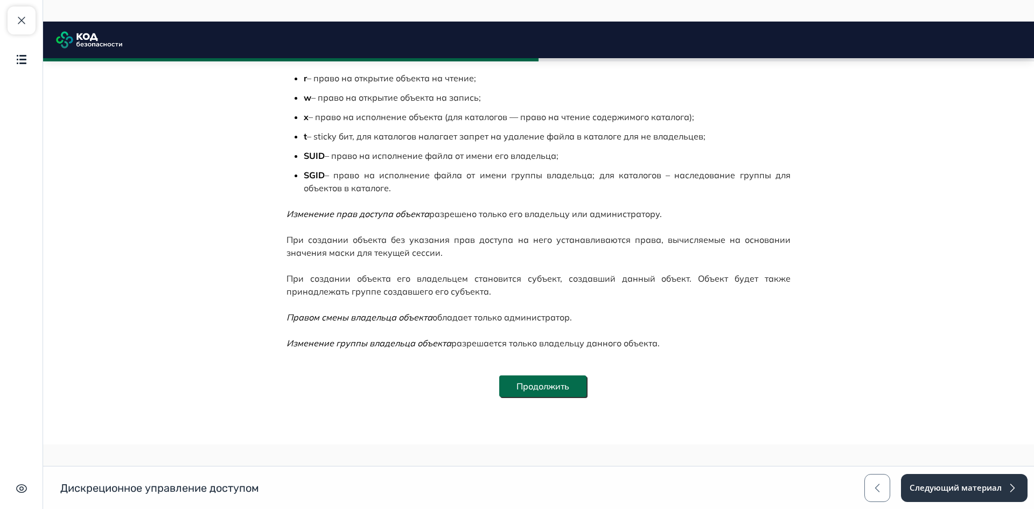
click at [566, 381] on button "Продолжить" at bounding box center [542, 387] width 87 height 22
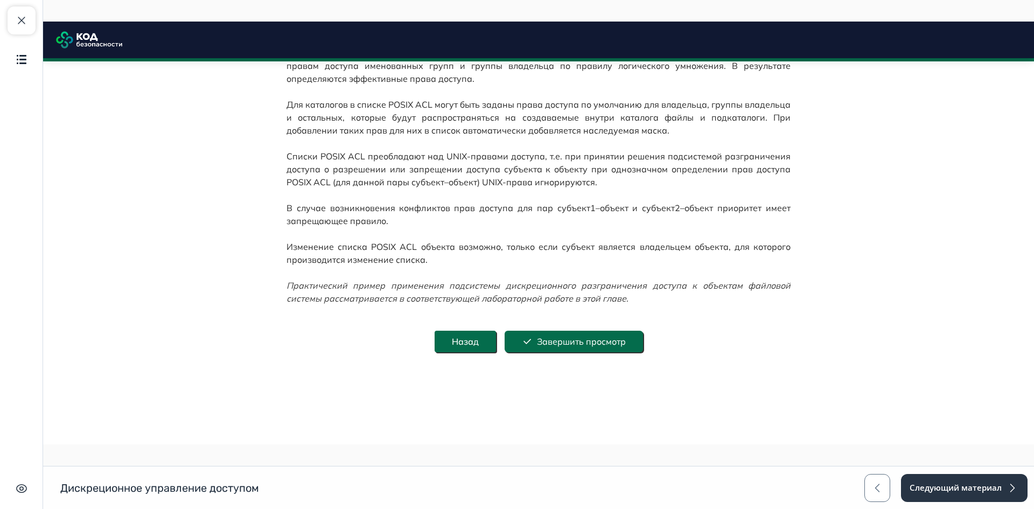
scroll to position [326, 0]
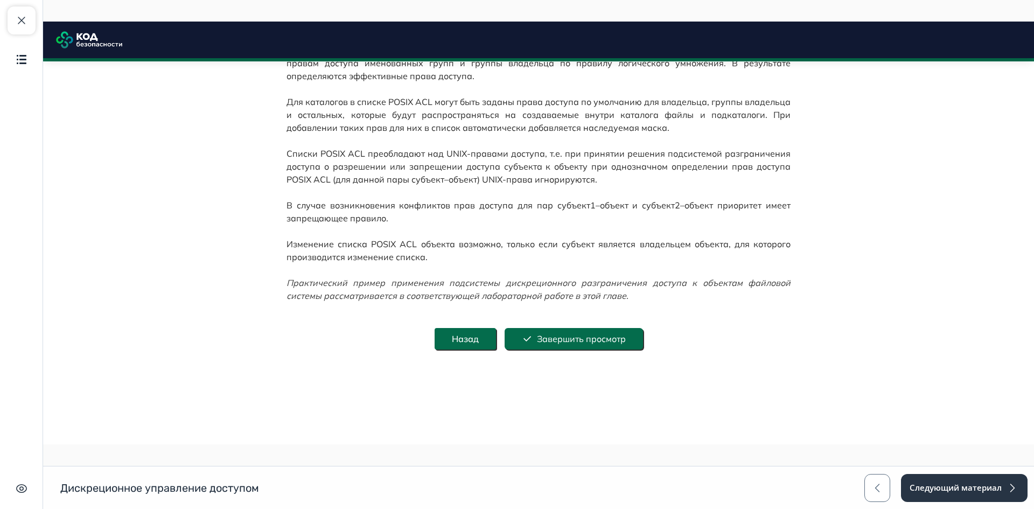
click at [601, 339] on button "Завершить просмотр" at bounding box center [574, 339] width 138 height 22
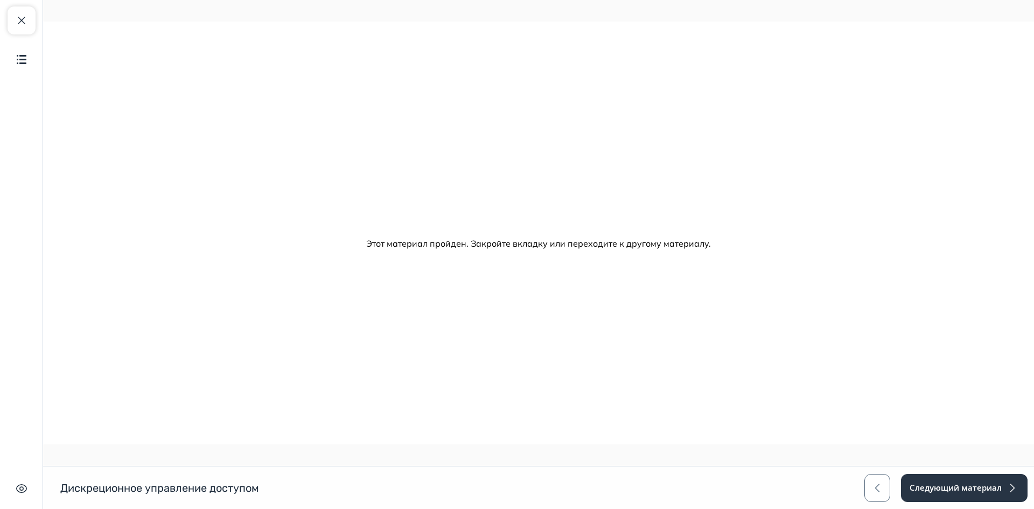
click at [945, 478] on button "Следующий материал" at bounding box center [964, 488] width 127 height 28
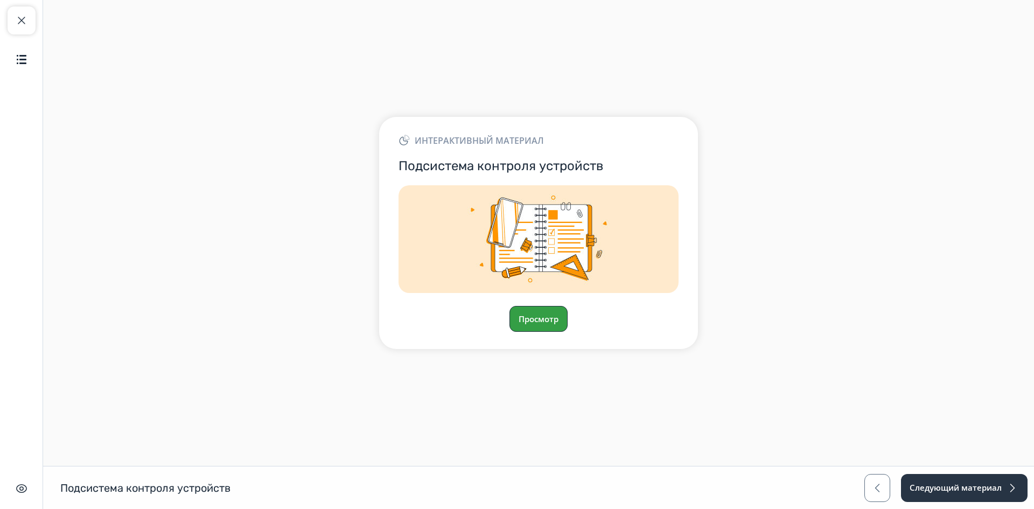
click at [527, 317] on button "Просмотр" at bounding box center [539, 319] width 58 height 26
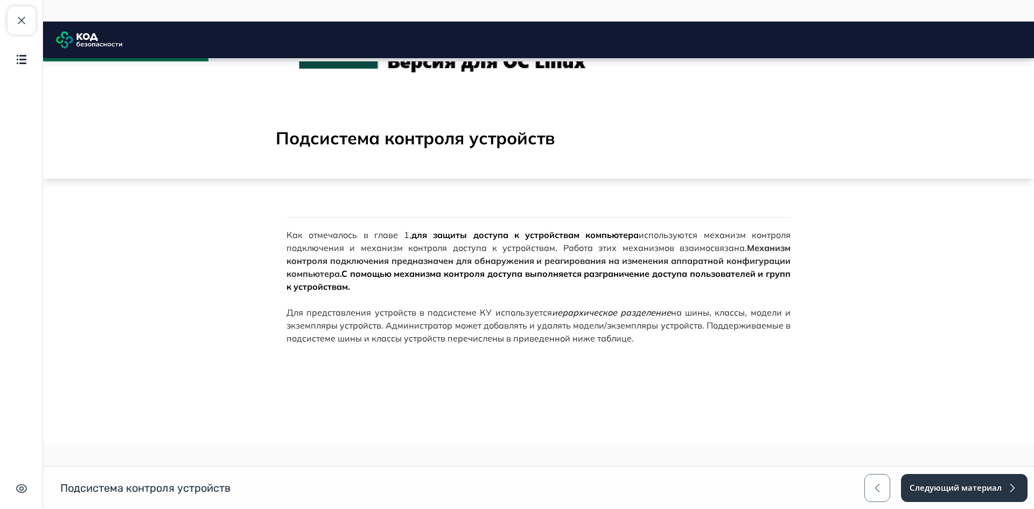
scroll to position [162, 0]
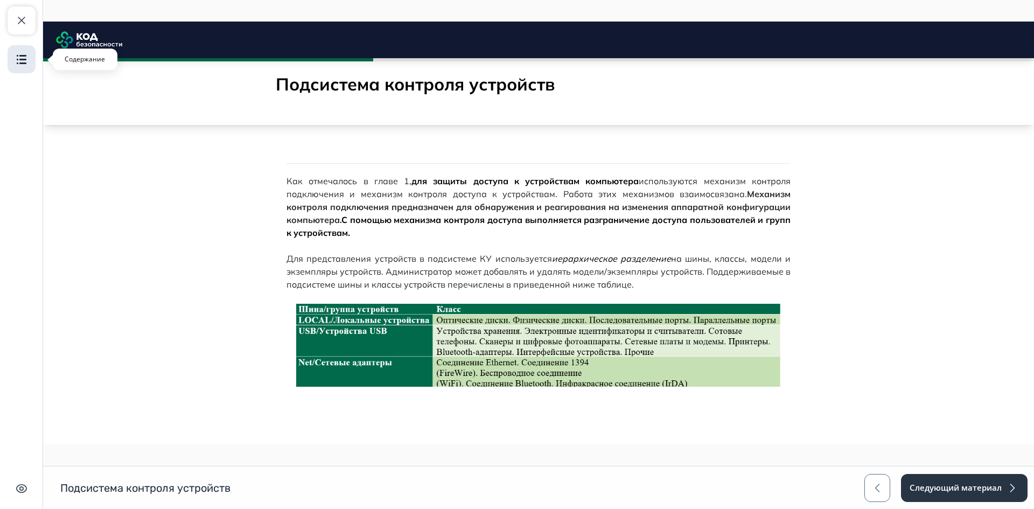
click at [25, 60] on img "button" at bounding box center [21, 59] width 13 height 13
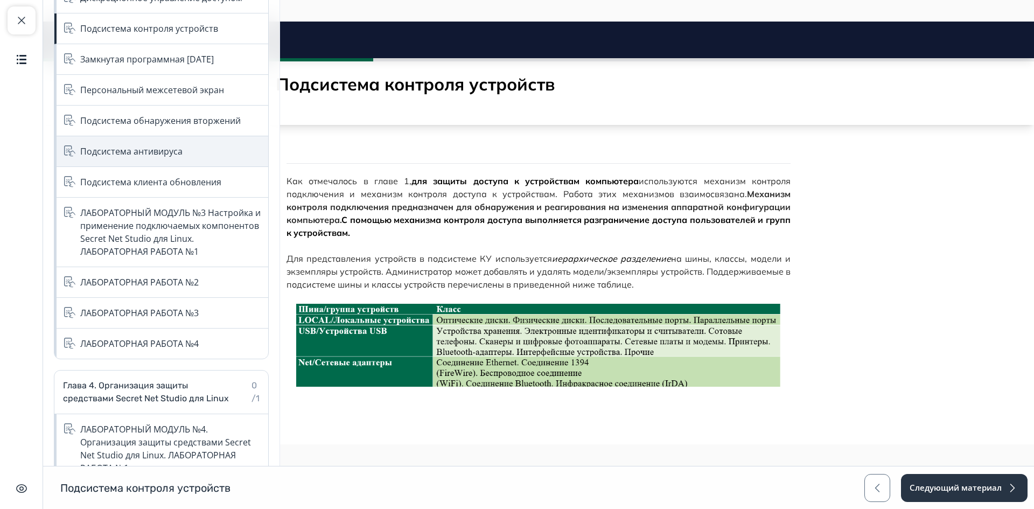
scroll to position [818, 0]
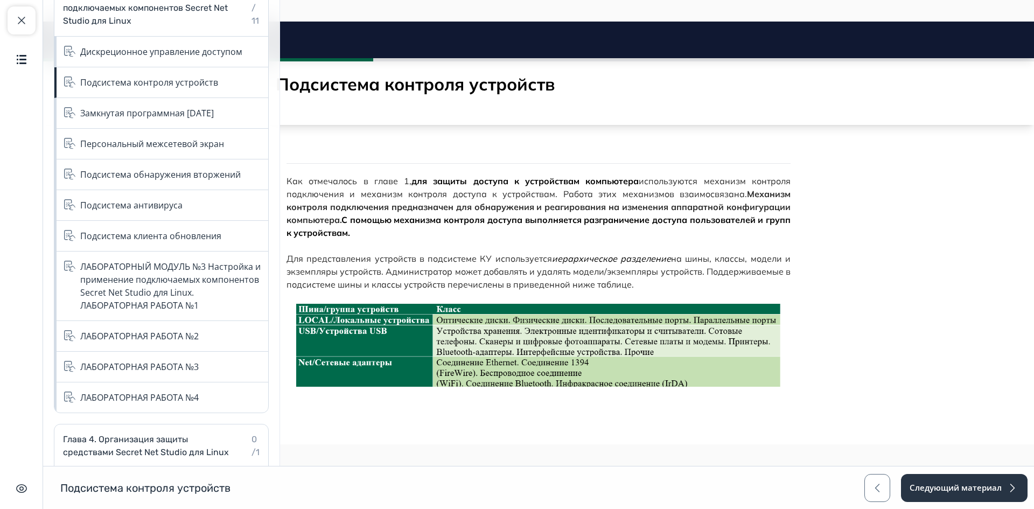
click at [963, 221] on body "Подсистема контроля устройств Close panel" at bounding box center [538, 215] width 991 height 643
click at [529, 217] on span "С помощью механизма контроля доступа выполняется разграничение доступа пользова…" at bounding box center [539, 226] width 504 height 24
click at [24, 61] on img "button" at bounding box center [21, 59] width 13 height 13
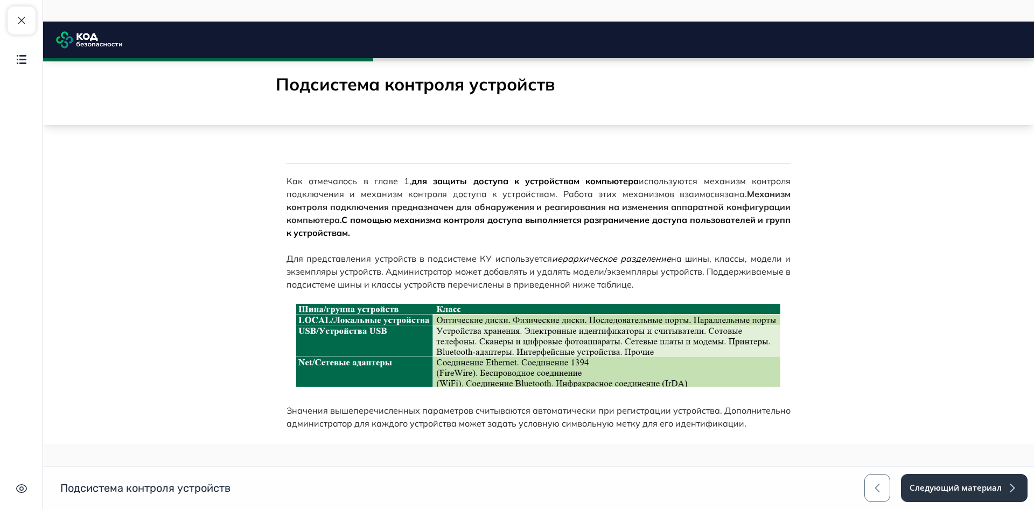
scroll to position [289, 0]
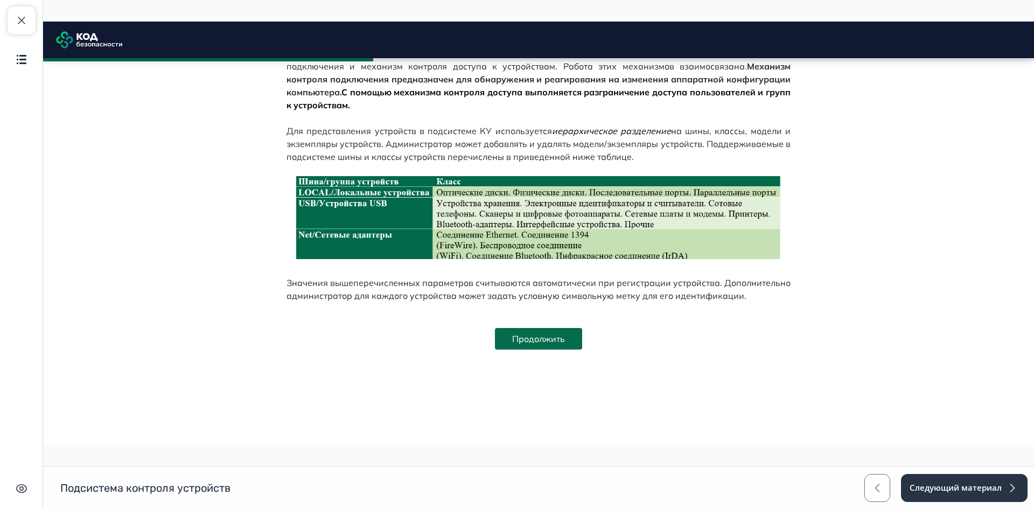
click at [583, 326] on div "Как отмечалось в главе 1, для защиты доступа к устройствам компьютера использую…" at bounding box center [539, 198] width 504 height 303
click at [579, 335] on div "Продолжить" at bounding box center [539, 339] width 504 height 22
click at [563, 338] on button "Продолжить" at bounding box center [538, 339] width 87 height 22
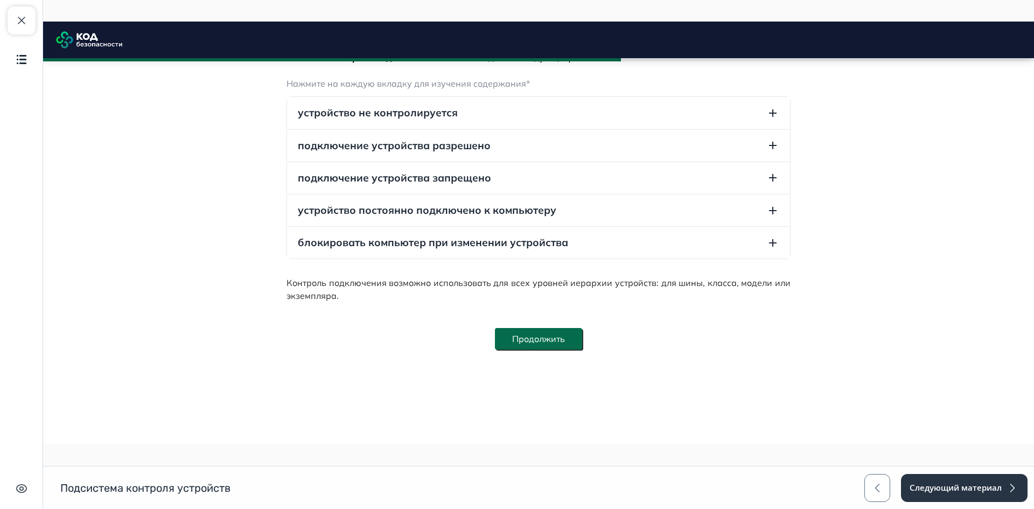
click at [551, 336] on button "Продолжить" at bounding box center [538, 339] width 87 height 22
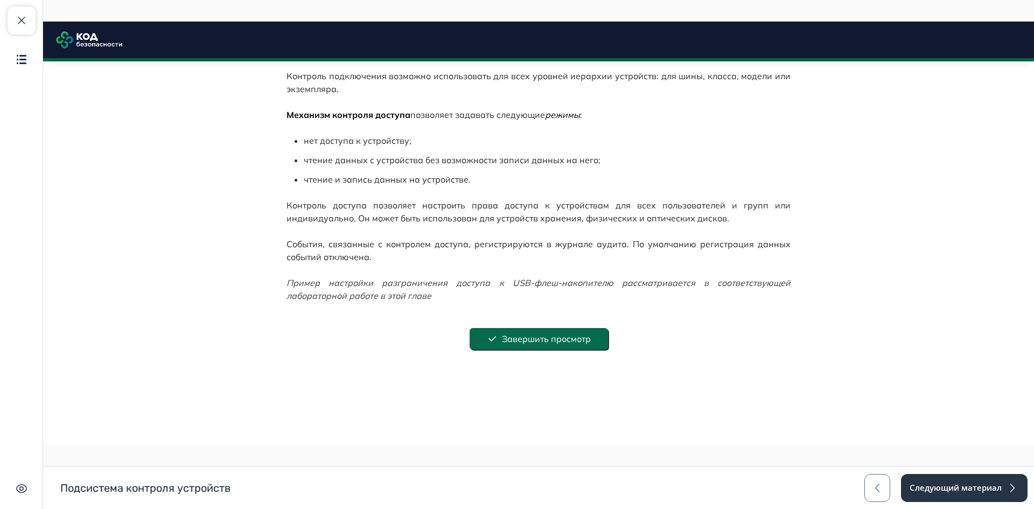
click at [578, 344] on button "Завершить просмотр" at bounding box center [539, 339] width 138 height 22
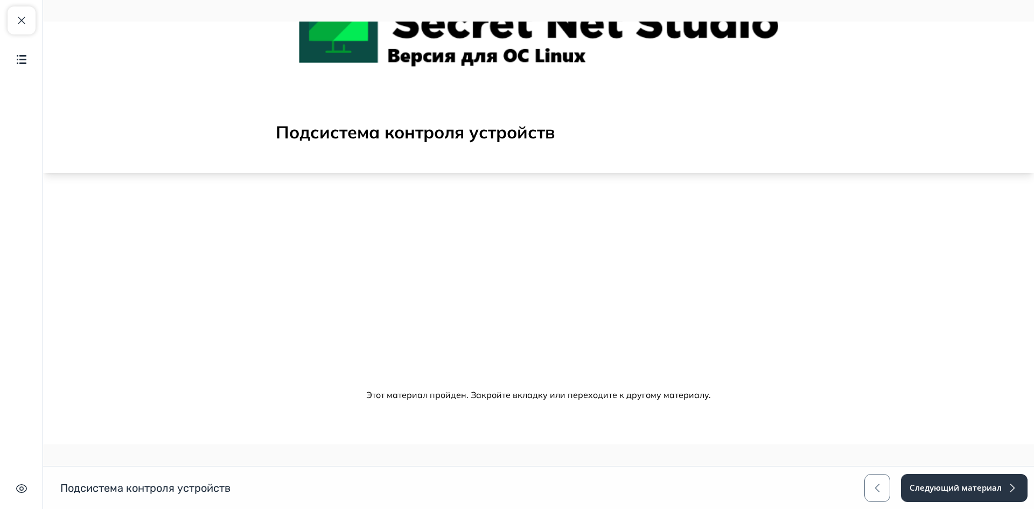
scroll to position [114, 0]
click at [953, 490] on button "Следующий материал" at bounding box center [964, 488] width 128 height 28
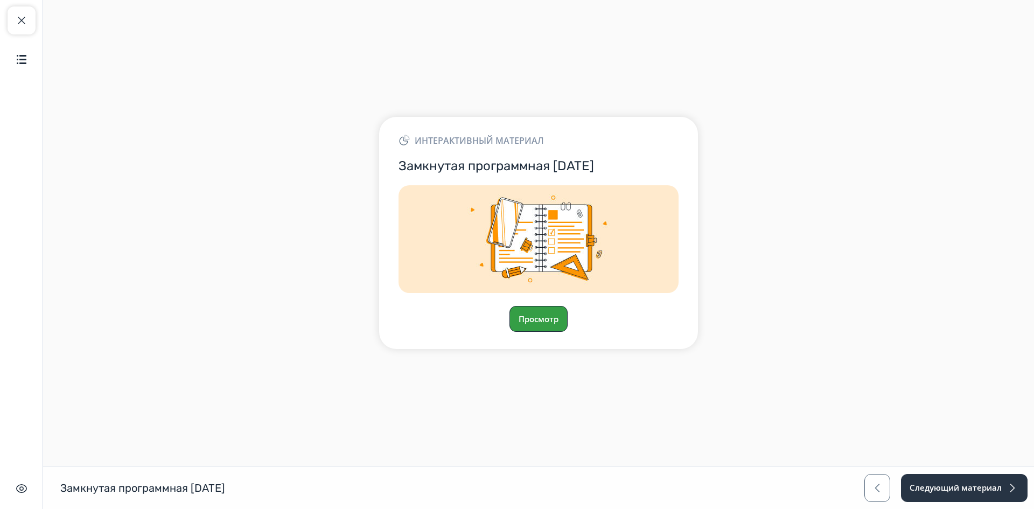
click at [552, 320] on button "Просмотр" at bounding box center [539, 319] width 58 height 26
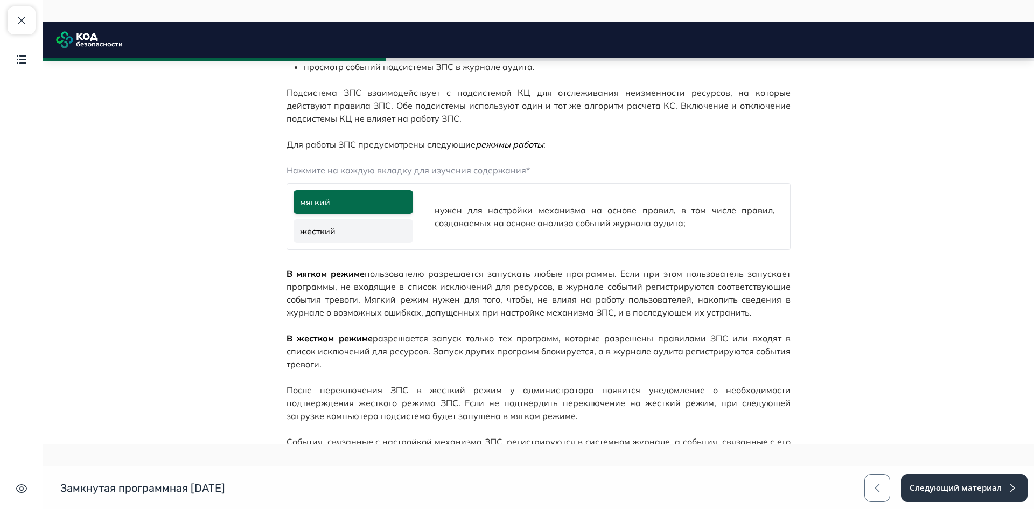
scroll to position [485, 0]
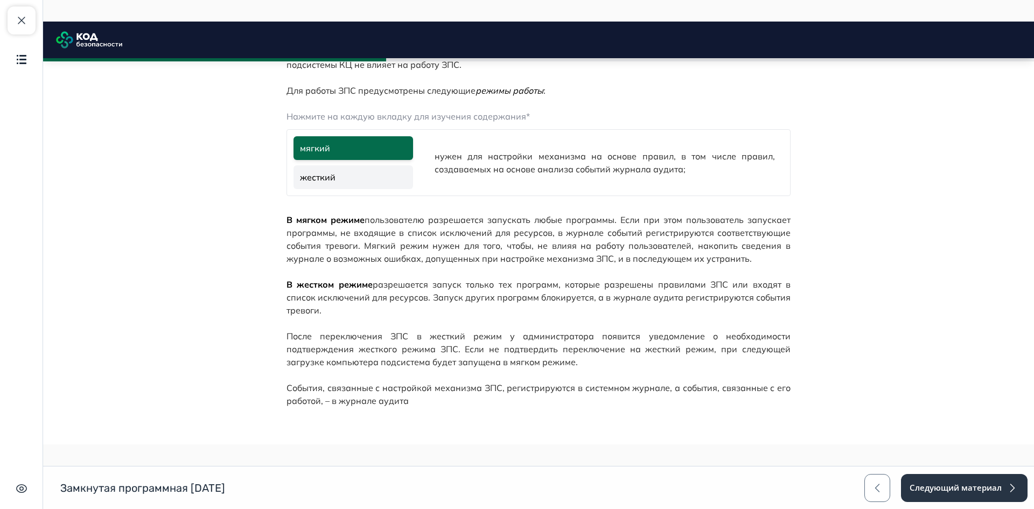
click at [372, 177] on link "жесткий" at bounding box center [354, 177] width 120 height 24
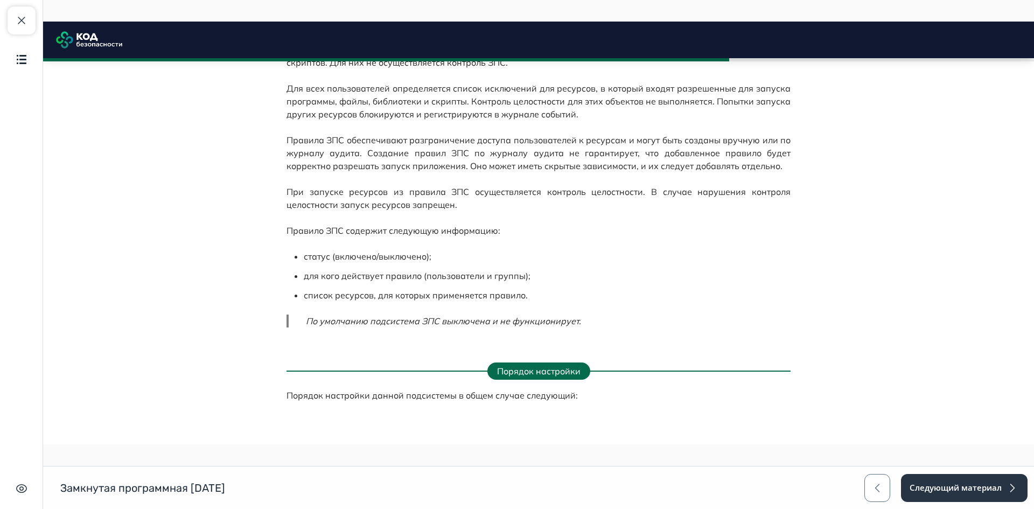
scroll to position [970, 0]
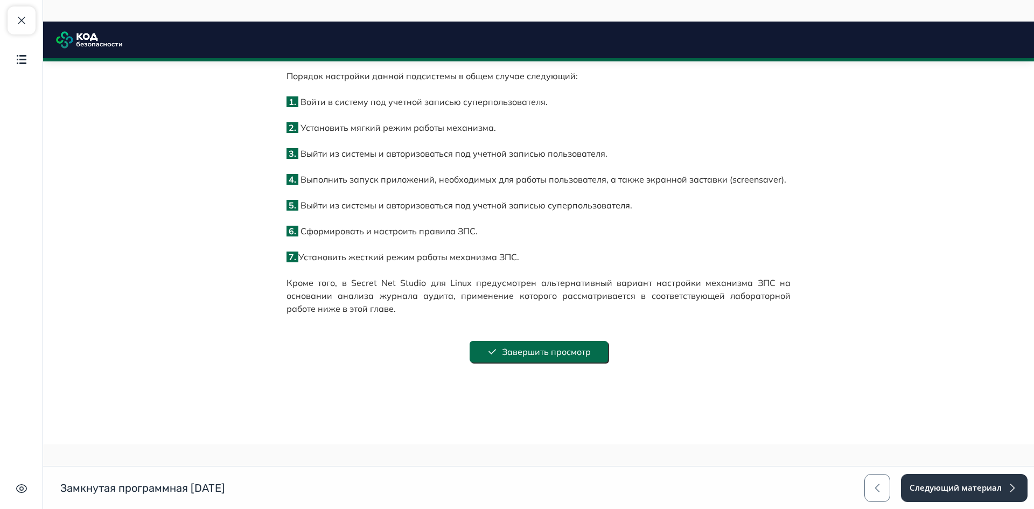
click at [592, 341] on button "Завершить просмотр" at bounding box center [539, 352] width 138 height 22
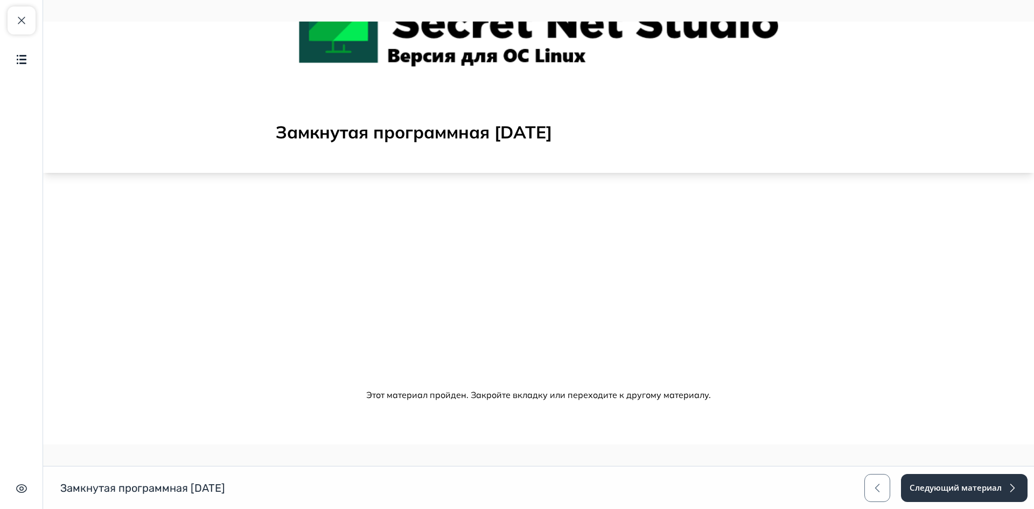
scroll to position [114, 0]
click at [944, 494] on button "Следующий материал" at bounding box center [964, 488] width 128 height 28
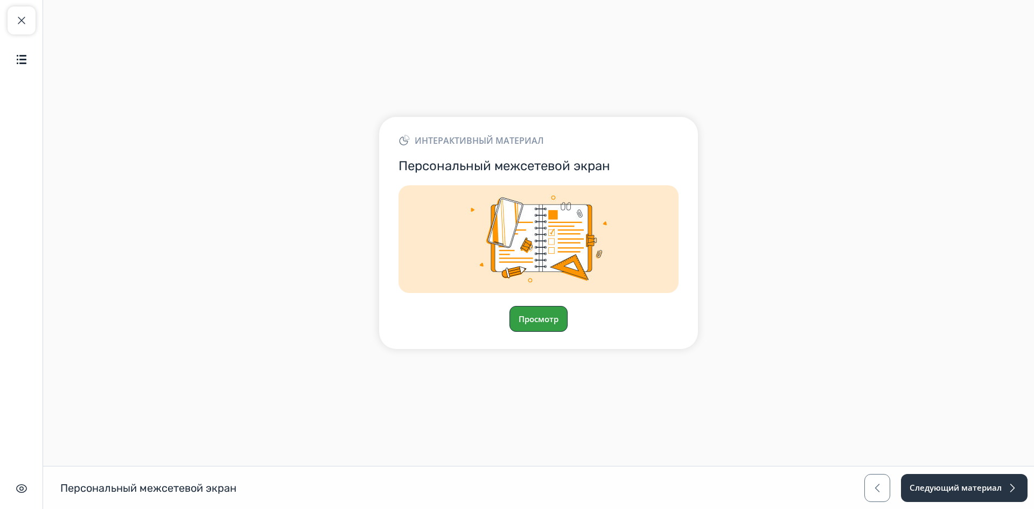
click at [545, 312] on button "Просмотр" at bounding box center [539, 319] width 58 height 26
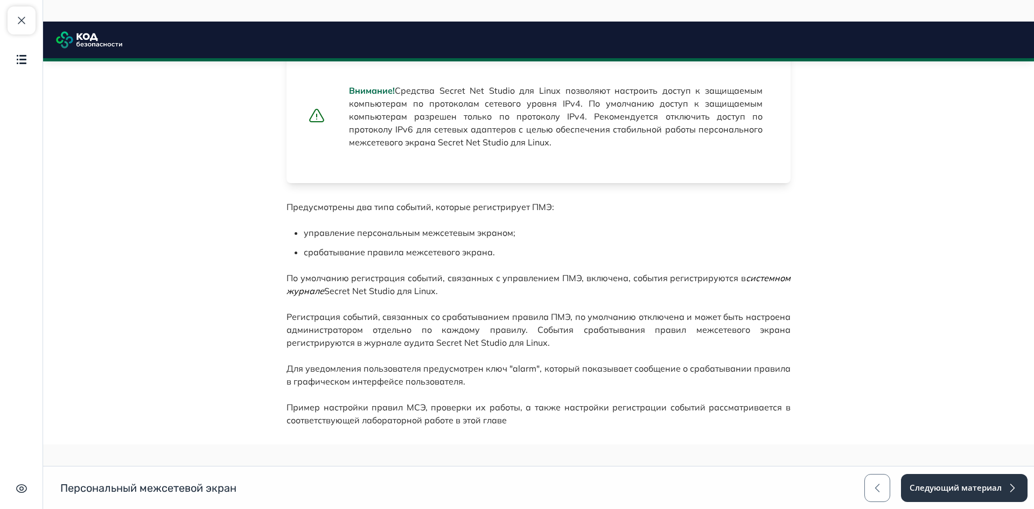
scroll to position [825, 0]
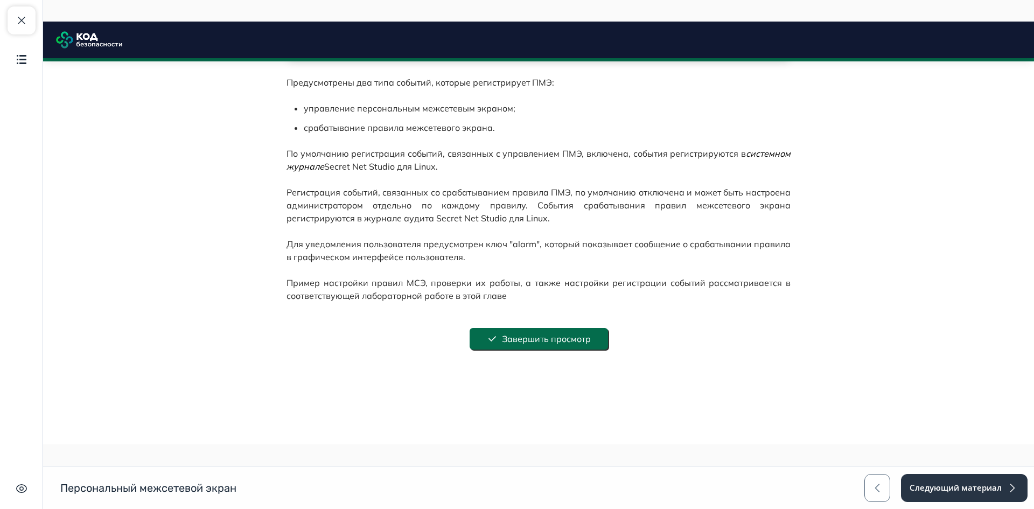
click at [589, 342] on button "Завершить просмотр" at bounding box center [539, 339] width 138 height 22
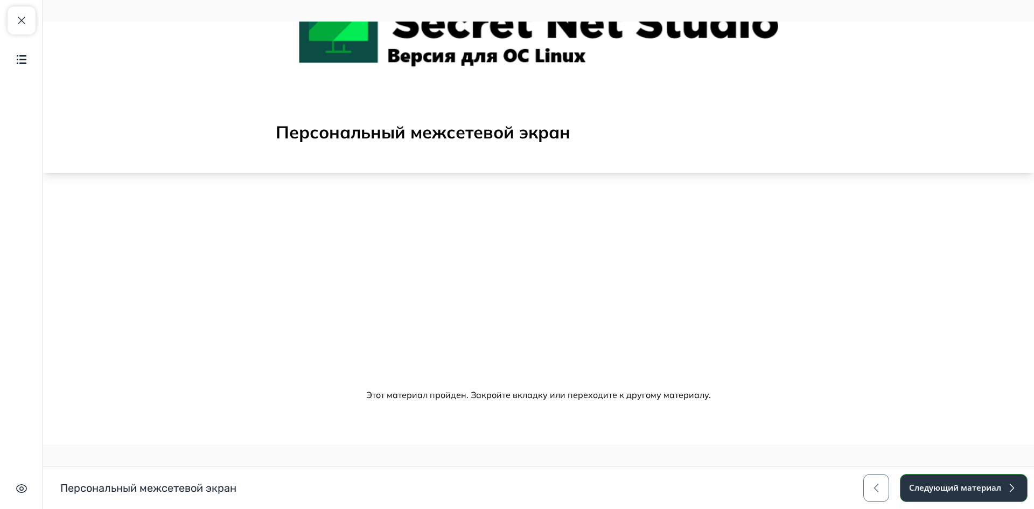
click at [956, 490] on button "Следующий материал" at bounding box center [964, 488] width 128 height 28
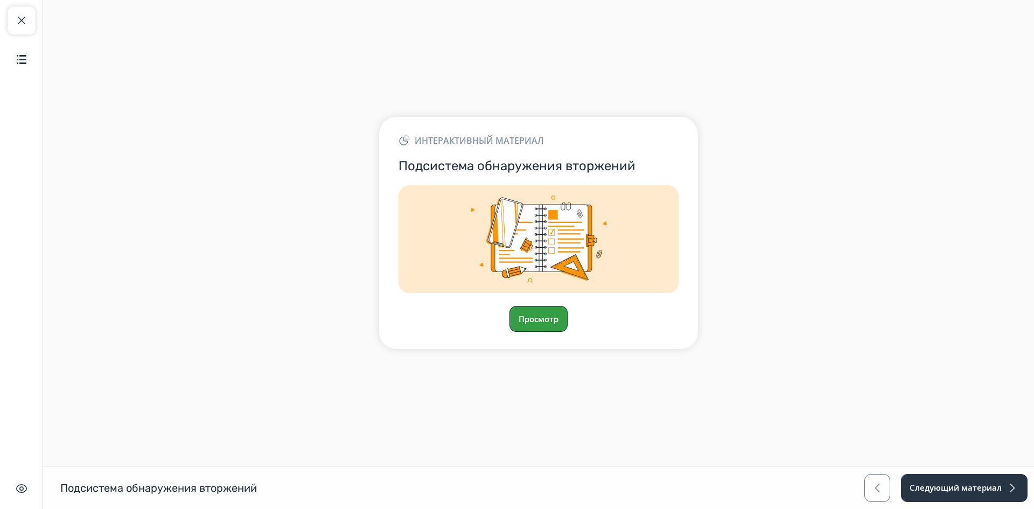
click at [550, 310] on button "Просмотр" at bounding box center [539, 319] width 58 height 26
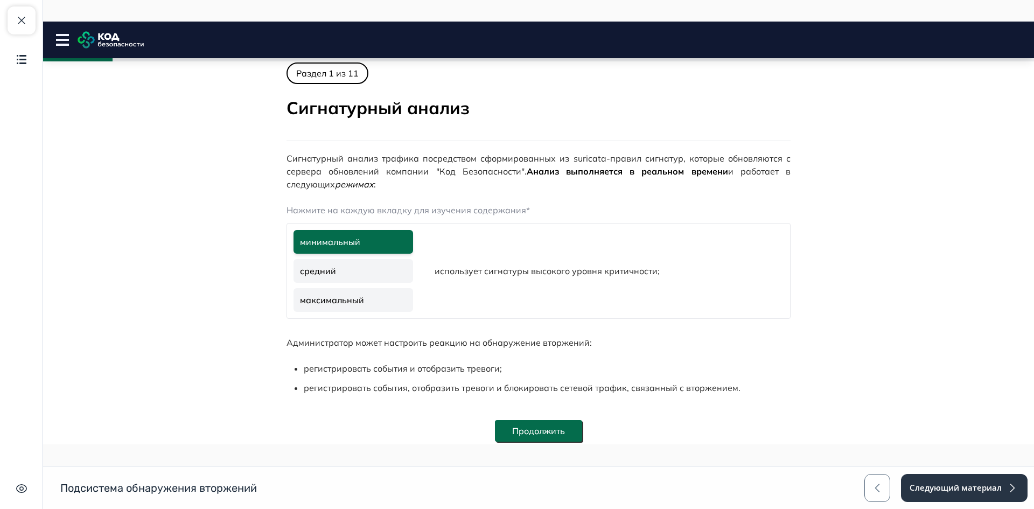
scroll to position [368, 0]
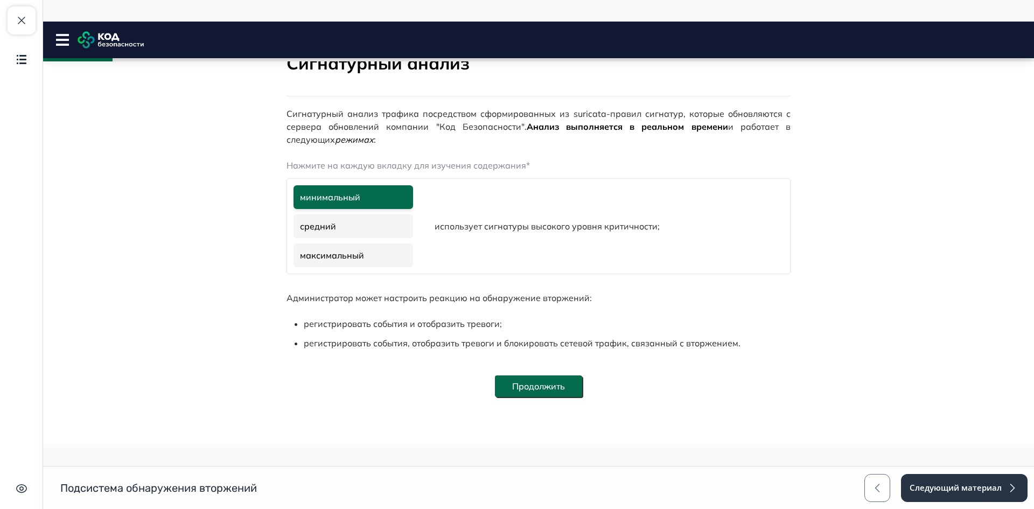
click at [572, 378] on button "Продолжить" at bounding box center [538, 387] width 87 height 22
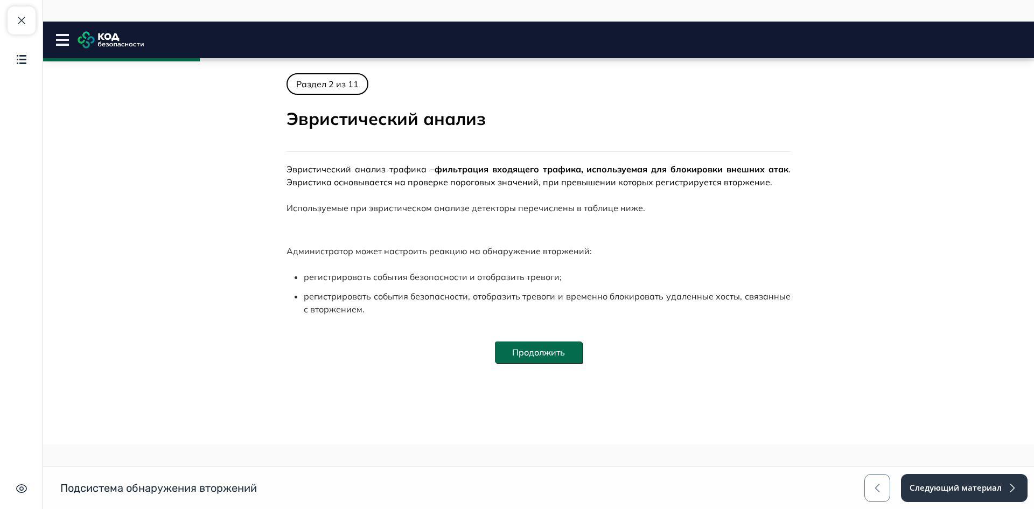
scroll to position [185, 0]
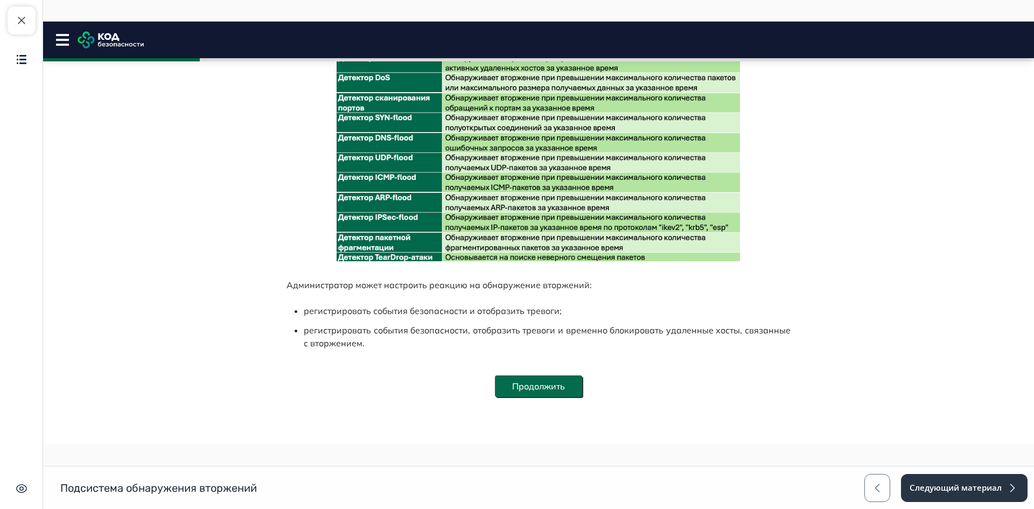
click at [563, 383] on button "Продолжить" at bounding box center [538, 387] width 87 height 22
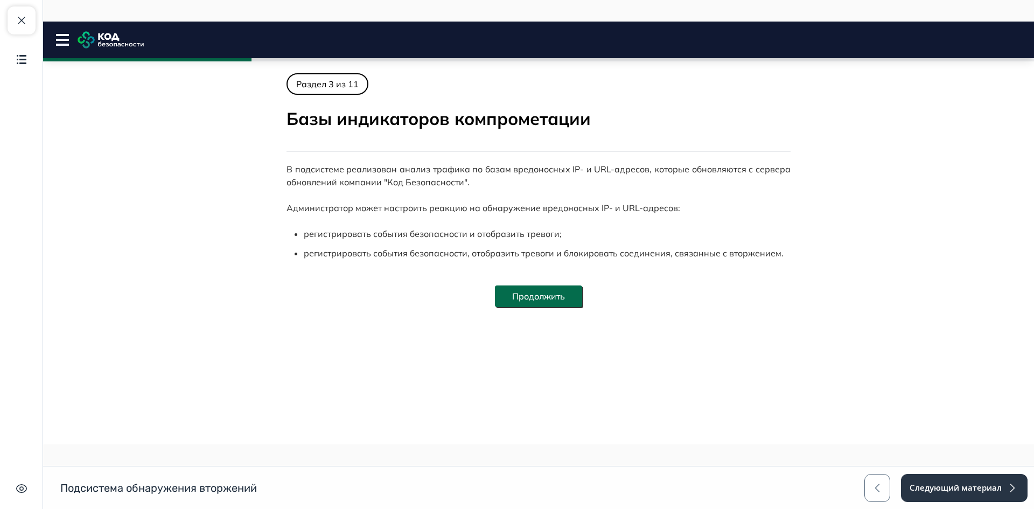
click at [554, 301] on button "Продолжить" at bounding box center [538, 297] width 87 height 22
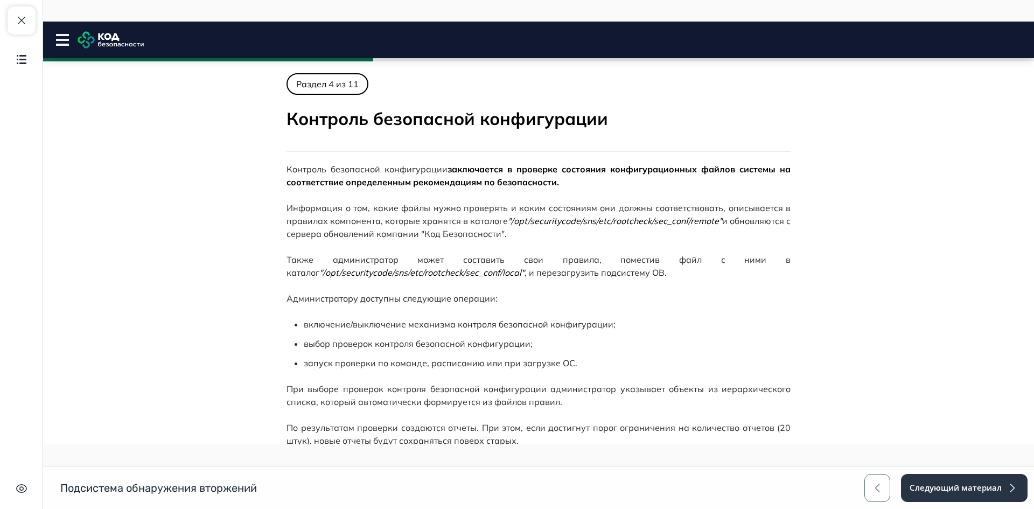
scroll to position [98, 0]
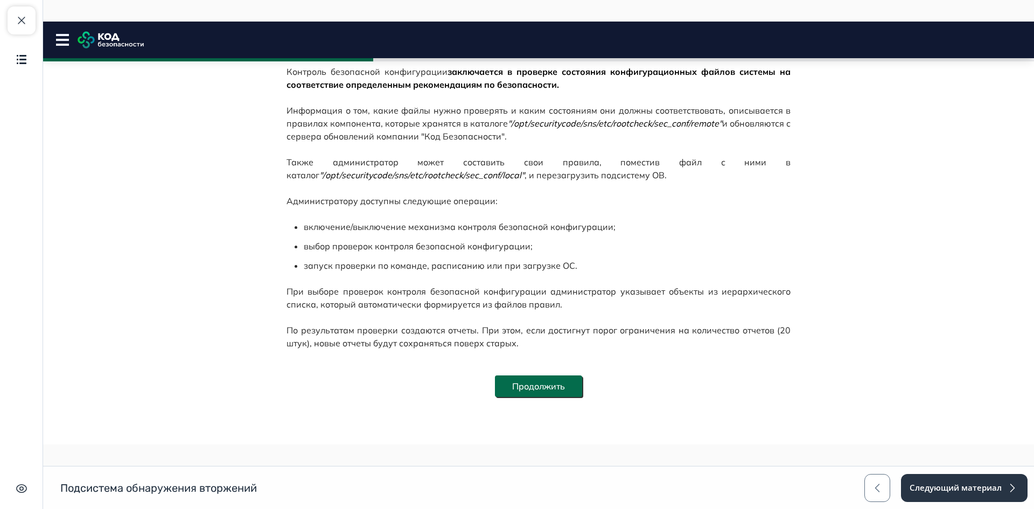
click at [566, 384] on button "Продолжить" at bounding box center [538, 387] width 87 height 22
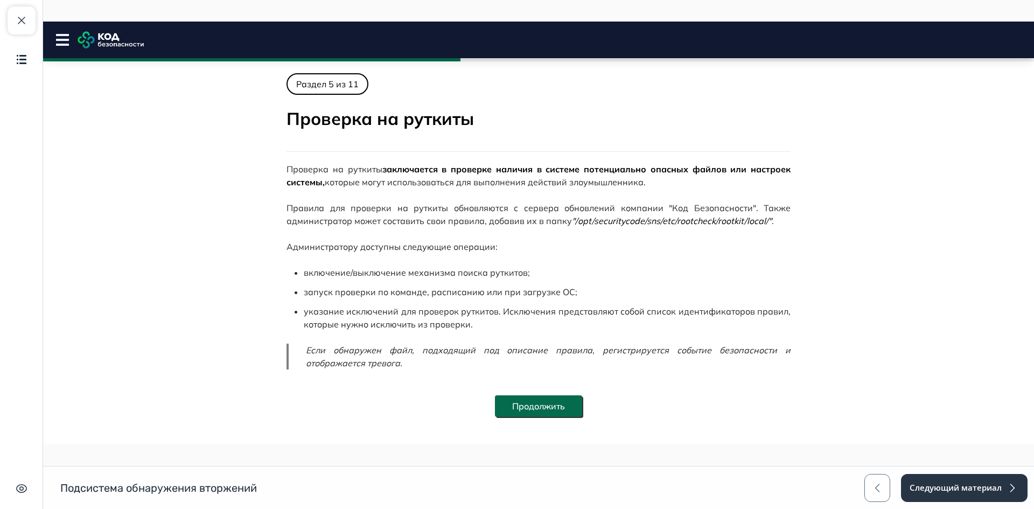
scroll to position [20, 0]
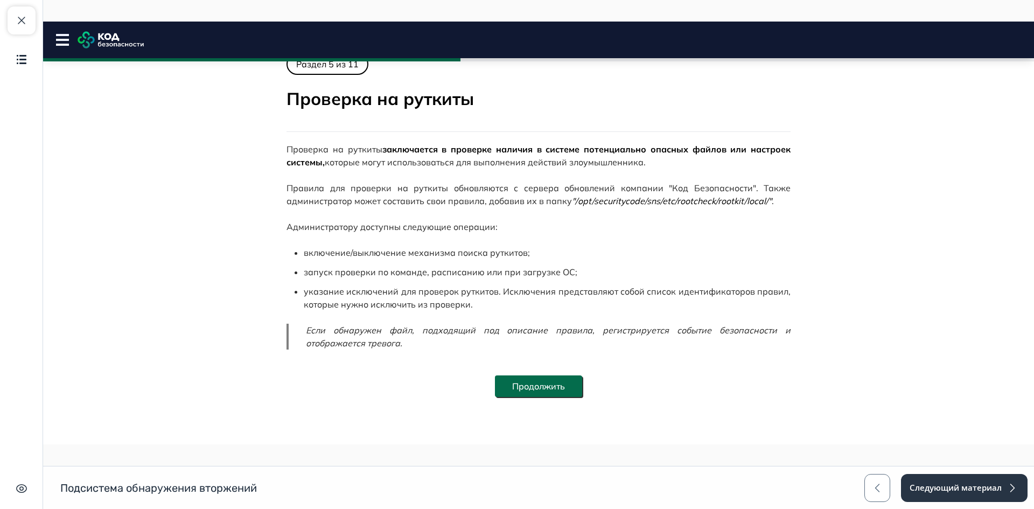
click at [565, 388] on button "Продолжить" at bounding box center [538, 387] width 87 height 22
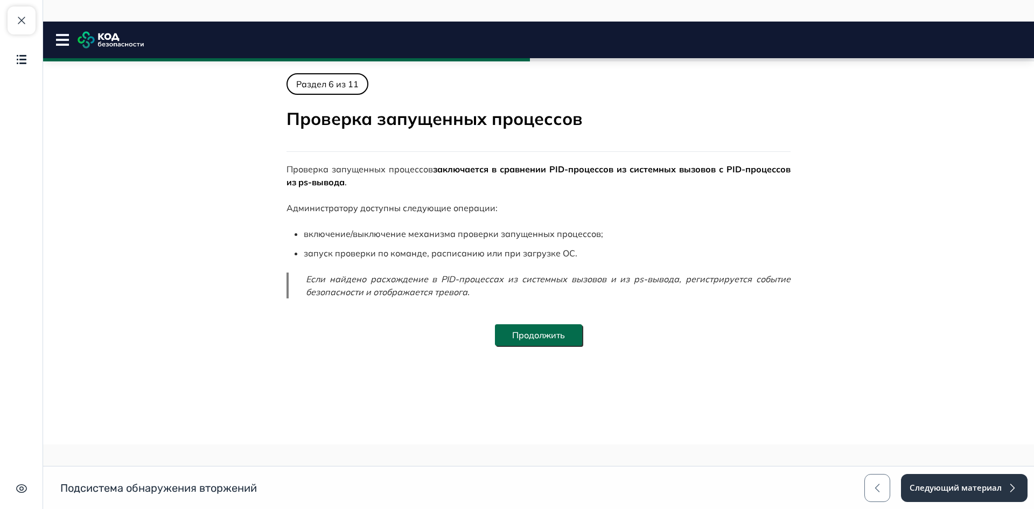
click at [562, 339] on button "Продолжить" at bounding box center [538, 335] width 87 height 22
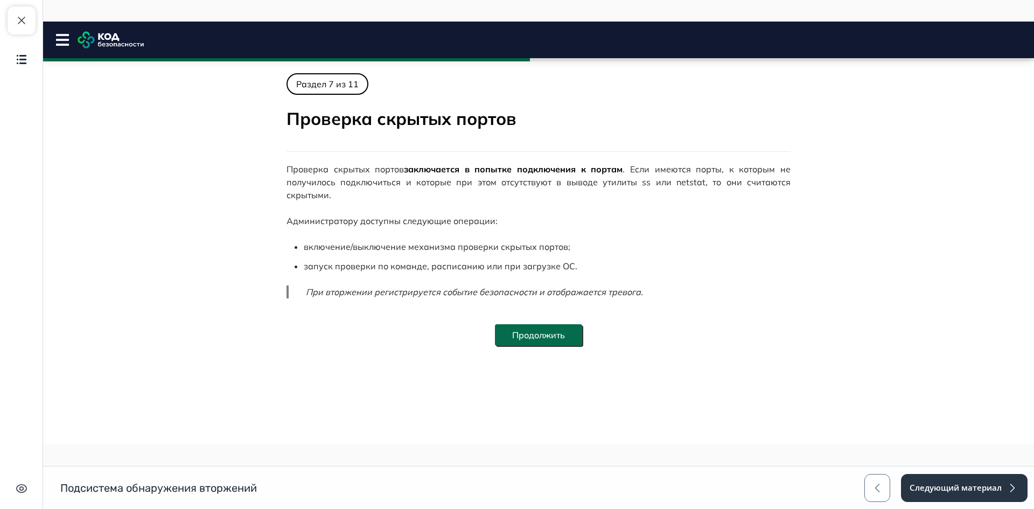
click at [562, 339] on button "Продолжить" at bounding box center [538, 335] width 87 height 22
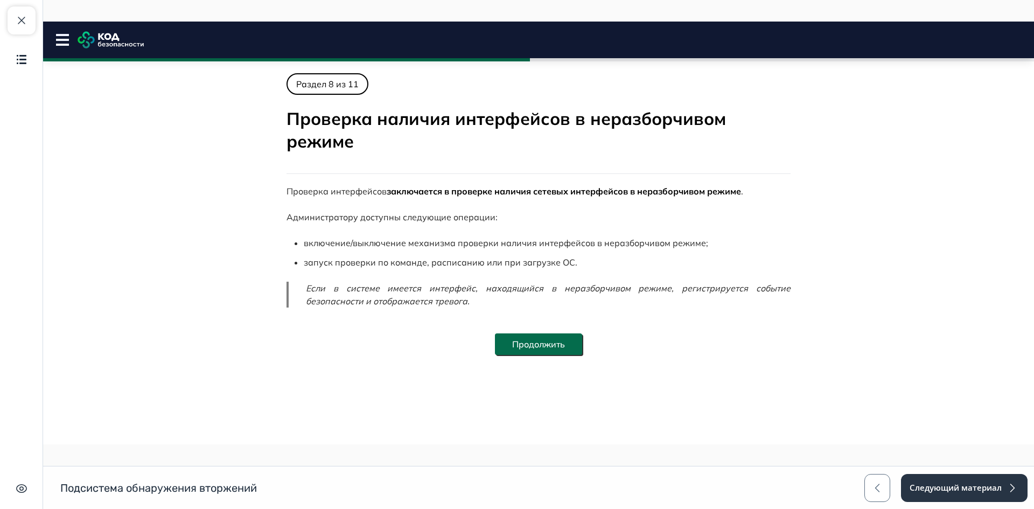
click at [562, 339] on button "Продолжить" at bounding box center [538, 344] width 87 height 22
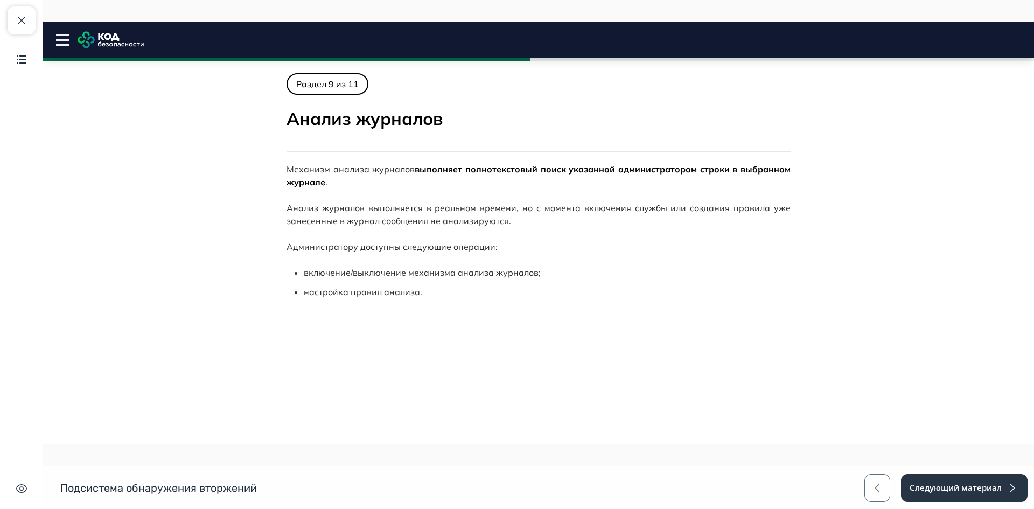
scroll to position [85, 0]
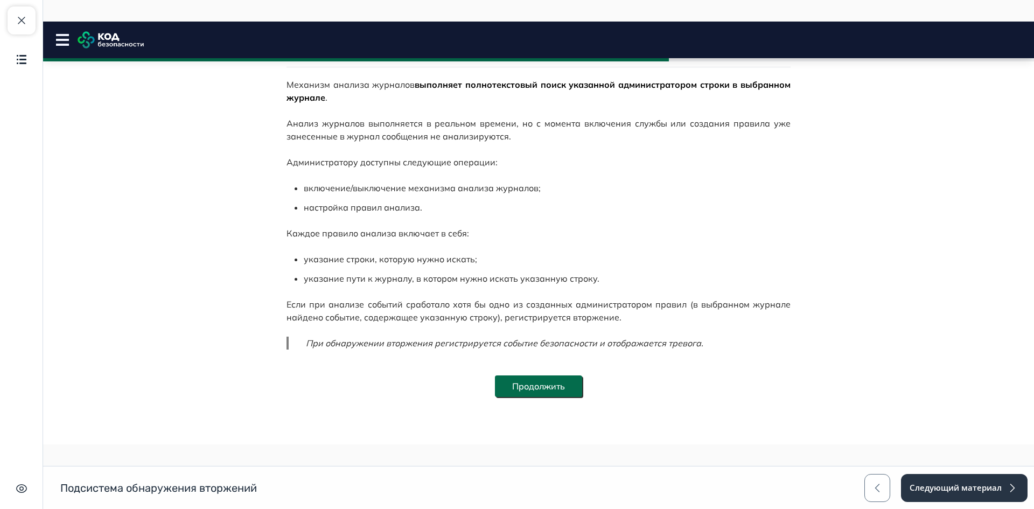
click at [562, 381] on button "Продолжить" at bounding box center [538, 387] width 87 height 22
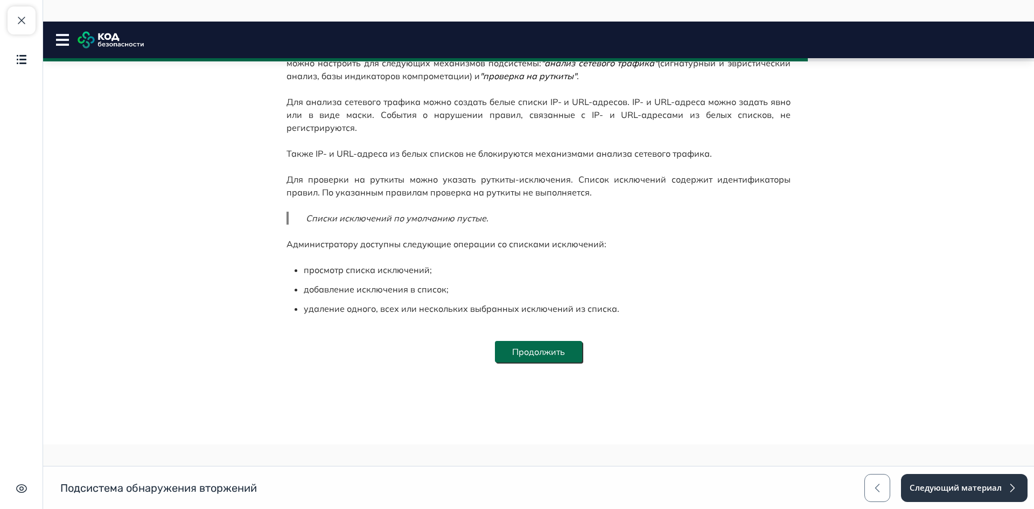
click at [555, 344] on button "Продолжить" at bounding box center [538, 352] width 87 height 22
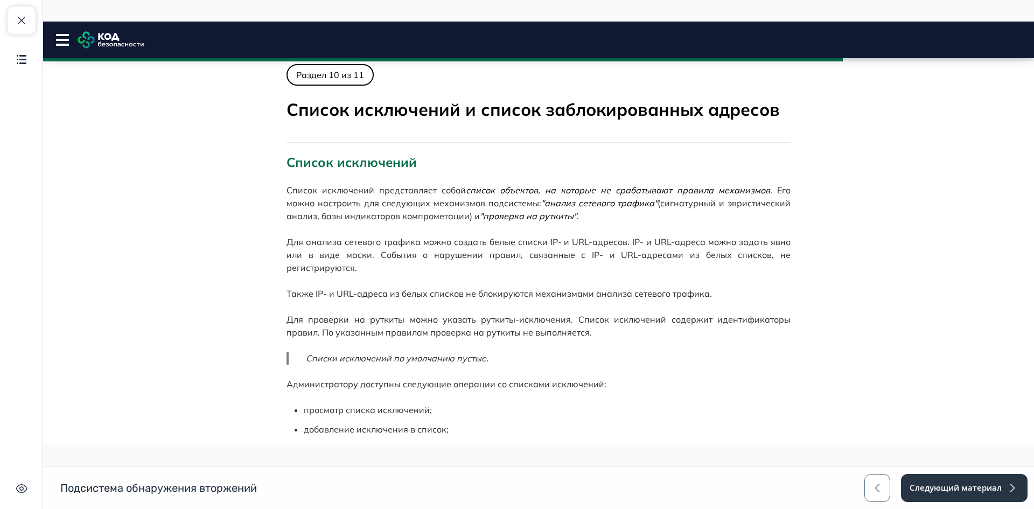
scroll to position [171, 0]
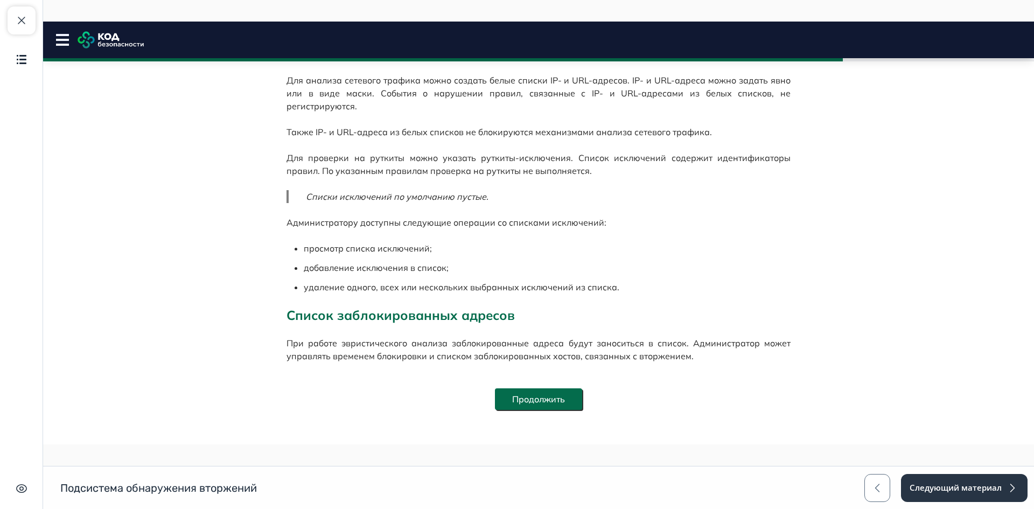
click at [559, 388] on button "Продолжить" at bounding box center [538, 399] width 87 height 22
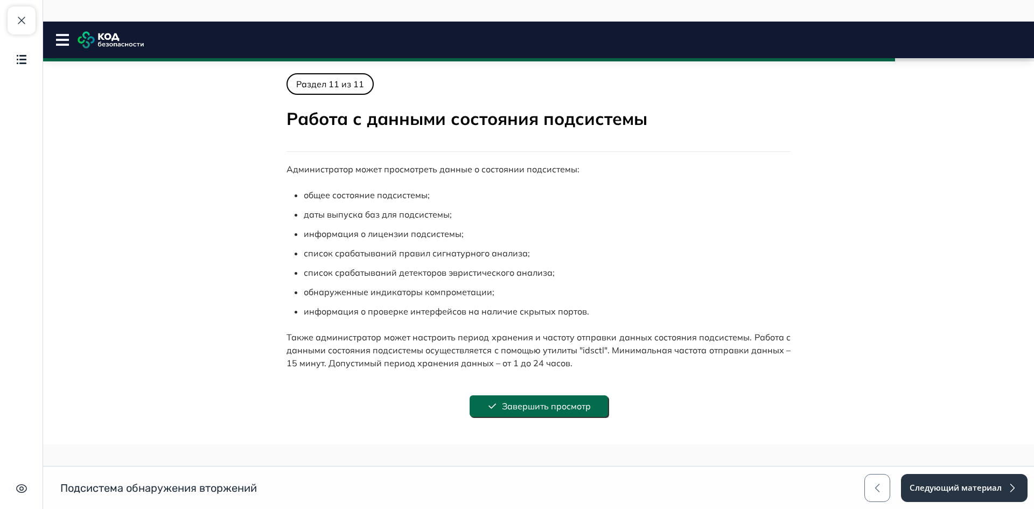
scroll to position [67, 0]
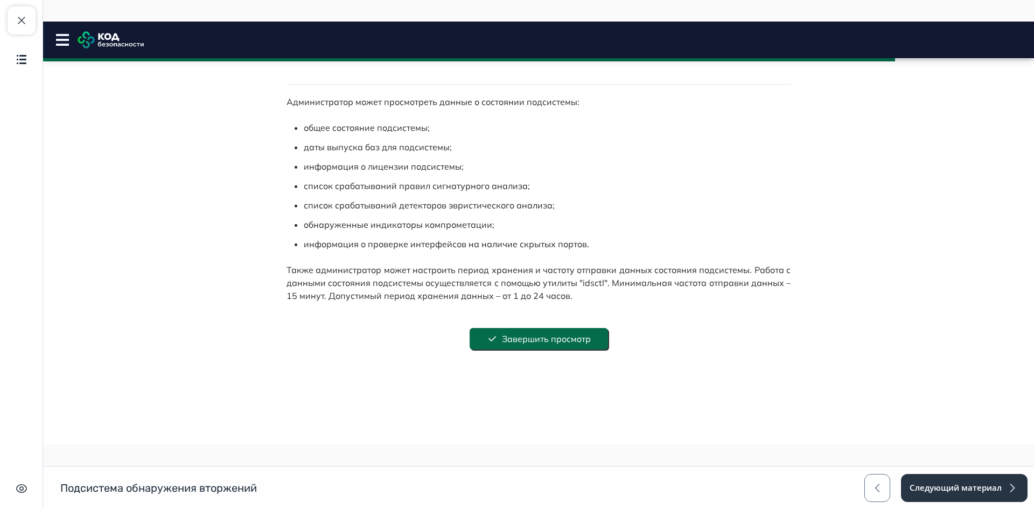
click at [571, 348] on button "Завершить просмотр" at bounding box center [539, 339] width 138 height 22
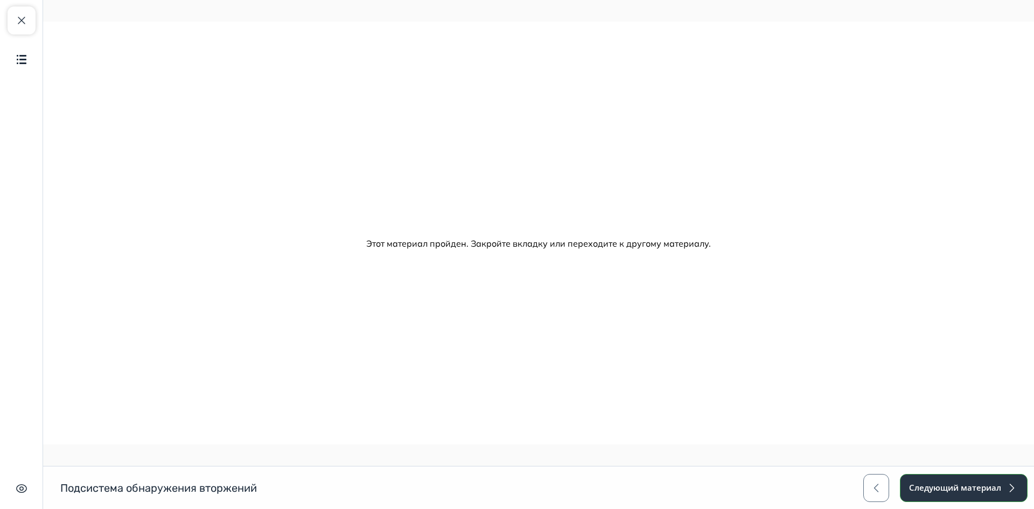
click at [948, 495] on button "Следующий материал" at bounding box center [964, 488] width 128 height 28
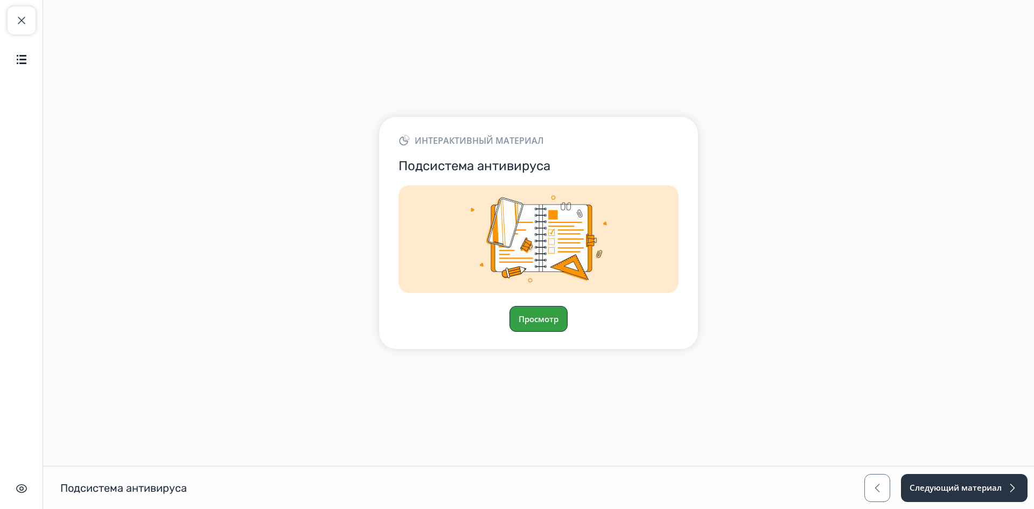
click at [560, 314] on button "Просмотр" at bounding box center [539, 319] width 58 height 26
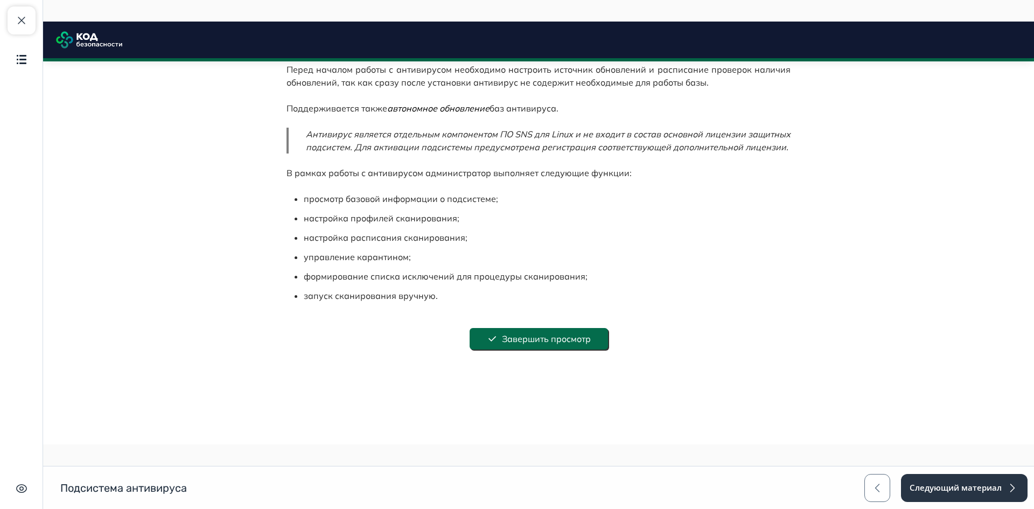
click at [585, 342] on button "Завершить просмотр" at bounding box center [539, 339] width 138 height 22
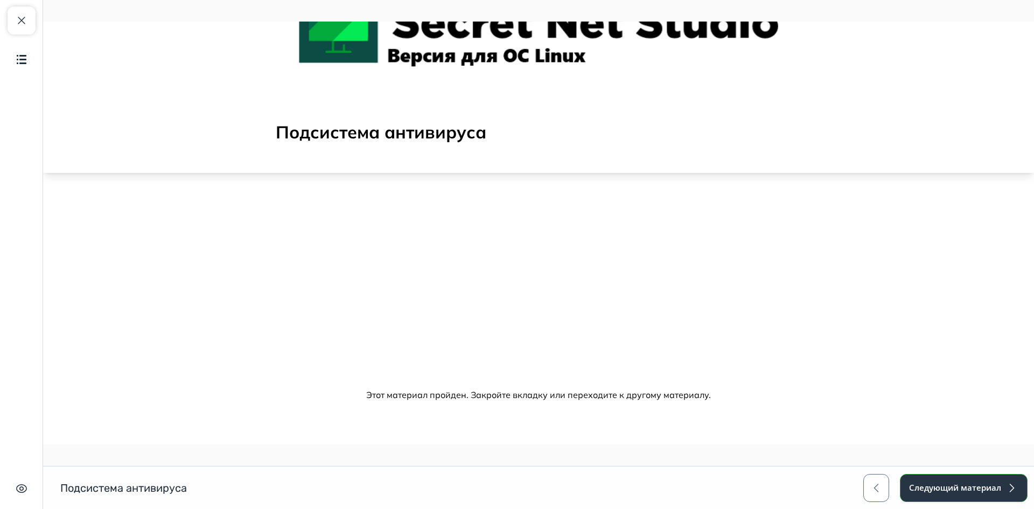
click at [964, 490] on button "Следующий материал" at bounding box center [964, 488] width 128 height 28
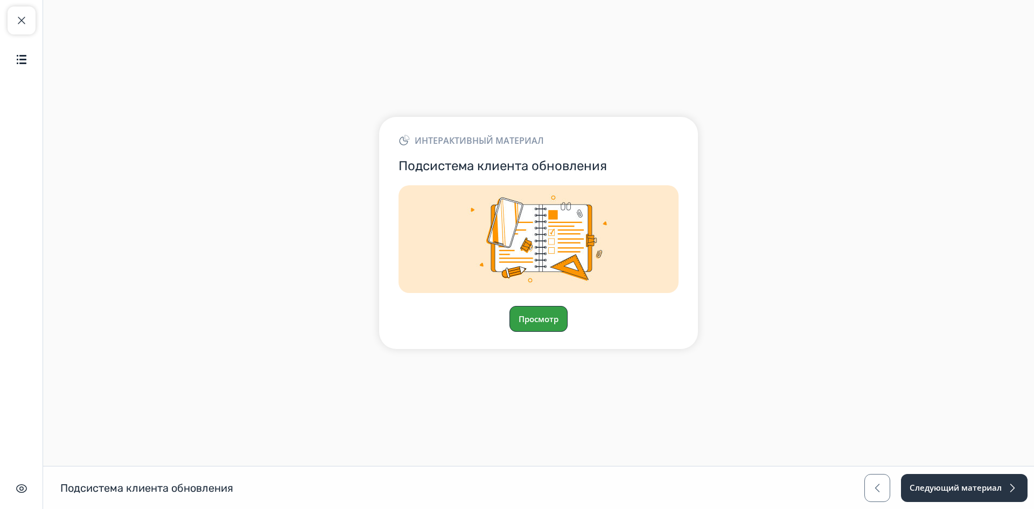
click at [535, 312] on button "Просмотр" at bounding box center [539, 319] width 58 height 26
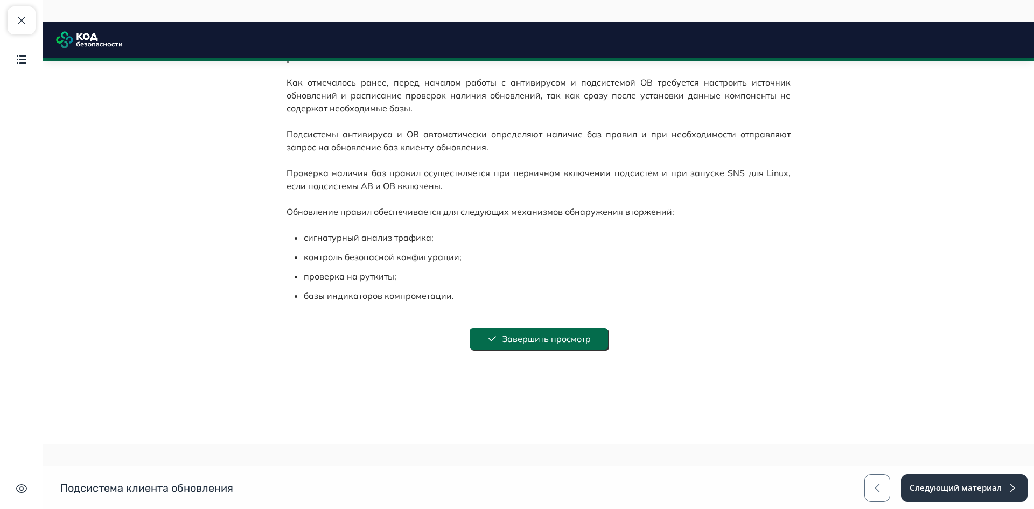
click at [576, 339] on button "Завершить просмотр" at bounding box center [539, 339] width 138 height 22
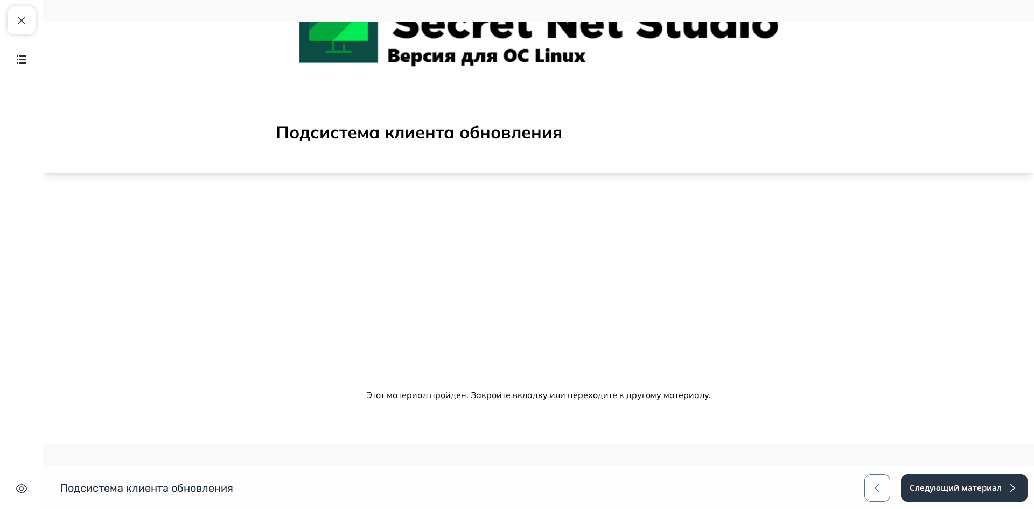
scroll to position [114, 0]
click at [979, 486] on button "Следующий материал" at bounding box center [964, 488] width 128 height 28
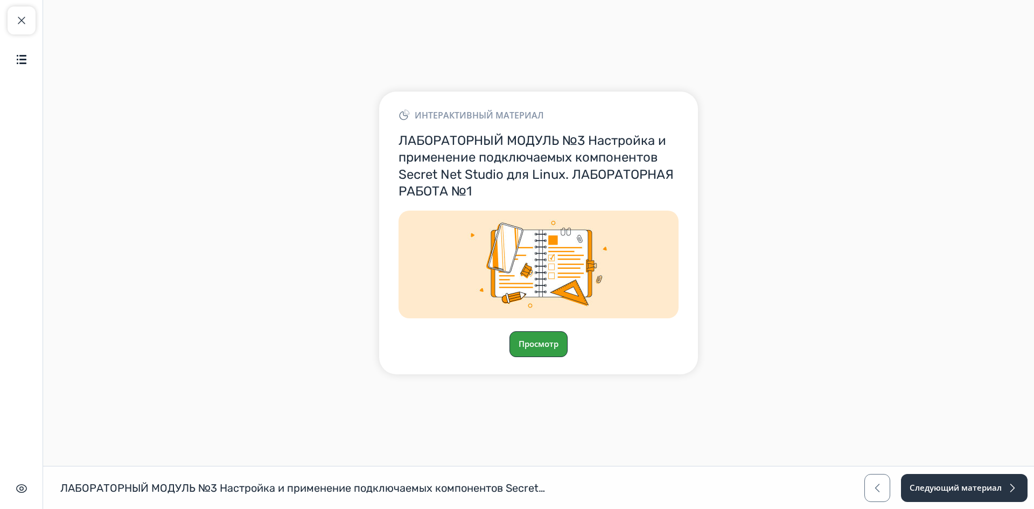
click at [564, 338] on button "Просмотр" at bounding box center [539, 344] width 58 height 26
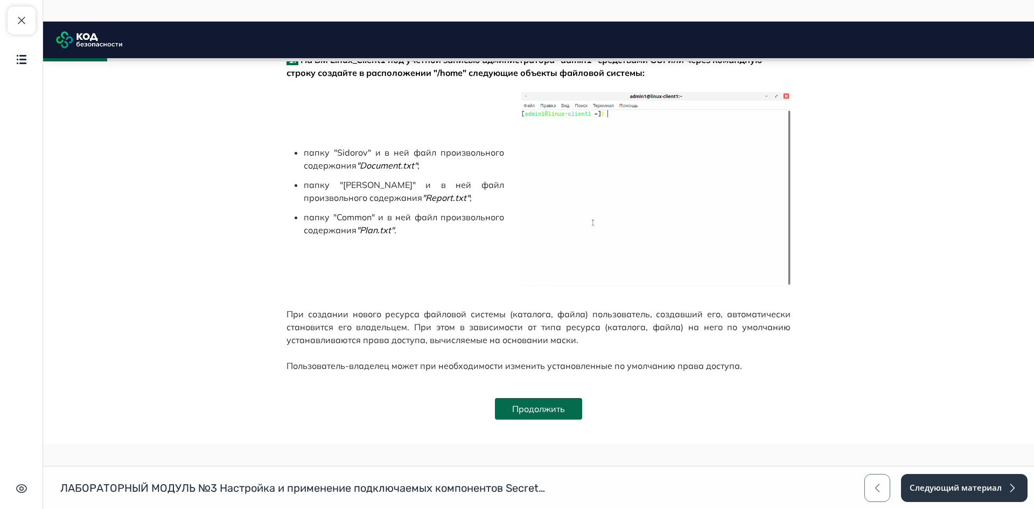
scroll to position [717, 0]
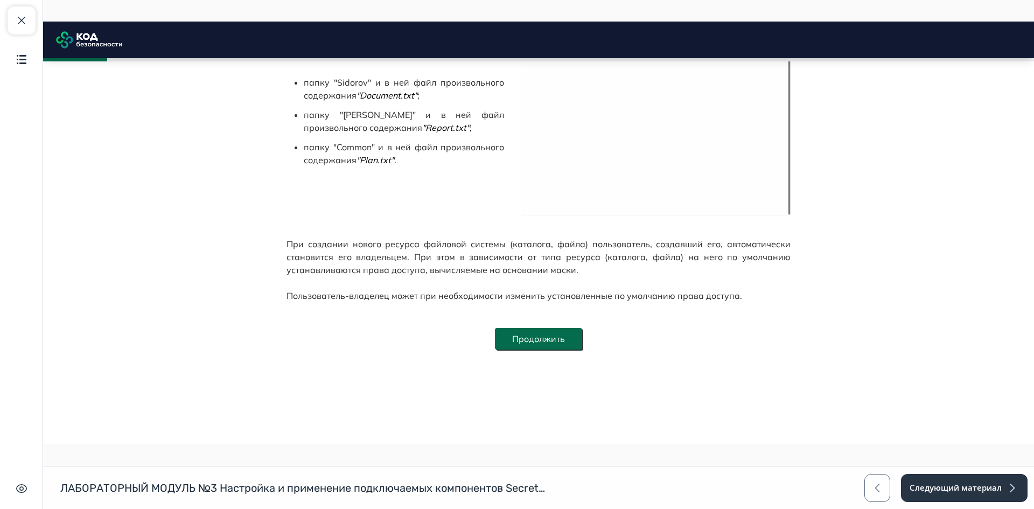
click at [569, 336] on button "Продолжить" at bounding box center [538, 339] width 87 height 22
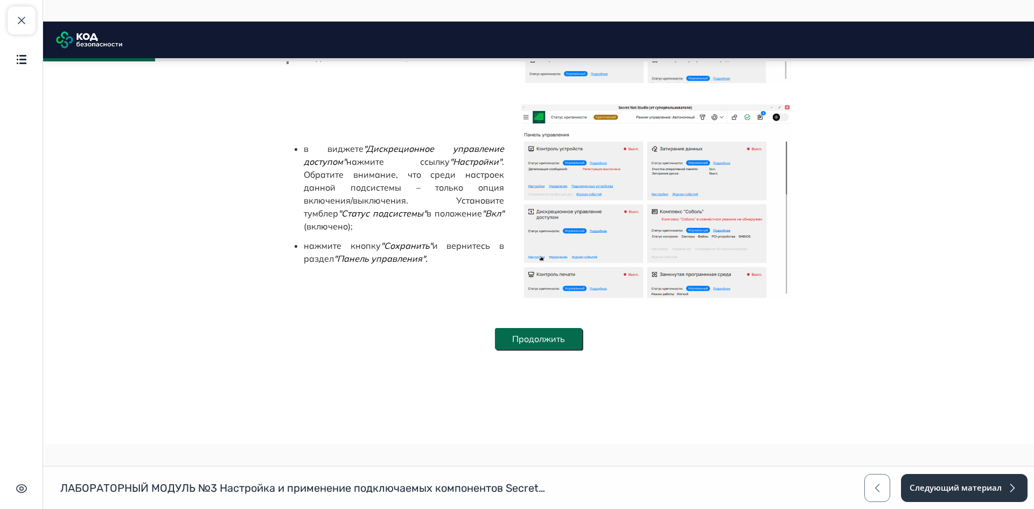
click at [554, 341] on button "Продолжить" at bounding box center [538, 339] width 87 height 22
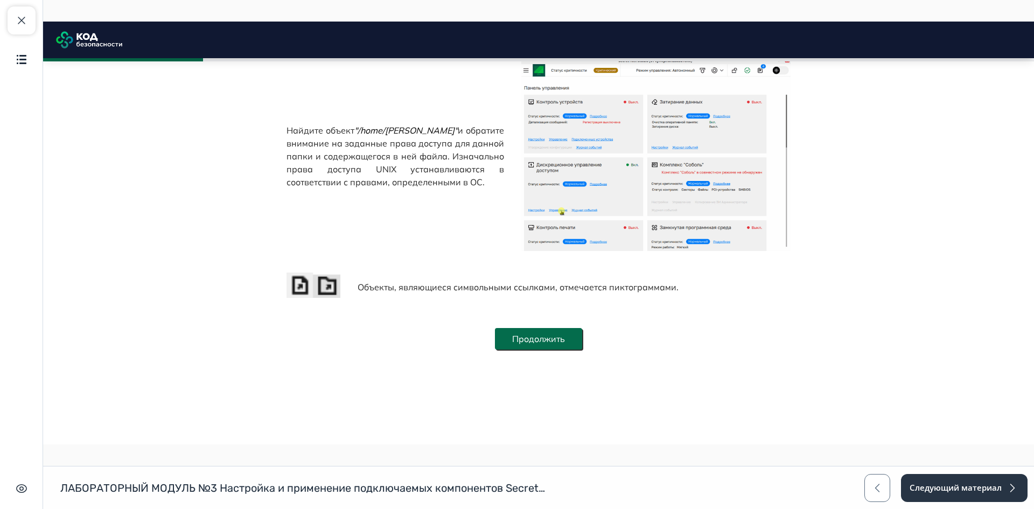
click at [558, 342] on button "Продолжить" at bounding box center [538, 339] width 87 height 22
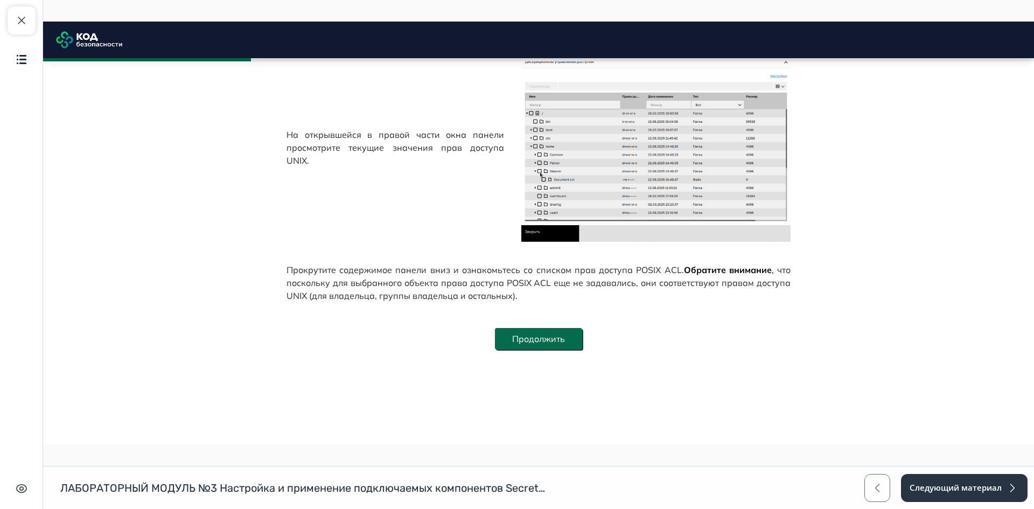
click at [569, 335] on button "Продолжить" at bounding box center [538, 339] width 87 height 22
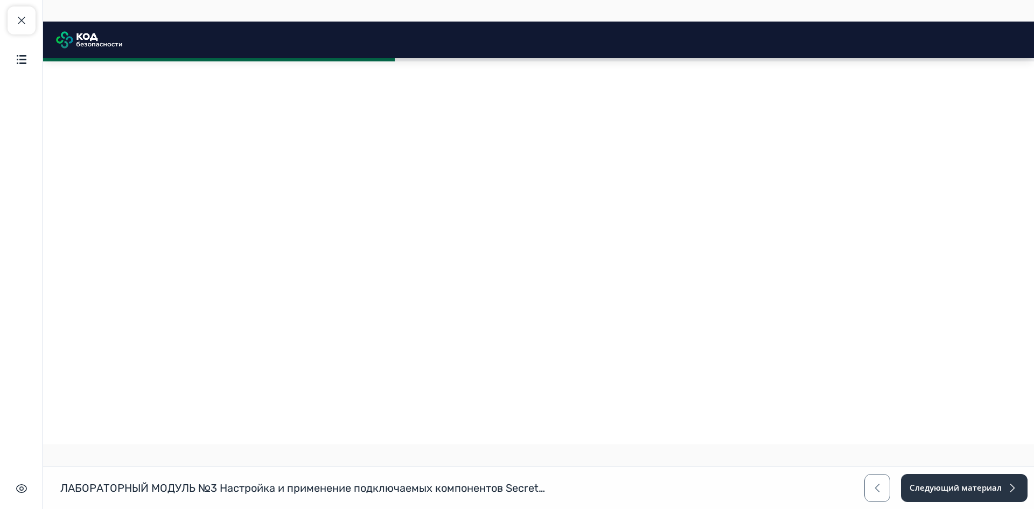
scroll to position [3257, 0]
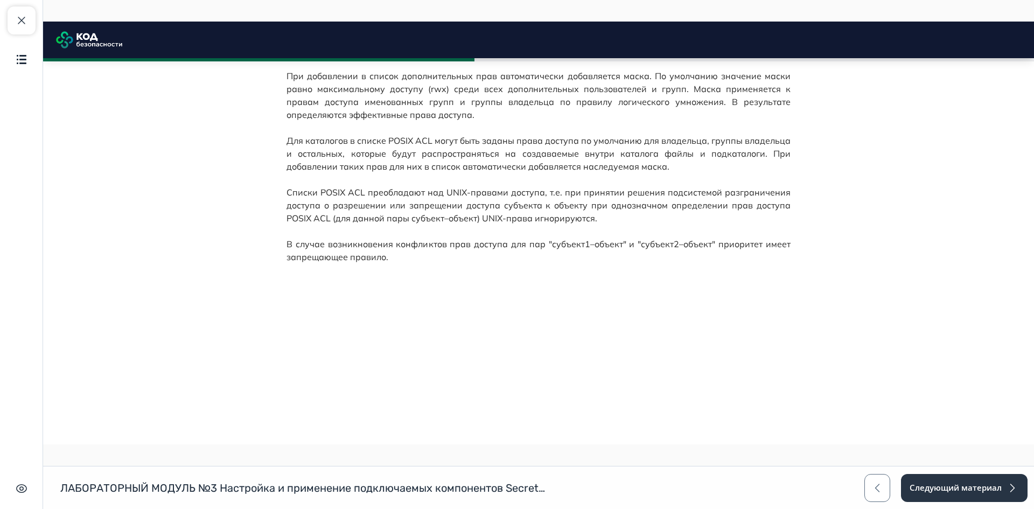
click at [457, 172] on span "Для каталогов в списке POSIX ACL могут быть заданы права доступа по умолчанию д…" at bounding box center [539, 153] width 504 height 37
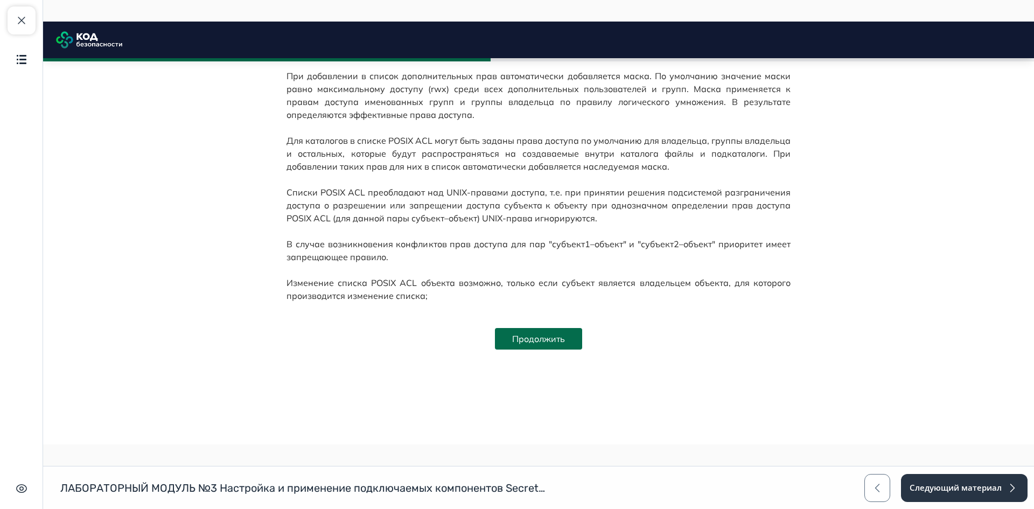
scroll to position [3421, 0]
click at [540, 338] on button "Продолжить" at bounding box center [538, 339] width 87 height 22
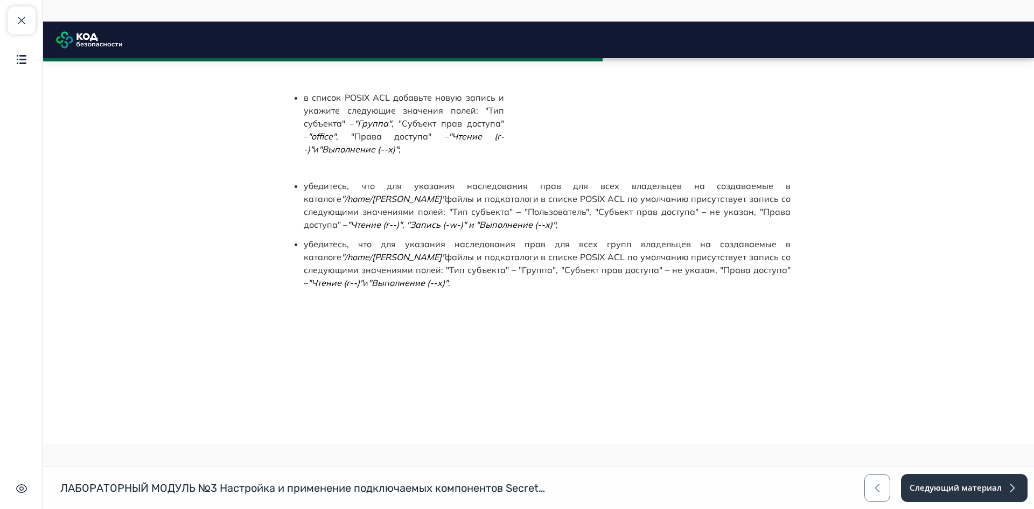
scroll to position [4498, 0]
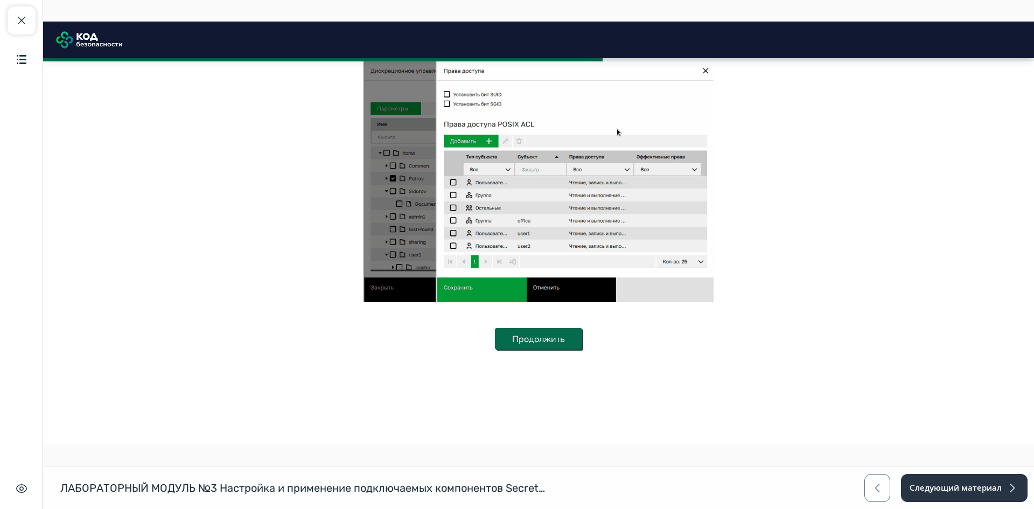
click at [558, 337] on button "Продолжить" at bounding box center [538, 339] width 87 height 22
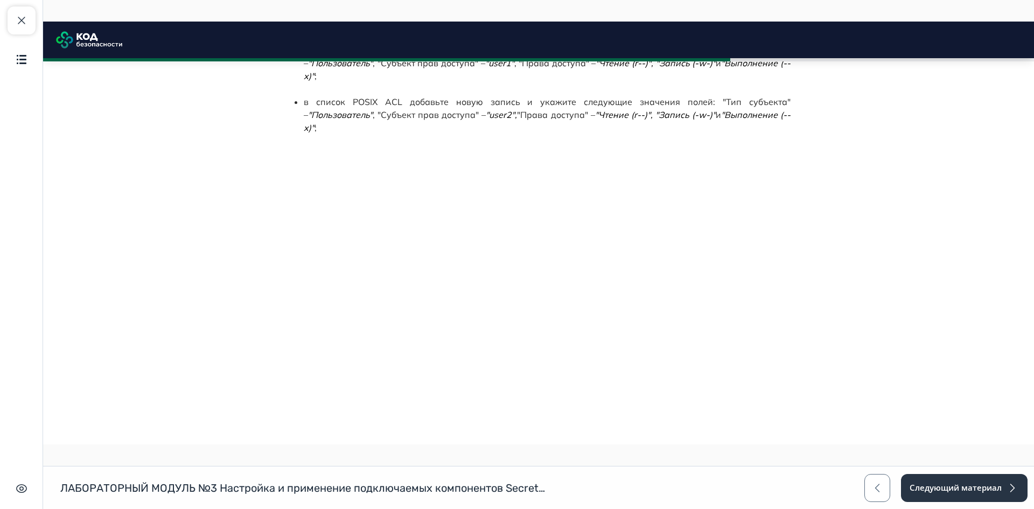
scroll to position [5213, 0]
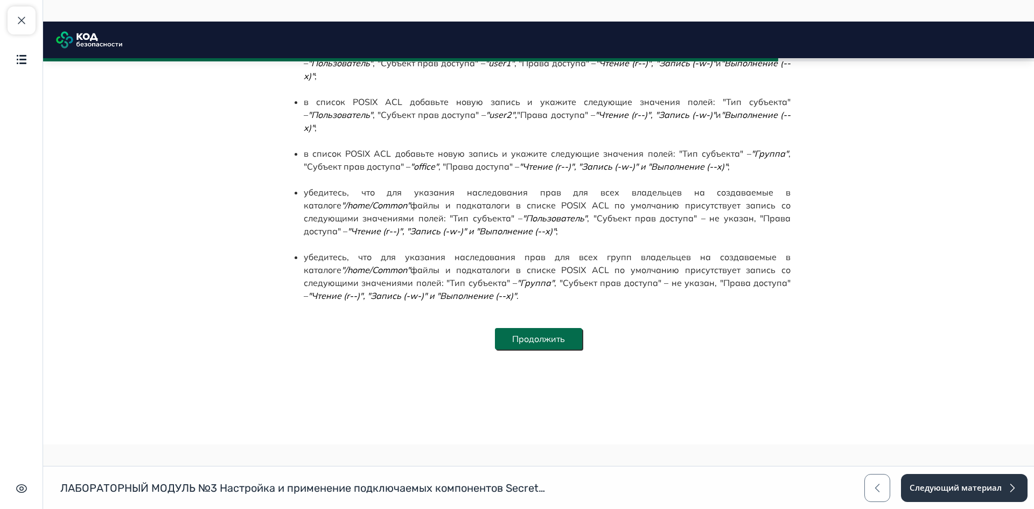
click at [544, 350] on button "Продолжить" at bounding box center [538, 339] width 87 height 22
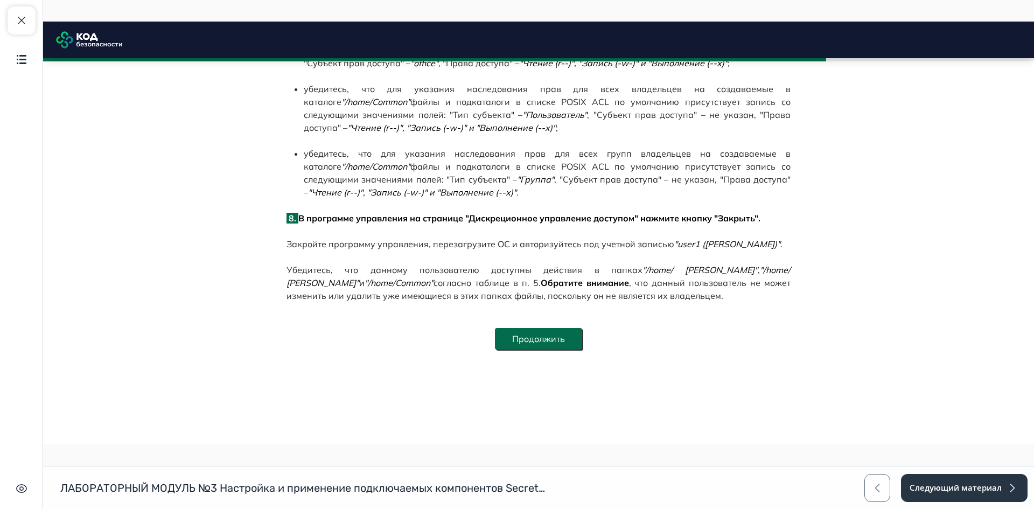
click at [555, 337] on button "Продолжить" at bounding box center [538, 339] width 87 height 22
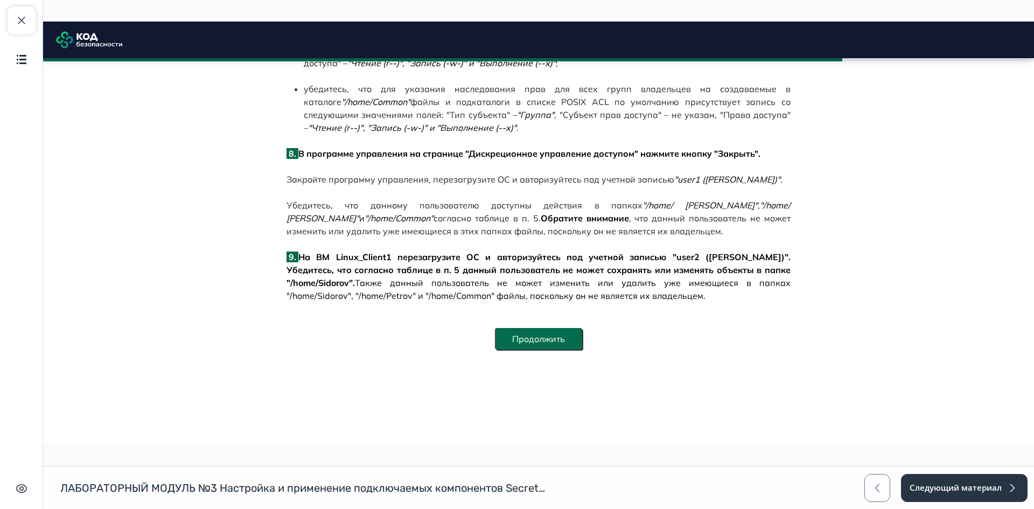
click at [558, 337] on button "Продолжить" at bounding box center [538, 339] width 87 height 22
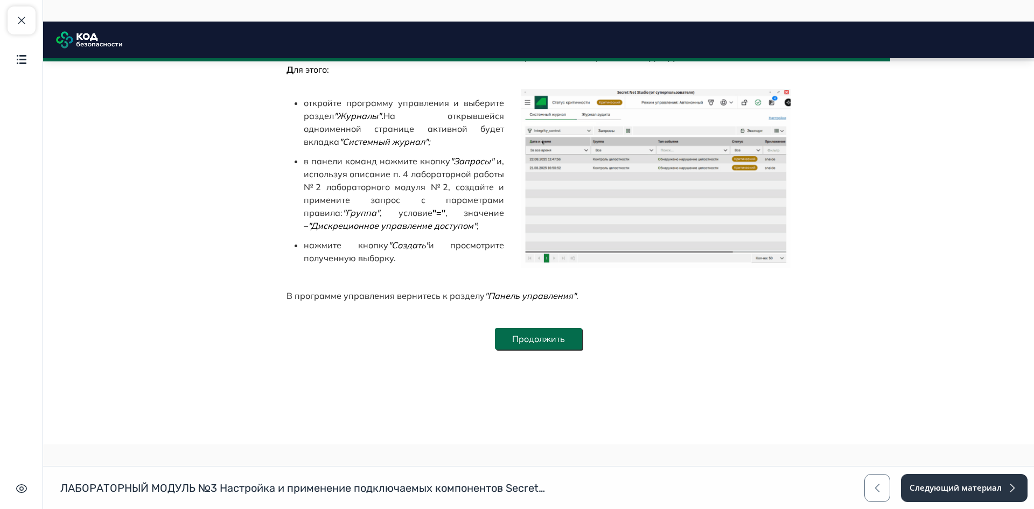
click at [548, 337] on button "Продолжить" at bounding box center [538, 339] width 87 height 22
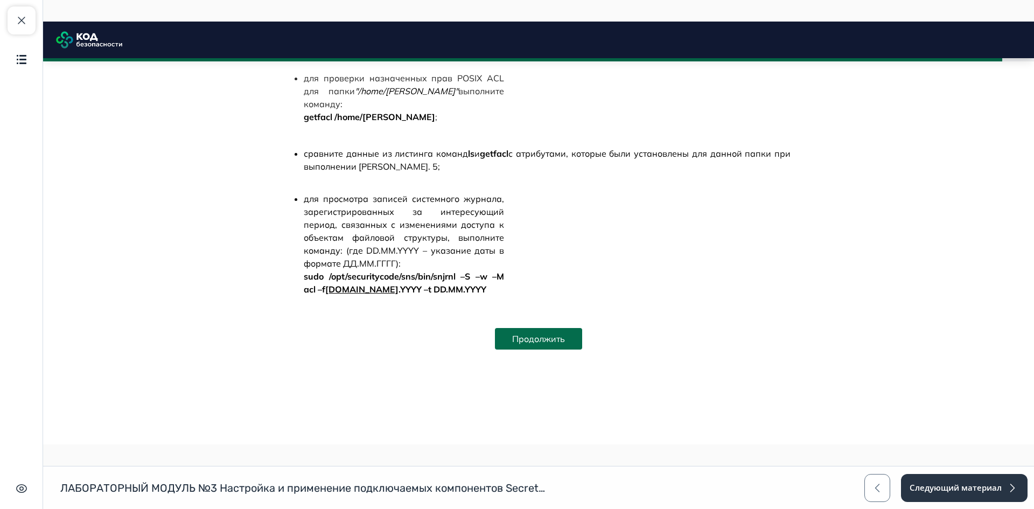
scroll to position [6286, 0]
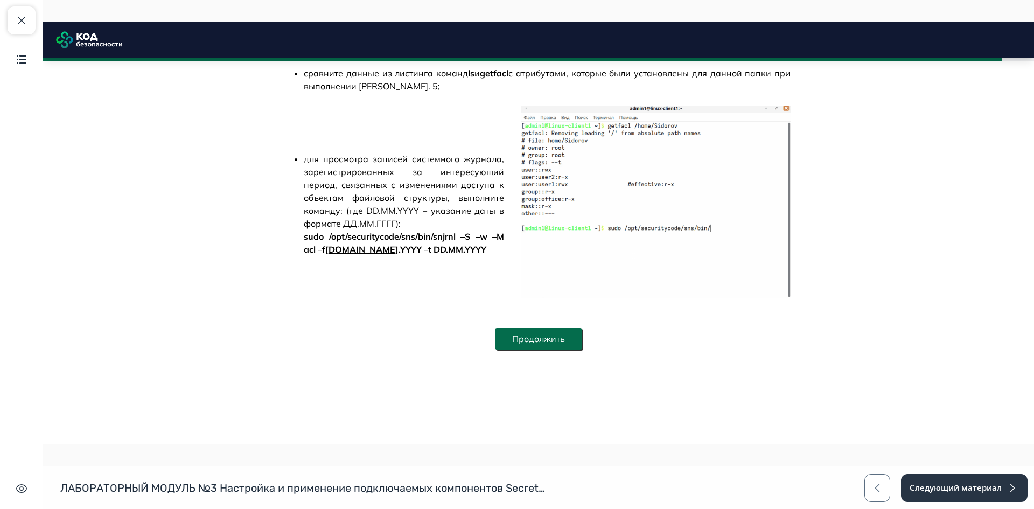
click at [550, 336] on button "Продолжить" at bounding box center [538, 339] width 87 height 22
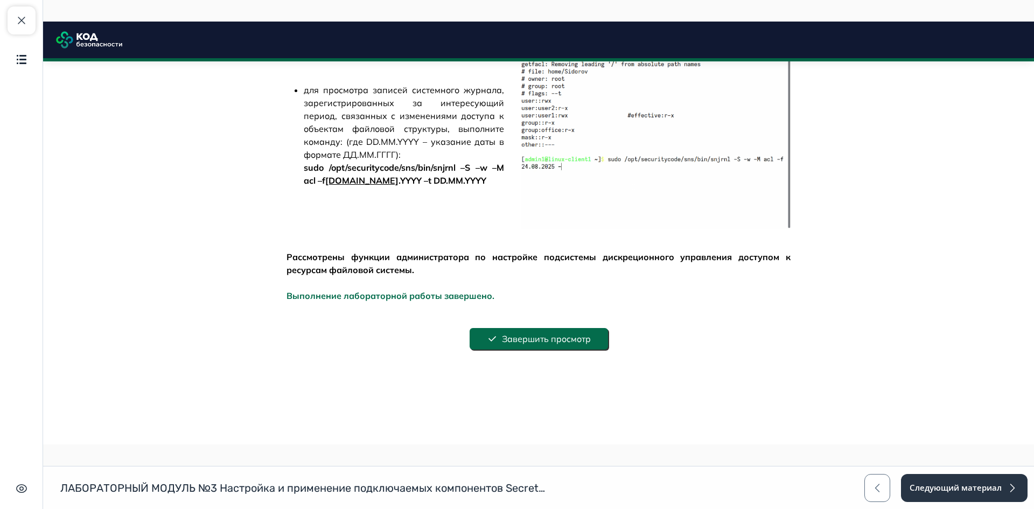
click at [562, 338] on button "Завершить просмотр" at bounding box center [539, 339] width 138 height 22
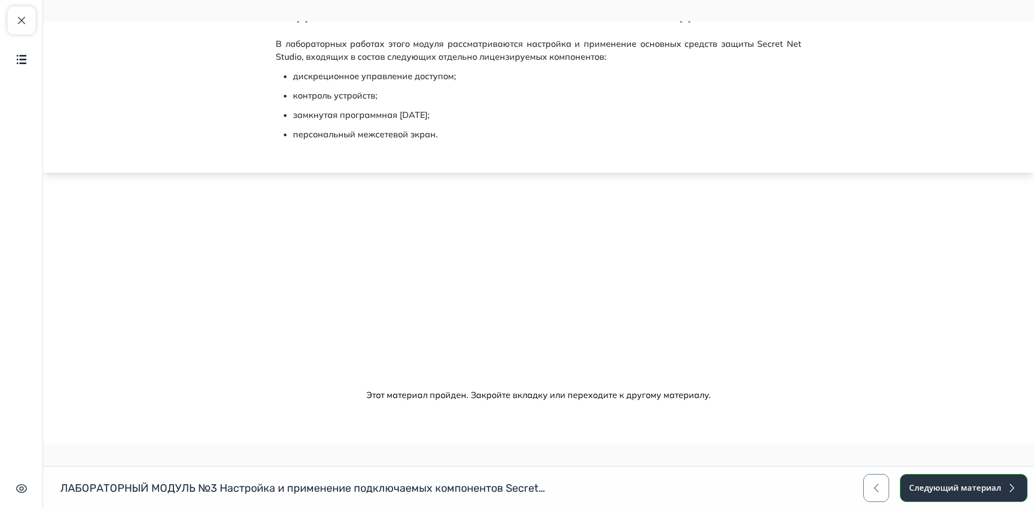
click at [999, 494] on button "Следующий материал" at bounding box center [964, 488] width 128 height 28
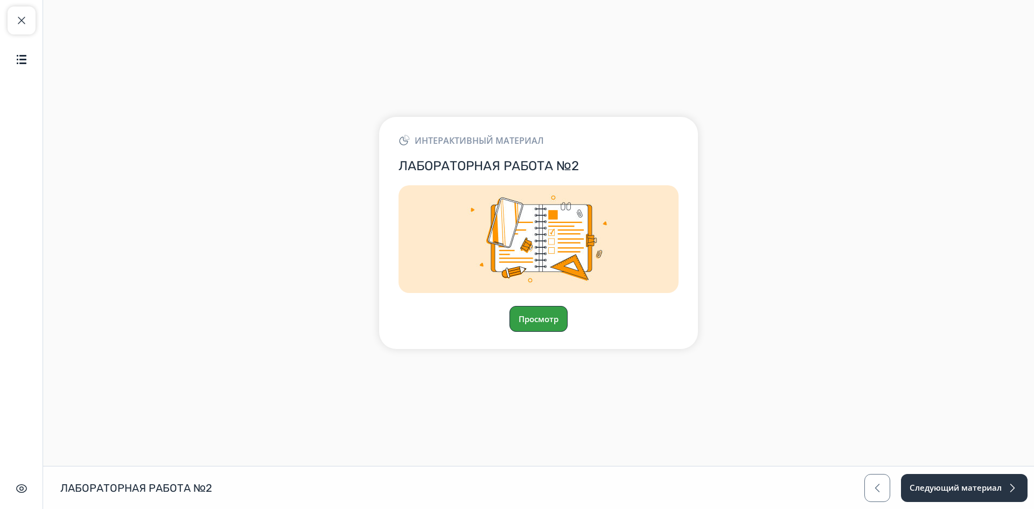
click at [543, 320] on button "Просмотр" at bounding box center [539, 319] width 58 height 26
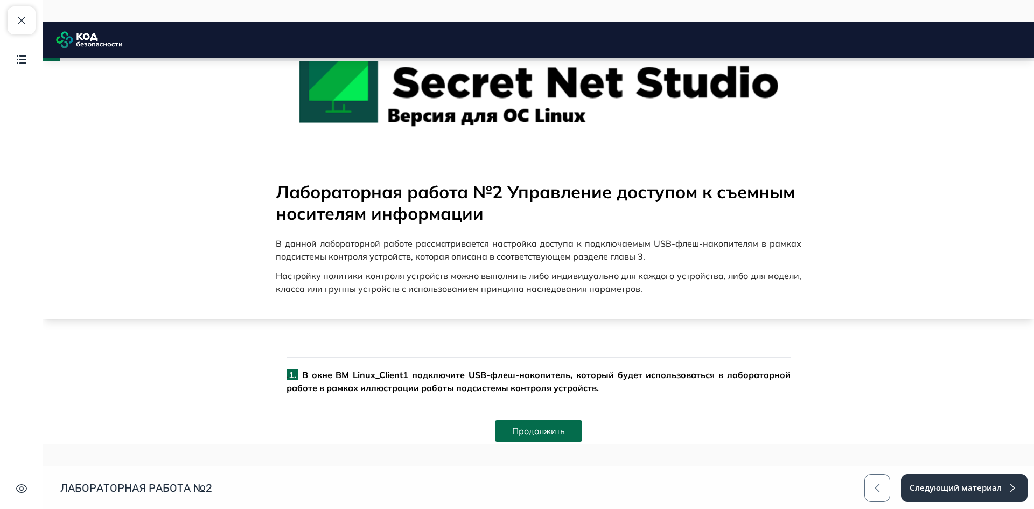
scroll to position [146, 0]
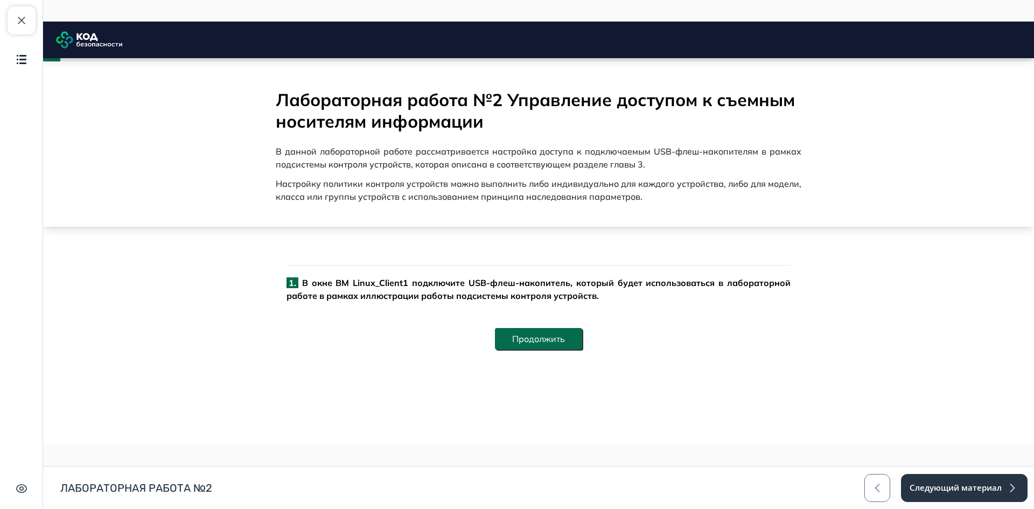
click at [550, 336] on button "Продолжить" at bounding box center [538, 339] width 87 height 22
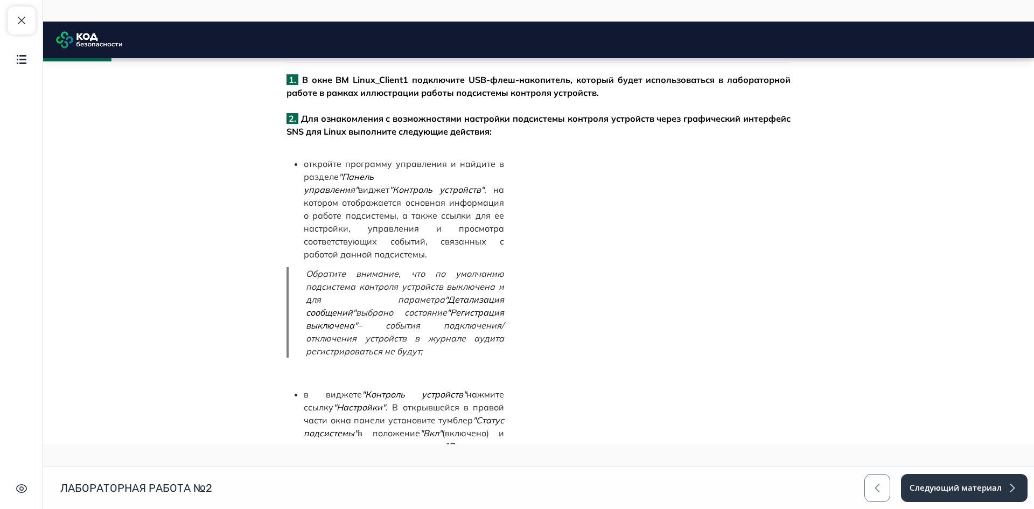
scroll to position [457, 0]
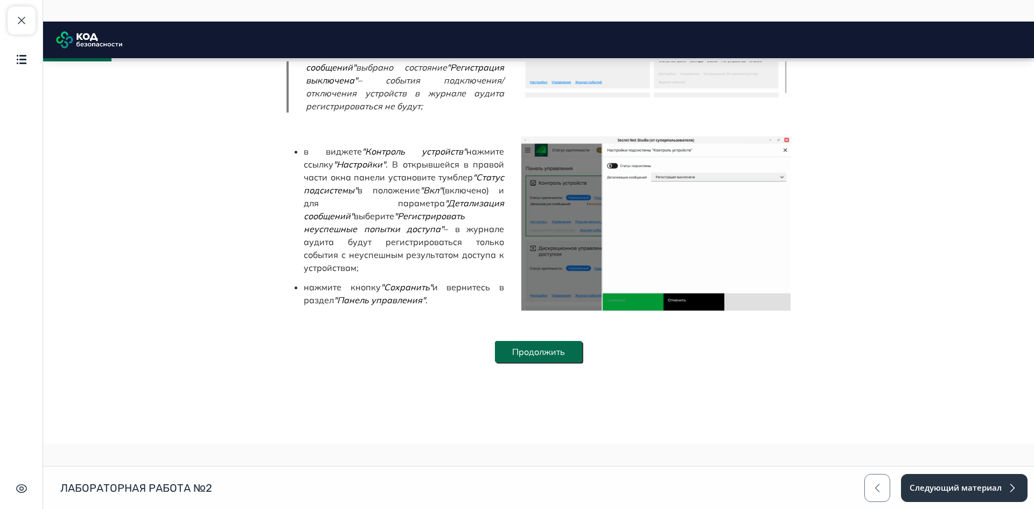
click at [552, 341] on button "Продолжить" at bounding box center [538, 352] width 87 height 22
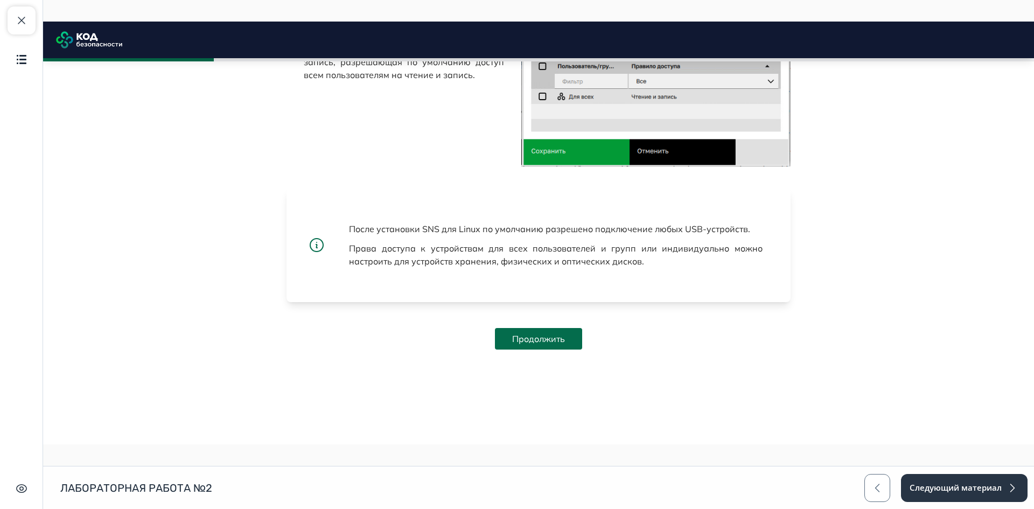
click at [553, 335] on button "Продолжить" at bounding box center [538, 339] width 87 height 22
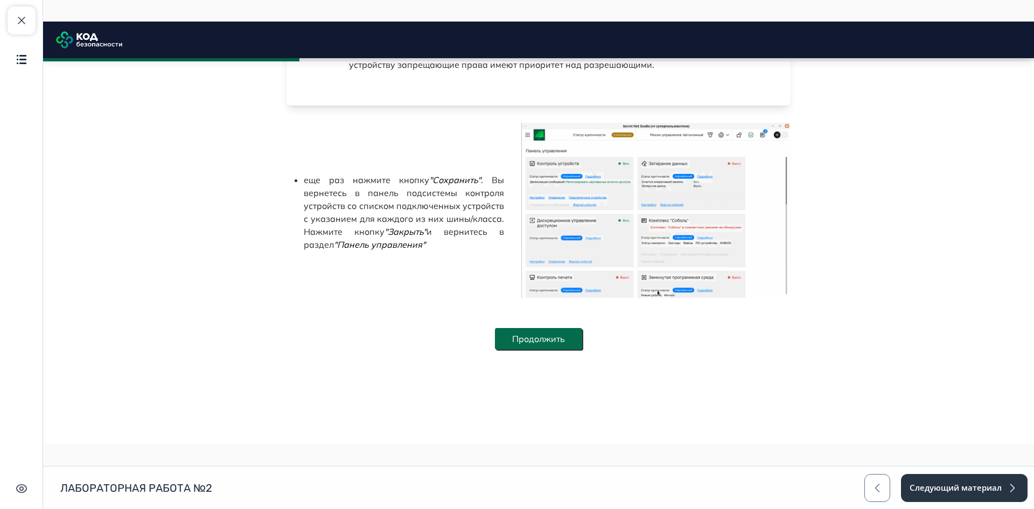
click at [566, 343] on button "Продолжить" at bounding box center [538, 339] width 87 height 22
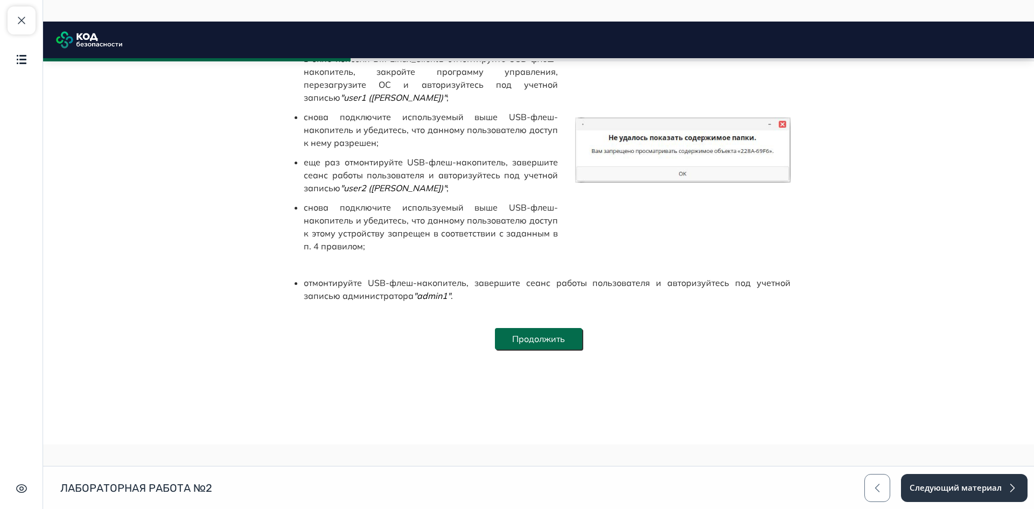
click at [565, 337] on button "Продолжить" at bounding box center [538, 339] width 87 height 22
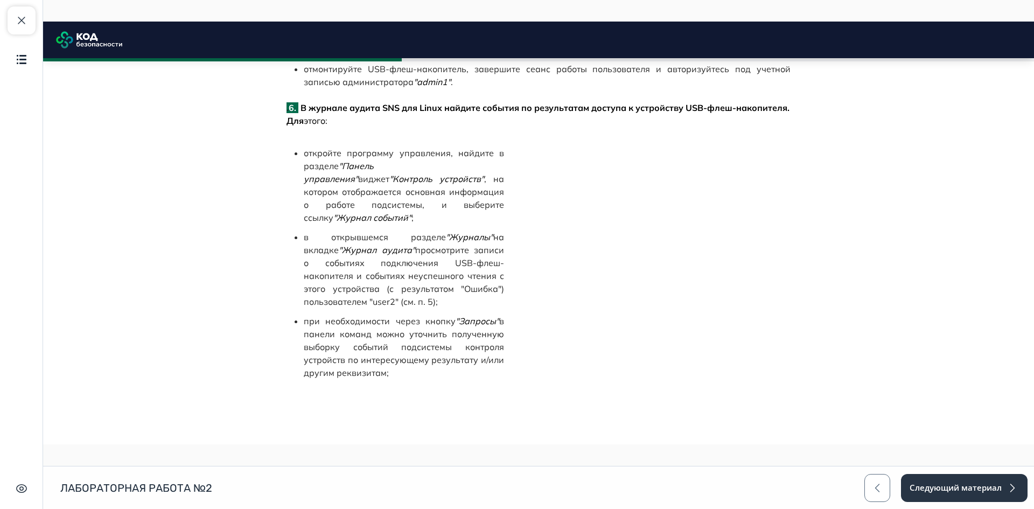
scroll to position [2942, 0]
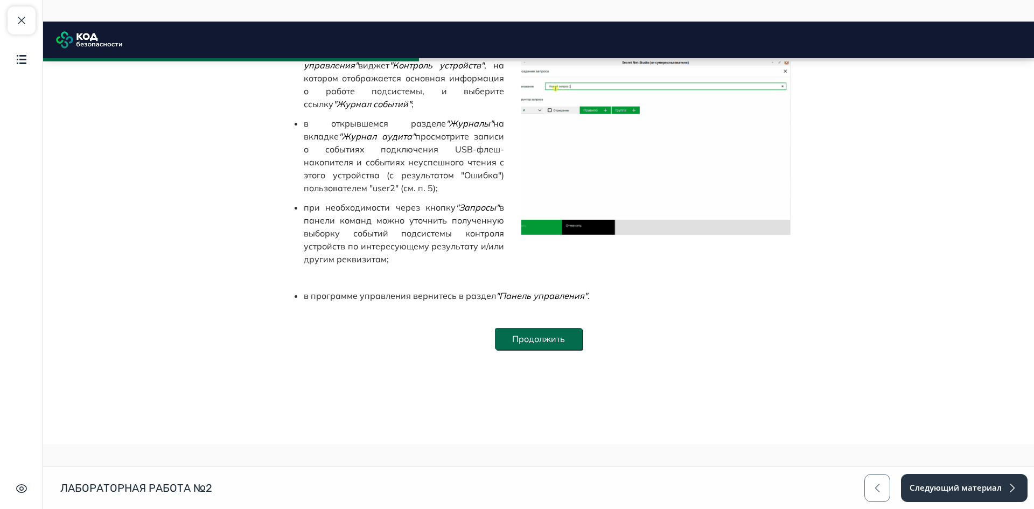
click at [537, 350] on button "Продолжить" at bounding box center [538, 339] width 87 height 22
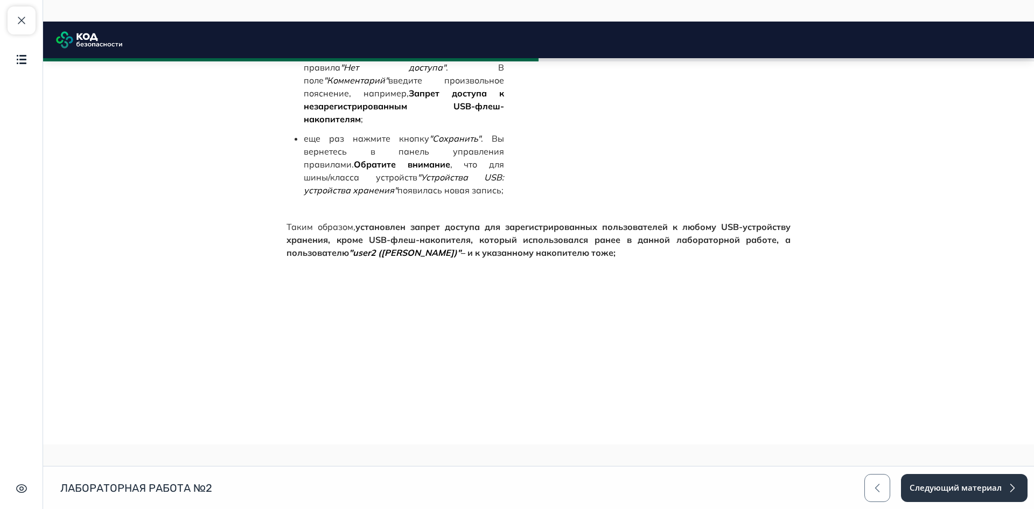
scroll to position [3976, 0]
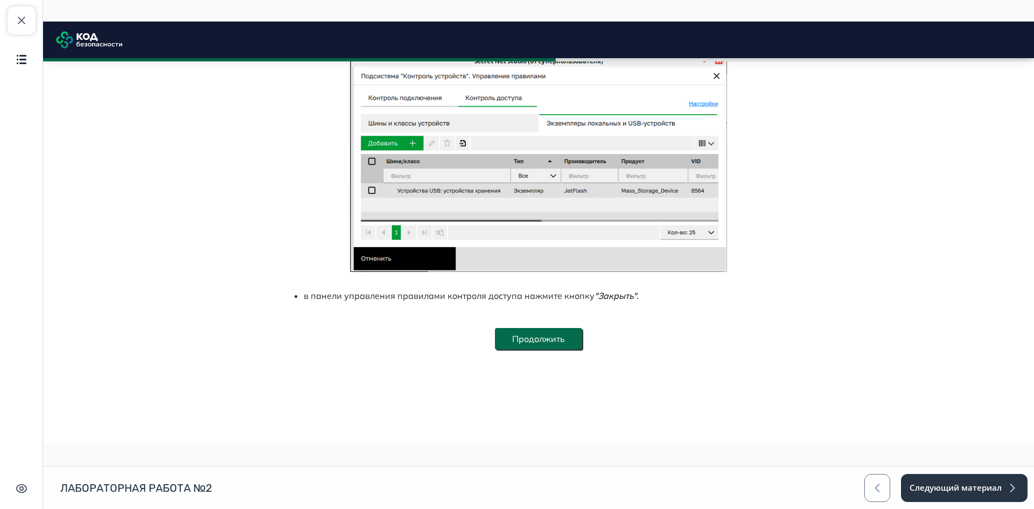
click at [543, 339] on button "Продолжить" at bounding box center [538, 339] width 87 height 22
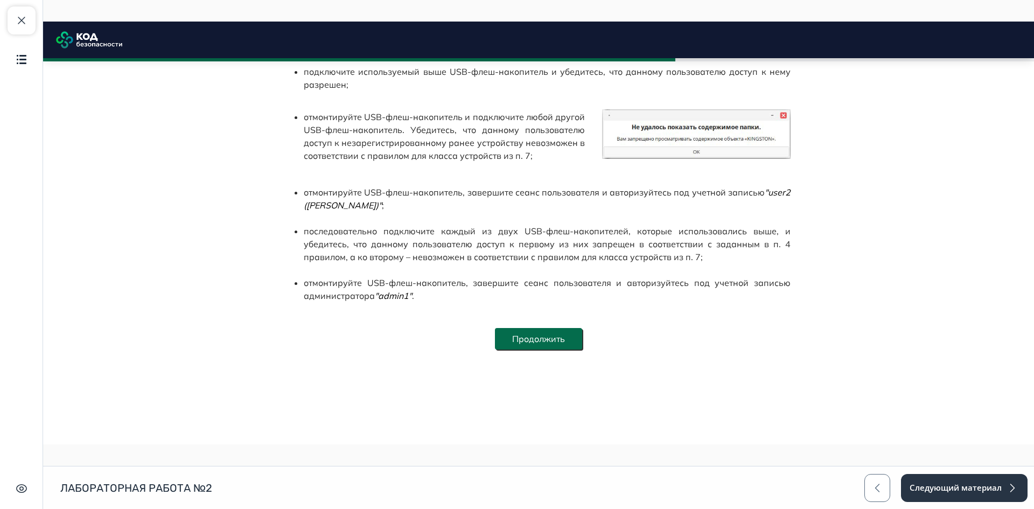
click at [540, 343] on button "Продолжить" at bounding box center [538, 339] width 87 height 22
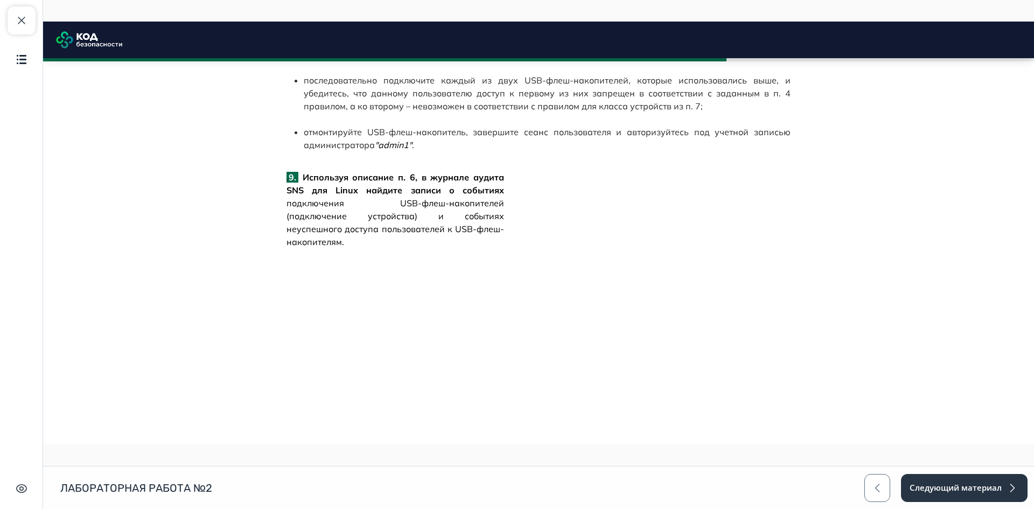
scroll to position [4870, 0]
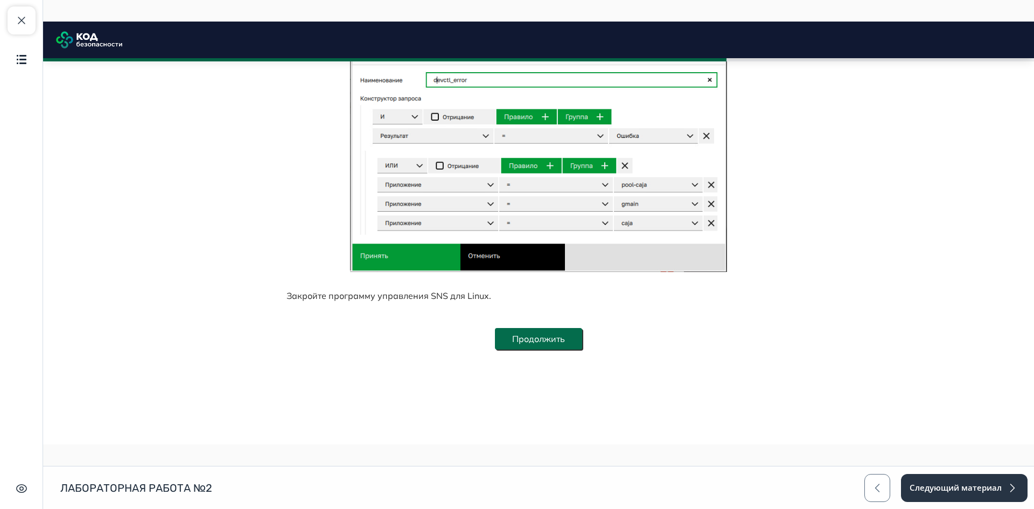
click at [549, 346] on button "Продолжить" at bounding box center [538, 339] width 87 height 22
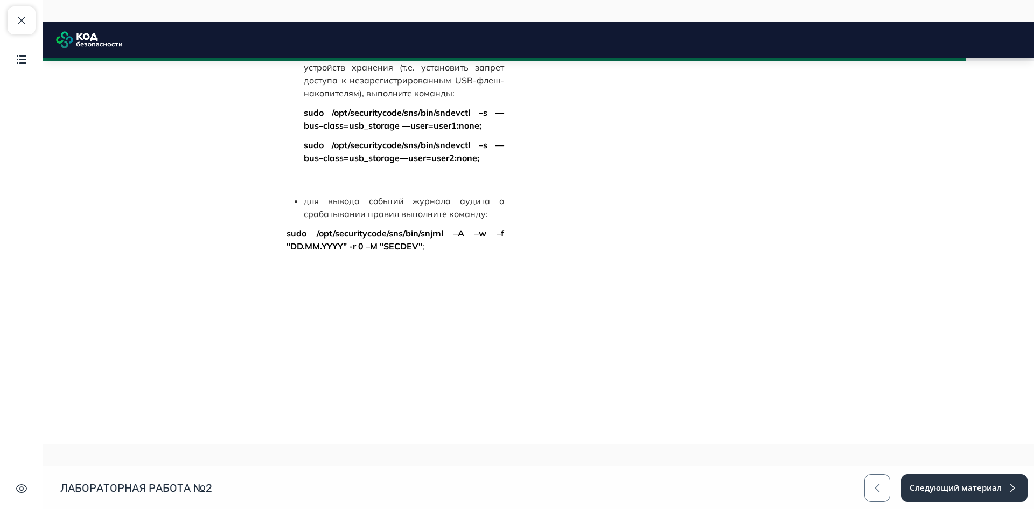
scroll to position [7104, 0]
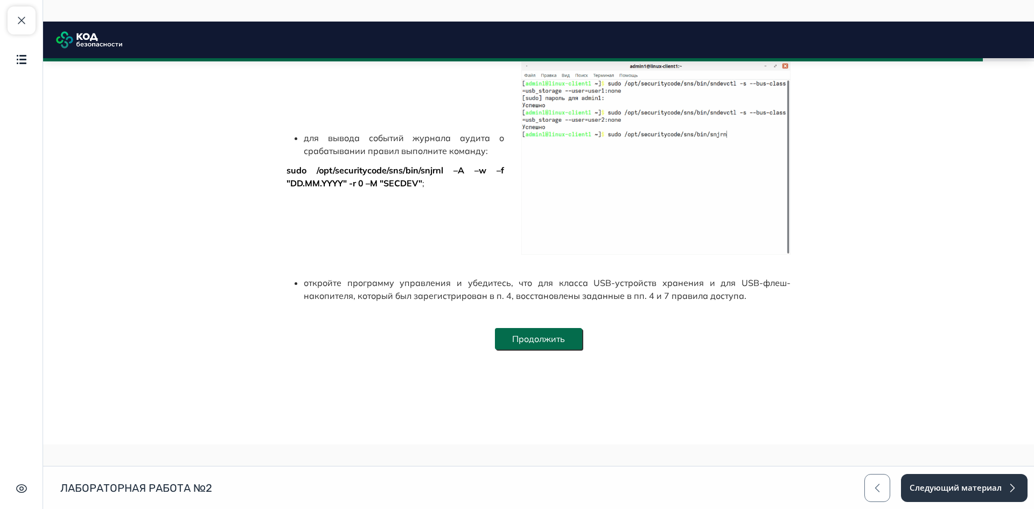
click at [558, 342] on button "Продолжить" at bounding box center [538, 339] width 87 height 22
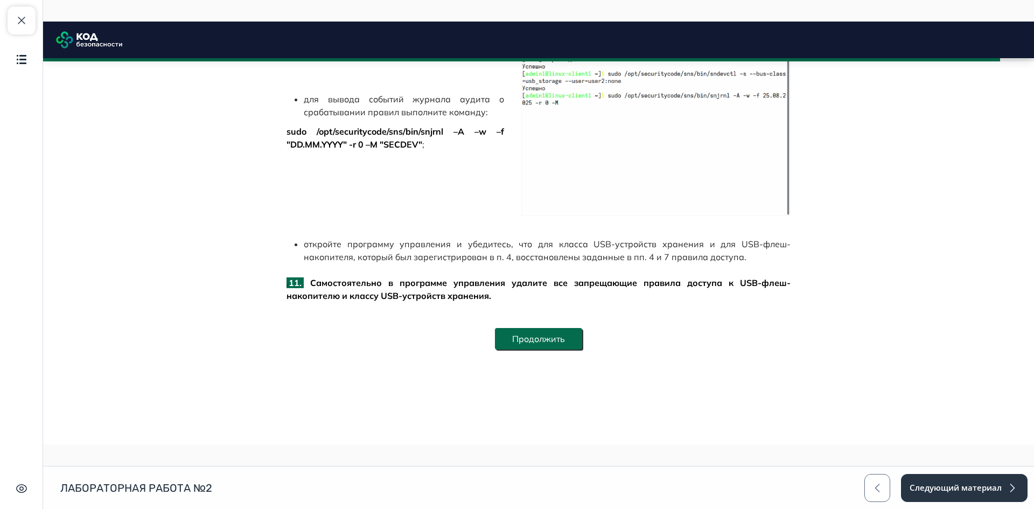
click at [520, 333] on button "Продолжить" at bounding box center [538, 339] width 87 height 22
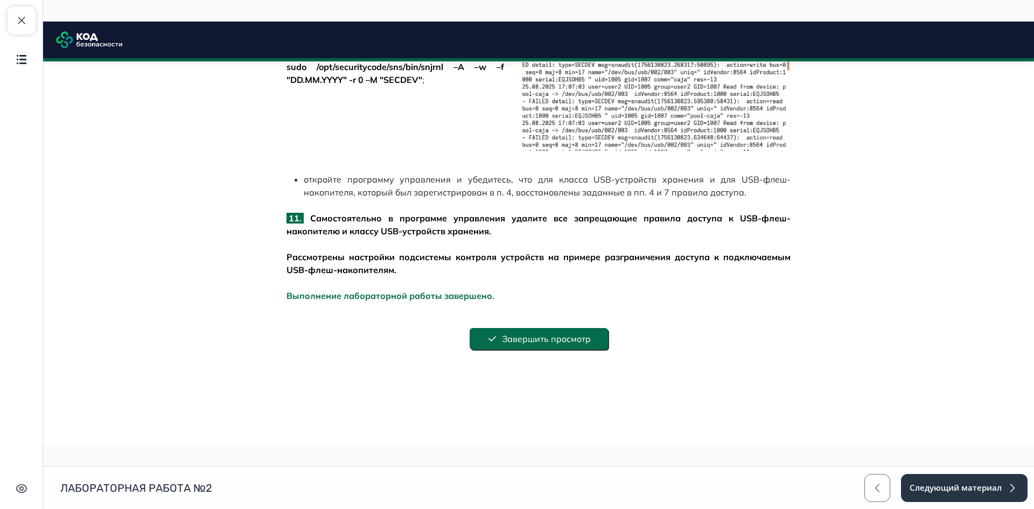
click at [567, 347] on button "Завершить просмотр" at bounding box center [539, 339] width 138 height 22
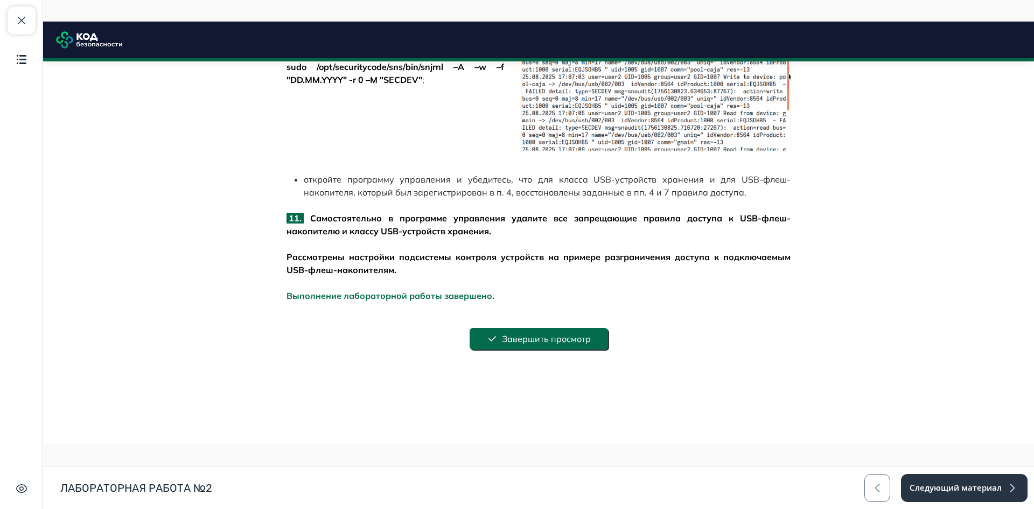
scroll to position [200, 0]
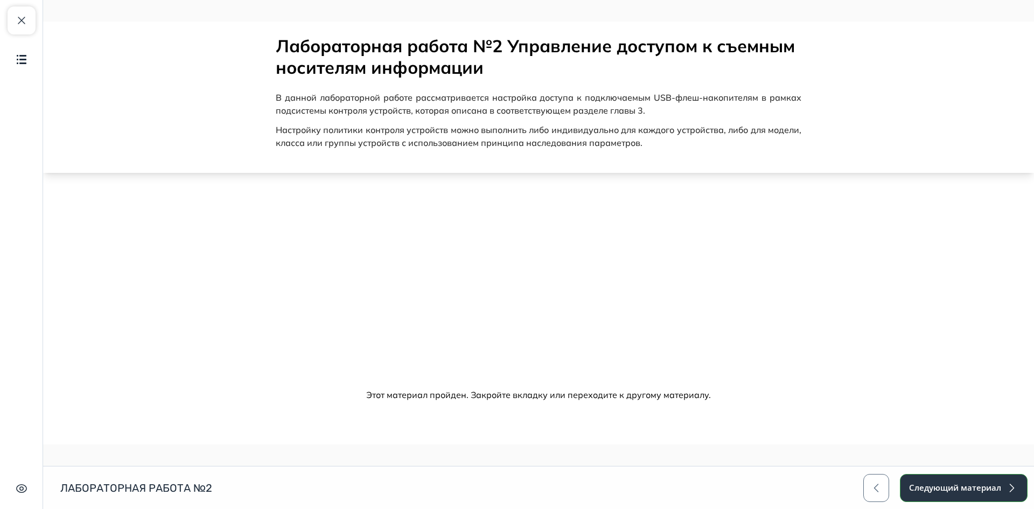
click at [990, 490] on button "Следующий материал" at bounding box center [964, 488] width 128 height 28
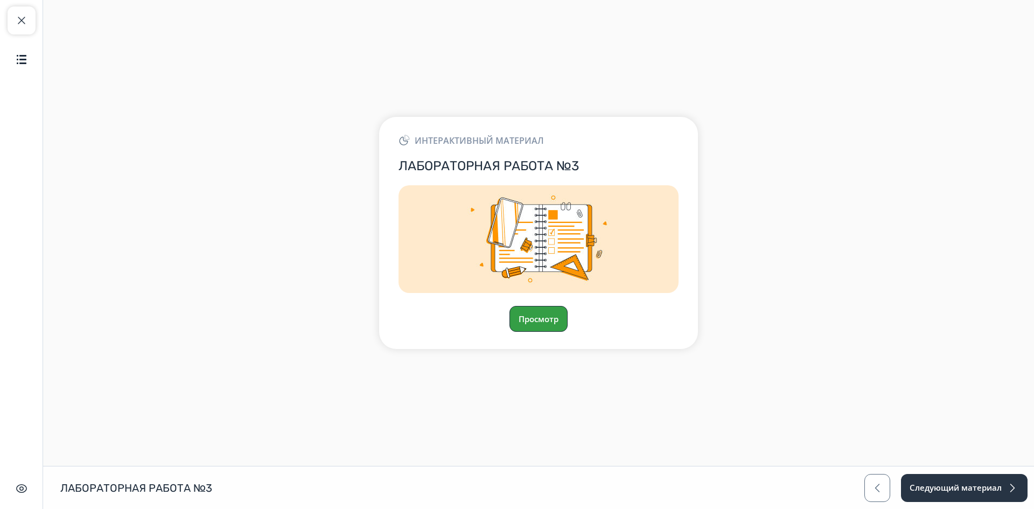
click at [530, 317] on button "Просмотр" at bounding box center [539, 319] width 58 height 26
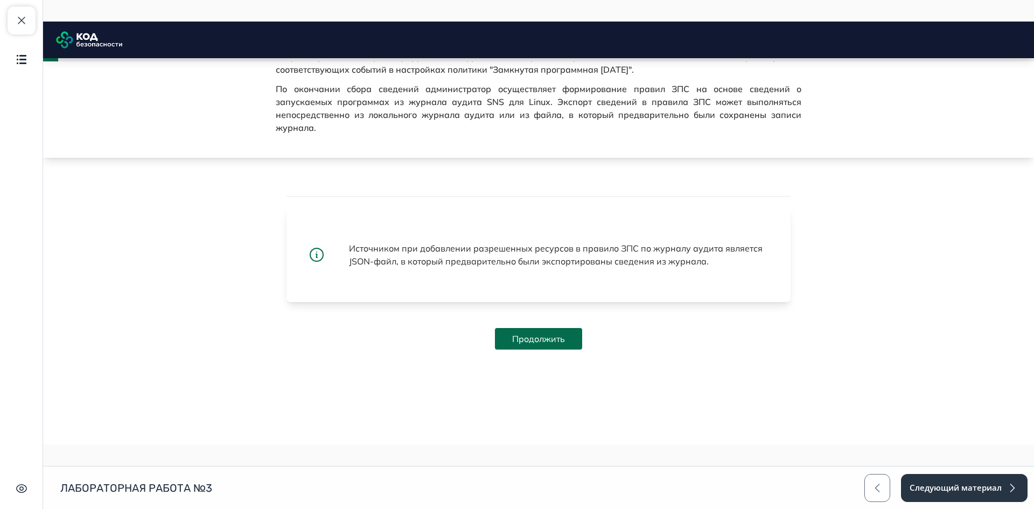
click at [569, 343] on button "Продолжить" at bounding box center [538, 339] width 87 height 22
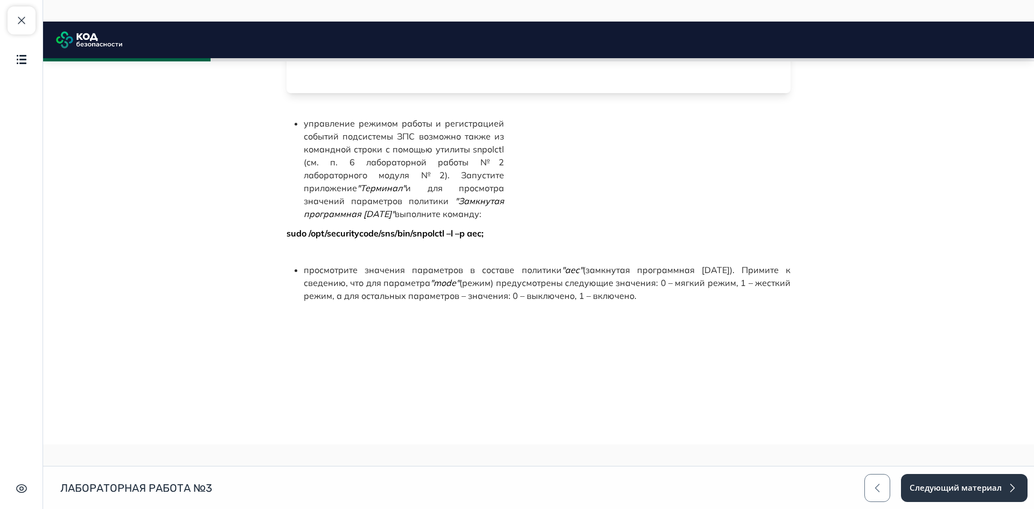
scroll to position [1760, 0]
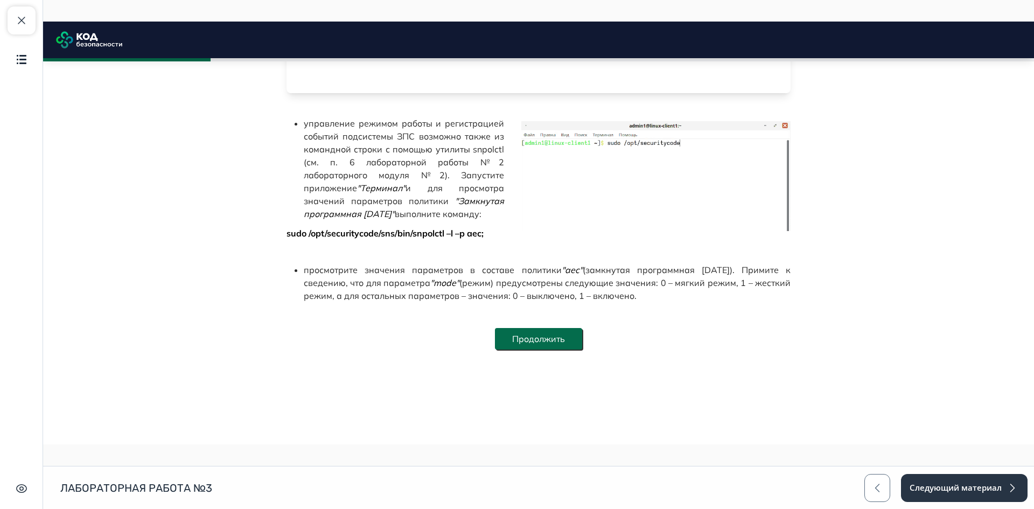
click at [564, 339] on button "Продолжить" at bounding box center [538, 339] width 87 height 22
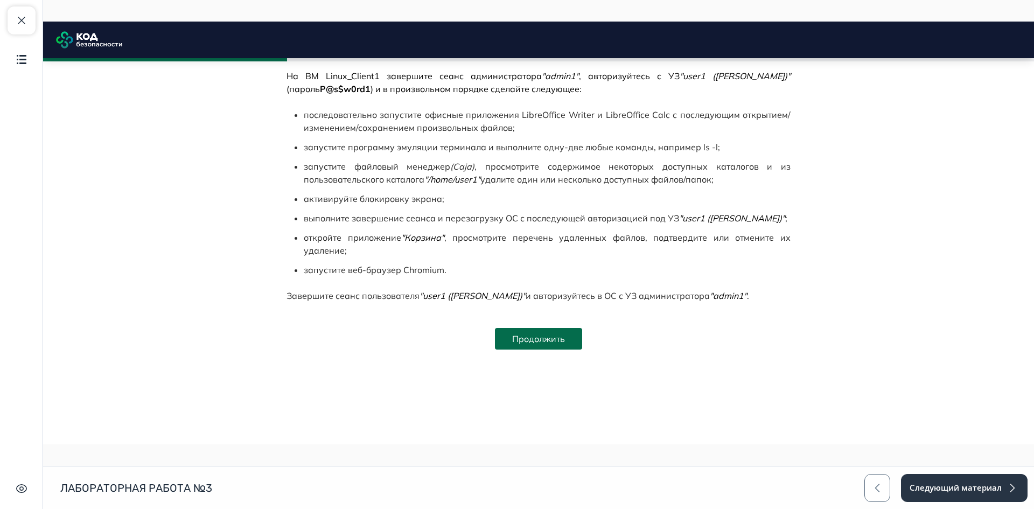
click at [543, 340] on button "Продолжить" at bounding box center [538, 339] width 87 height 22
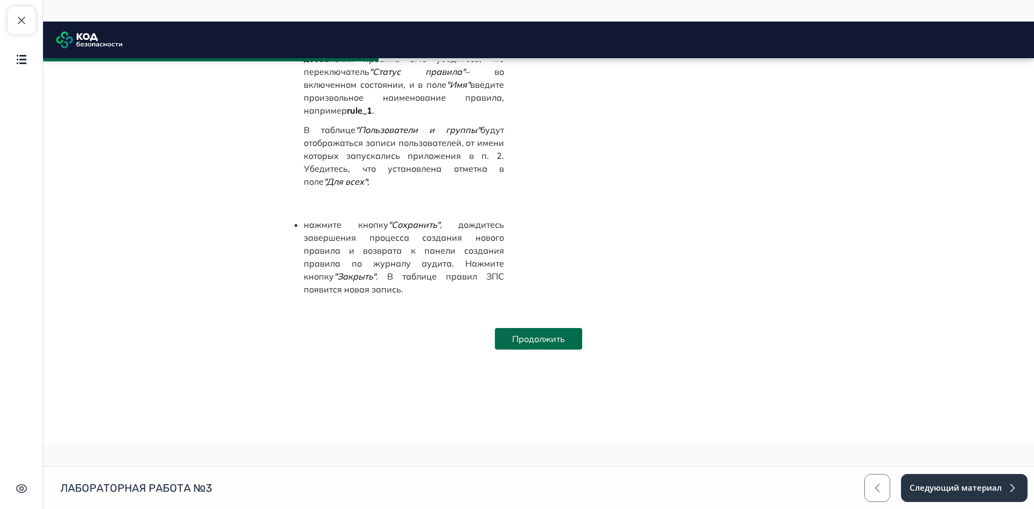
scroll to position [3231, 0]
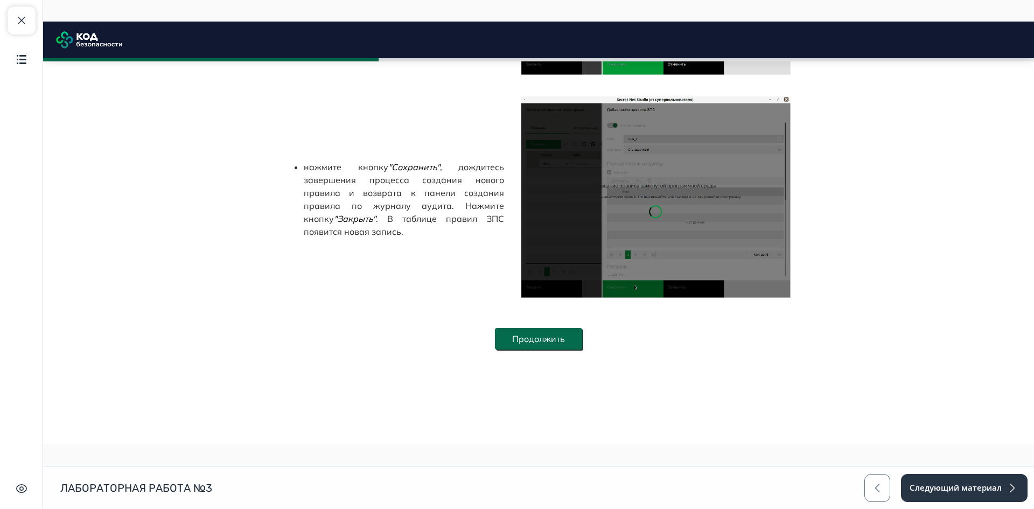
click at [552, 342] on button "Продолжить" at bounding box center [538, 339] width 87 height 22
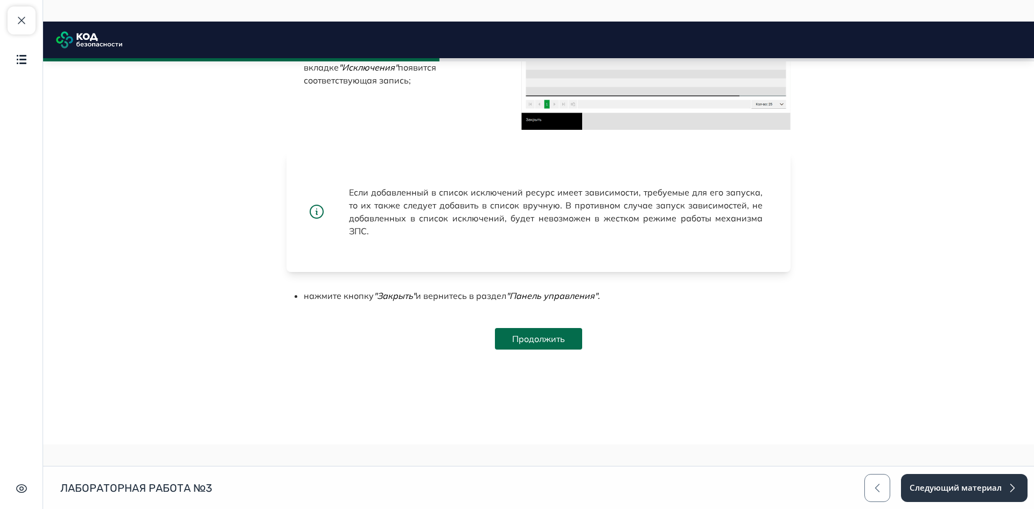
click at [552, 342] on button "Продолжить" at bounding box center [538, 339] width 87 height 22
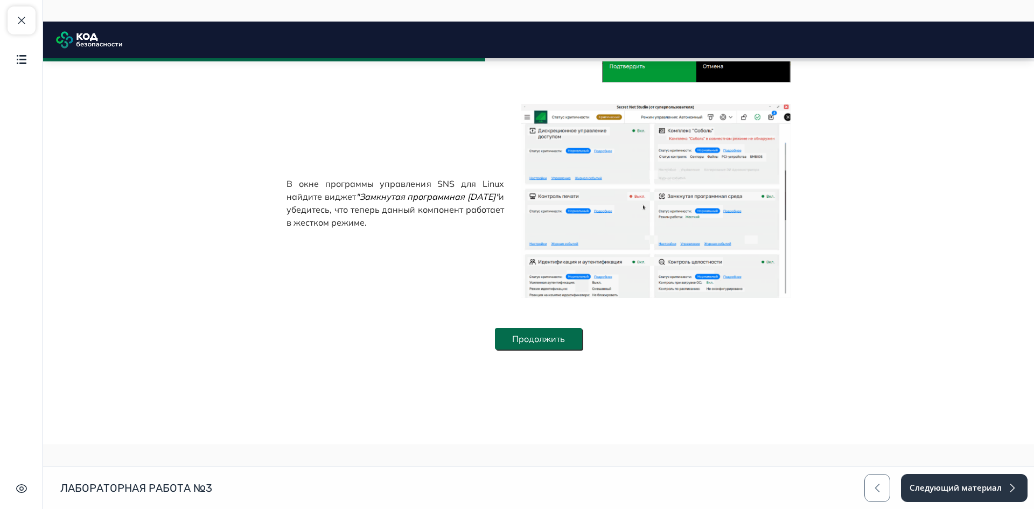
click at [558, 342] on button "Продолжить" at bounding box center [538, 339] width 87 height 22
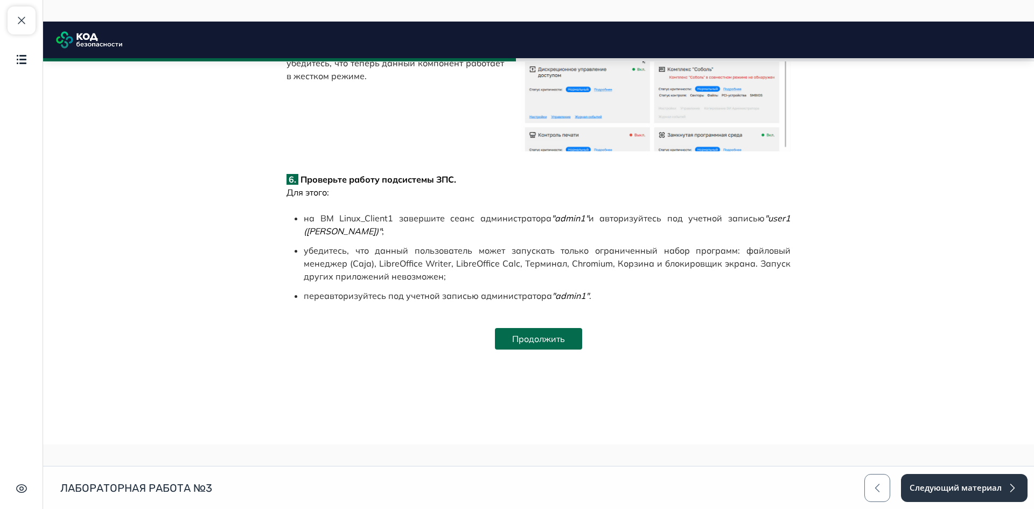
click at [567, 334] on button "Продолжить" at bounding box center [538, 339] width 87 height 22
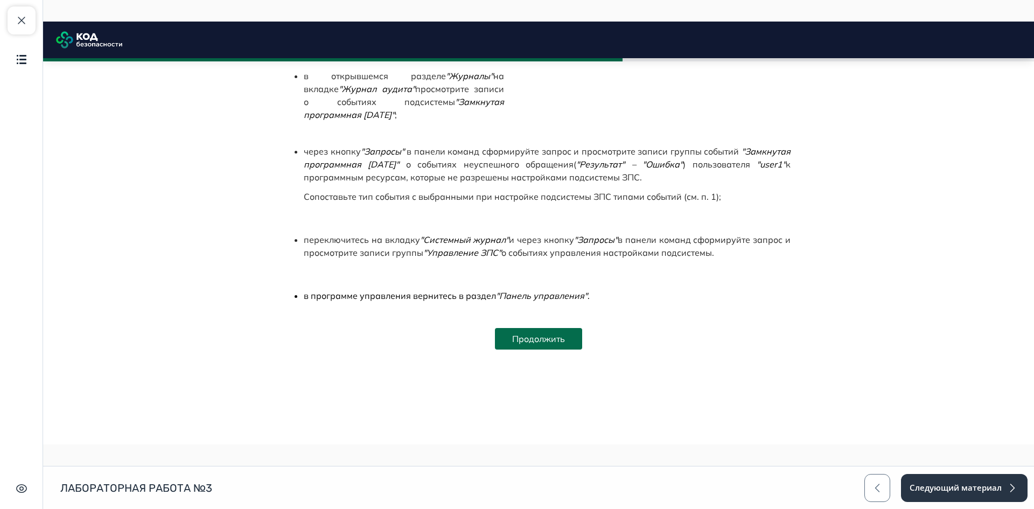
scroll to position [5078, 0]
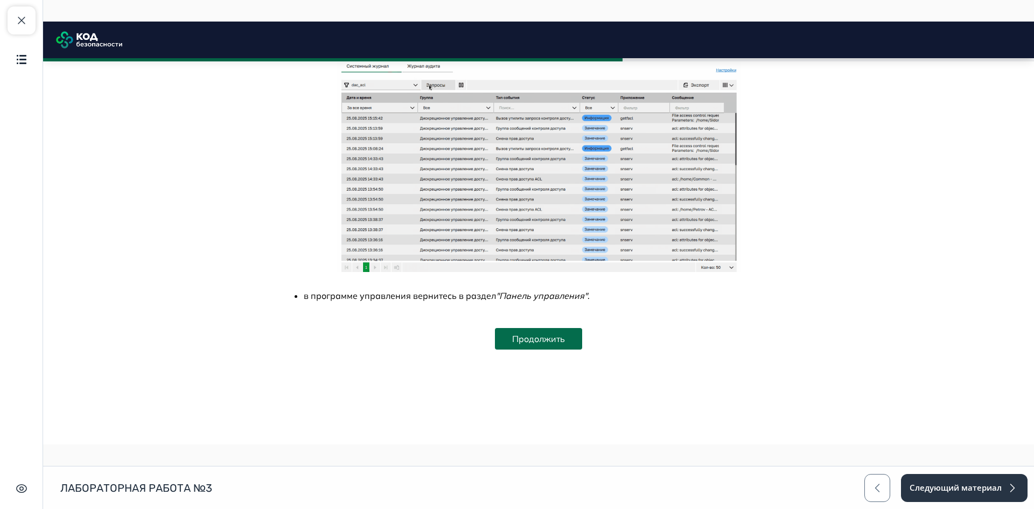
click at [567, 334] on button "Продолжить" at bounding box center [538, 339] width 87 height 22
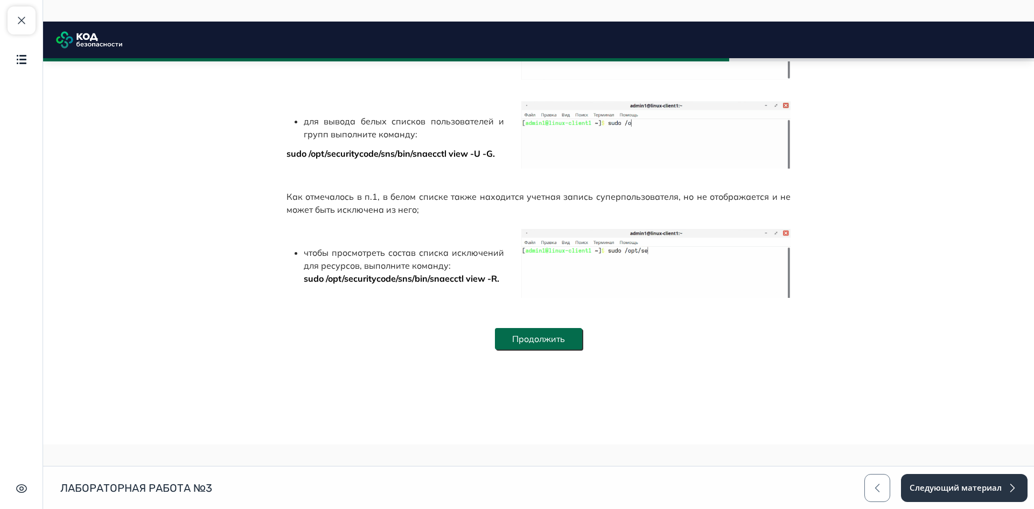
click at [567, 339] on button "Продолжить" at bounding box center [538, 339] width 87 height 22
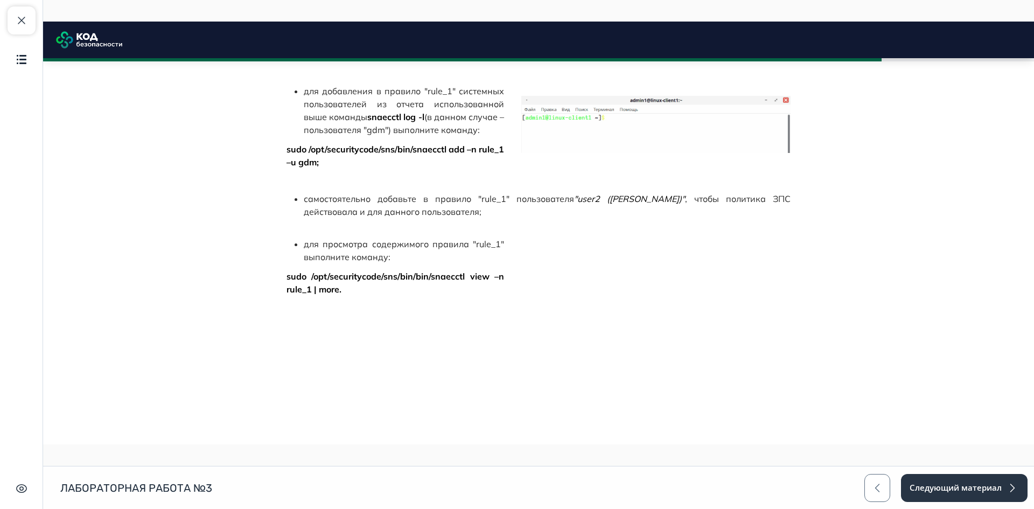
scroll to position [7159, 0]
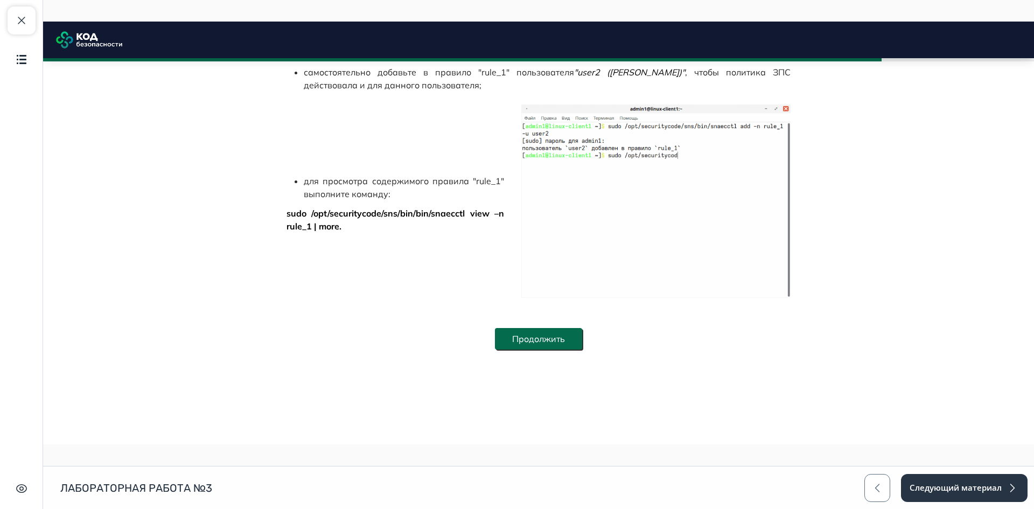
click at [552, 333] on button "Продолжить" at bounding box center [538, 339] width 87 height 22
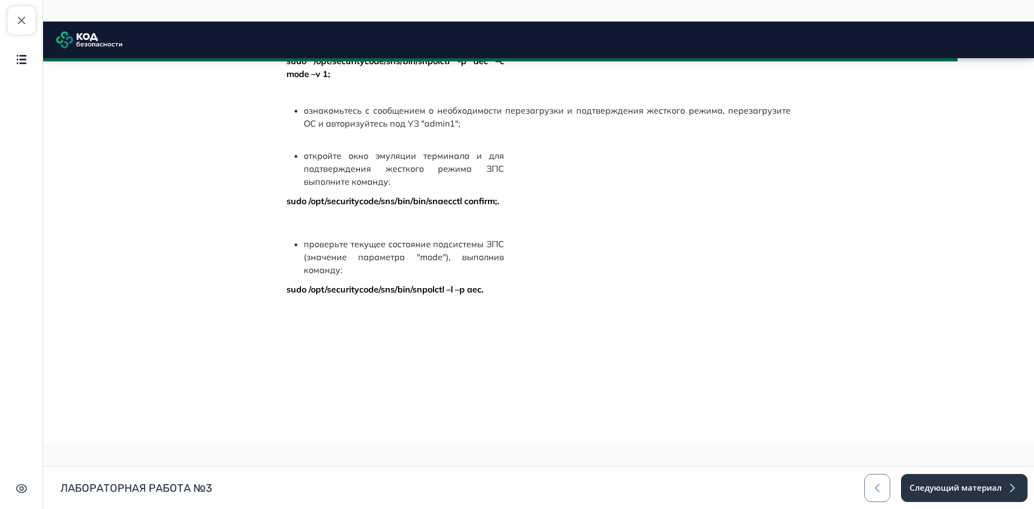
scroll to position [7590, 0]
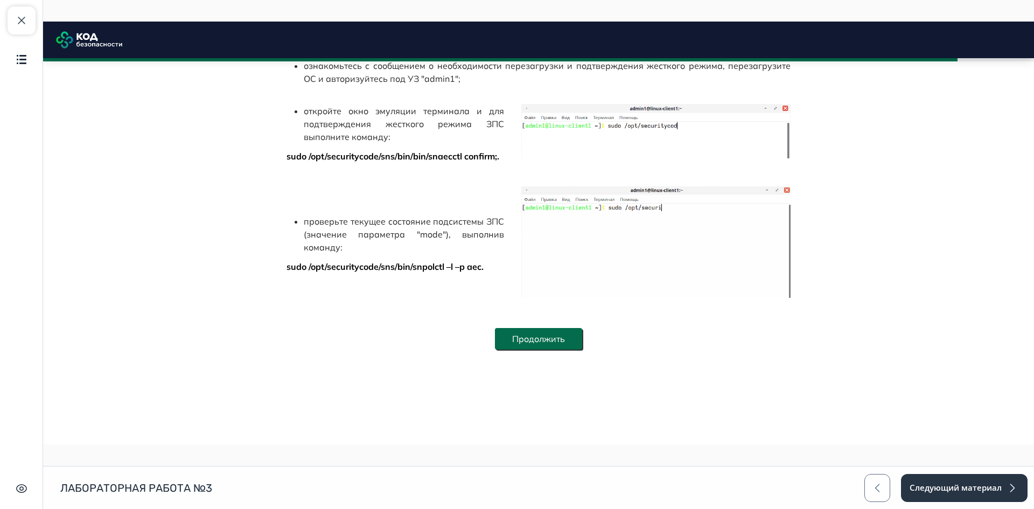
click at [559, 333] on button "Продолжить" at bounding box center [538, 339] width 87 height 22
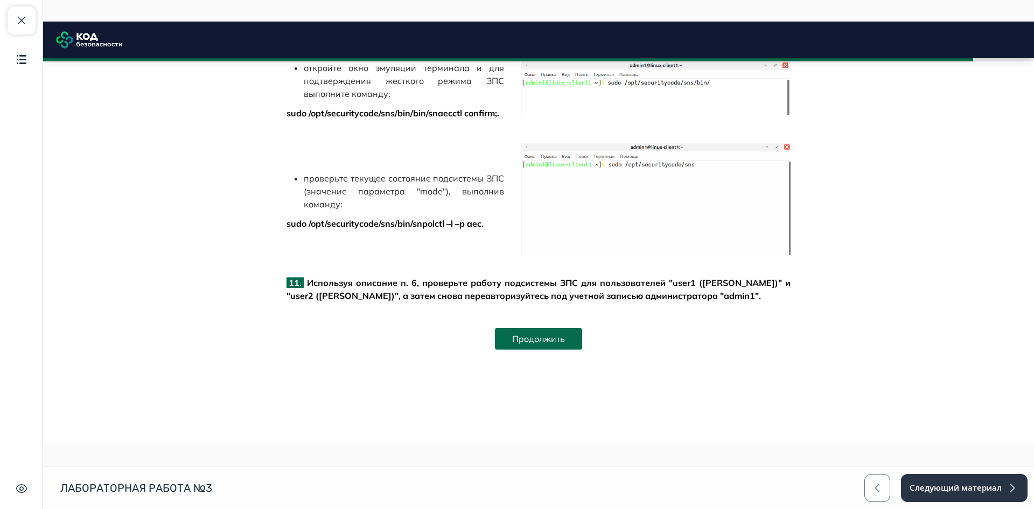
scroll to position [7633, 0]
click at [561, 338] on button "Продолжить" at bounding box center [538, 339] width 87 height 22
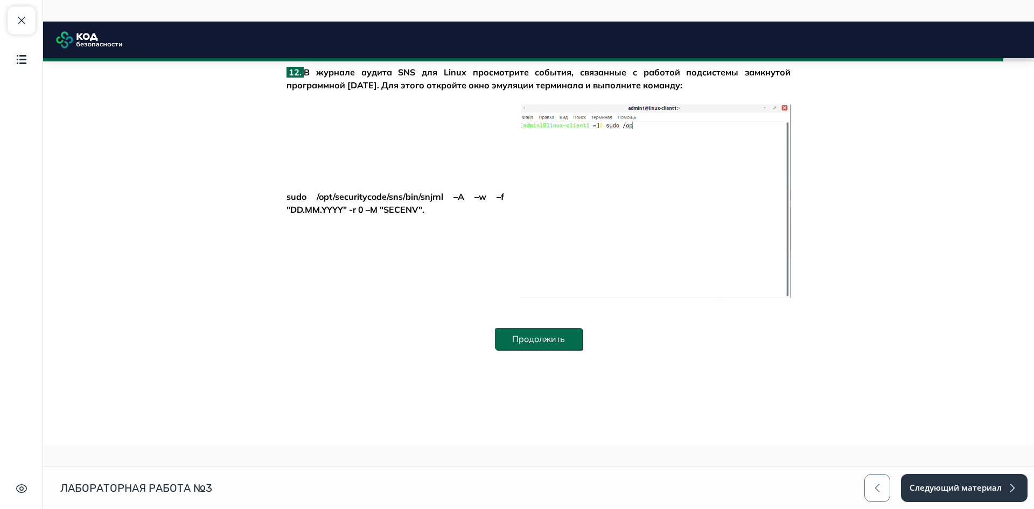
click at [563, 330] on button "Продолжить" at bounding box center [538, 339] width 87 height 22
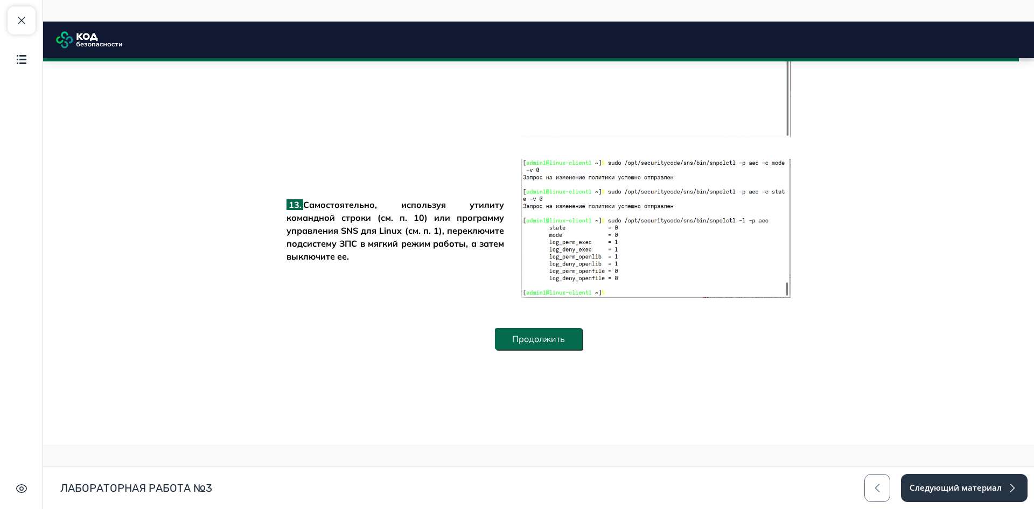
click at [555, 346] on button "Продолжить" at bounding box center [538, 339] width 87 height 22
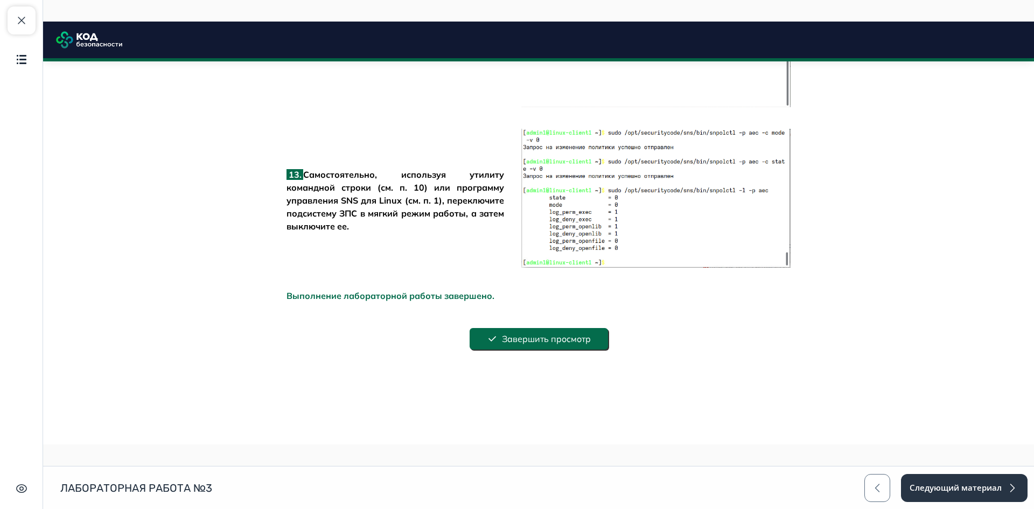
click at [558, 338] on button "Завершить просмотр" at bounding box center [539, 339] width 138 height 22
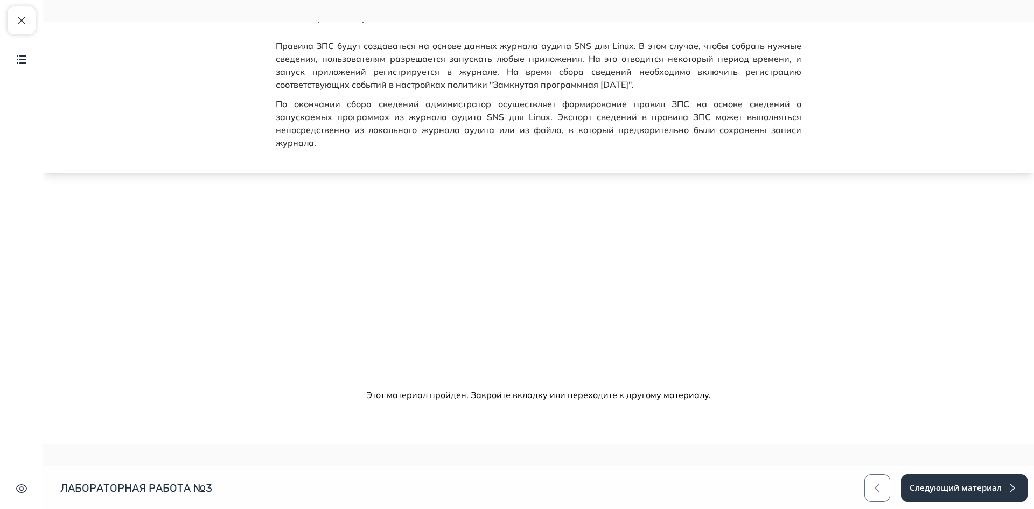
scroll to position [441, 0]
click at [941, 482] on button "Следующий материал" at bounding box center [964, 488] width 128 height 28
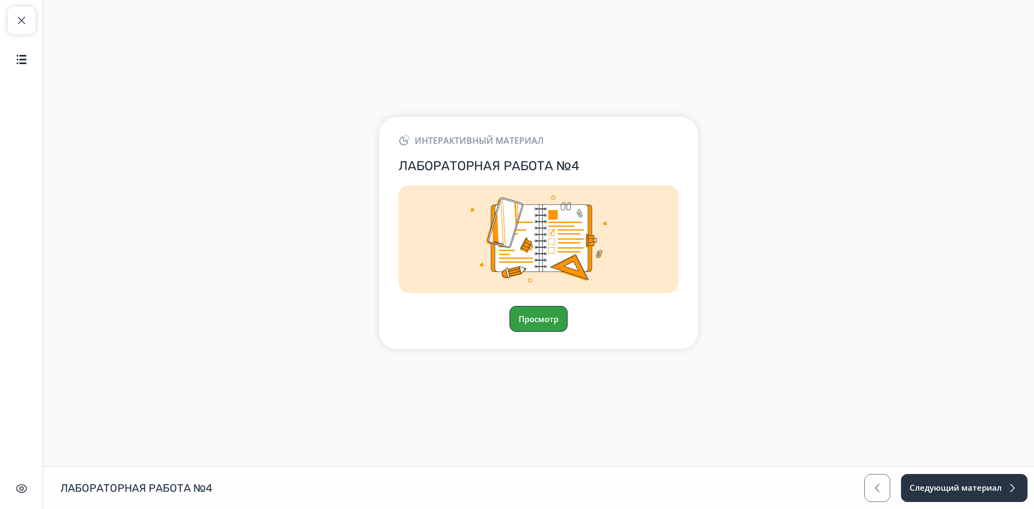
click at [520, 312] on button "Просмотр" at bounding box center [539, 319] width 58 height 26
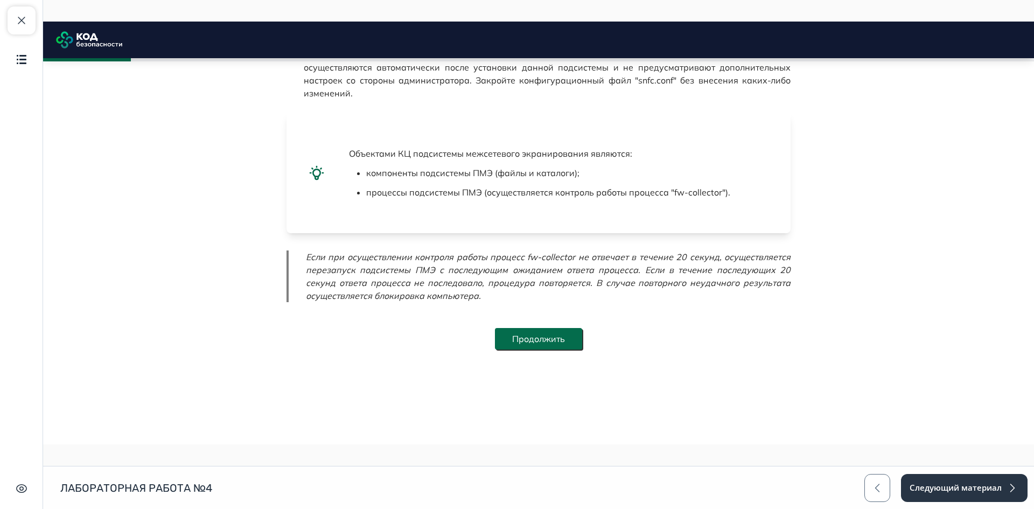
click at [551, 335] on button "Продолжить" at bounding box center [538, 339] width 87 height 22
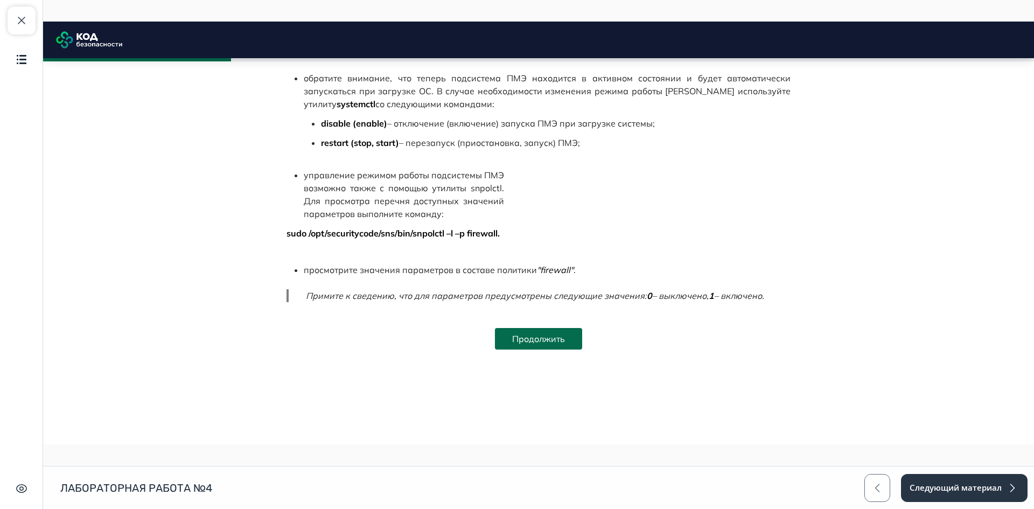
scroll to position [1721, 0]
click at [550, 334] on button "Продолжить" at bounding box center [538, 339] width 87 height 22
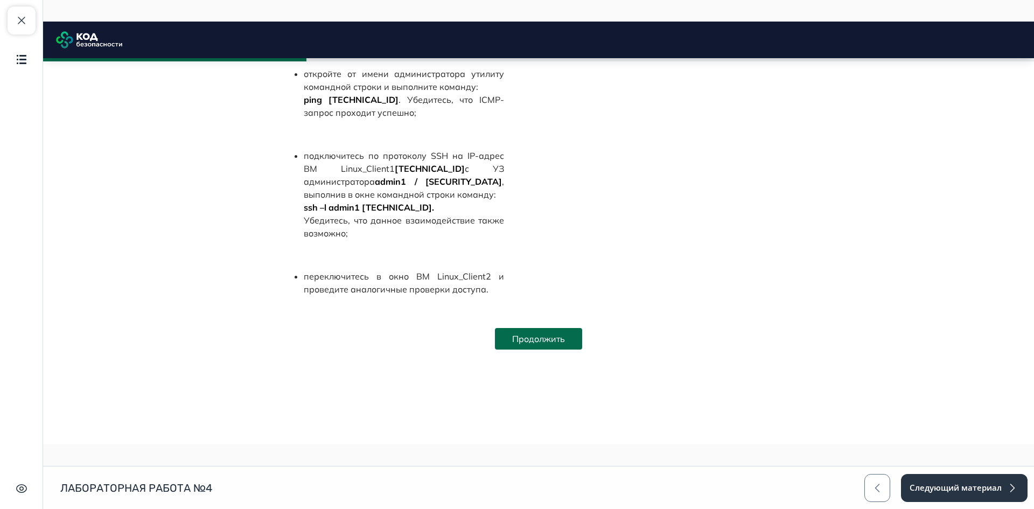
scroll to position [2601, 0]
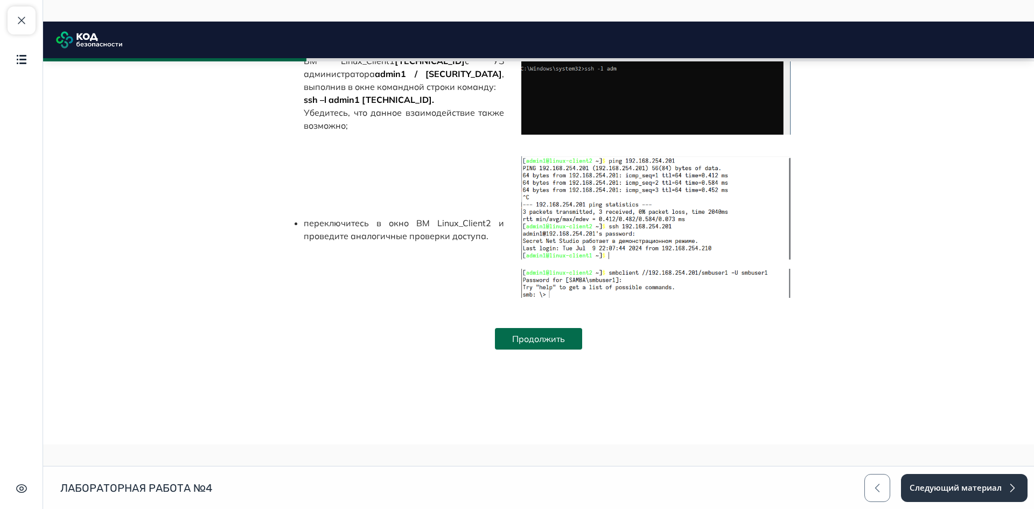
click at [550, 334] on button "Продолжить" at bounding box center [538, 339] width 87 height 22
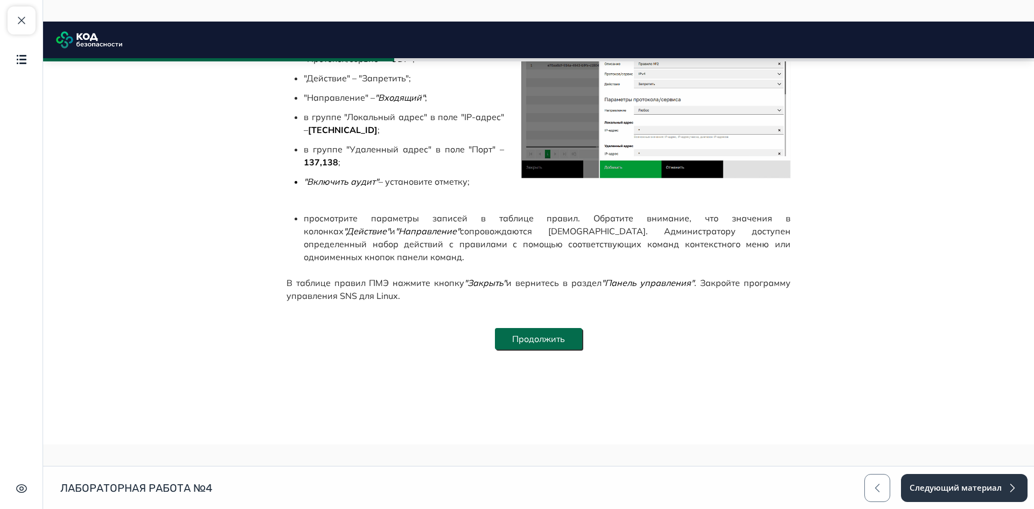
click at [559, 342] on button "Продолжить" at bounding box center [538, 339] width 87 height 22
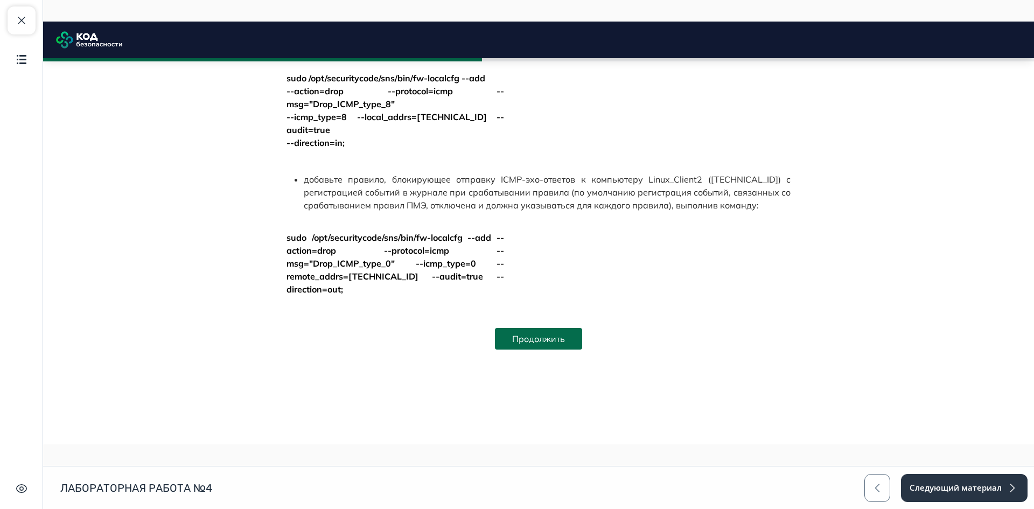
scroll to position [4271, 0]
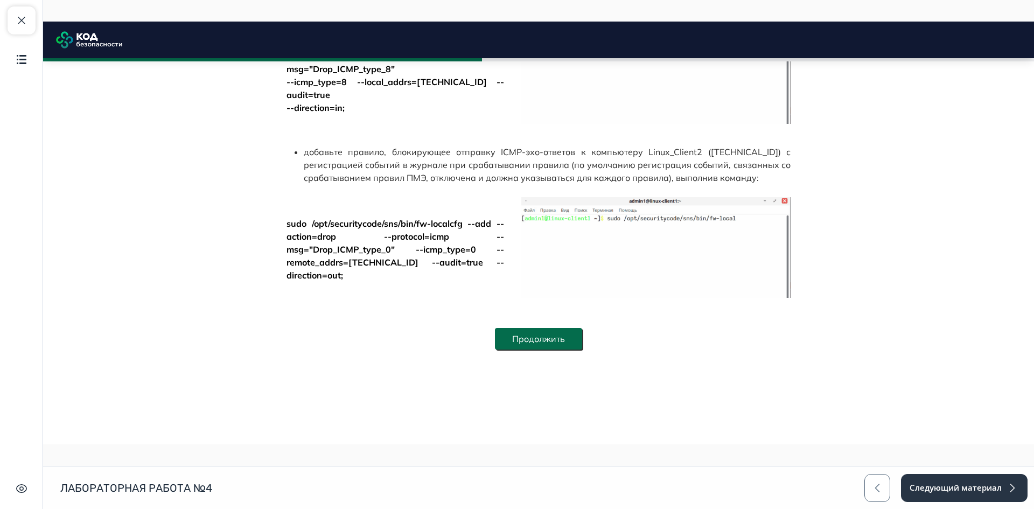
click at [558, 342] on button "Продолжить" at bounding box center [538, 339] width 87 height 22
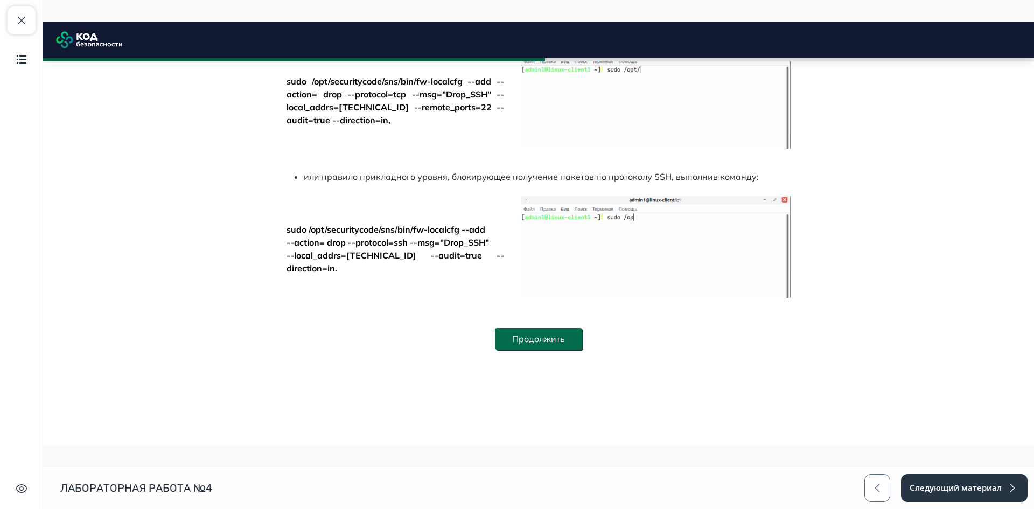
click at [537, 338] on button "Продолжить" at bounding box center [538, 339] width 87 height 22
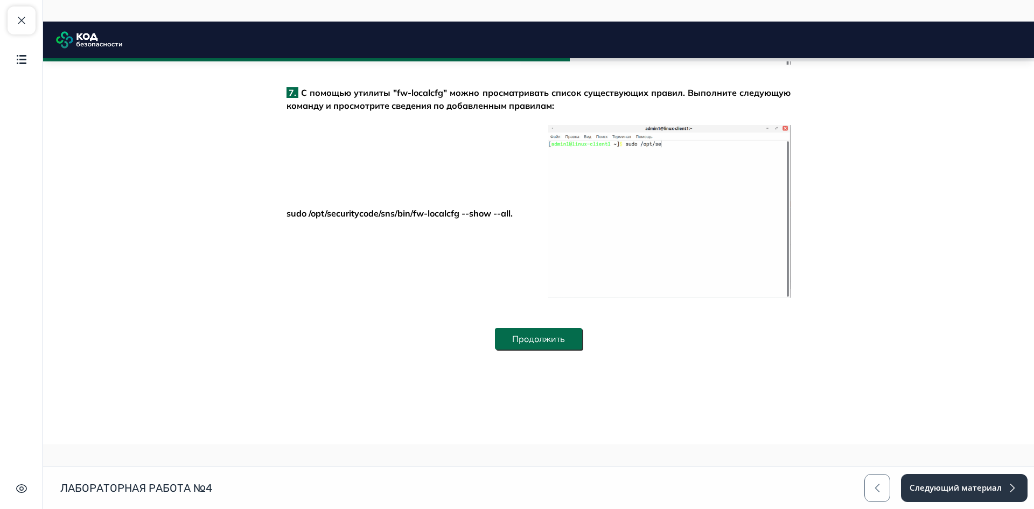
click at [546, 336] on button "Продолжить" at bounding box center [538, 339] width 87 height 22
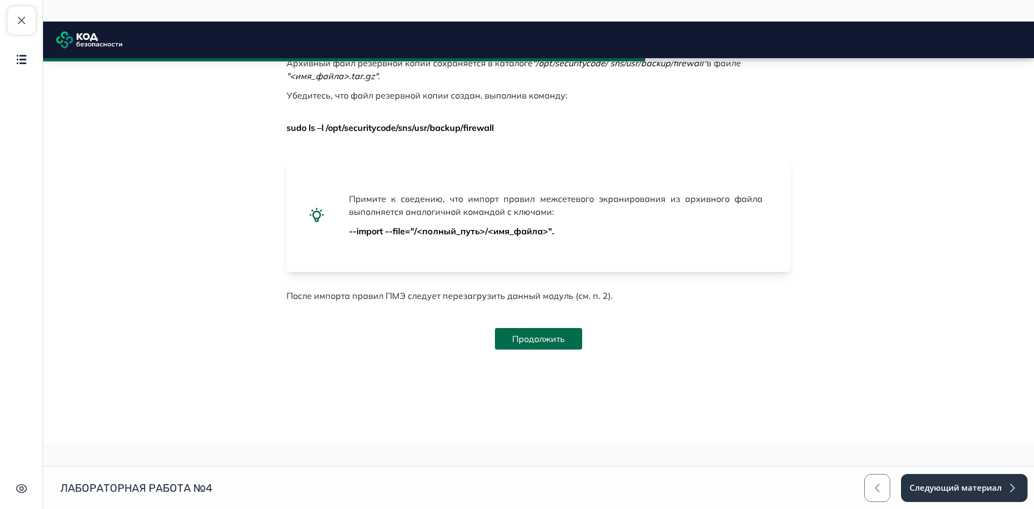
scroll to position [5308, 0]
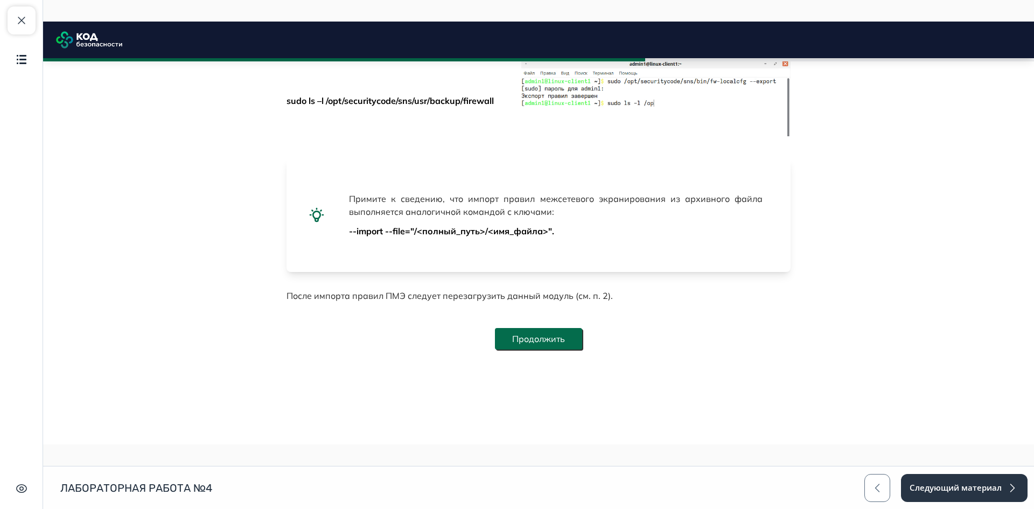
click at [559, 337] on button "Продолжить" at bounding box center [538, 339] width 87 height 22
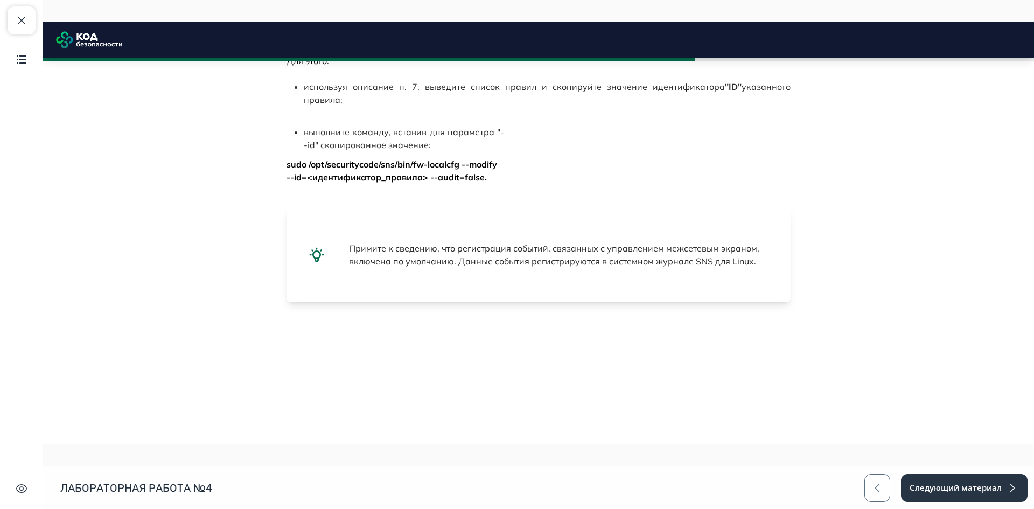
scroll to position [5634, 0]
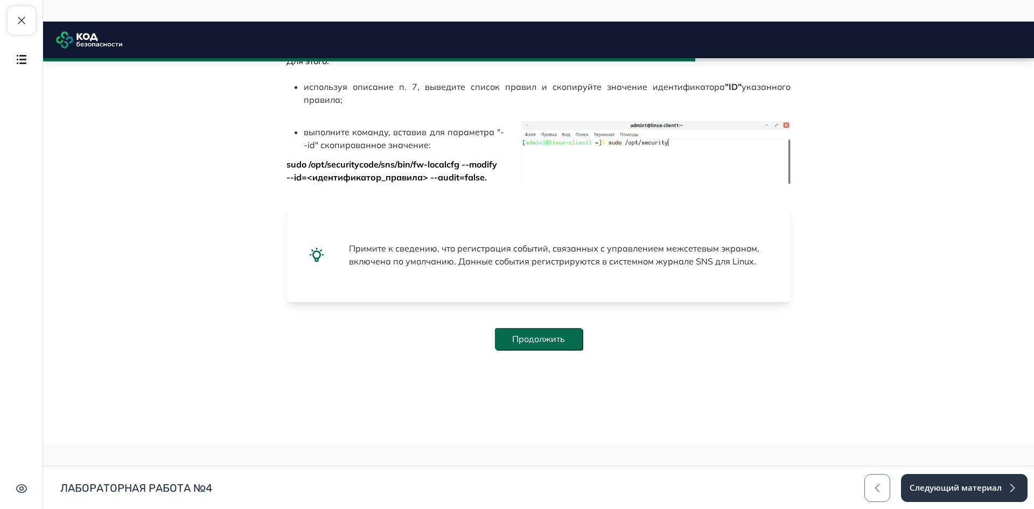
click at [562, 344] on button "Продолжить" at bounding box center [538, 339] width 87 height 22
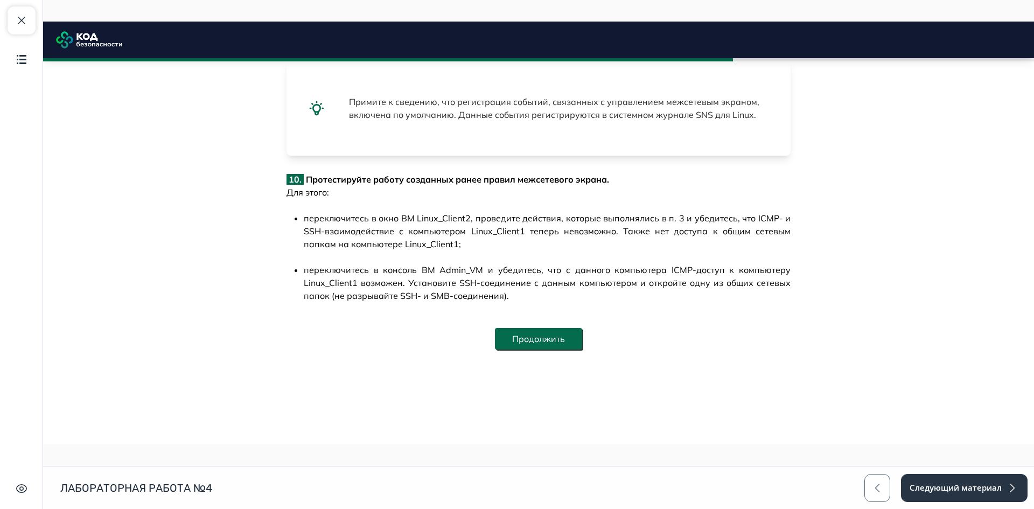
click at [545, 335] on button "Продолжить" at bounding box center [538, 339] width 87 height 22
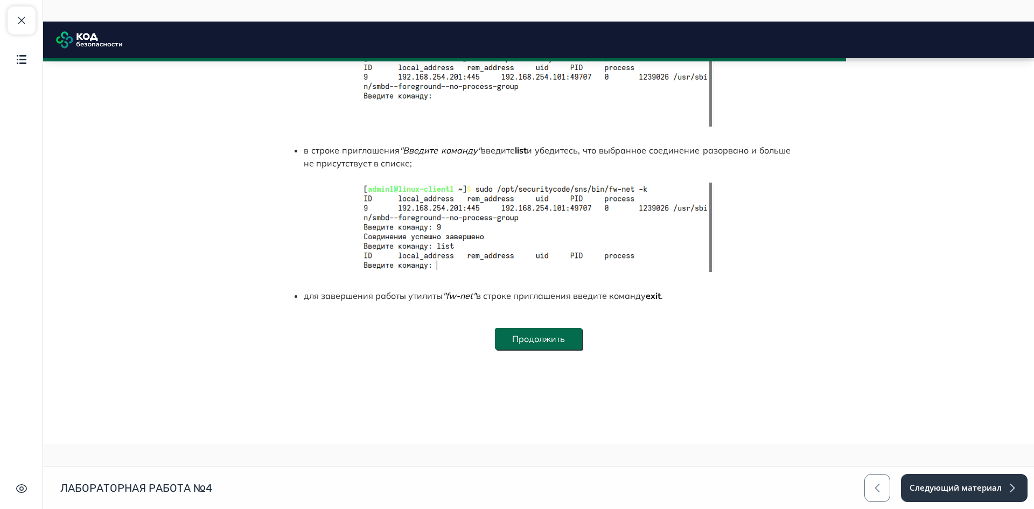
click at [550, 338] on button "Продолжить" at bounding box center [538, 339] width 87 height 22
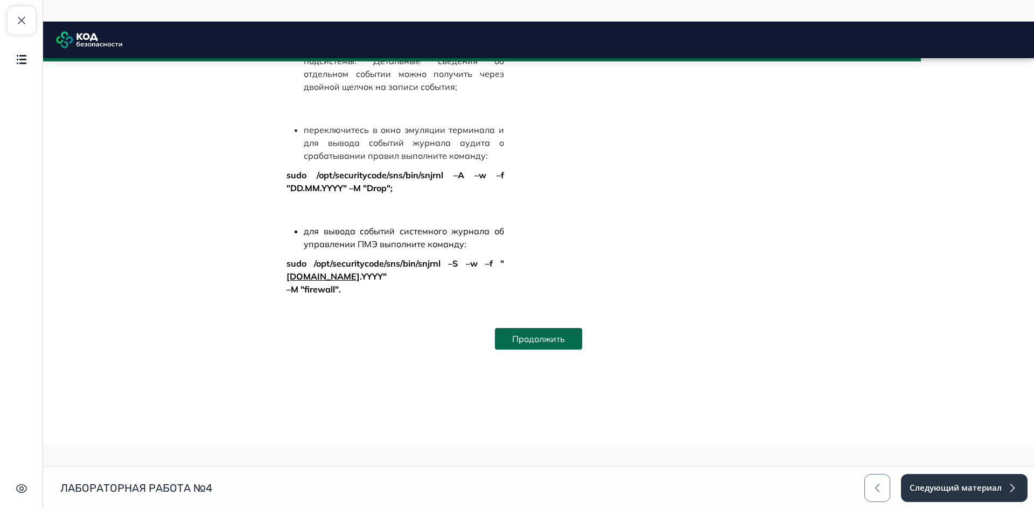
scroll to position [7278, 0]
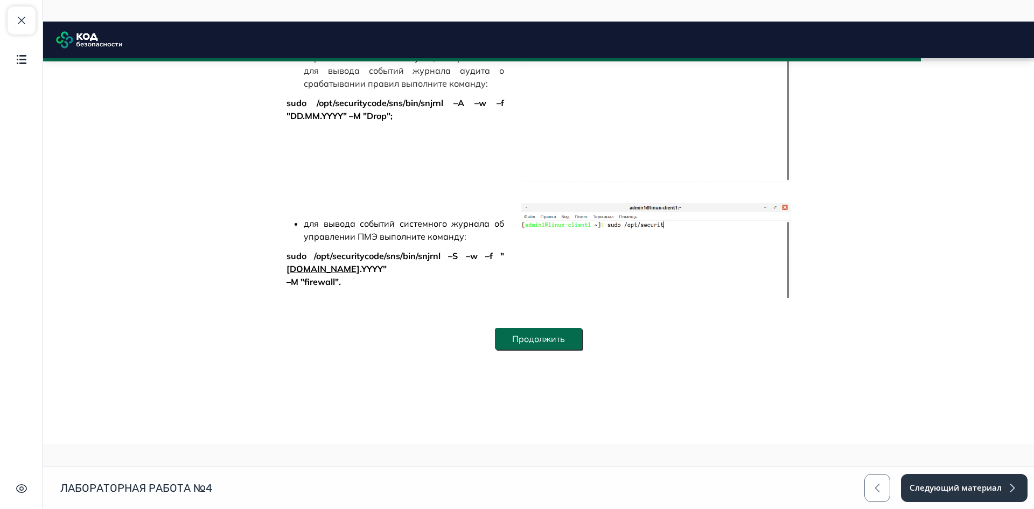
click at [547, 336] on button "Продолжить" at bounding box center [538, 339] width 87 height 22
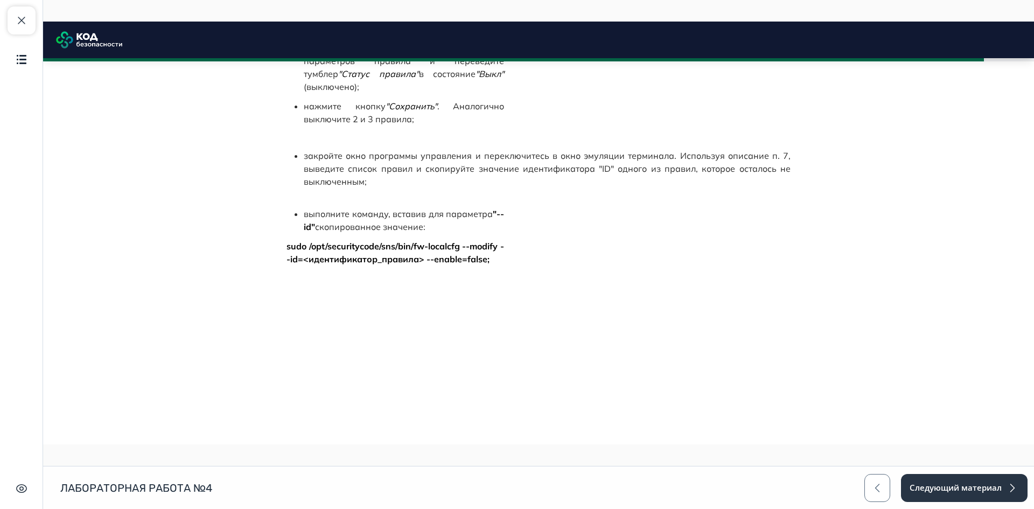
scroll to position [7935, 0]
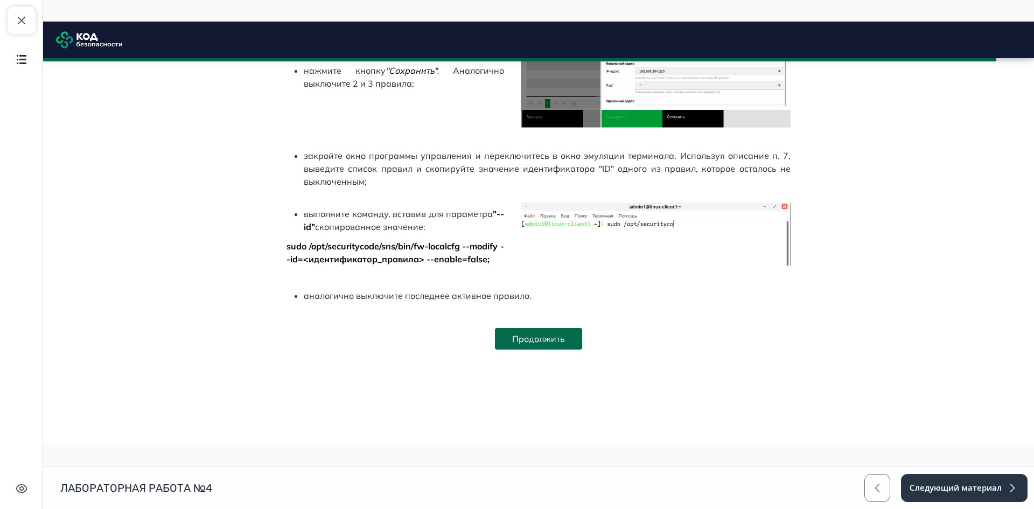
click at [543, 338] on button "Продолжить" at bounding box center [538, 339] width 87 height 22
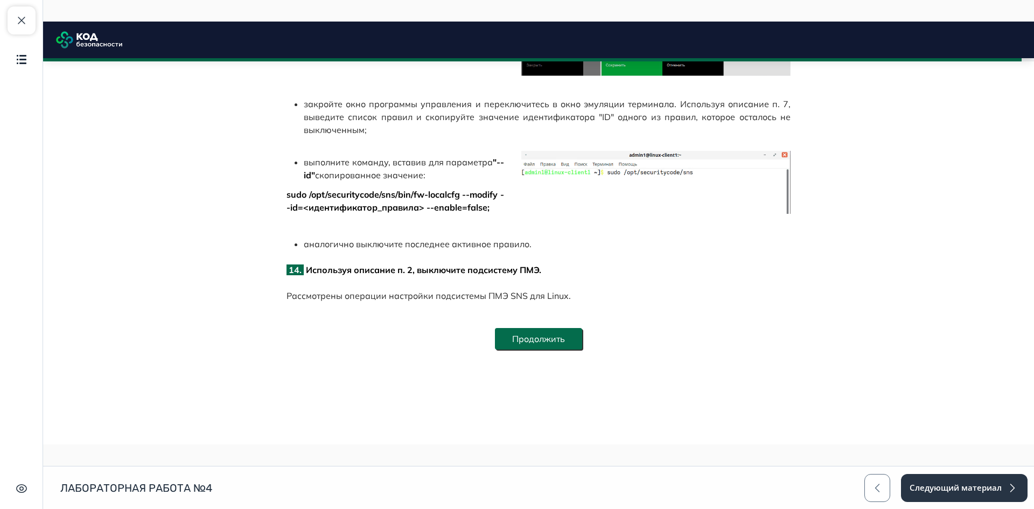
scroll to position [7987, 0]
click at [551, 338] on button "Продолжить" at bounding box center [538, 339] width 87 height 22
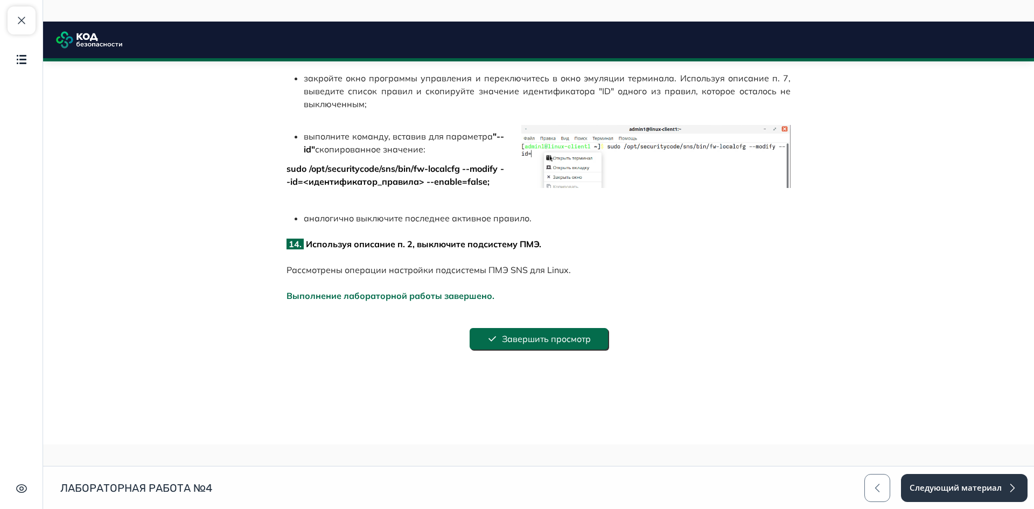
click at [527, 338] on button "Завершить просмотр" at bounding box center [539, 339] width 138 height 22
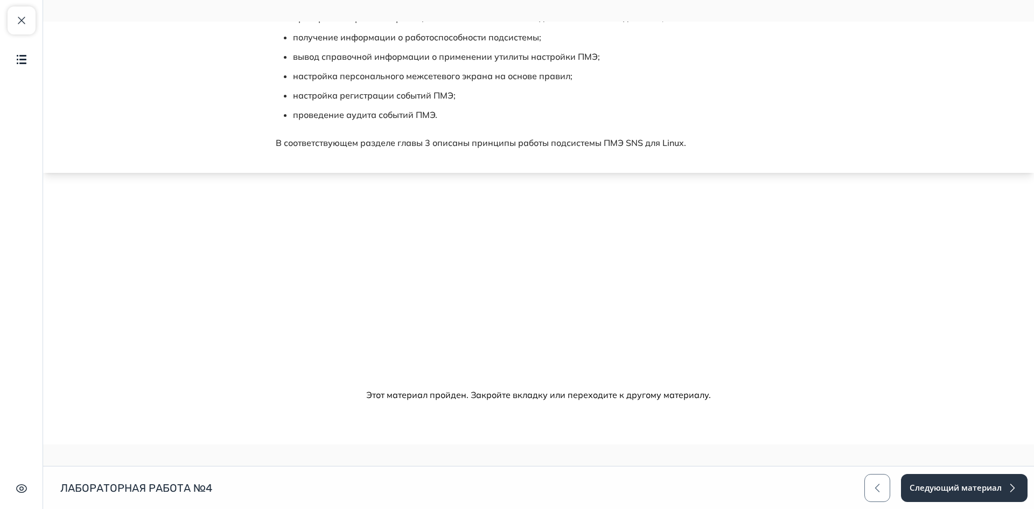
scroll to position [312, 0]
click at [968, 490] on button "Следующий материал" at bounding box center [964, 488] width 128 height 28
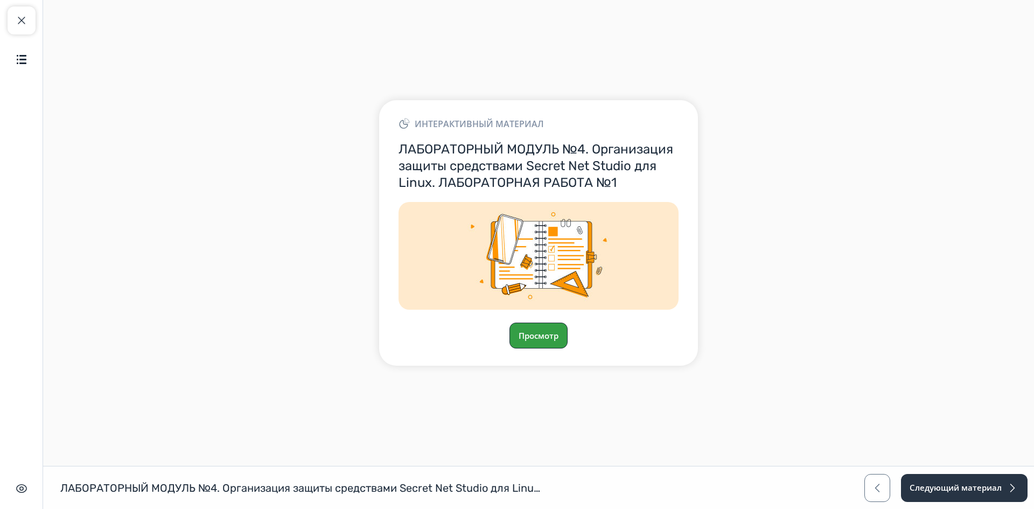
click at [553, 331] on button "Просмотр" at bounding box center [539, 336] width 58 height 26
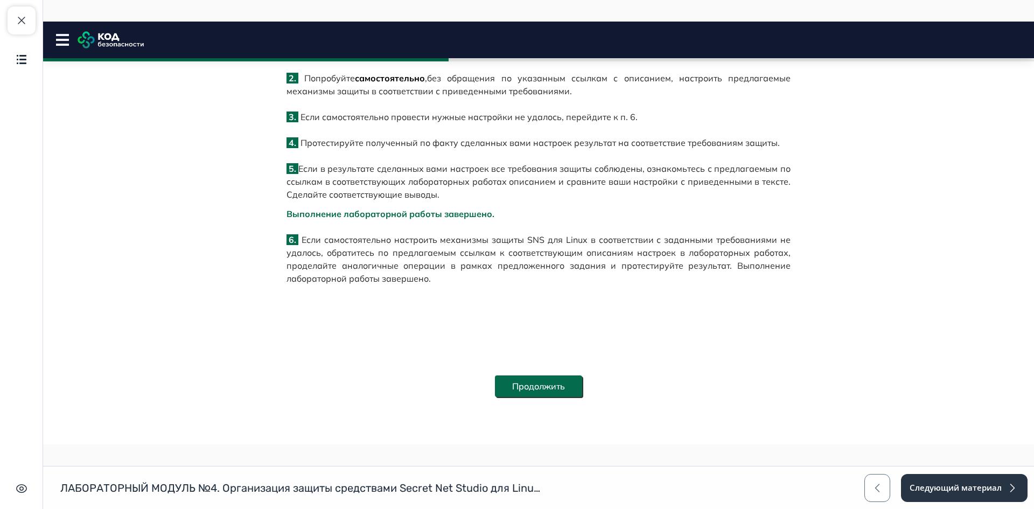
scroll to position [758, 0]
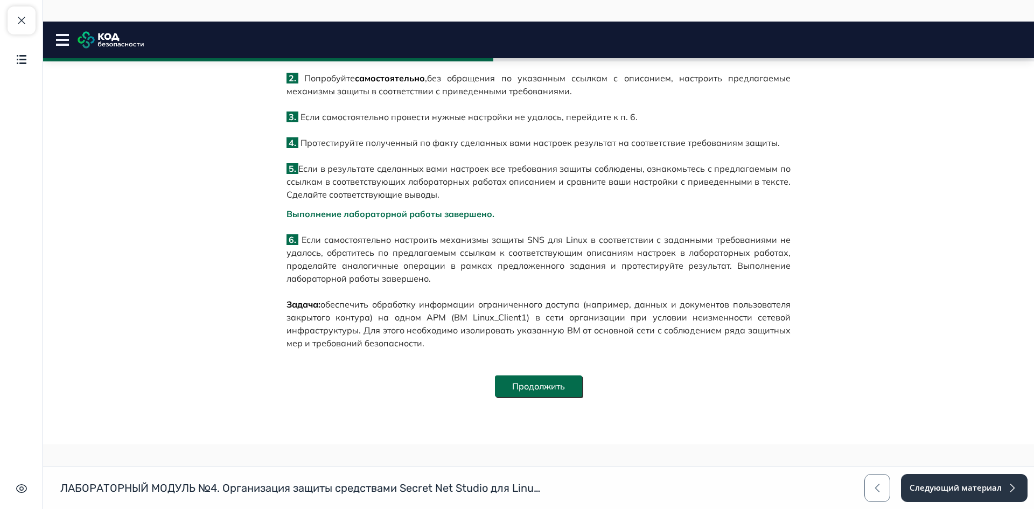
click at [550, 386] on button "Продолжить" at bounding box center [538, 387] width 87 height 22
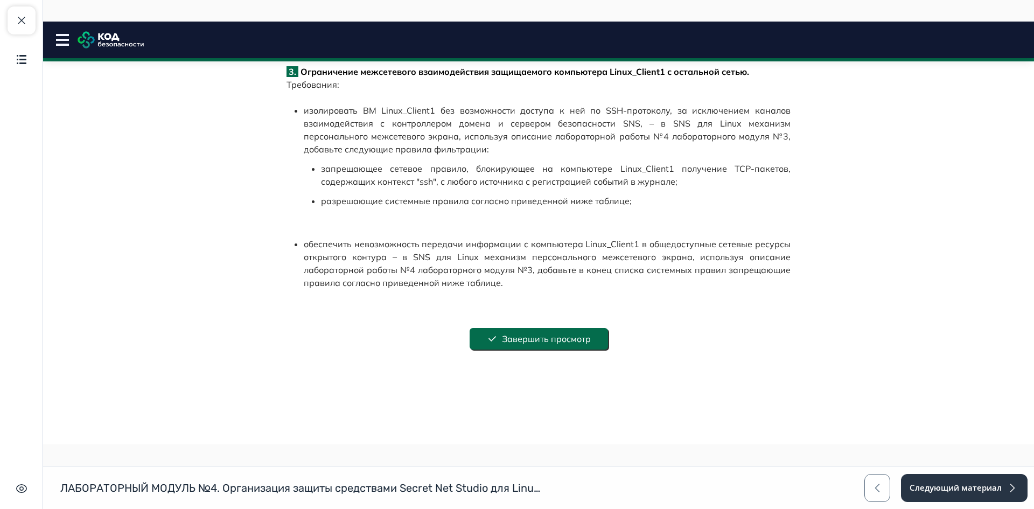
scroll to position [799, 0]
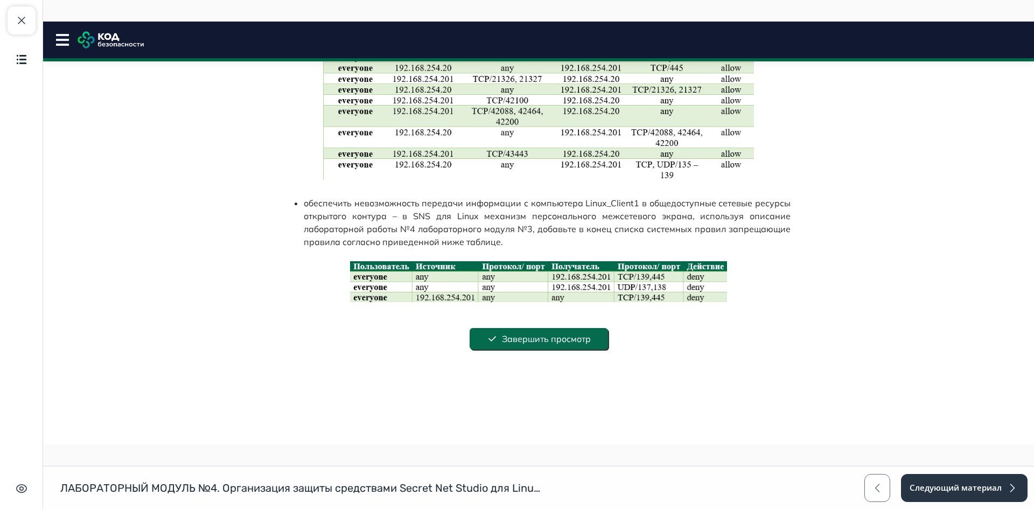
click at [570, 348] on button "Завершить просмотр" at bounding box center [539, 339] width 138 height 22
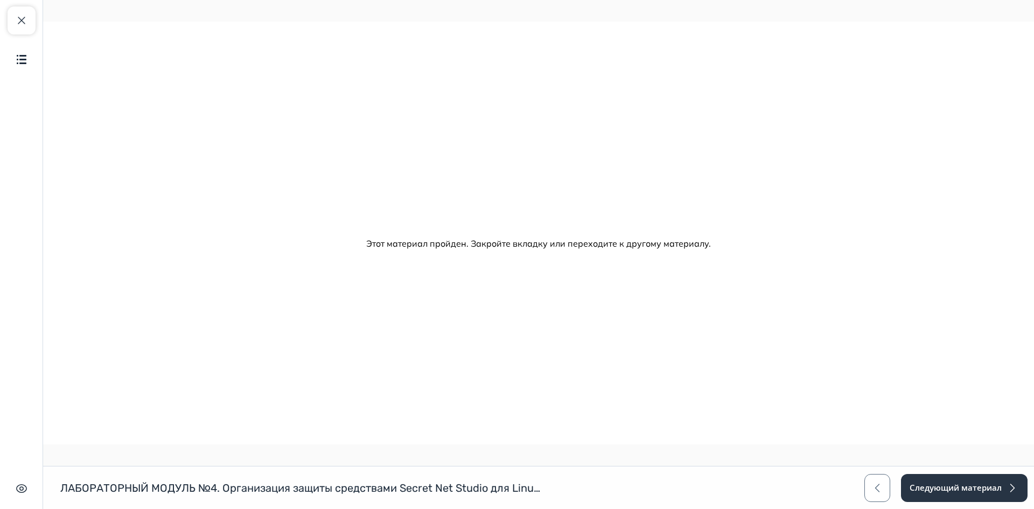
scroll to position [0, 0]
click at [976, 483] on button "Следующий материал" at bounding box center [964, 488] width 128 height 28
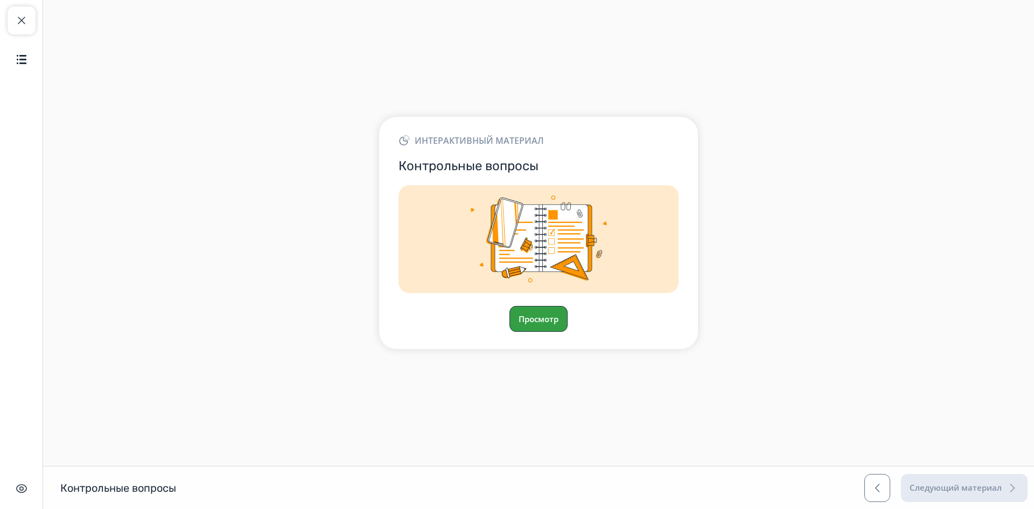
click at [553, 321] on button "Просмотр" at bounding box center [539, 319] width 58 height 26
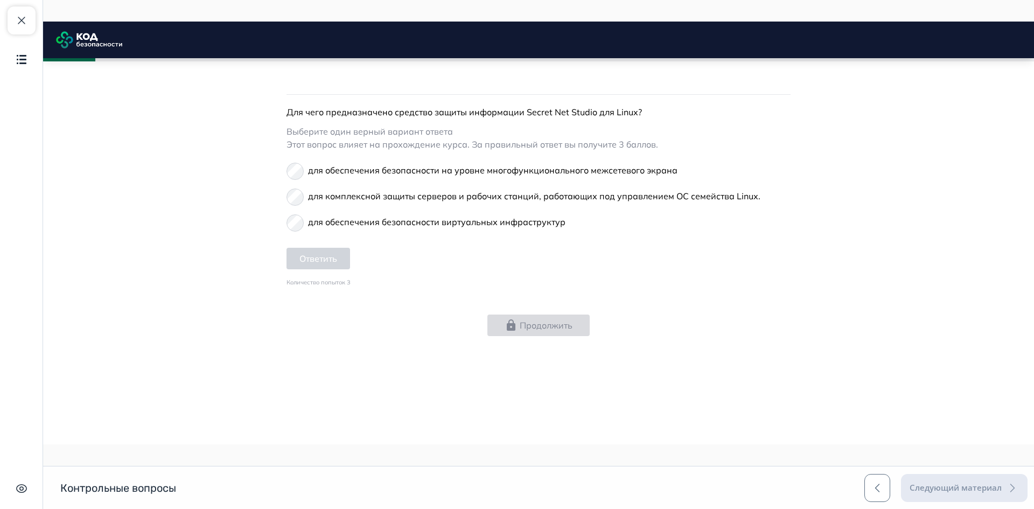
click at [423, 193] on span "для комплексной защиты серверов и рабочих станций, работающих под управлением О…" at bounding box center [534, 196] width 453 height 11
click at [321, 256] on button "Ответить" at bounding box center [319, 259] width 64 height 22
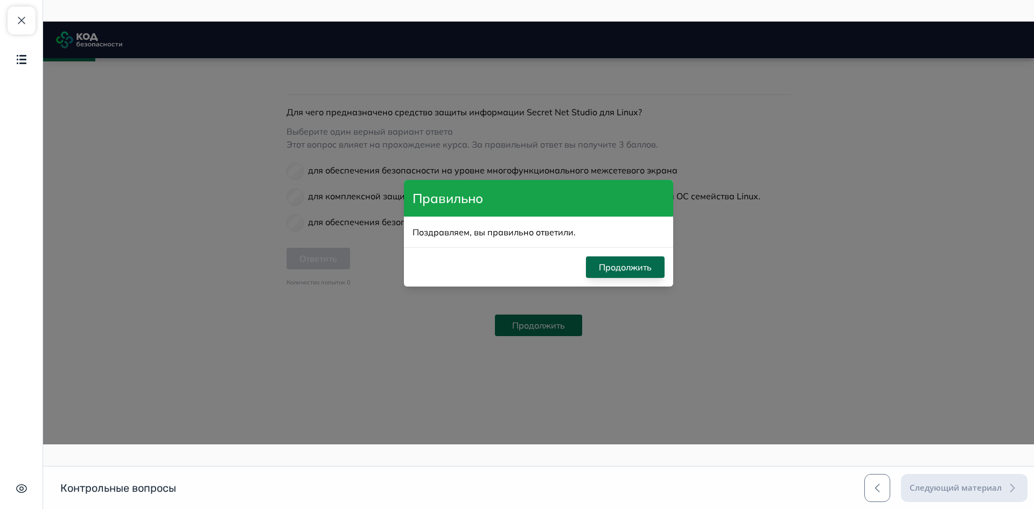
click at [640, 264] on button "Продолжить" at bounding box center [625, 267] width 79 height 22
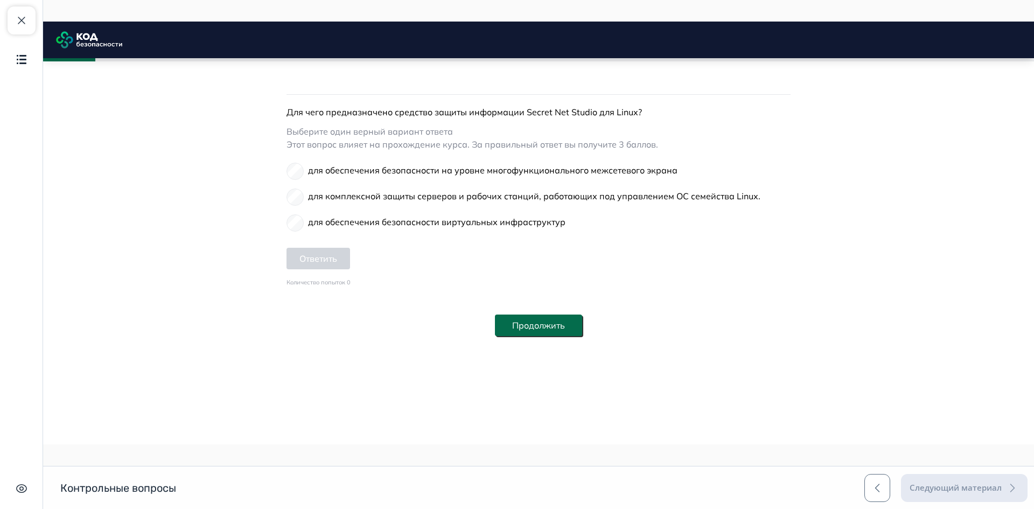
click at [543, 333] on button "Продолжить" at bounding box center [538, 326] width 87 height 22
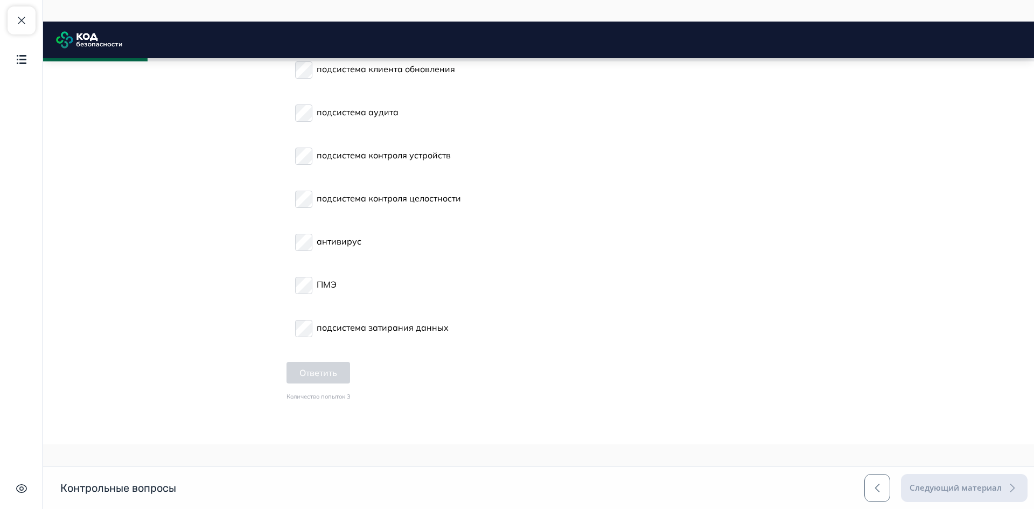
scroll to position [269, 0]
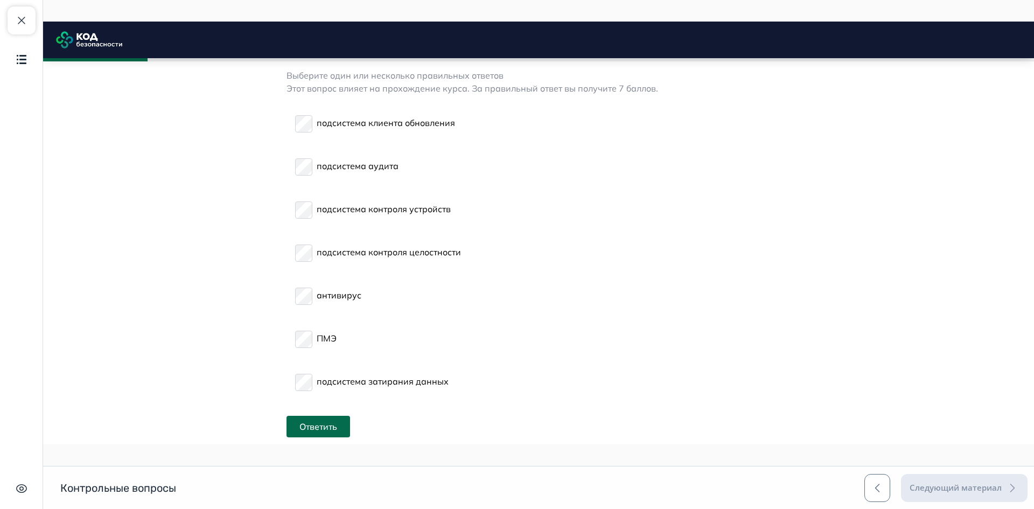
click at [296, 329] on label "ПМЭ" at bounding box center [315, 338] width 41 height 26
click at [333, 418] on button "Ответить" at bounding box center [319, 427] width 64 height 22
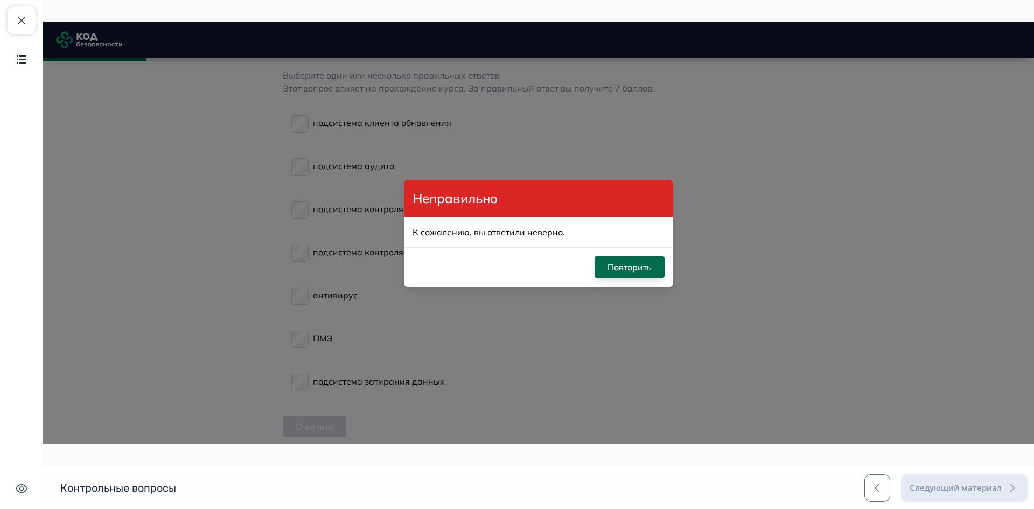
click at [634, 266] on button "Повторить" at bounding box center [630, 267] width 70 height 22
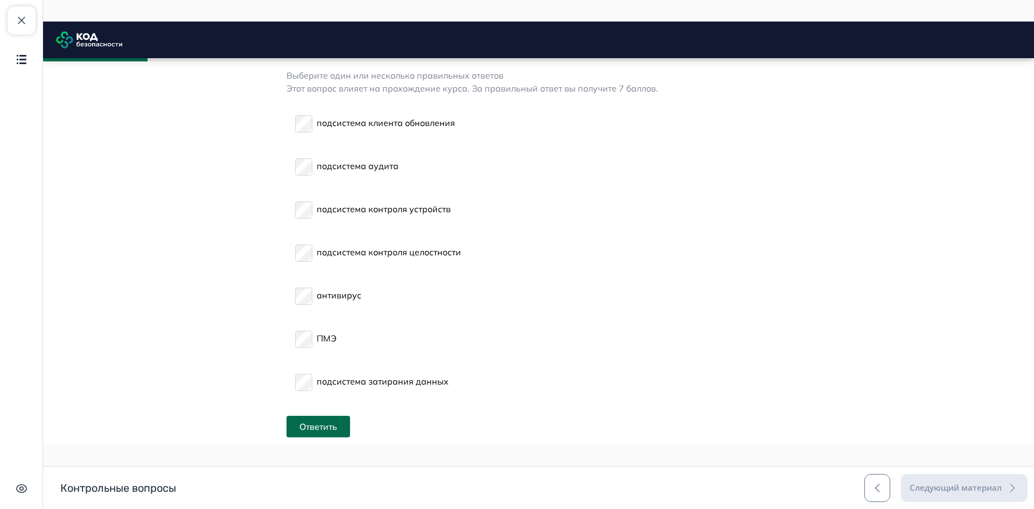
click at [312, 247] on label "подсистема контроля целостности" at bounding box center [378, 252] width 166 height 26
click at [298, 176] on label "подсистема аудита" at bounding box center [346, 166] width 103 height 26
click at [333, 427] on button "Ответить" at bounding box center [319, 427] width 64 height 22
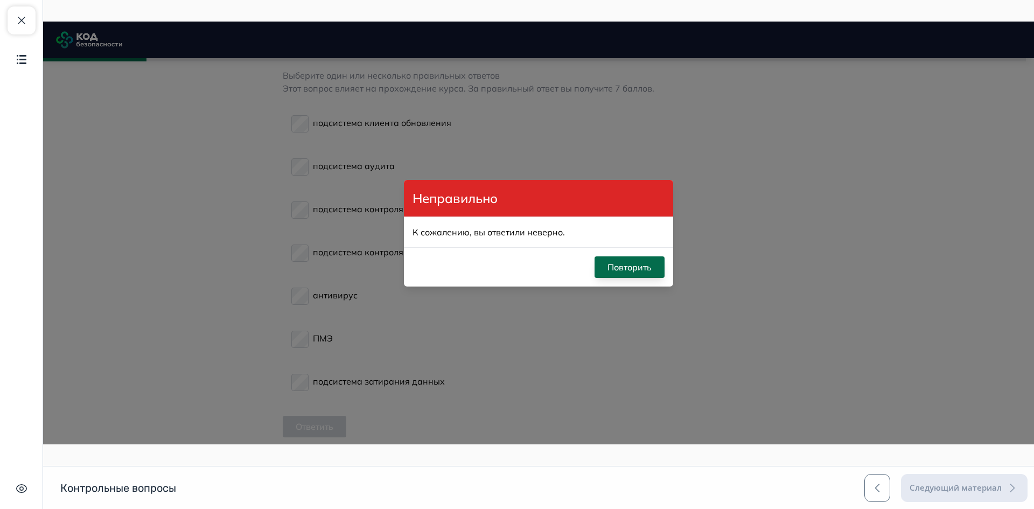
click at [637, 269] on button "Повторить" at bounding box center [630, 267] width 70 height 22
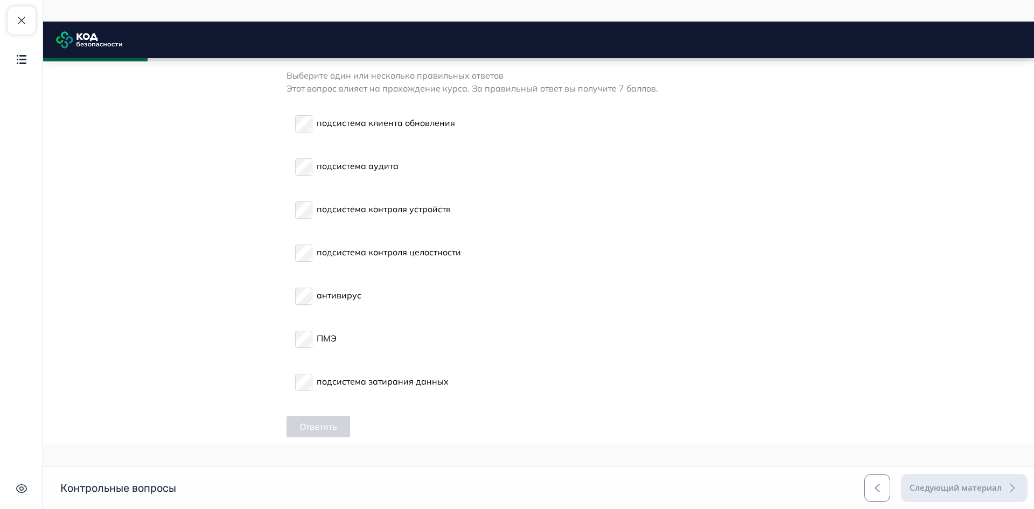
click at [365, 254] on p "подсистема контроля целостности" at bounding box center [389, 252] width 144 height 13
click at [298, 176] on label "подсистема аудита" at bounding box center [346, 166] width 103 height 26
click at [330, 425] on button "Ответить" at bounding box center [319, 427] width 64 height 22
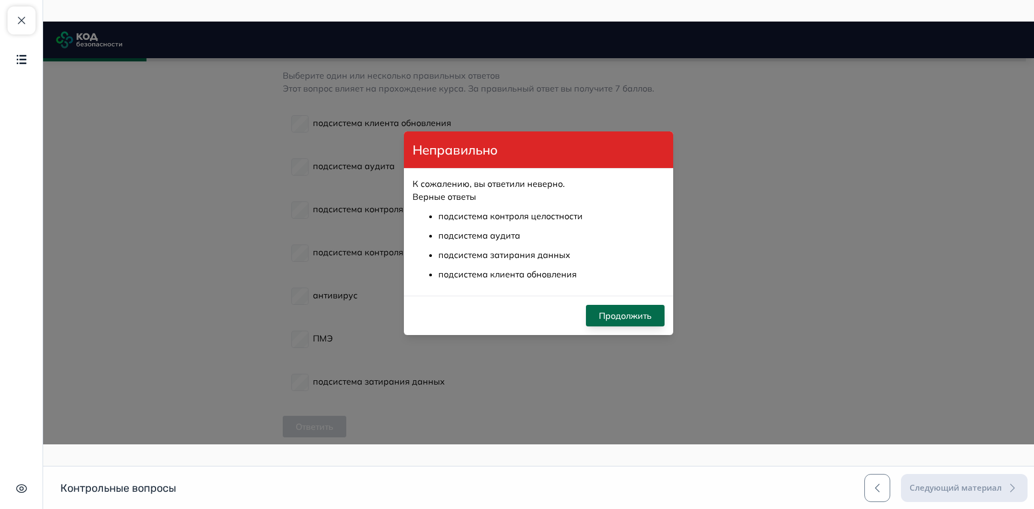
click at [634, 315] on button "Продолжить" at bounding box center [625, 316] width 79 height 22
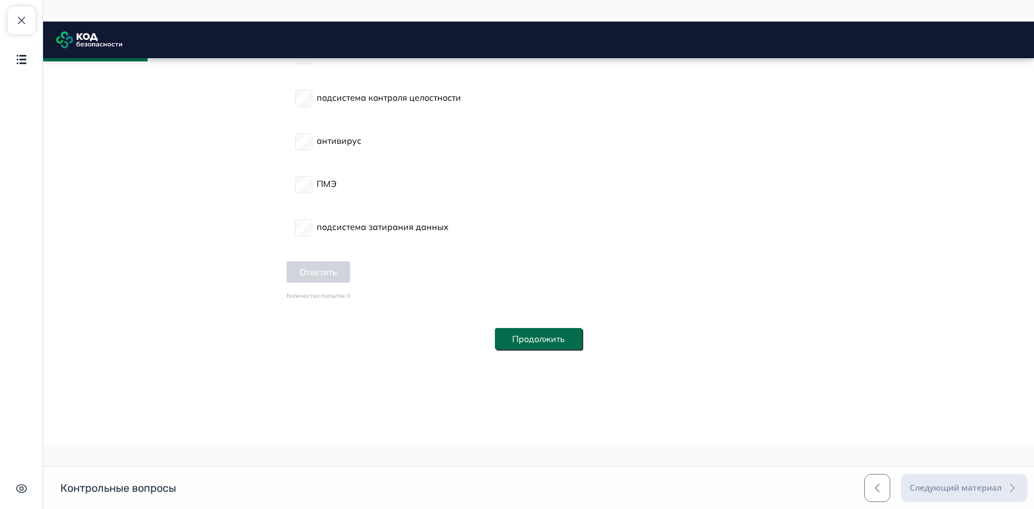
click at [564, 336] on button "Продолжить" at bounding box center [538, 339] width 87 height 22
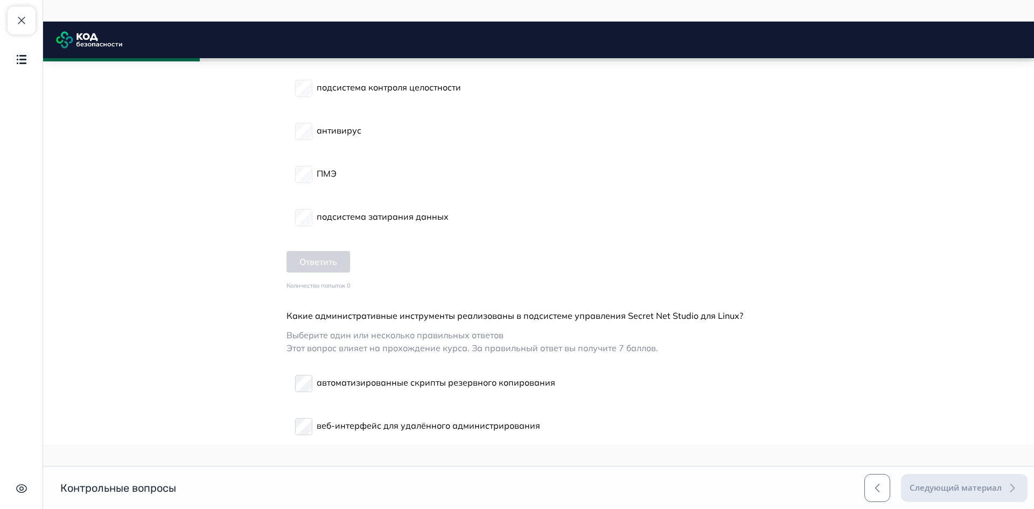
scroll to position [650, 0]
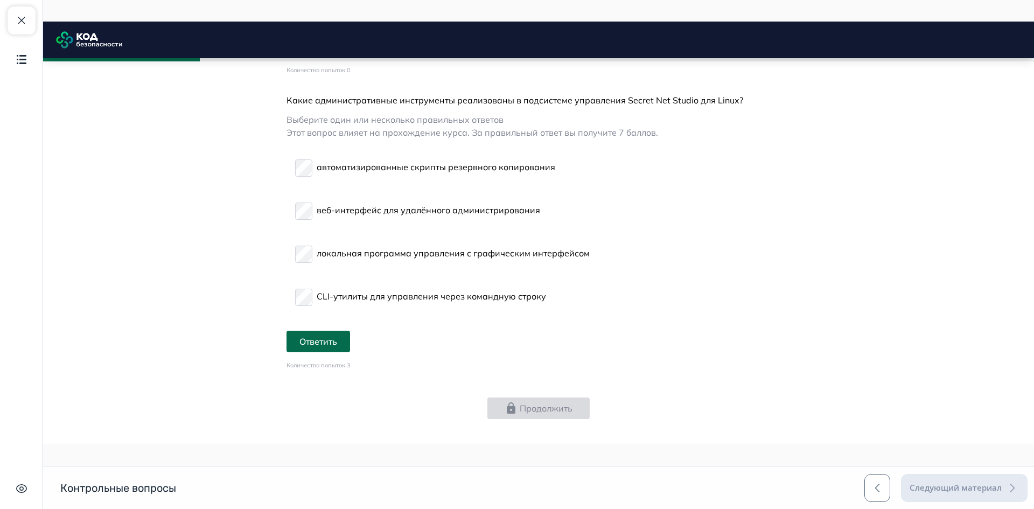
click at [310, 252] on label "локальная программа управления с графическим интерфейсом" at bounding box center [442, 253] width 295 height 26
click at [308, 335] on button "Ответить" at bounding box center [319, 342] width 64 height 22
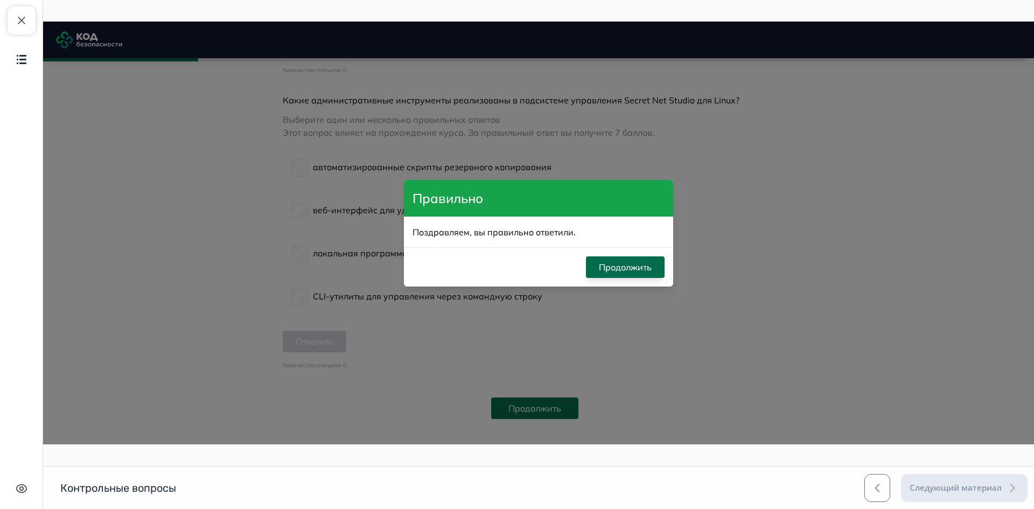
click at [627, 270] on button "Продолжить" at bounding box center [625, 267] width 79 height 22
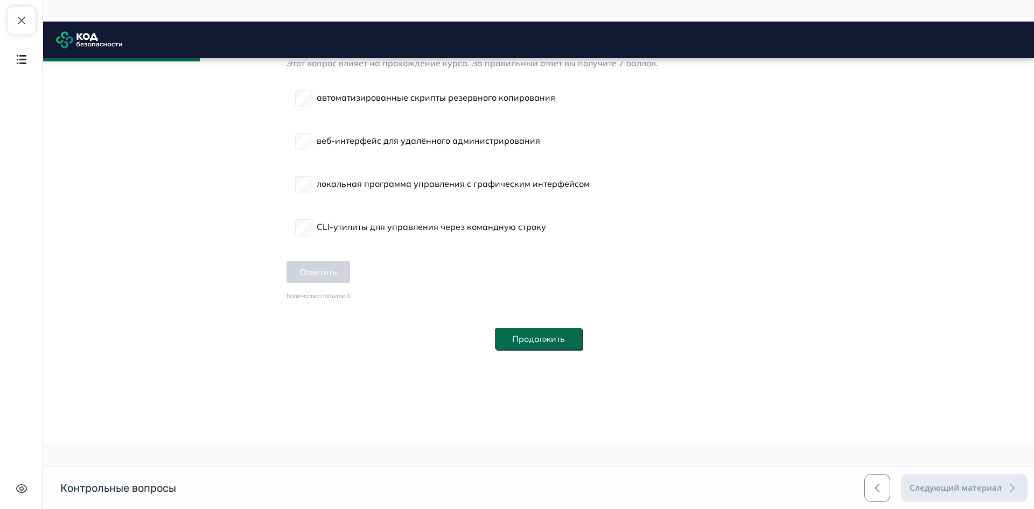
click at [563, 335] on button "Продолжить" at bounding box center [538, 339] width 87 height 22
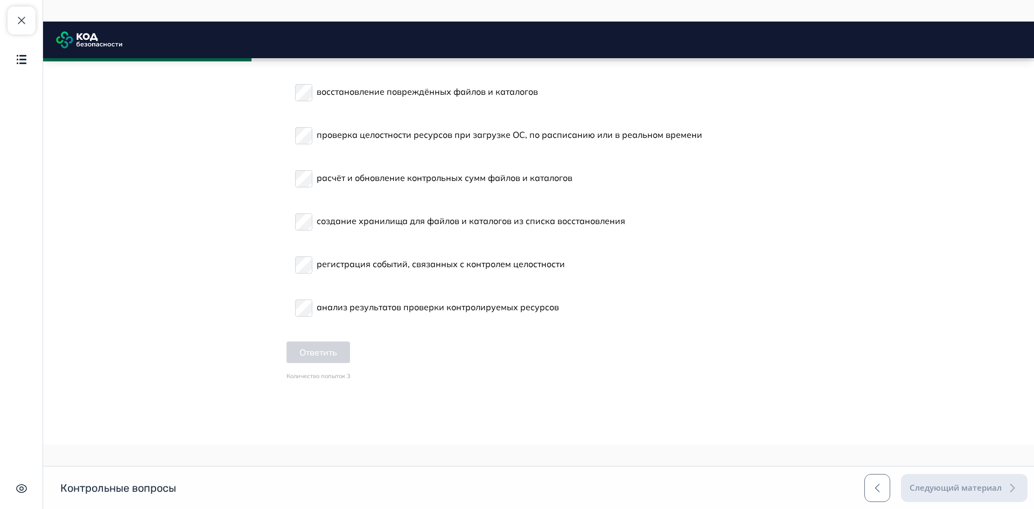
scroll to position [1117, 0]
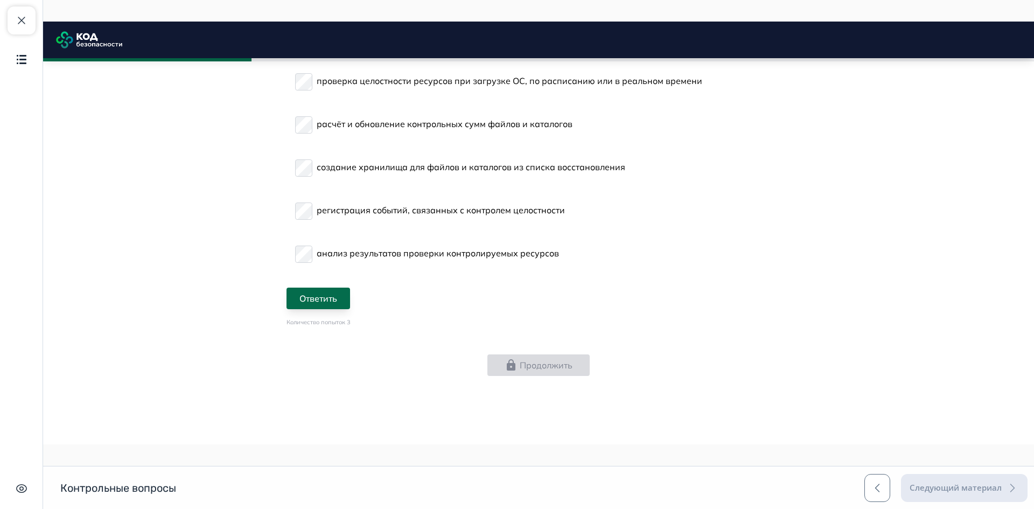
click at [322, 301] on button "Ответить" at bounding box center [319, 299] width 64 height 22
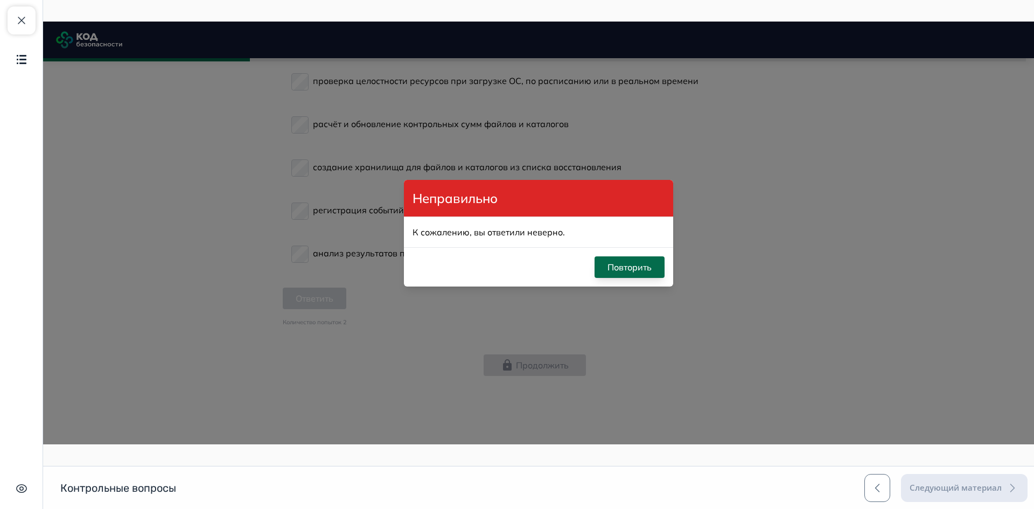
drag, startPoint x: 637, startPoint y: 268, endPoint x: 552, endPoint y: 263, distance: 85.3
click at [637, 268] on button "Повторить" at bounding box center [630, 267] width 70 height 22
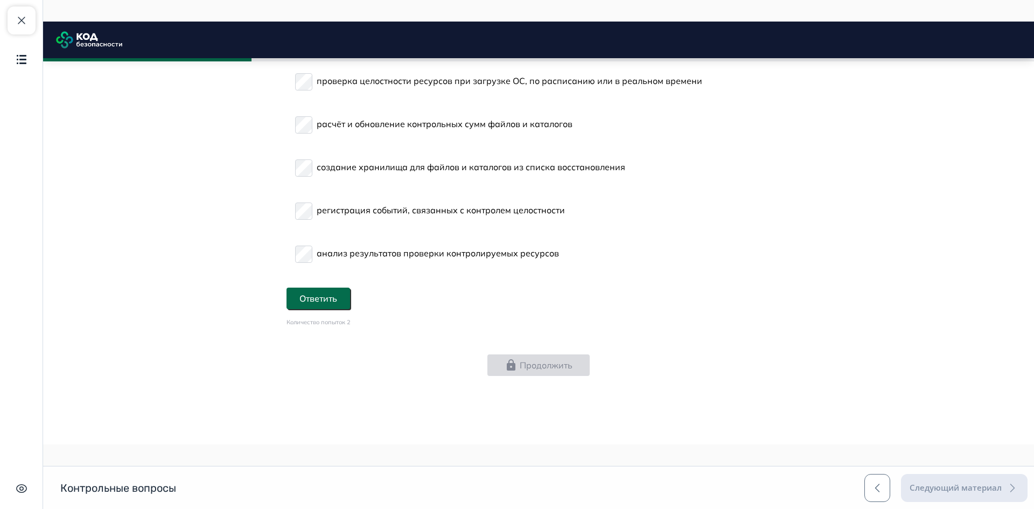
click at [319, 287] on form "шифрование защищаемых данных восстановление повреждённых файлов и каталогов про…" at bounding box center [539, 144] width 504 height 343
click at [330, 298] on button "Ответить" at bounding box center [319, 299] width 64 height 22
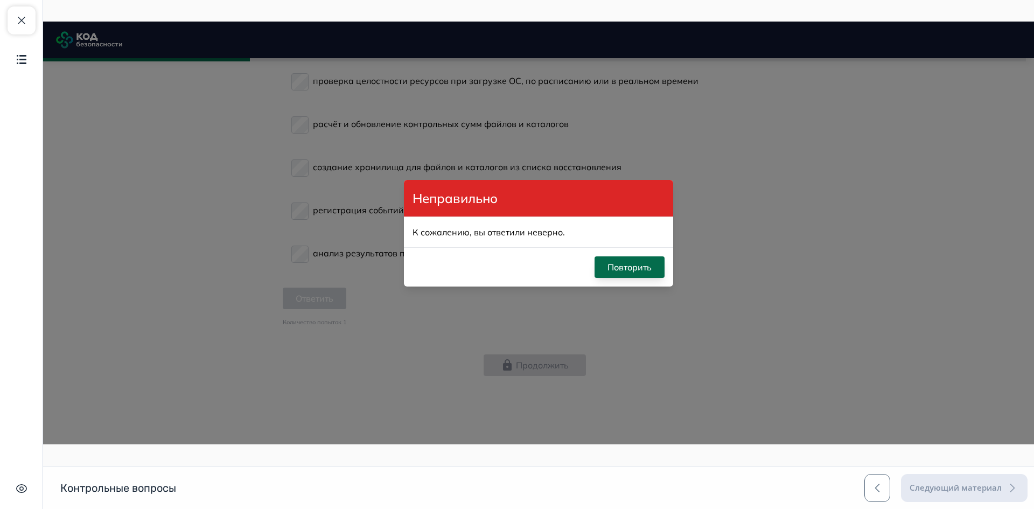
click at [653, 266] on button "Повторить" at bounding box center [630, 267] width 70 height 22
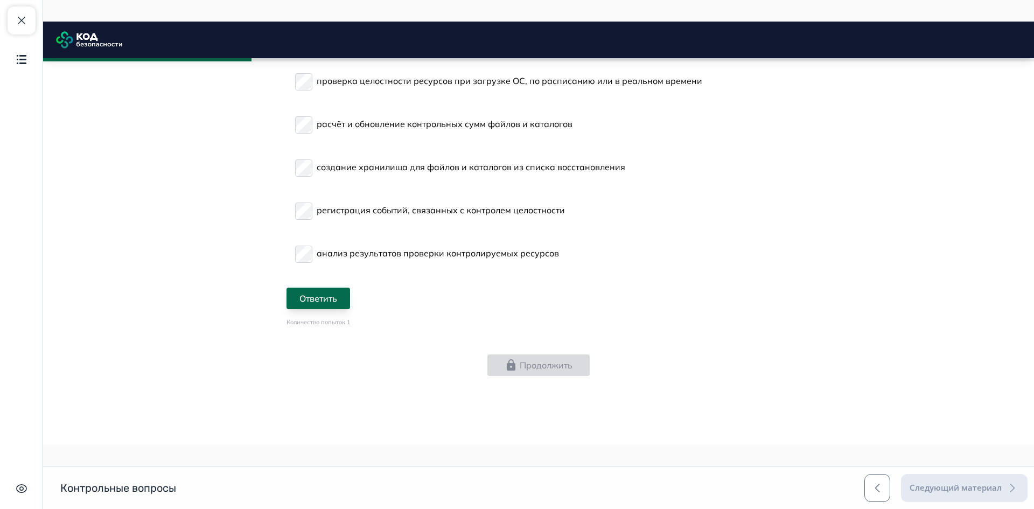
click at [336, 297] on button "Ответить" at bounding box center [319, 299] width 64 height 22
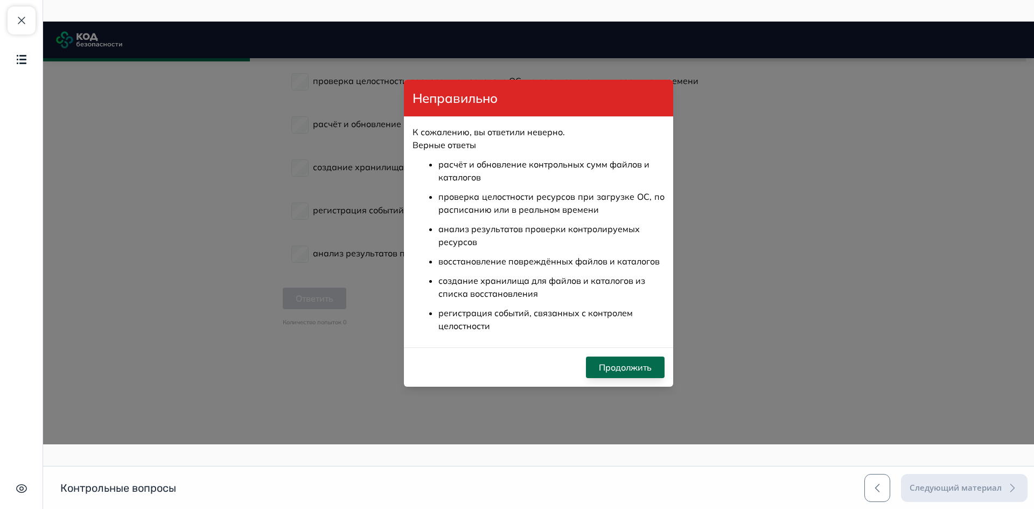
click at [629, 369] on button "Продолжить" at bounding box center [625, 368] width 79 height 22
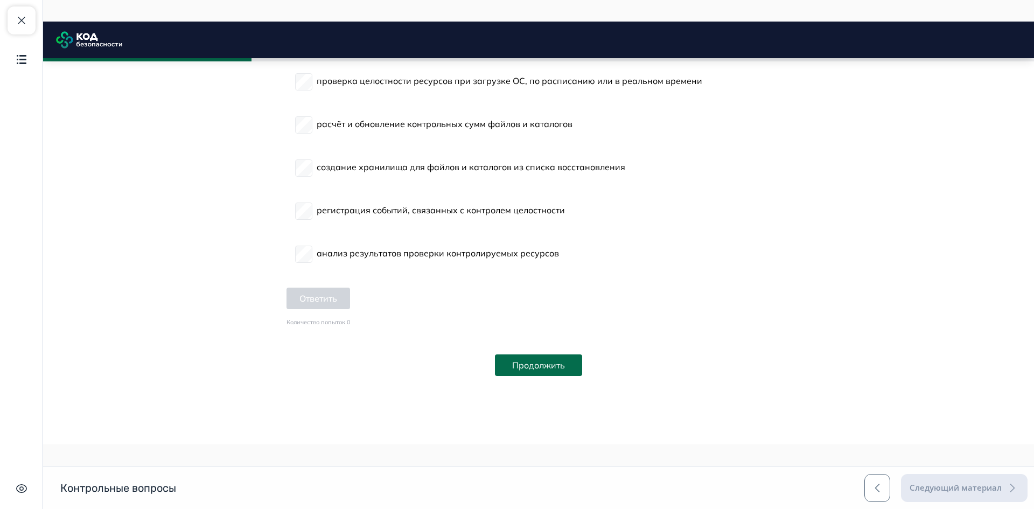
click at [546, 363] on button "Продолжить" at bounding box center [538, 366] width 87 height 22
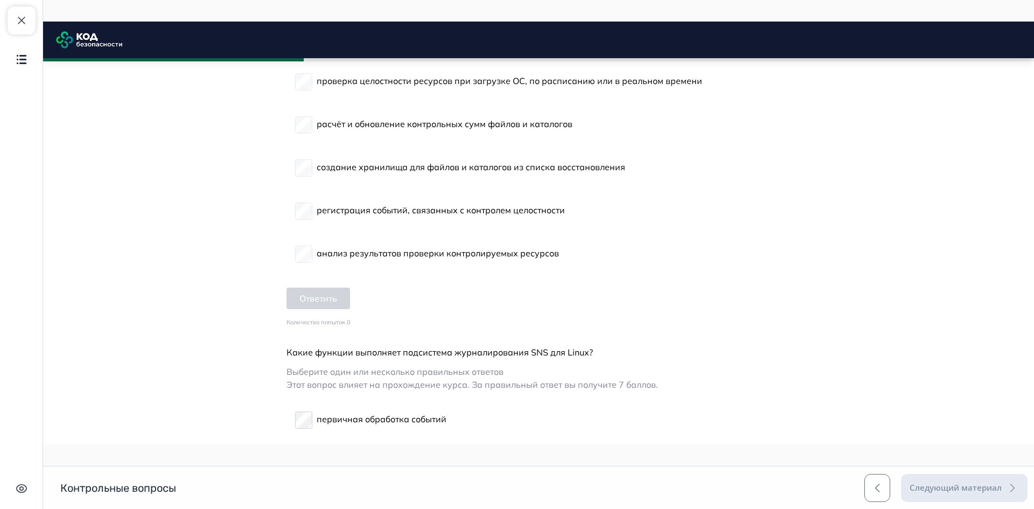
scroll to position [1370, 0]
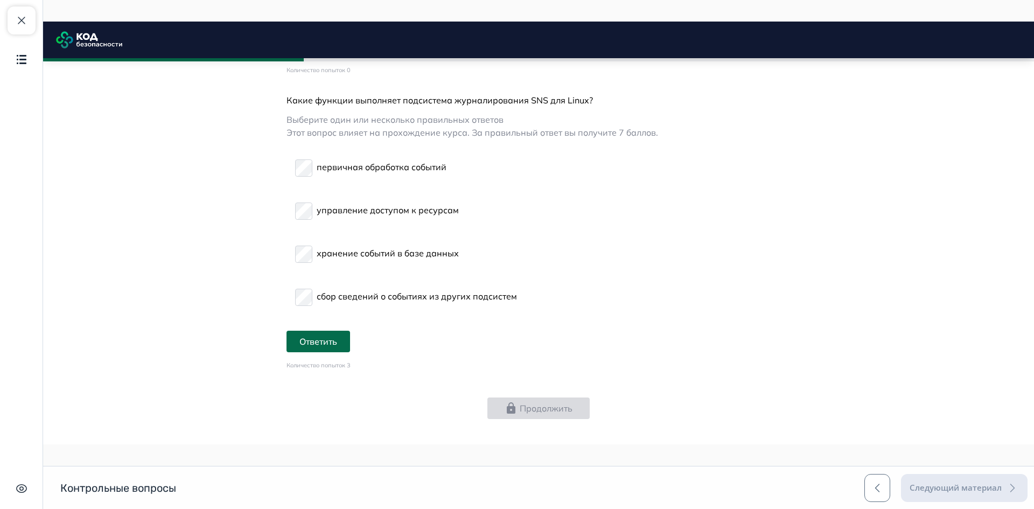
click at [310, 169] on label "первичная обработка событий" at bounding box center [370, 167] width 151 height 26
click at [315, 337] on button "Ответить" at bounding box center [319, 342] width 64 height 22
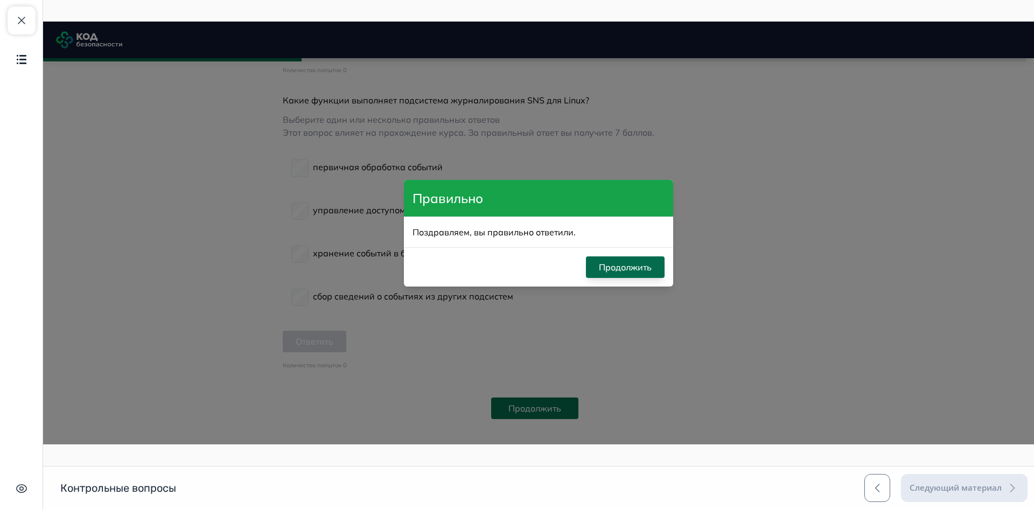
click at [628, 270] on button "Продолжить" at bounding box center [625, 267] width 79 height 22
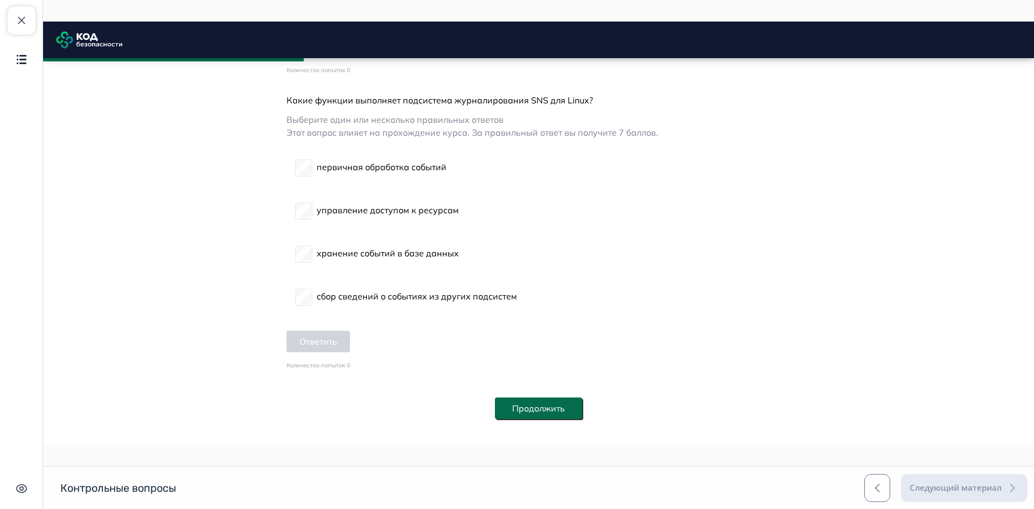
click at [548, 405] on button "Продолжить" at bounding box center [538, 409] width 87 height 22
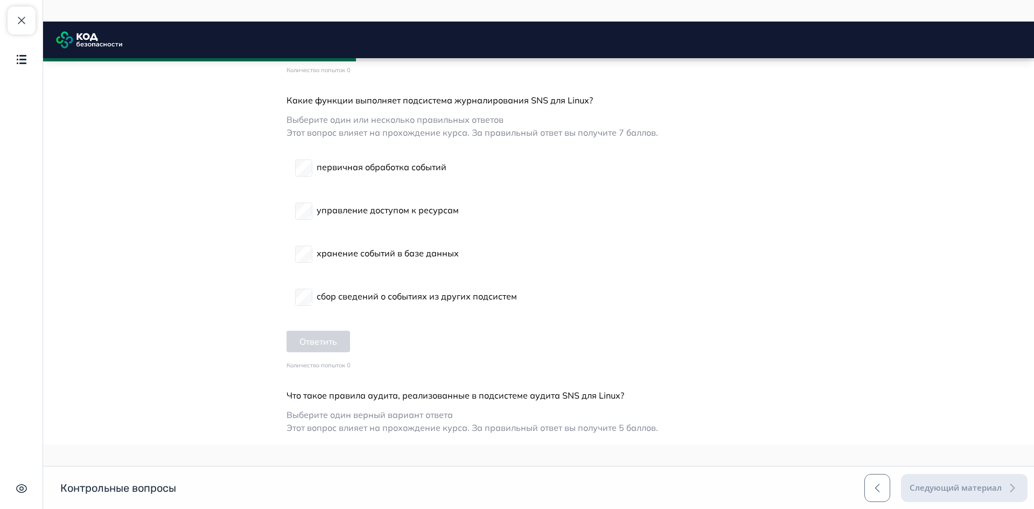
scroll to position [1630, 0]
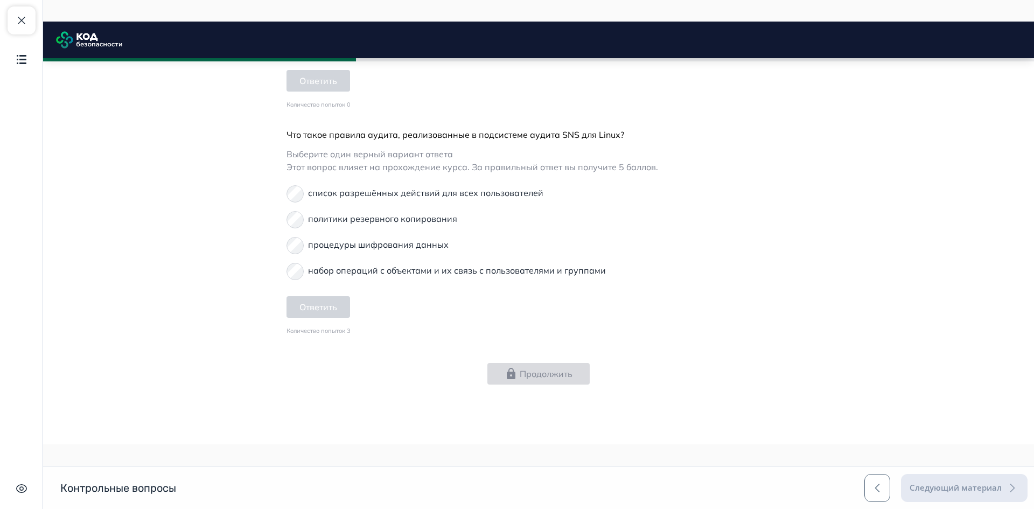
click at [429, 193] on p "список разрешённых действий для всех пользователей" at bounding box center [425, 192] width 235 height 13
click at [342, 304] on button "Ответить" at bounding box center [319, 307] width 64 height 22
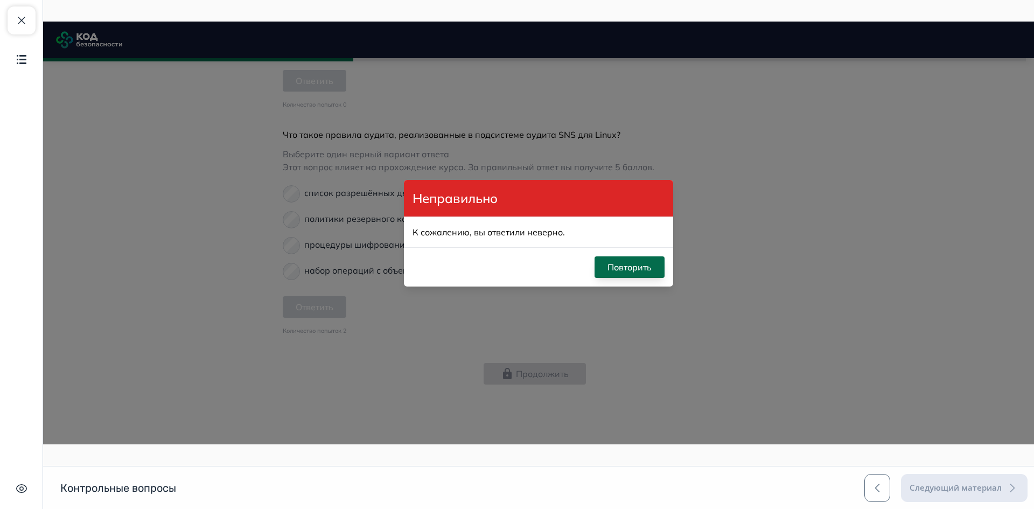
click at [623, 277] on button "Повторить" at bounding box center [630, 267] width 70 height 22
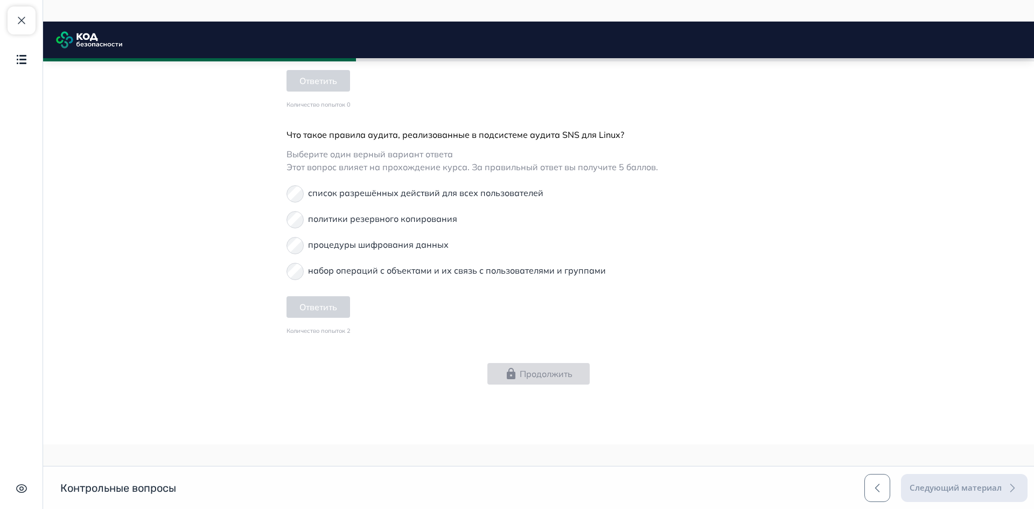
click at [401, 274] on p "набор операций с объектами и их связь с пользователями и группами" at bounding box center [457, 270] width 298 height 13
click at [328, 311] on button "Ответить" at bounding box center [319, 307] width 64 height 22
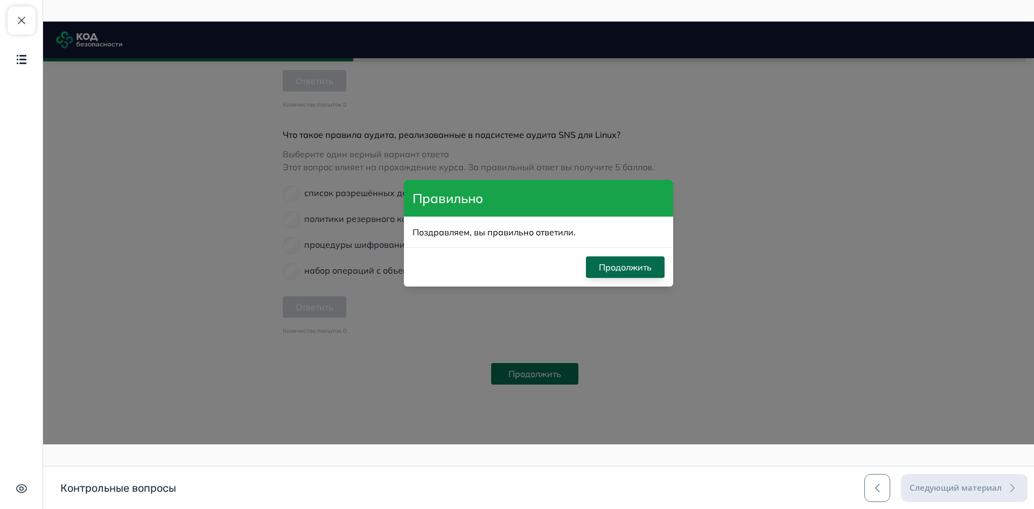
click at [640, 272] on button "Продолжить" at bounding box center [625, 267] width 79 height 22
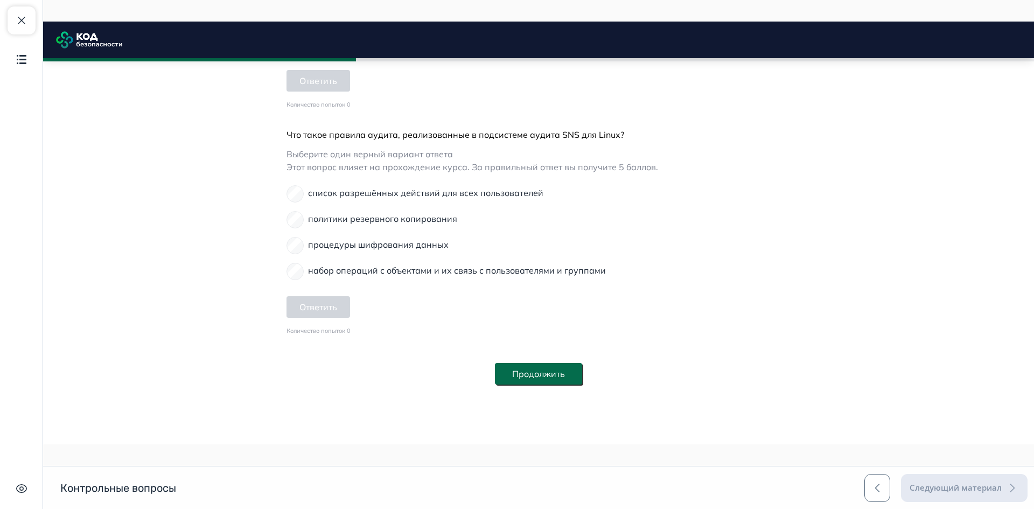
click at [548, 372] on button "Продолжить" at bounding box center [538, 374] width 87 height 22
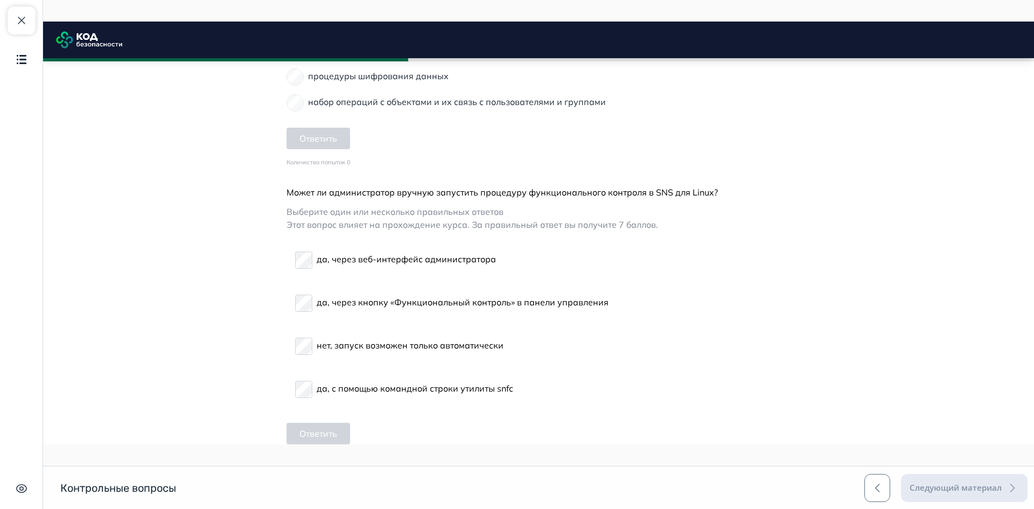
scroll to position [1853, 0]
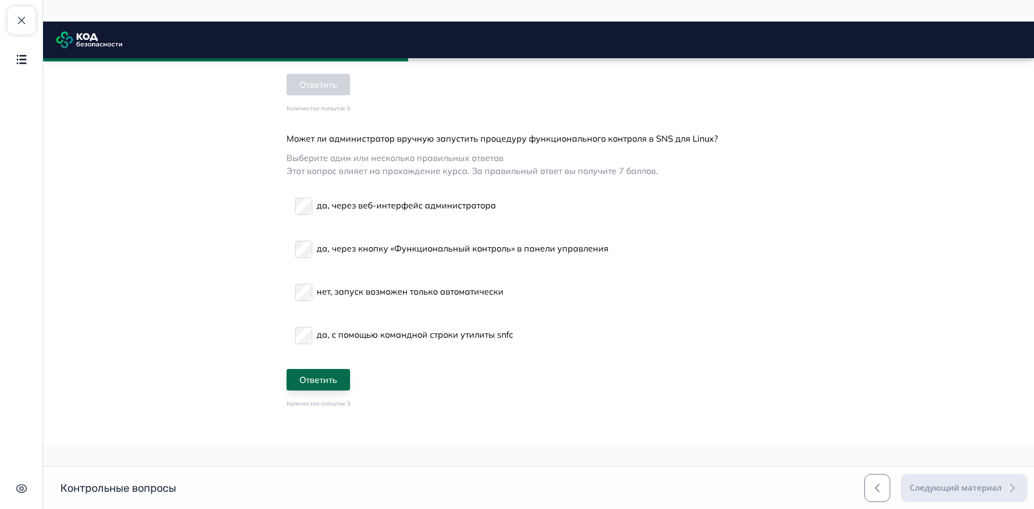
click at [337, 370] on button "Ответить" at bounding box center [319, 380] width 64 height 22
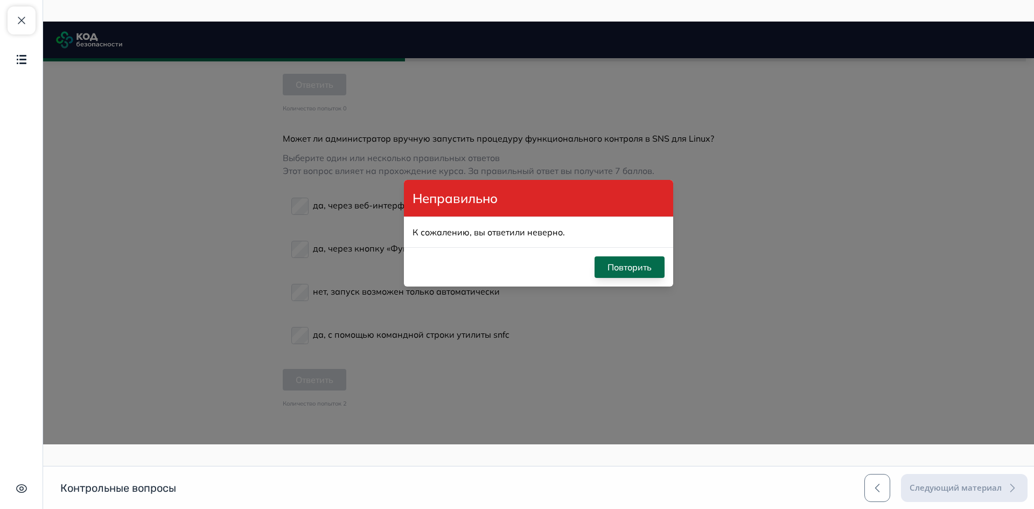
click at [624, 262] on button "Повторить" at bounding box center [630, 267] width 70 height 22
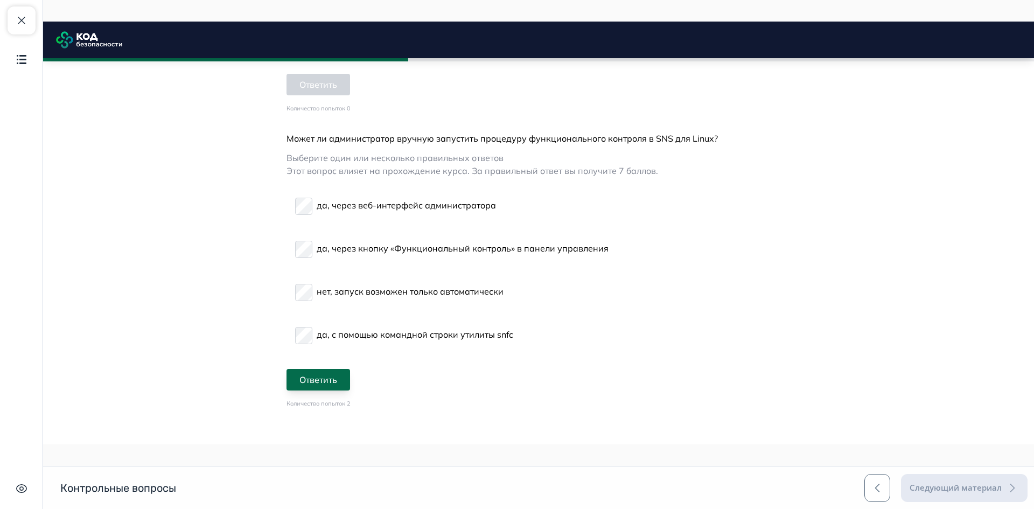
click at [333, 385] on button "Ответить" at bounding box center [319, 380] width 64 height 22
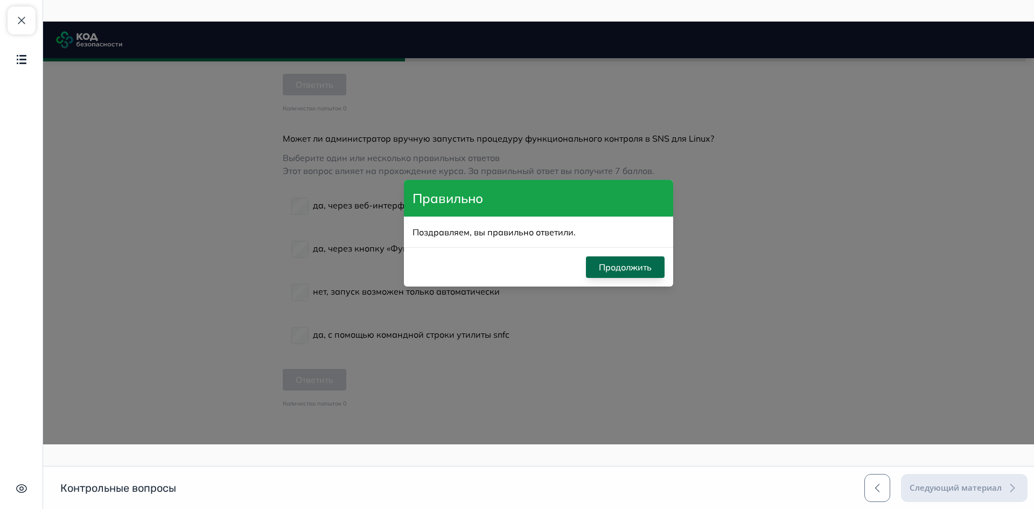
click at [636, 265] on button "Продолжить" at bounding box center [625, 267] width 79 height 22
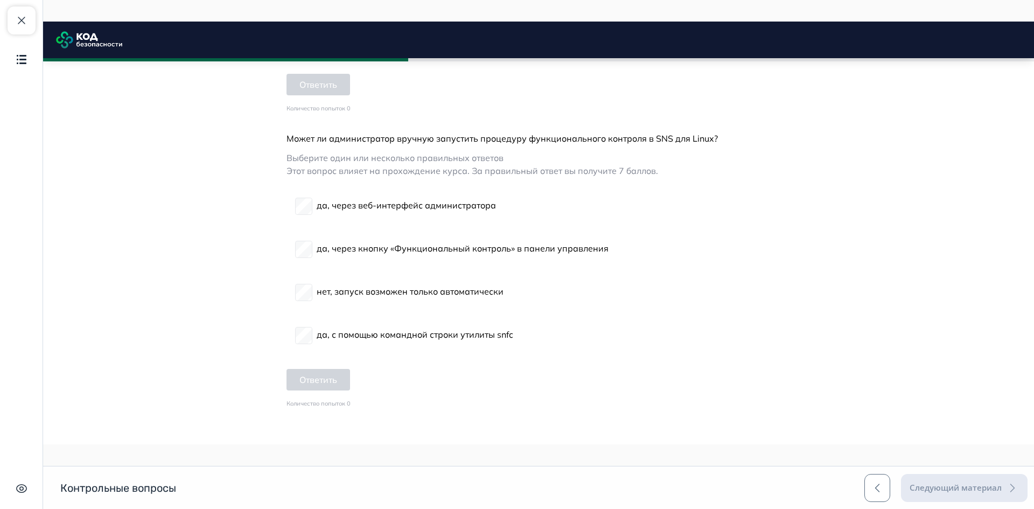
scroll to position [1961, 0]
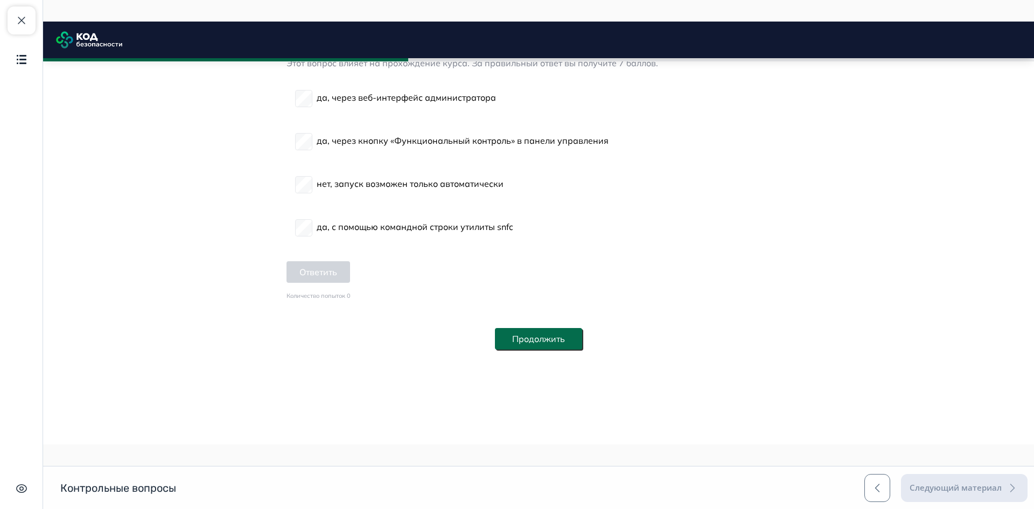
click at [518, 342] on button "Продолжить" at bounding box center [538, 339] width 87 height 22
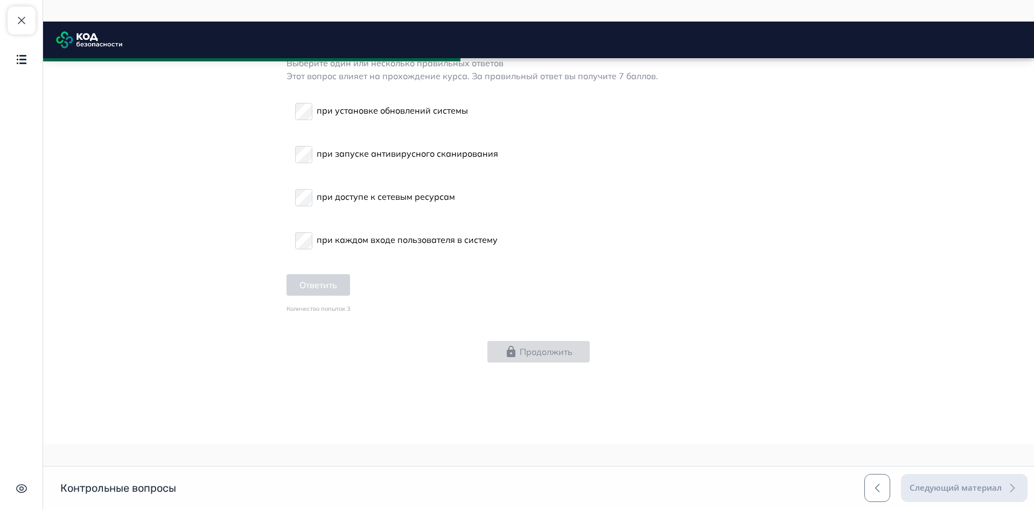
scroll to position [2040, 0]
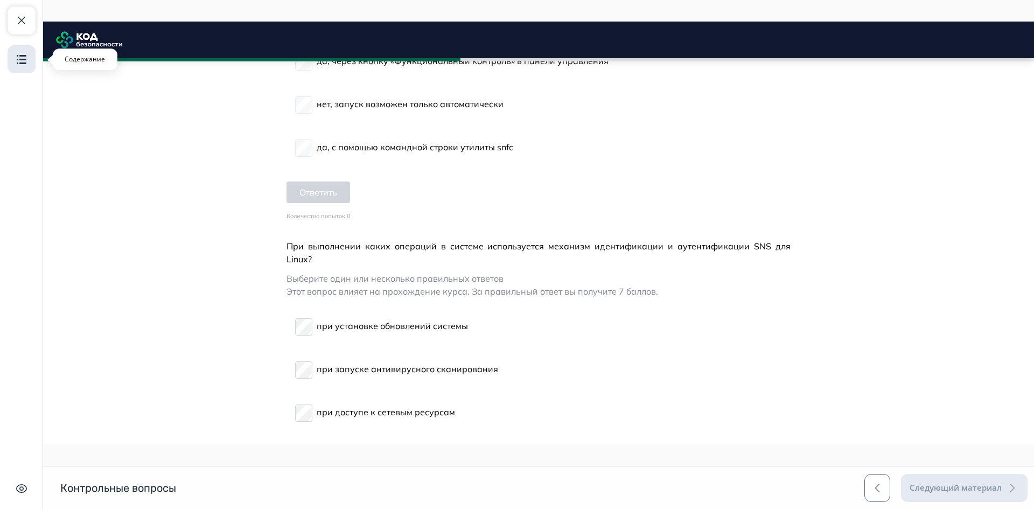
click at [12, 60] on button "Содержание" at bounding box center [22, 59] width 28 height 28
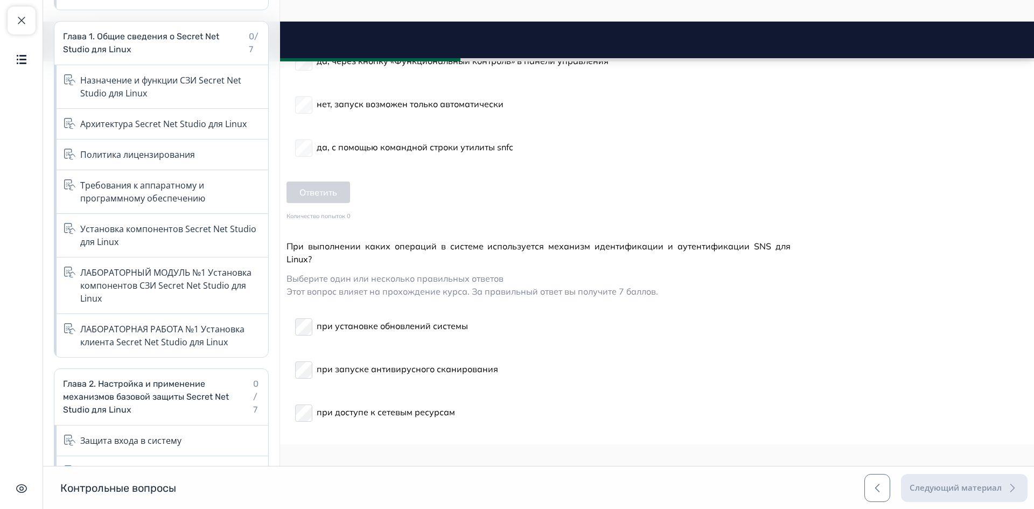
scroll to position [54, 0]
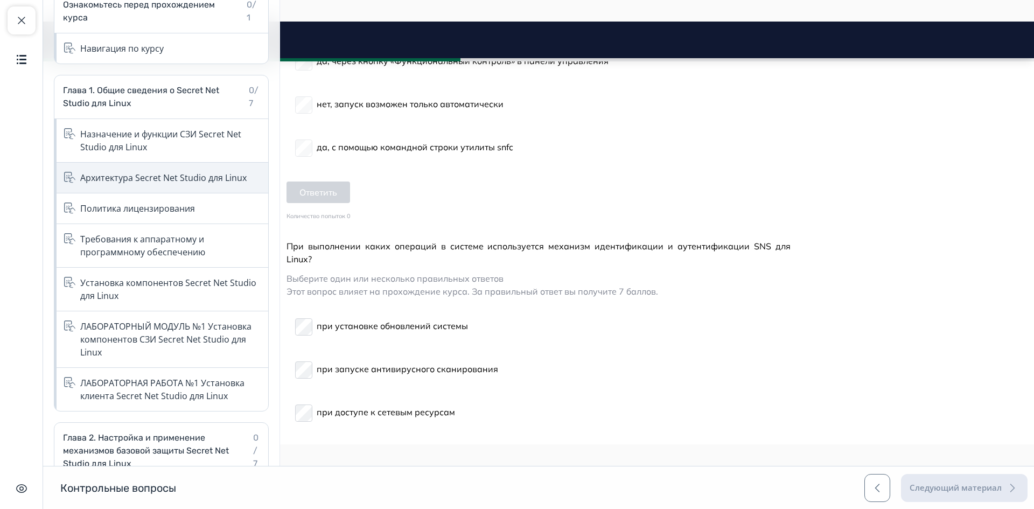
click at [161, 177] on div "Архитектура Secret Net Studio для Linux" at bounding box center [163, 177] width 166 height 13
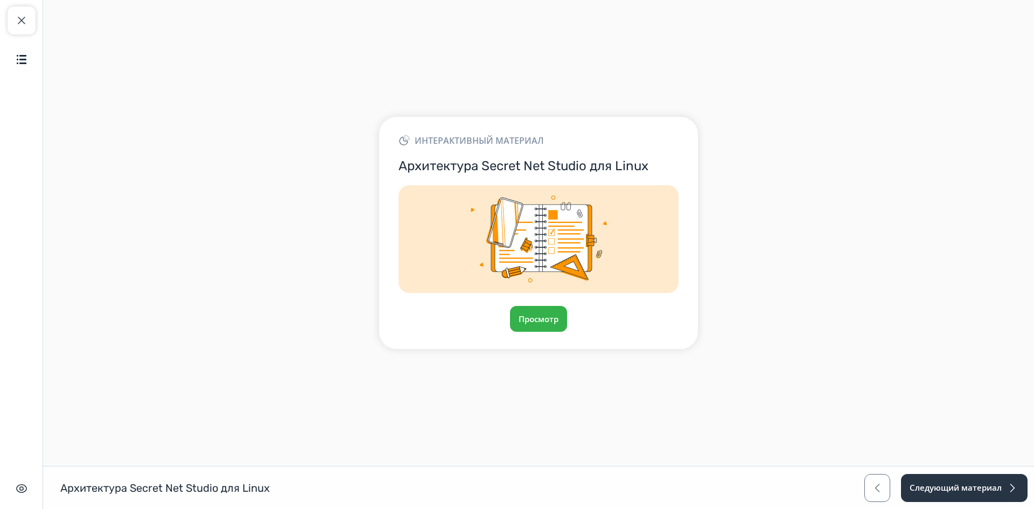
click at [538, 302] on div "Интерактивный материал Архитектура Secret Net Studio для Linux Просмотр" at bounding box center [538, 233] width 319 height 232
click at [543, 318] on button "Просмотр" at bounding box center [539, 319] width 58 height 26
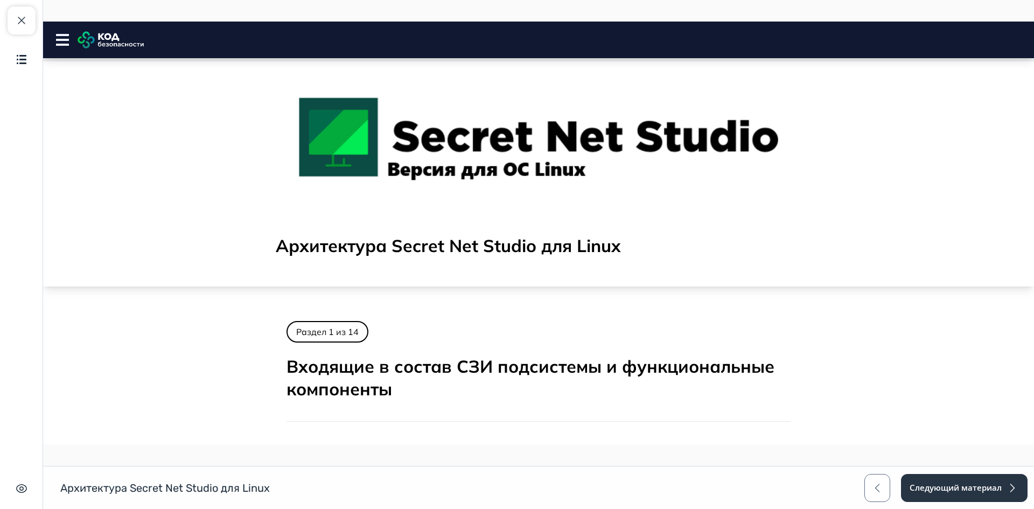
click at [57, 39] on rect at bounding box center [62, 40] width 13 height 2
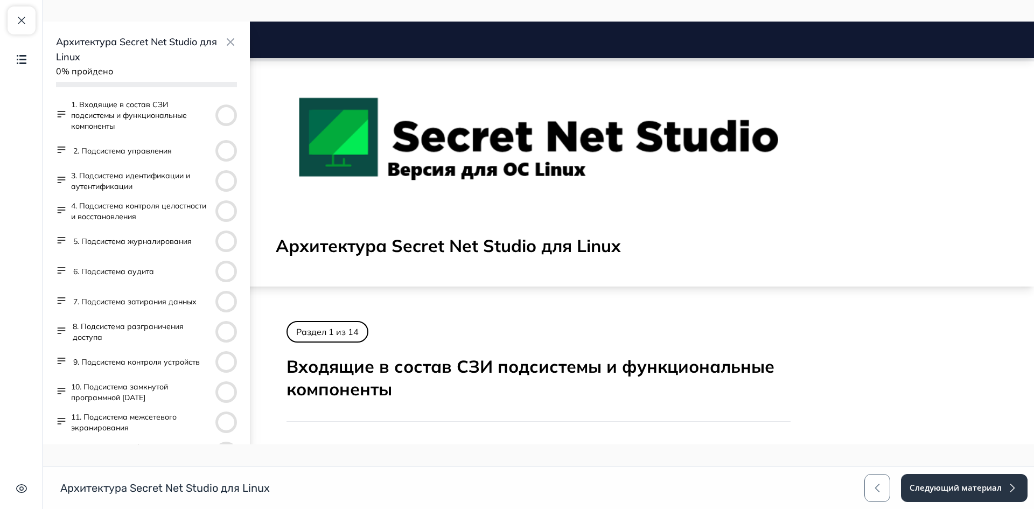
click at [157, 274] on div "6. Подсистема аудита" at bounding box center [146, 272] width 181 height 22
click at [116, 268] on button "6. Подсистема аудита" at bounding box center [113, 271] width 81 height 11
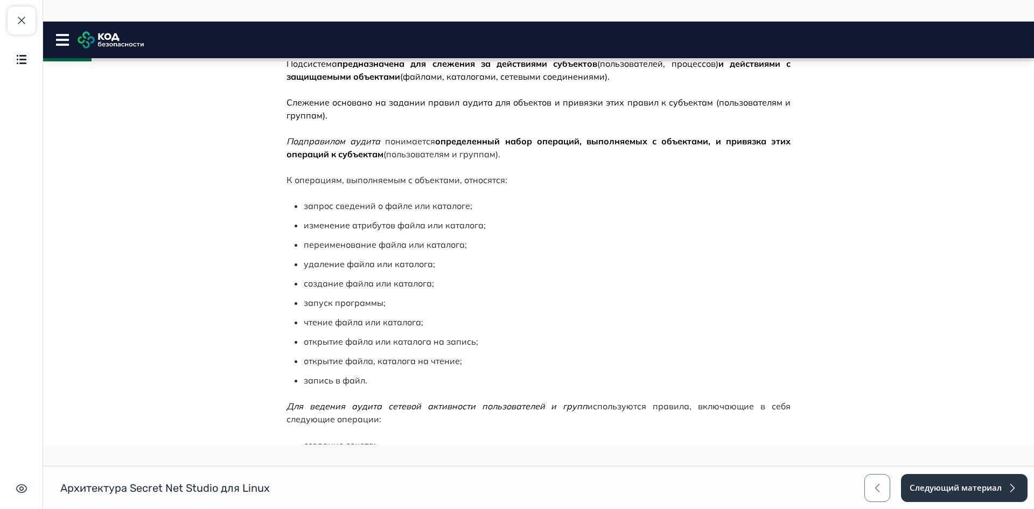
scroll to position [159, 0]
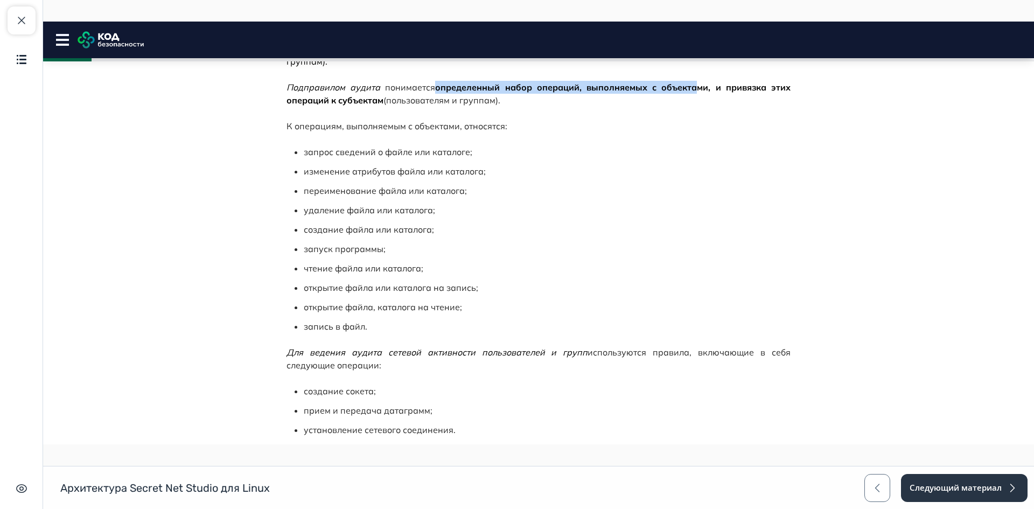
drag, startPoint x: 437, startPoint y: 89, endPoint x: 707, endPoint y: 91, distance: 269.9
click at [705, 91] on span "определенный набор операций, выполняемых с объектами, и привязка этих операций …" at bounding box center [539, 94] width 504 height 24
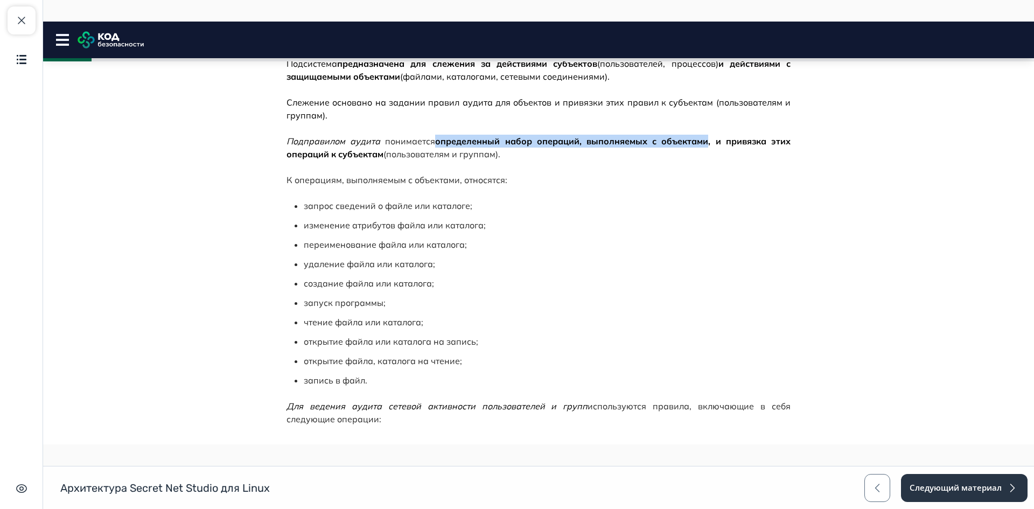
scroll to position [52, 0]
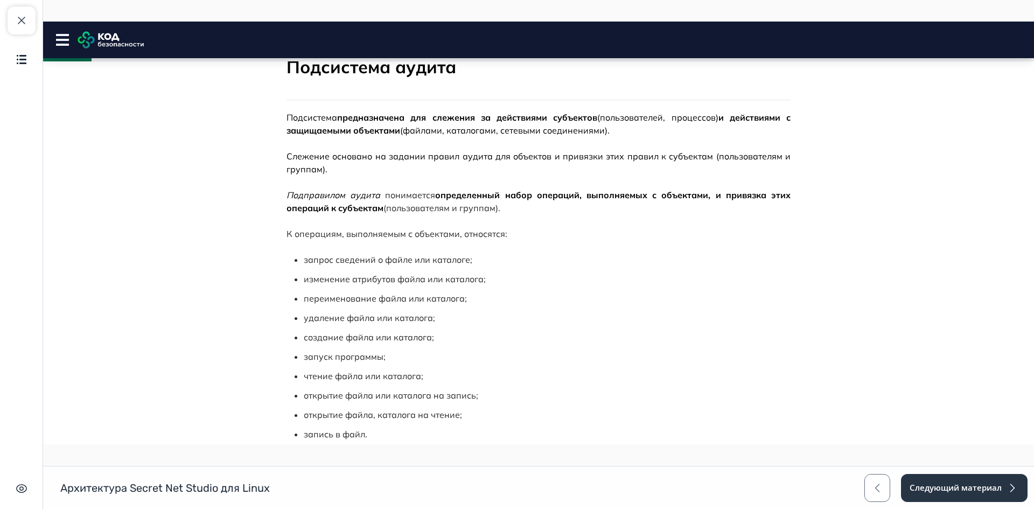
click at [54, 35] on div "Архитектура Secret Net Studio для Linux Close panel 4% пройдено" at bounding box center [538, 39] width 991 height 17
click at [64, 39] on rect at bounding box center [62, 40] width 13 height 2
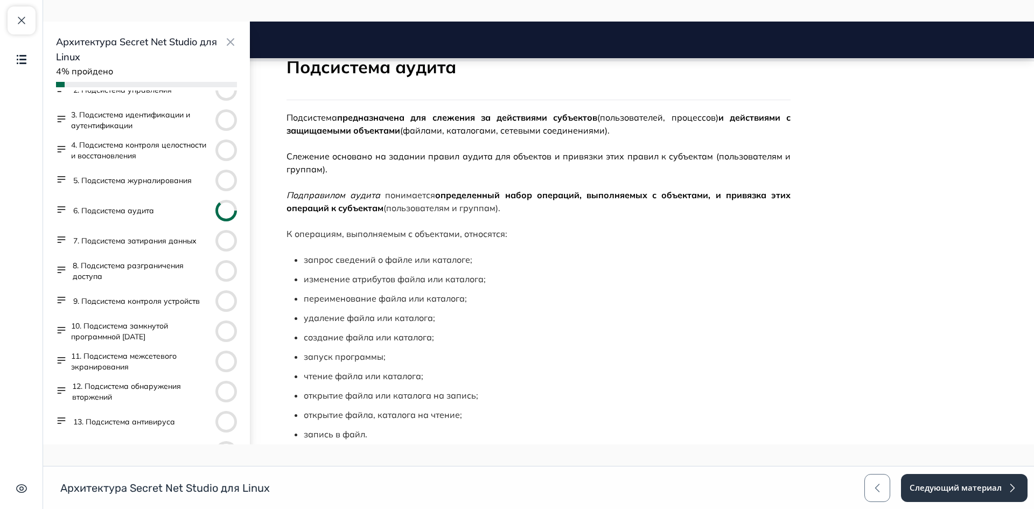
scroll to position [0, 0]
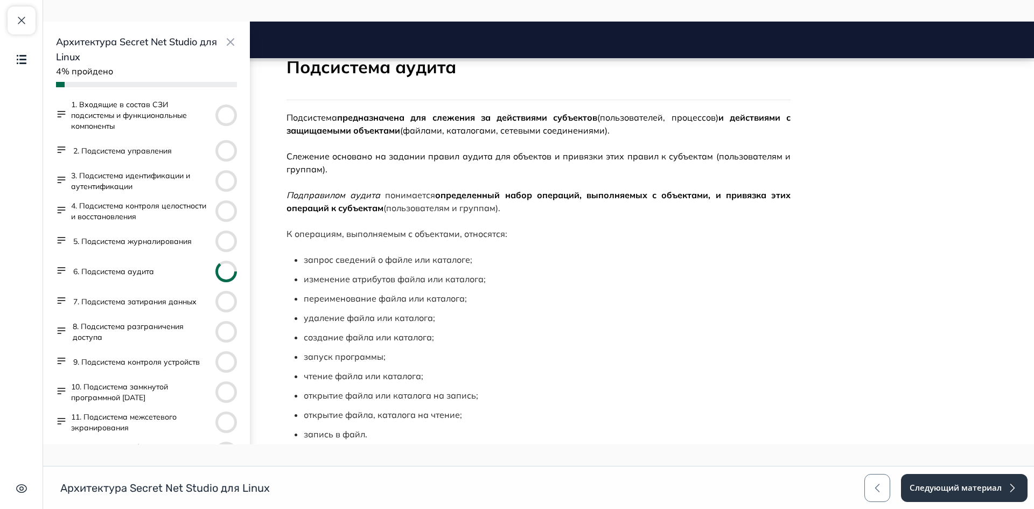
click at [164, 219] on button "4. Подсистема контроля целостности и восстановления" at bounding box center [141, 211] width 140 height 22
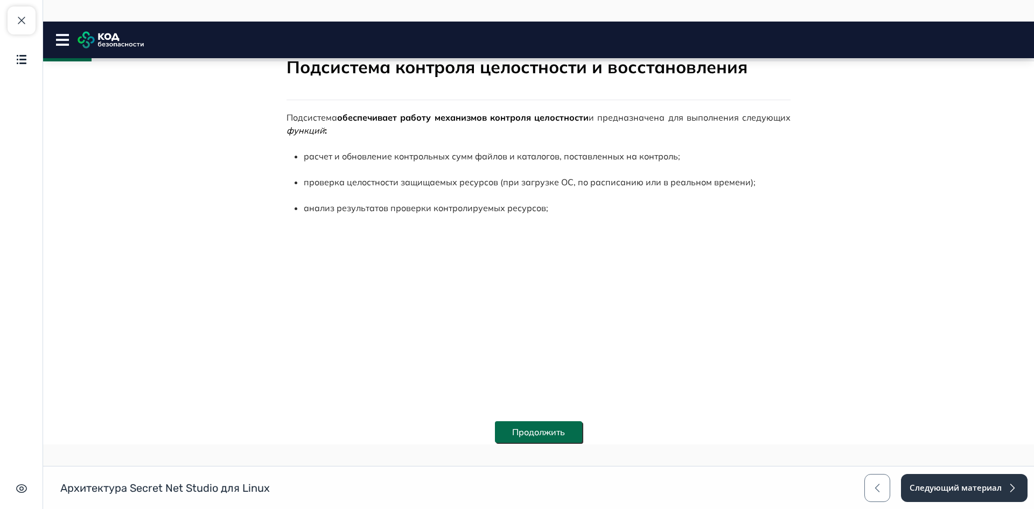
click at [557, 431] on button "Продолжить" at bounding box center [538, 432] width 87 height 22
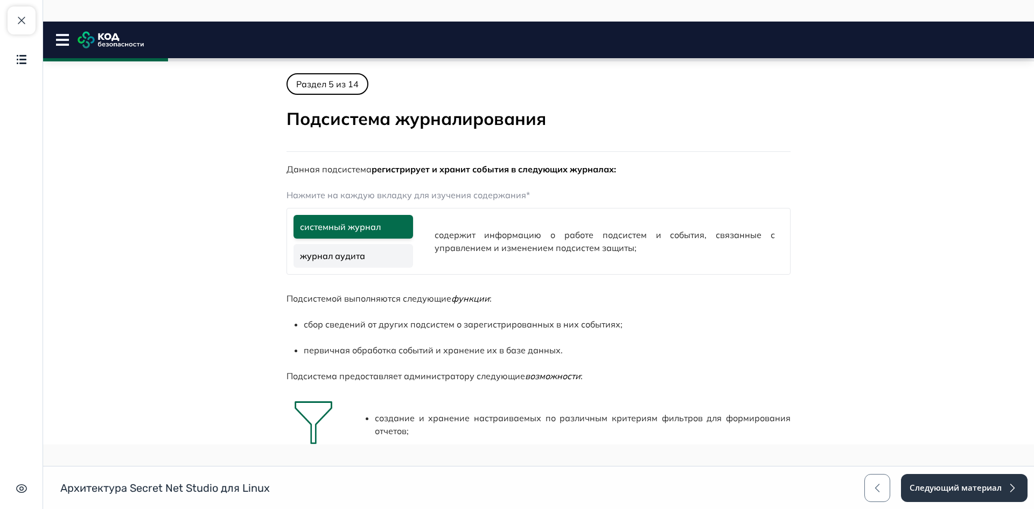
click at [59, 38] on icon at bounding box center [62, 40] width 13 height 12
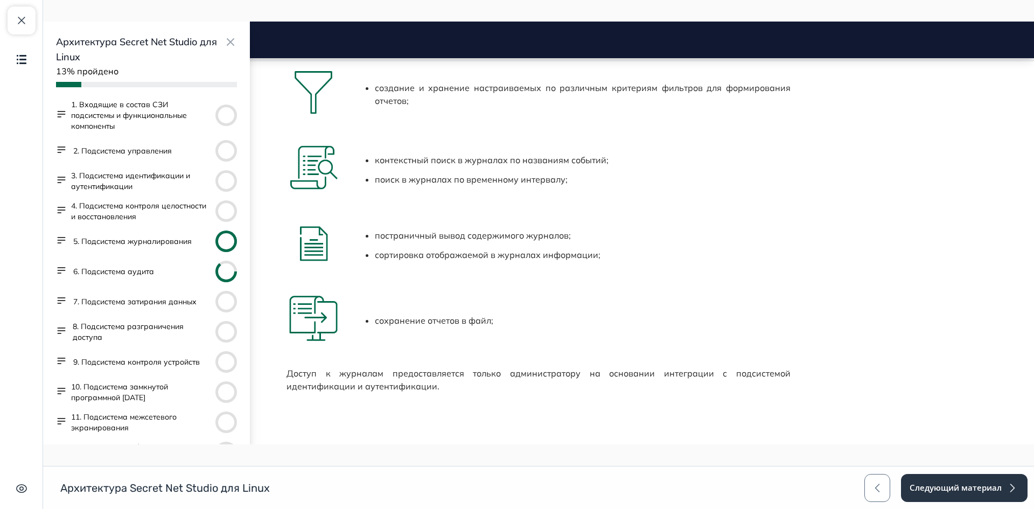
click at [163, 214] on button "4. Подсистема контроля целостности и восстановления" at bounding box center [141, 211] width 140 height 22
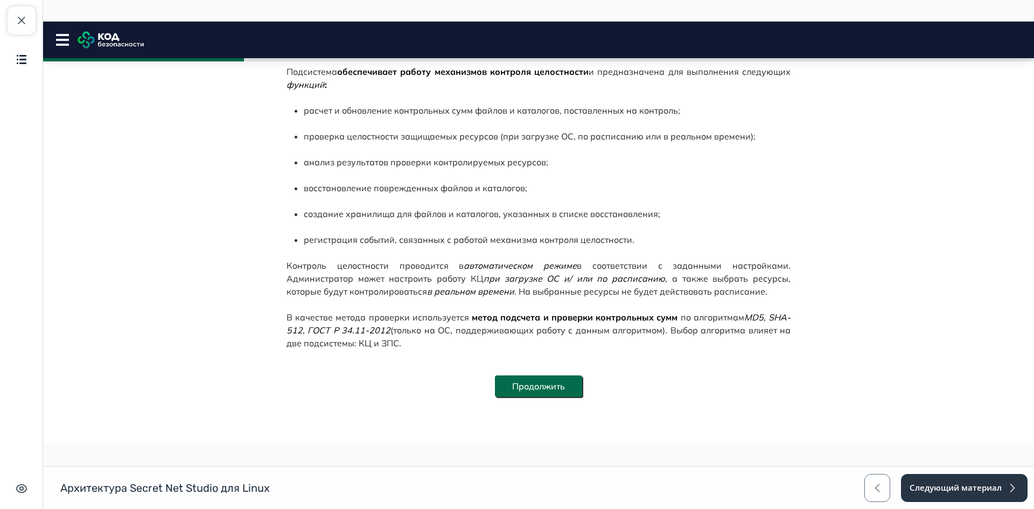
scroll to position [44, 0]
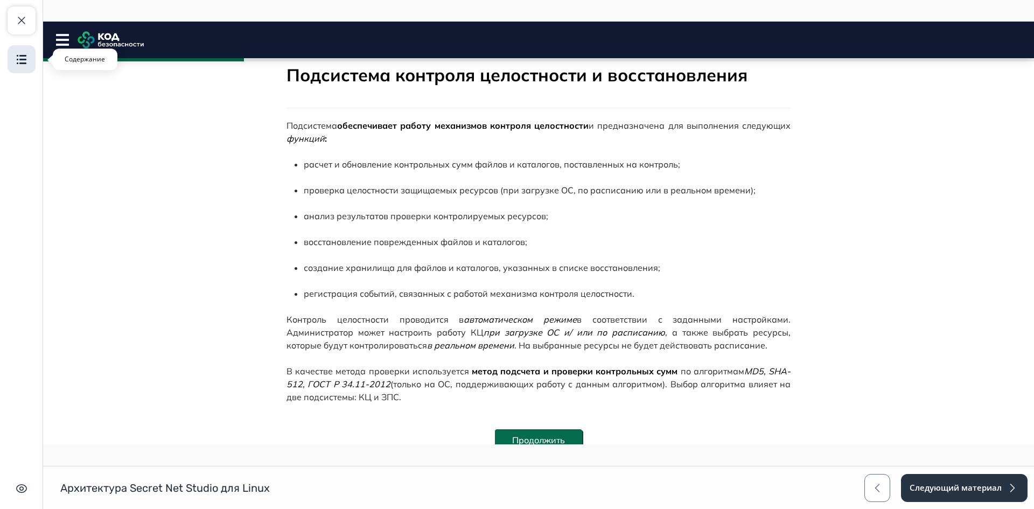
click at [16, 63] on img "button" at bounding box center [21, 59] width 13 height 13
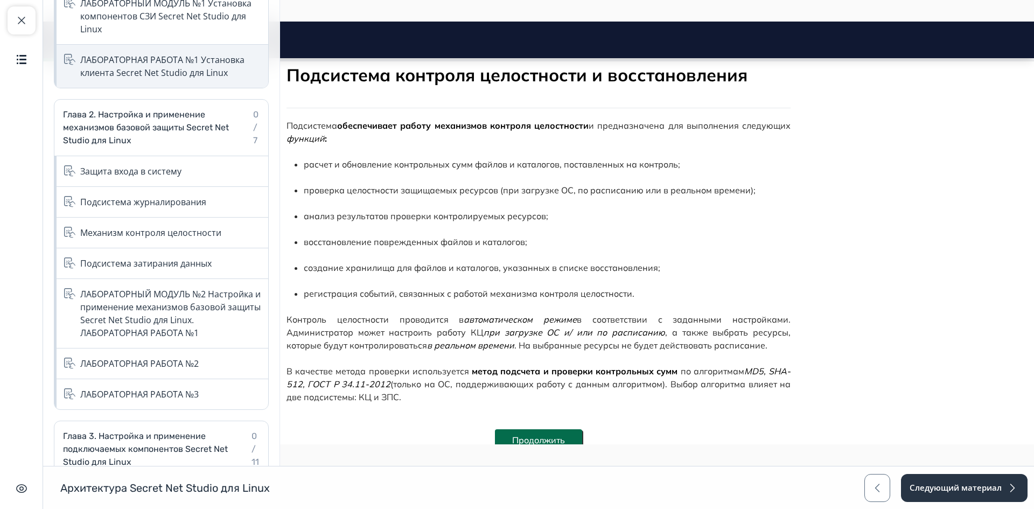
scroll to position [431, 0]
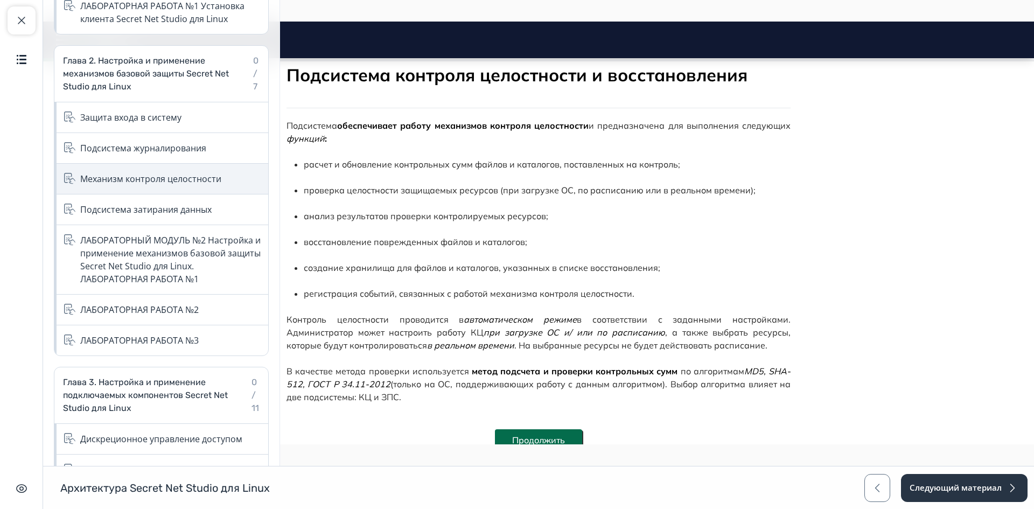
click at [205, 181] on div "Механизм контроля целостности" at bounding box center [150, 178] width 141 height 13
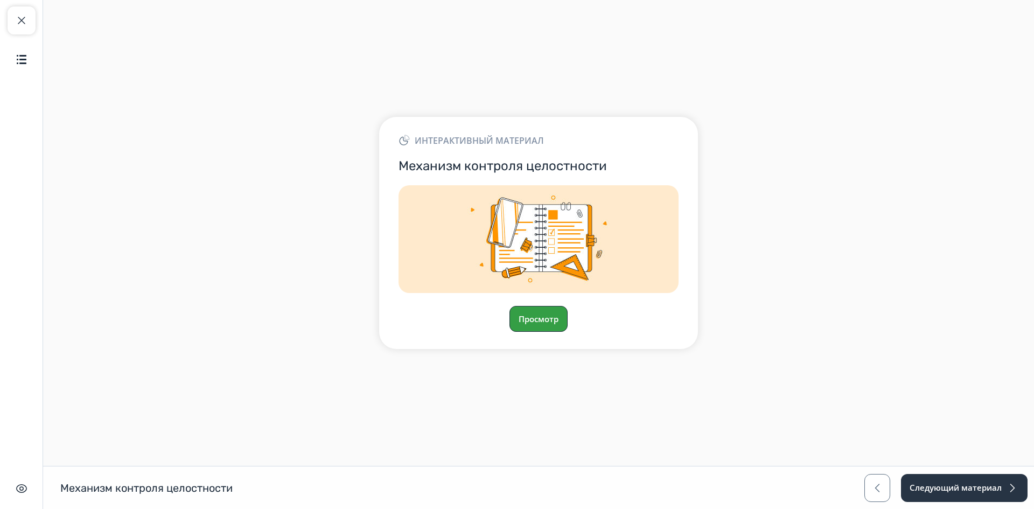
click at [534, 312] on button "Просмотр" at bounding box center [539, 319] width 58 height 26
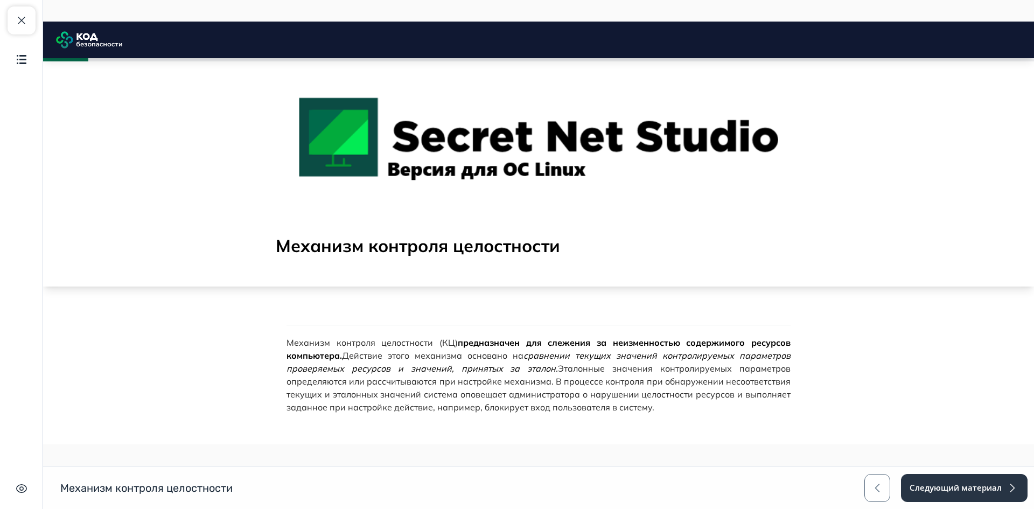
scroll to position [150, 0]
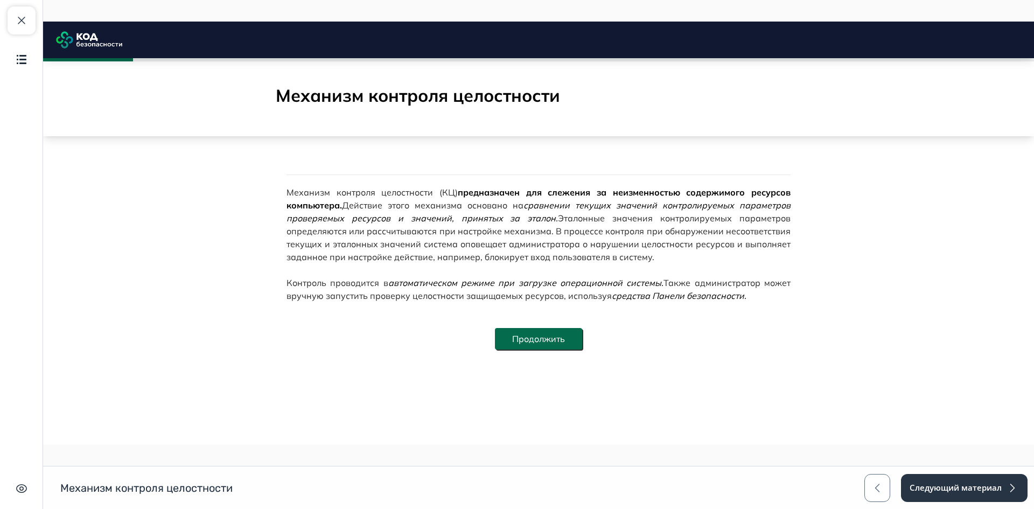
click at [556, 336] on button "Продолжить" at bounding box center [538, 339] width 87 height 22
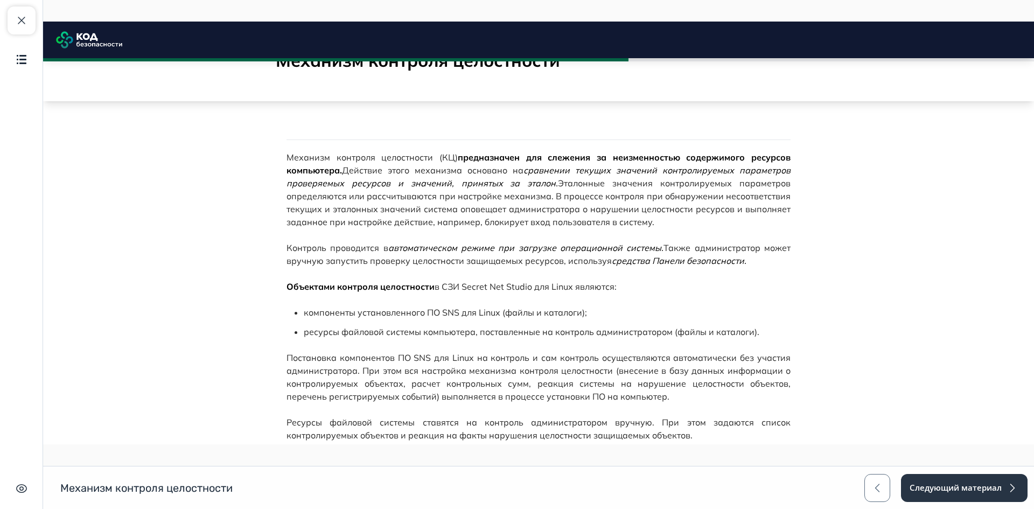
scroll to position [239, 0]
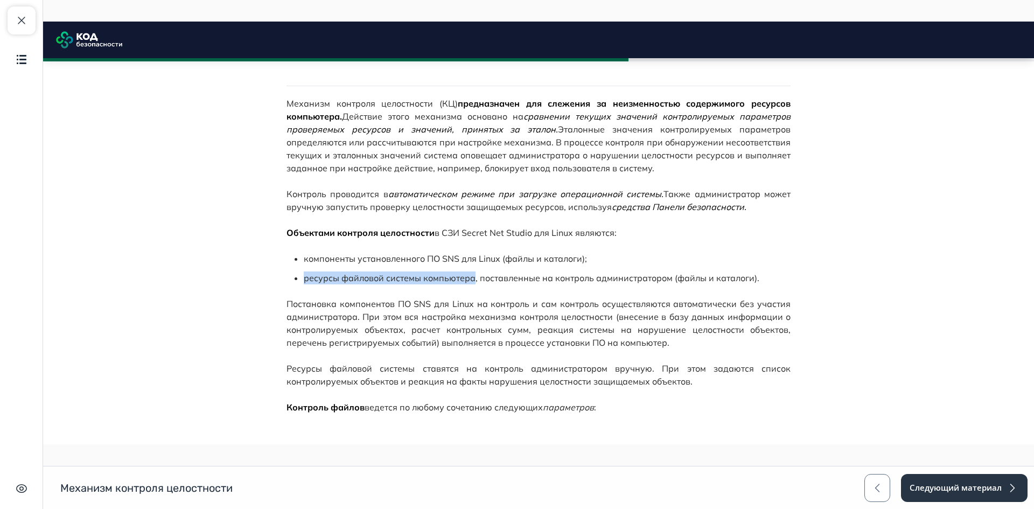
drag, startPoint x: 302, startPoint y: 277, endPoint x: 469, endPoint y: 280, distance: 167.6
click at [469, 280] on span "ресурсы файловой системы компьютера, поставленные на контроль администратором (…" at bounding box center [532, 278] width 456 height 11
copy span "ресурсы файловой системы компьютера"
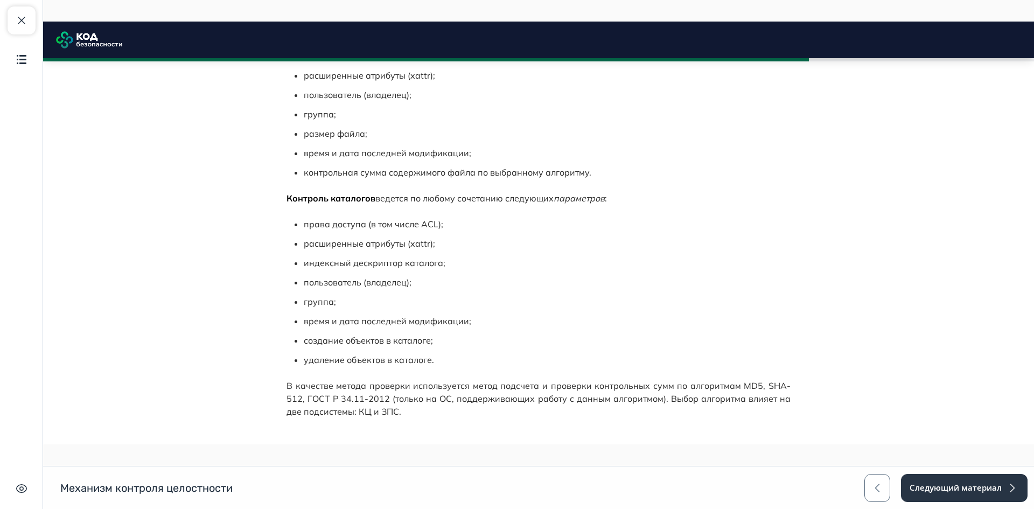
scroll to position [509, 0]
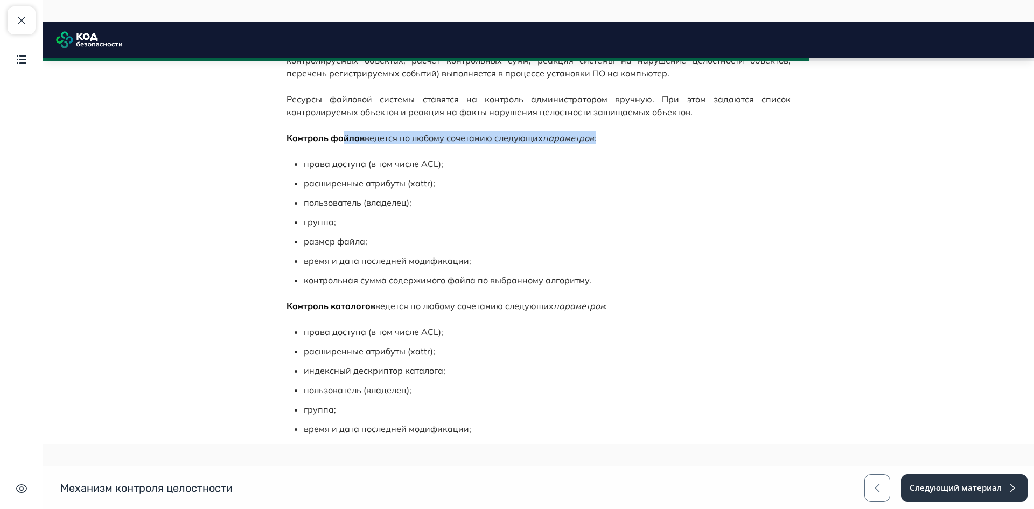
drag, startPoint x: 339, startPoint y: 138, endPoint x: 416, endPoint y: 155, distance: 78.4
click at [416, 155] on div "Механизм контроля целостности (КЦ) предназначен для слежения за неизменностью с…" at bounding box center [539, 459] width 504 height 1263
drag, startPoint x: 416, startPoint y: 306, endPoint x: 450, endPoint y: 302, distance: 34.2
click at [440, 306] on p "Контроль каталогов ведется по любому сочетанию следующих параметров :" at bounding box center [539, 306] width 504 height 13
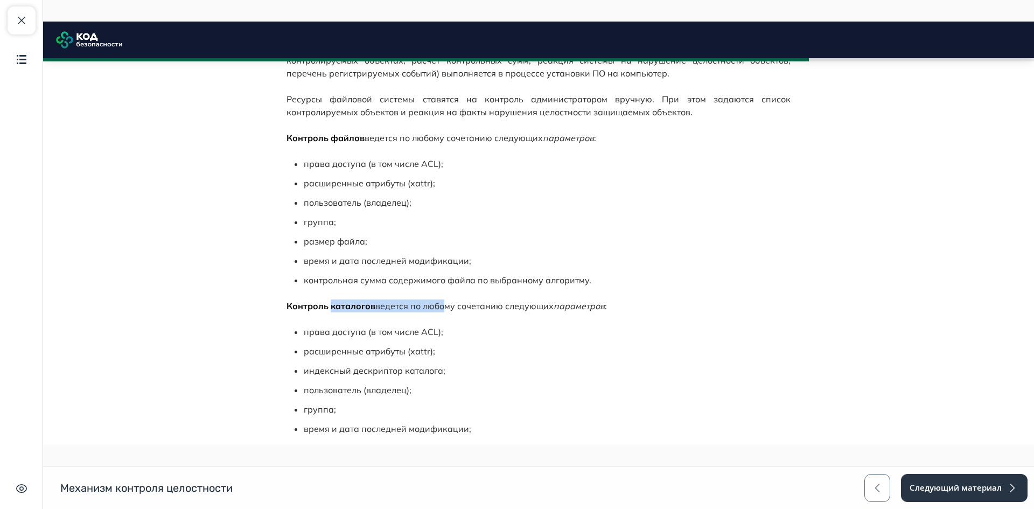
scroll to position [562, 0]
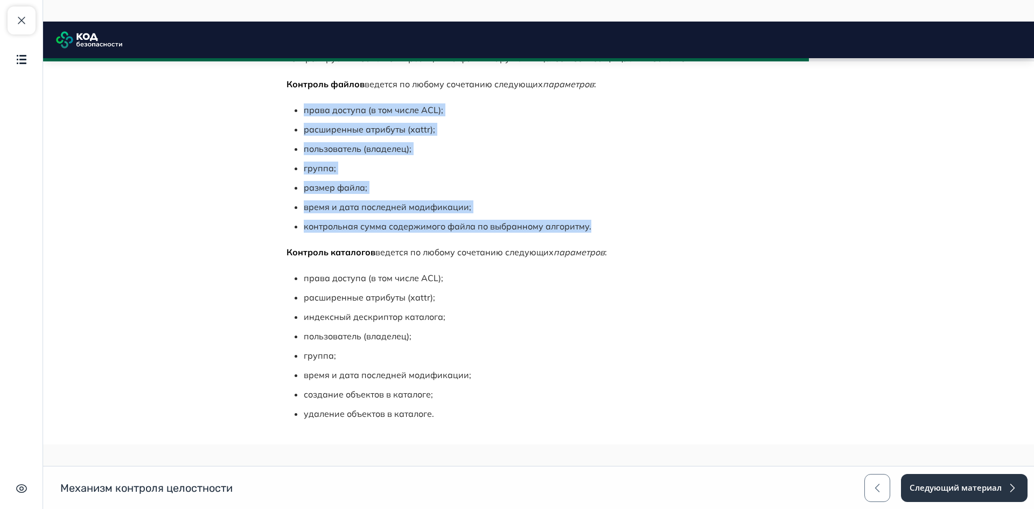
drag, startPoint x: 301, startPoint y: 109, endPoint x: 592, endPoint y: 225, distance: 312.6
click at [592, 225] on ul "права доступа (в том числе ACL); расширенные атрибуты (xattr); пользователь (вл…" at bounding box center [547, 167] width 487 height 129
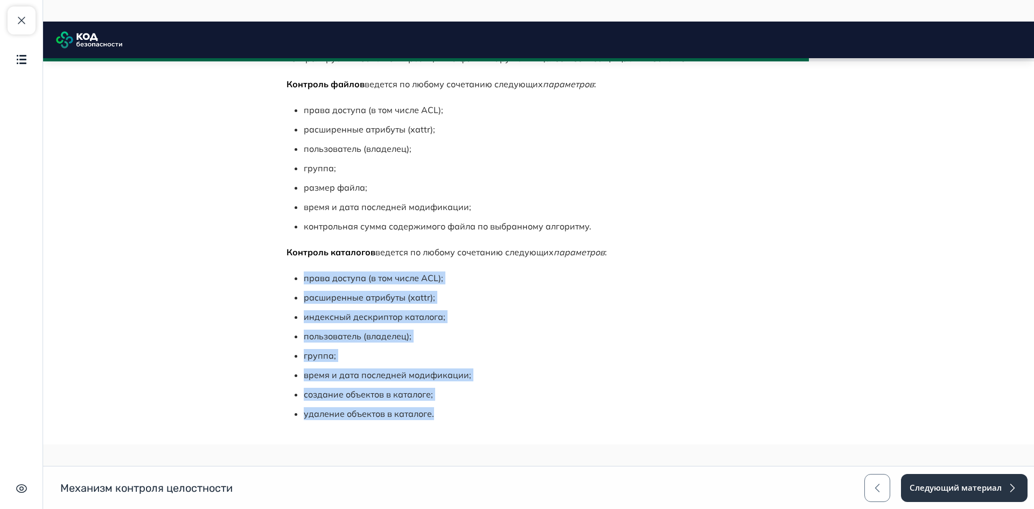
drag, startPoint x: 288, startPoint y: 282, endPoint x: 461, endPoint y: 413, distance: 216.5
click at [461, 413] on div "права доступа (в том числе ACL); расширенные атрибуты (xattr); индексный дескри…" at bounding box center [539, 346] width 504 height 149
click at [624, 390] on p "создание объектов в каталоге;" at bounding box center [547, 394] width 487 height 13
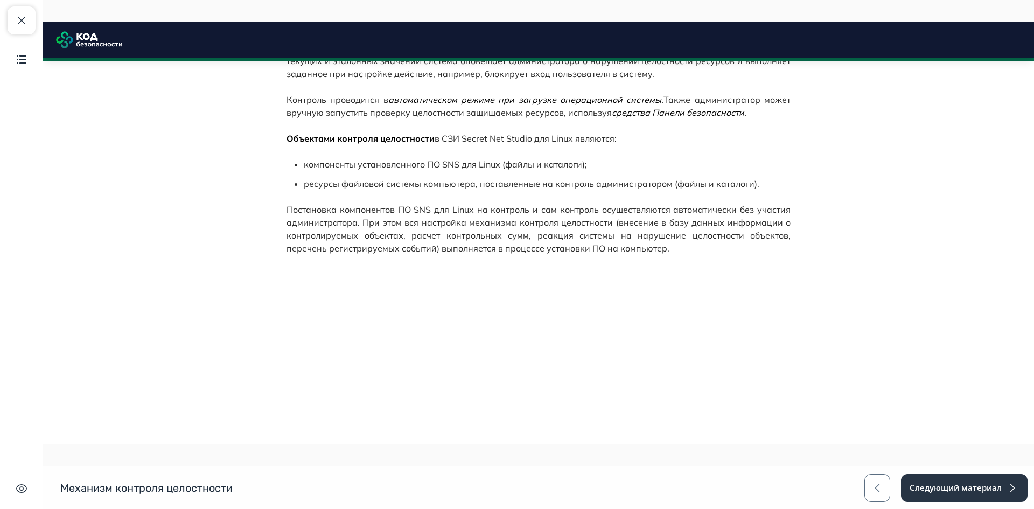
scroll to position [118, 0]
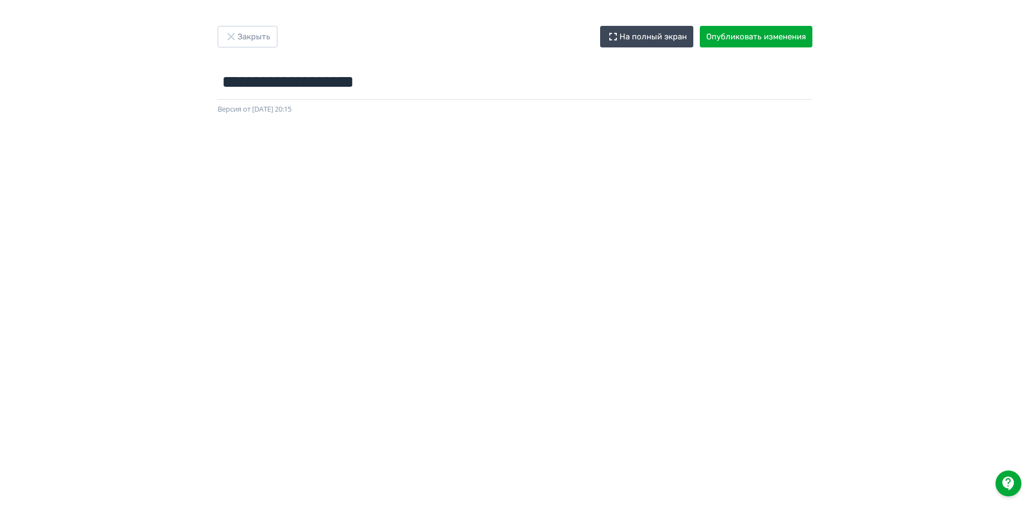
scroll to position [116, 0]
